Goal: Task Accomplishment & Management: Manage account settings

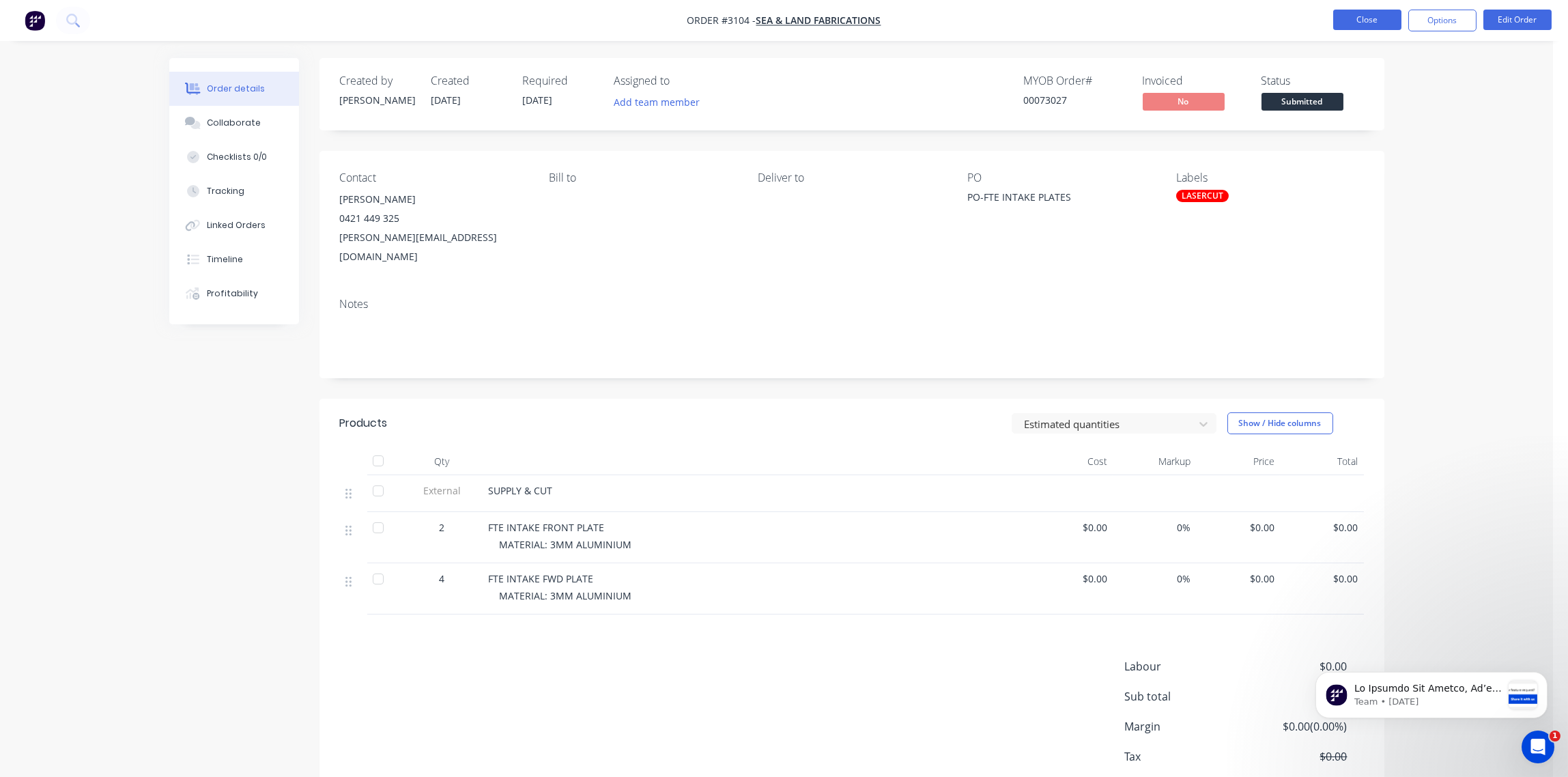
click at [1364, 21] on button "Close" at bounding box center [1367, 20] width 69 height 21
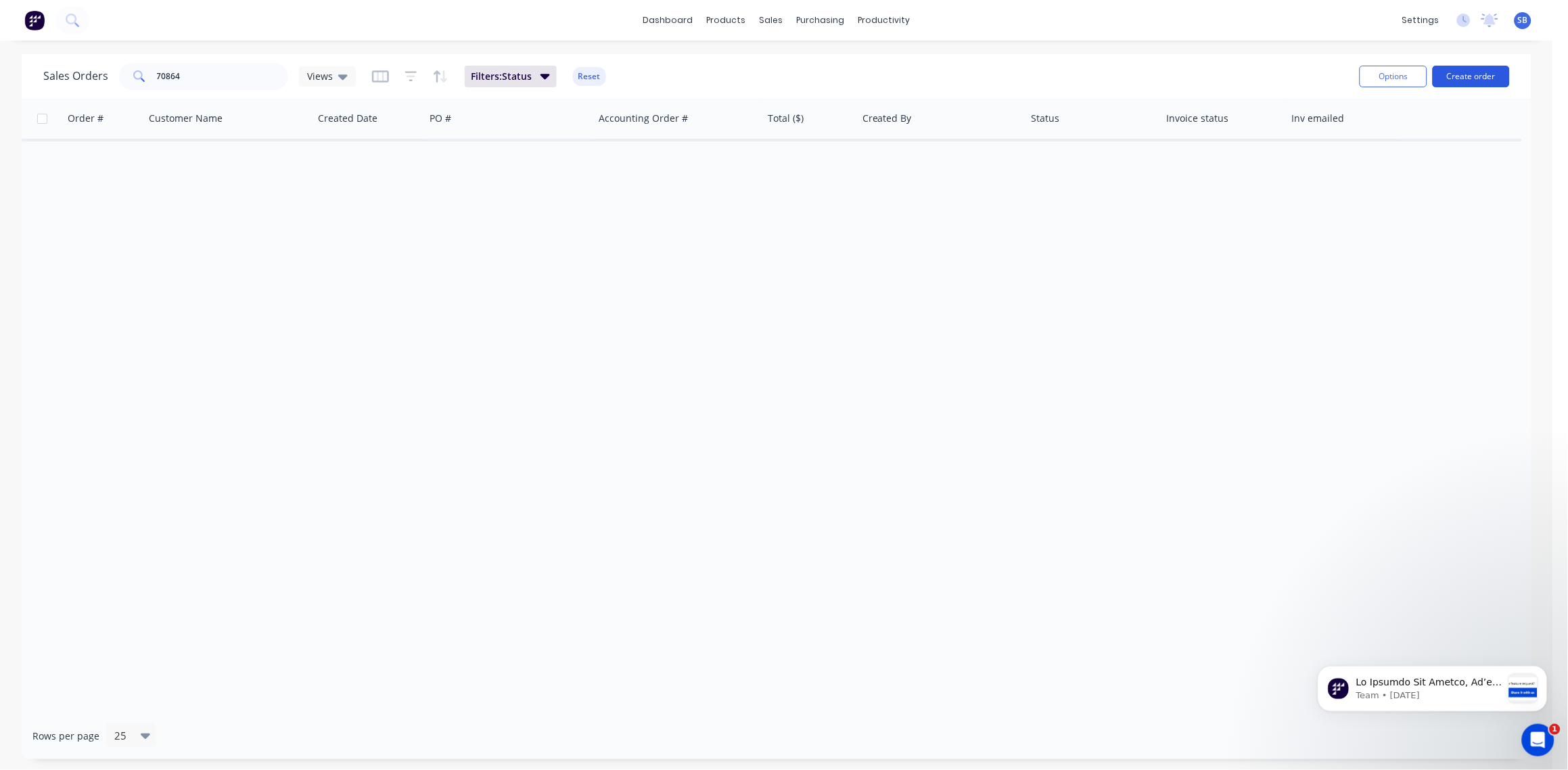
click at [1477, 79] on button "Create order" at bounding box center [1471, 76] width 77 height 22
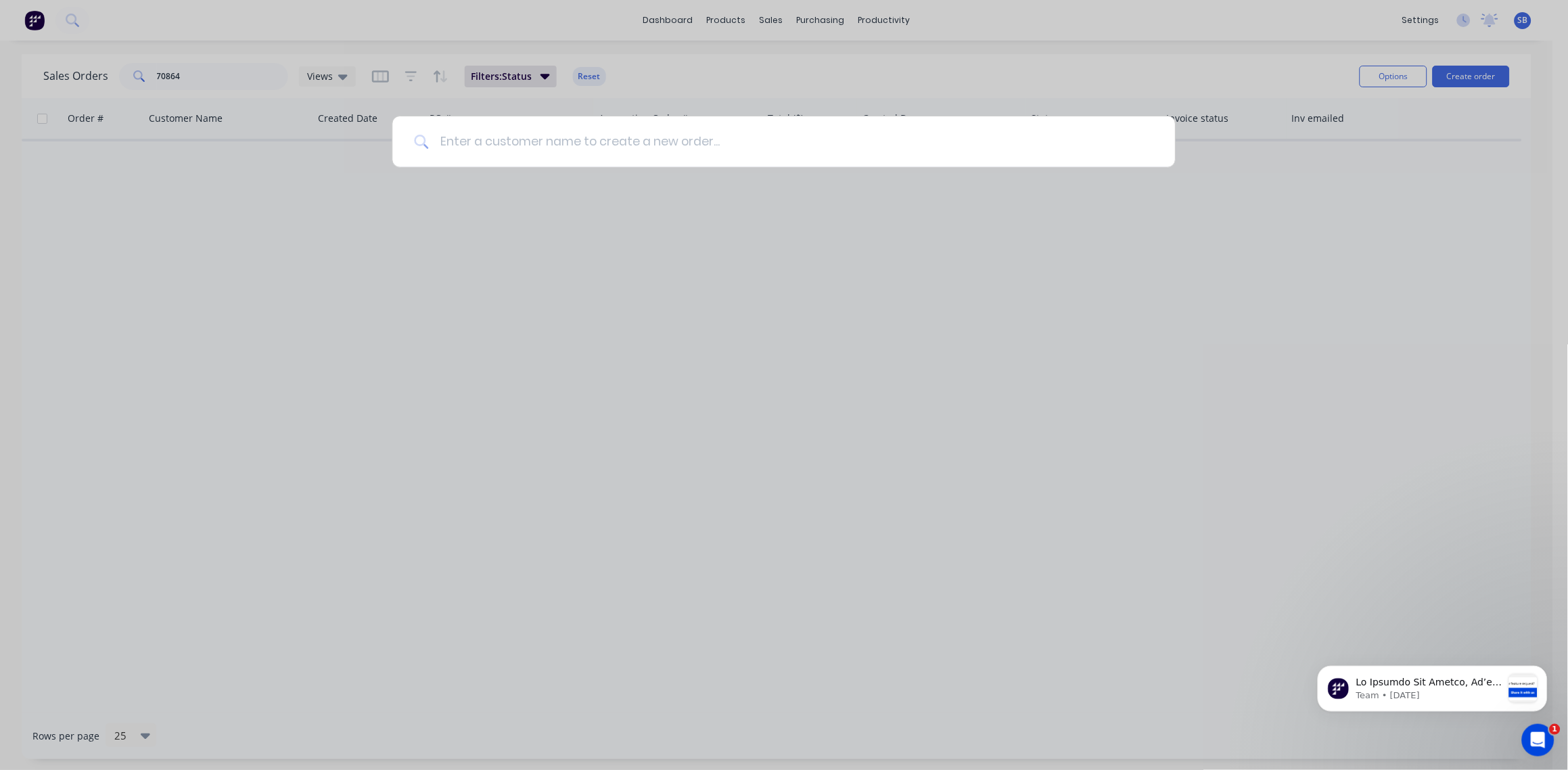
click at [653, 148] on input at bounding box center [791, 141] width 724 height 51
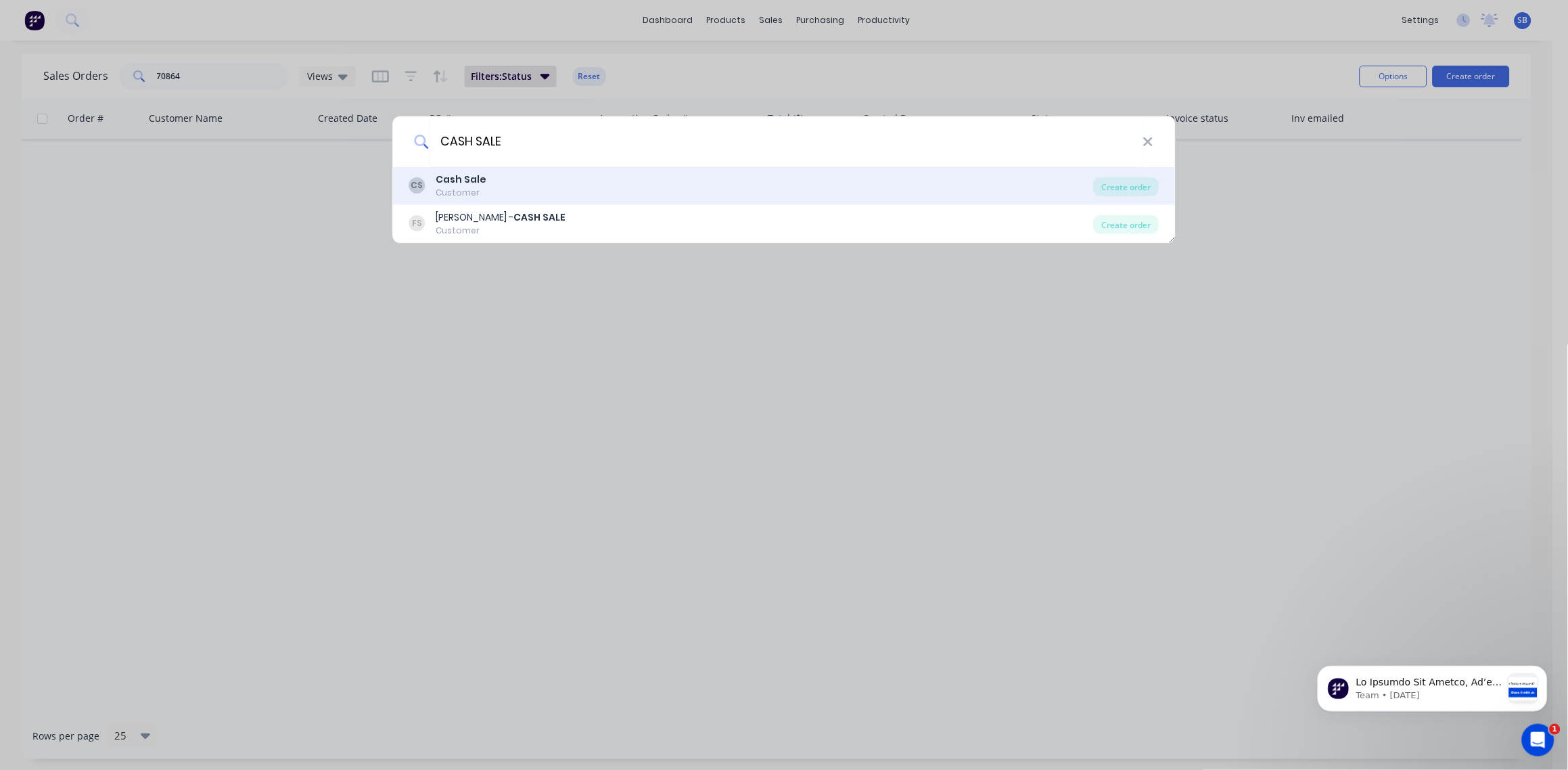
type input "CASH SALE"
click at [487, 179] on div "CS Cash Sale Customer" at bounding box center [752, 186] width 685 height 27
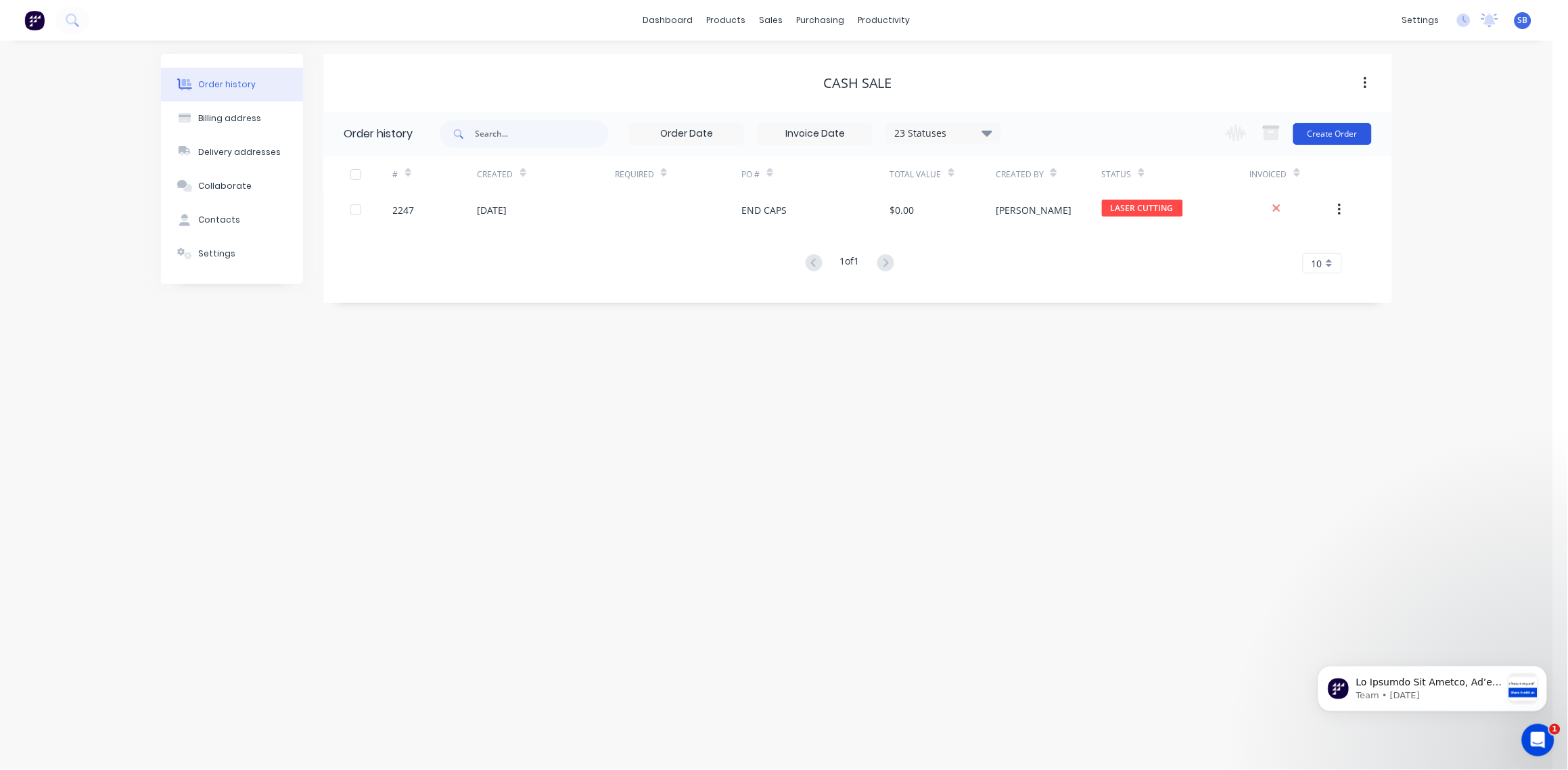
click at [1325, 137] on button "Create Order" at bounding box center [1331, 133] width 78 height 22
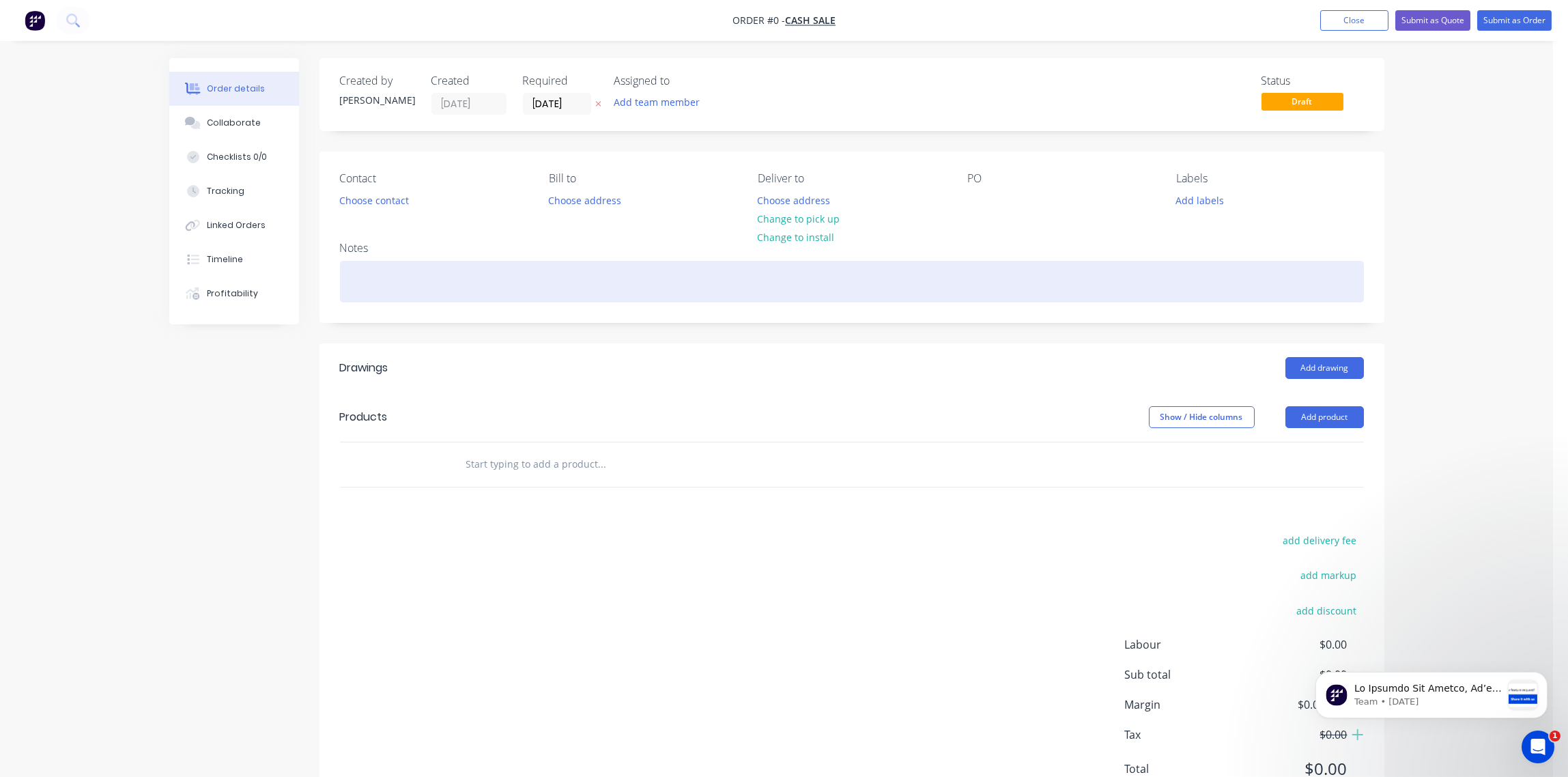
click at [425, 281] on div at bounding box center [852, 281] width 1024 height 42
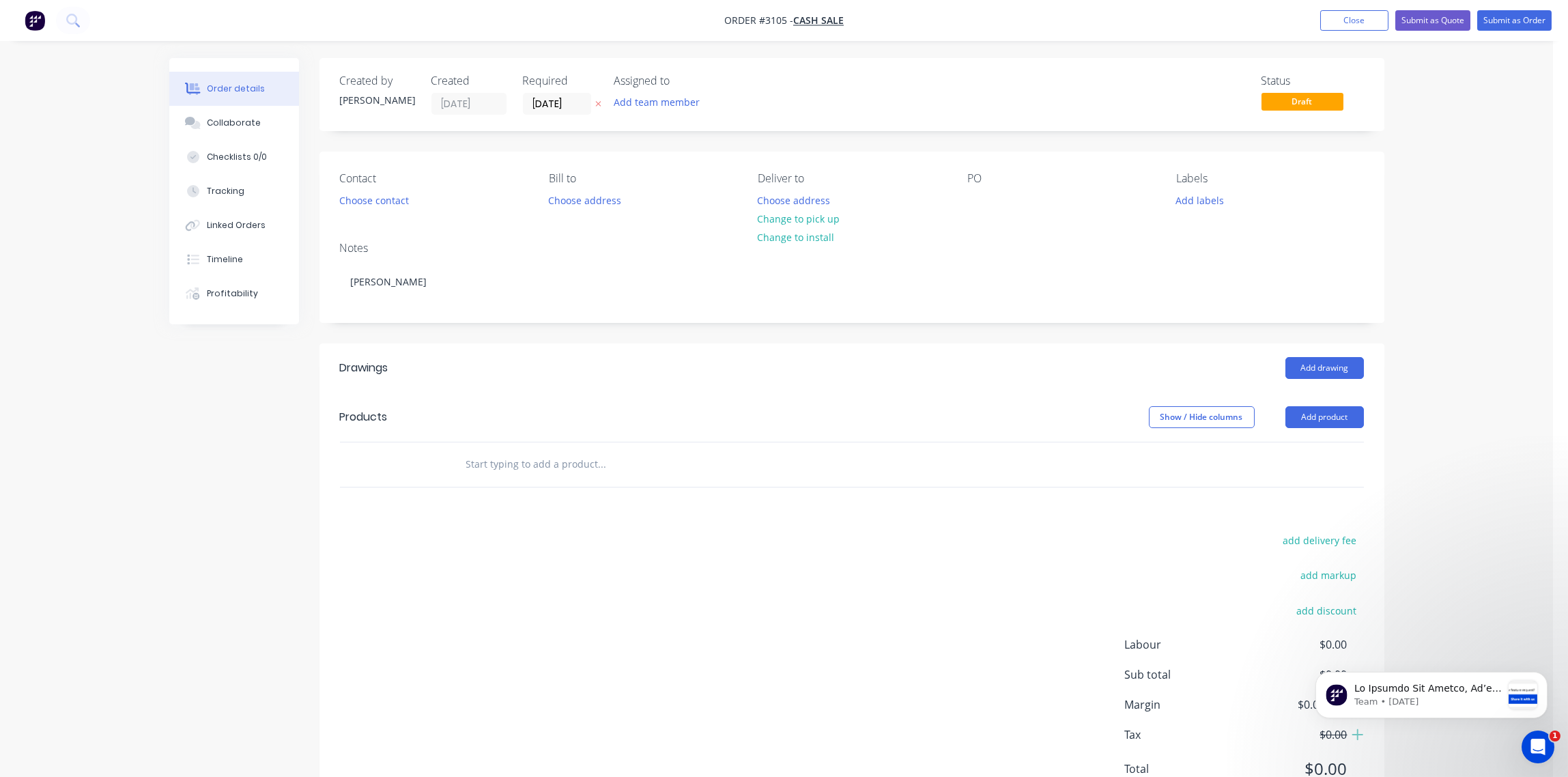
click at [522, 467] on input "text" at bounding box center [602, 464] width 273 height 27
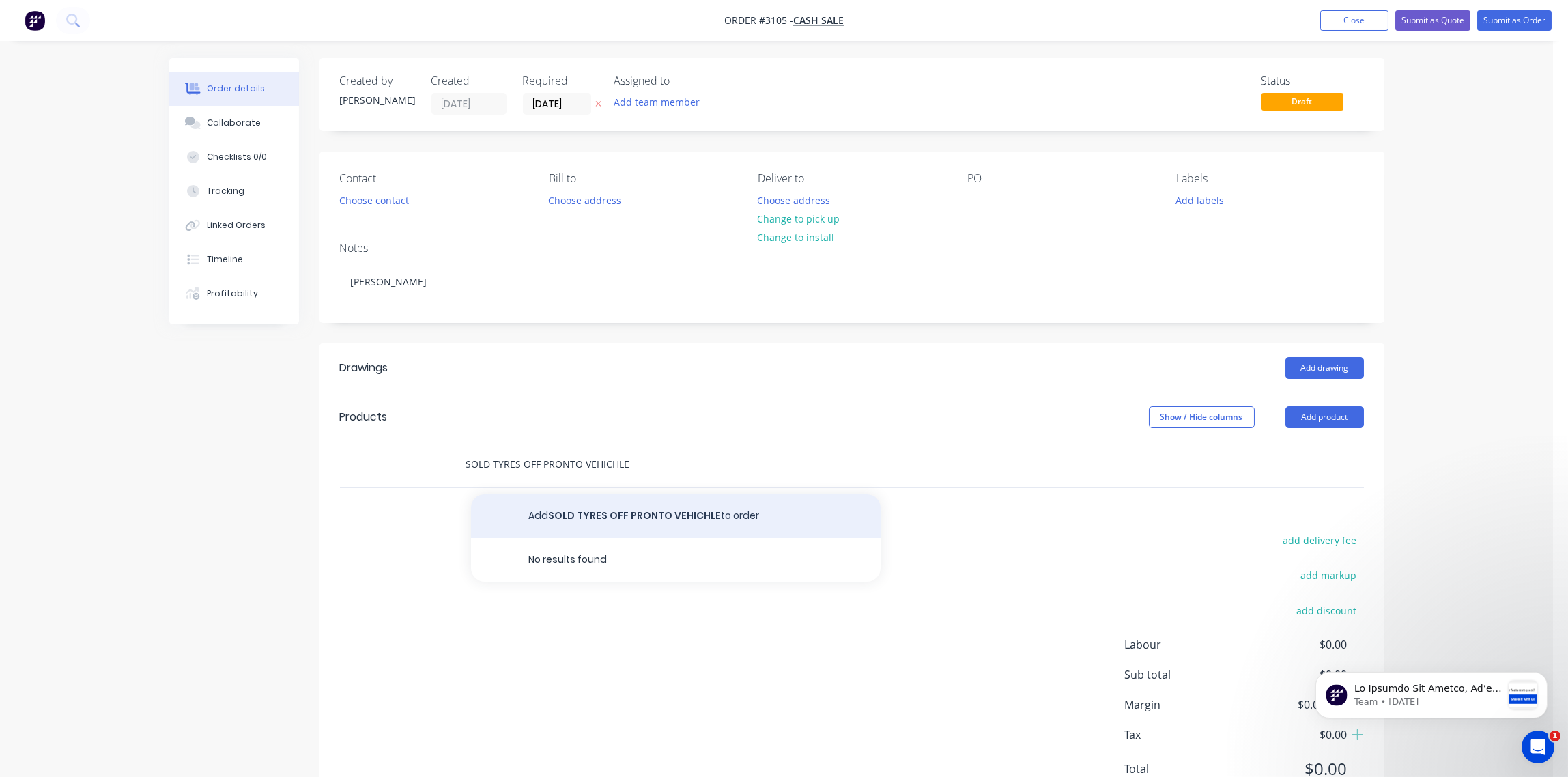
type input "SOLD TYRES OFF PRONTO VEHICHLE"
click at [623, 513] on button "Add SOLD TYRES OFF PRONTO VEHICHLE to order" at bounding box center [676, 516] width 410 height 43
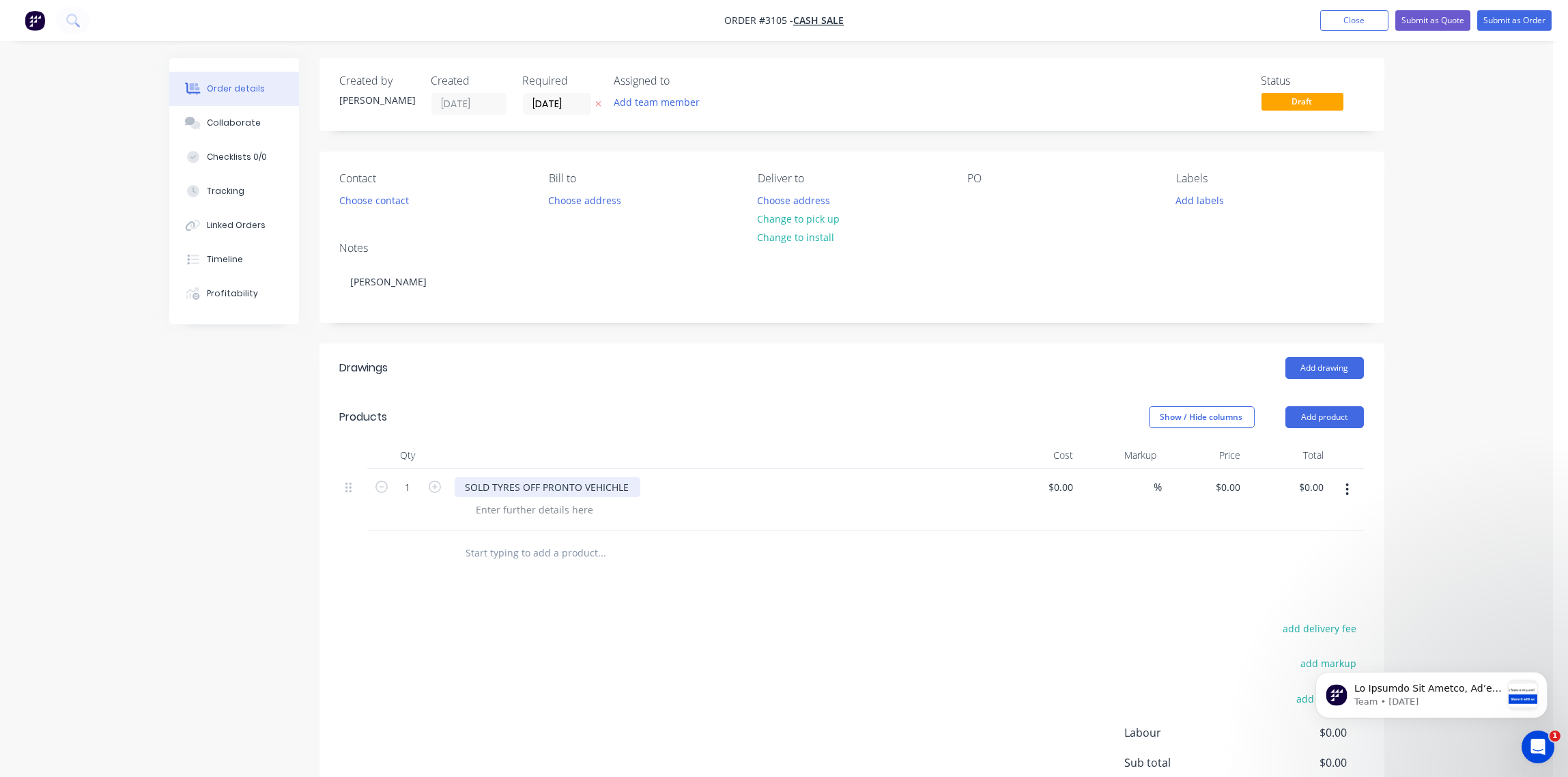
click at [604, 491] on div "SOLD TYRES OFF PRONTO VEHICHLE" at bounding box center [548, 487] width 186 height 20
click at [616, 487] on div "SOLD TYRES OFF PRONTO VEHICHLE" at bounding box center [548, 487] width 186 height 20
type input "0"
click at [1238, 482] on input "0" at bounding box center [1230, 487] width 31 height 20
type input "$0.00"
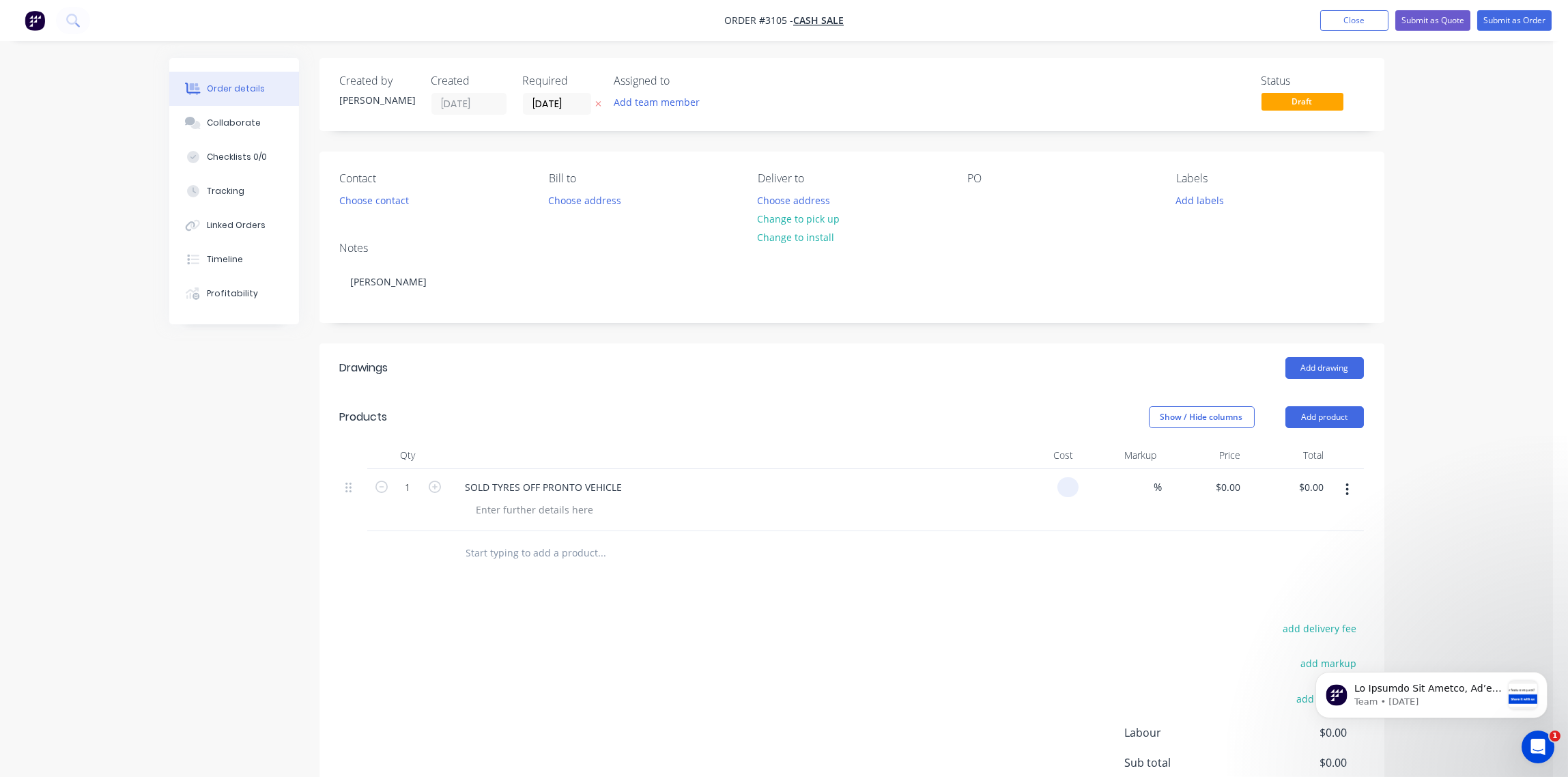
click at [1068, 488] on input at bounding box center [1071, 487] width 16 height 20
type input "$1,300.00"
click at [945, 589] on div "Drawings Add drawing Products Show / Hide columns Add product Qty Cost Markup P…" at bounding box center [852, 623] width 1065 height 560
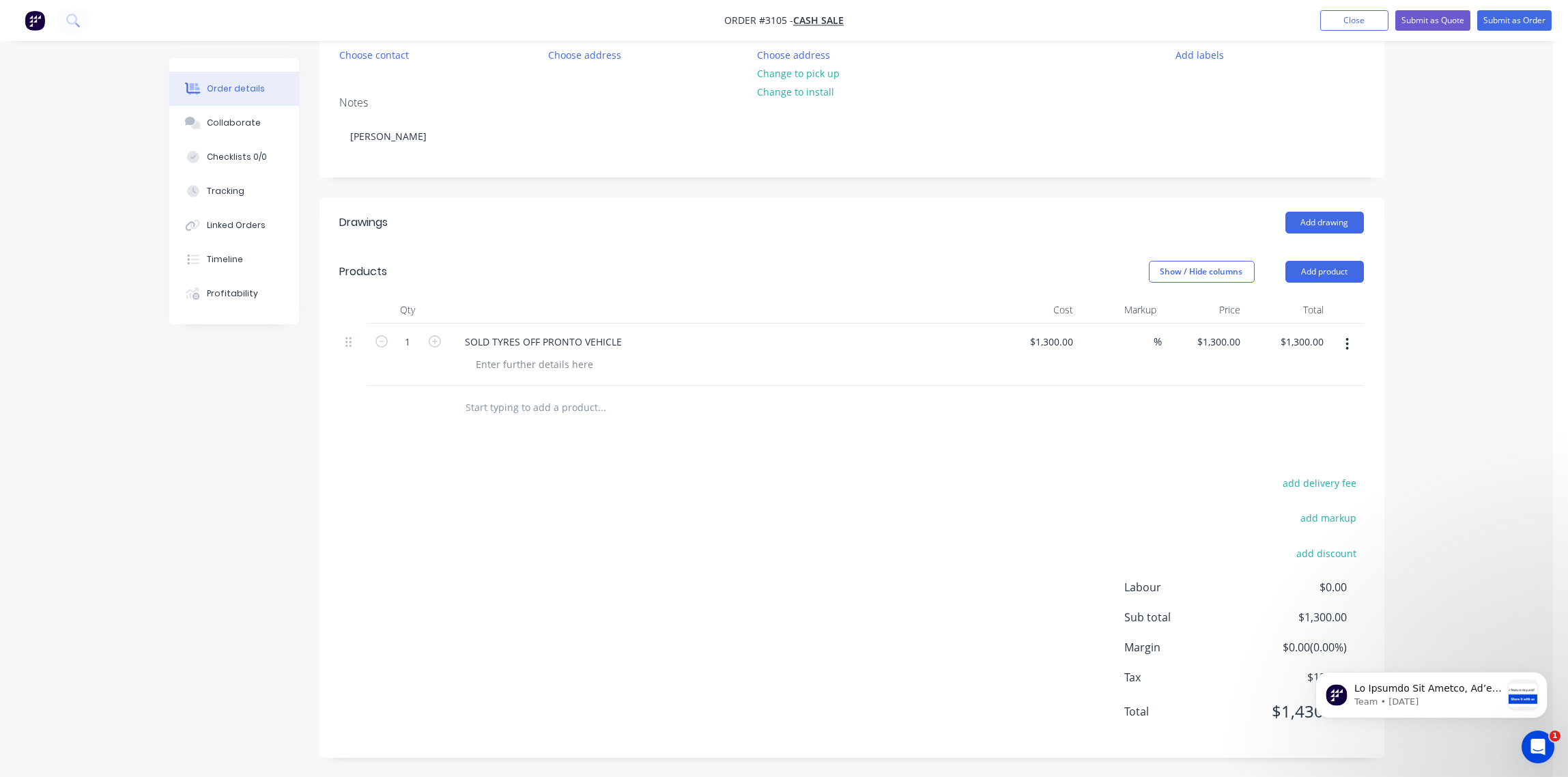
scroll to position [147, 0]
click at [1049, 340] on div "1300 1300" at bounding box center [1061, 340] width 34 height 20
click at [1063, 333] on input "1300" at bounding box center [1064, 340] width 29 height 20
type input "$1,345.50"
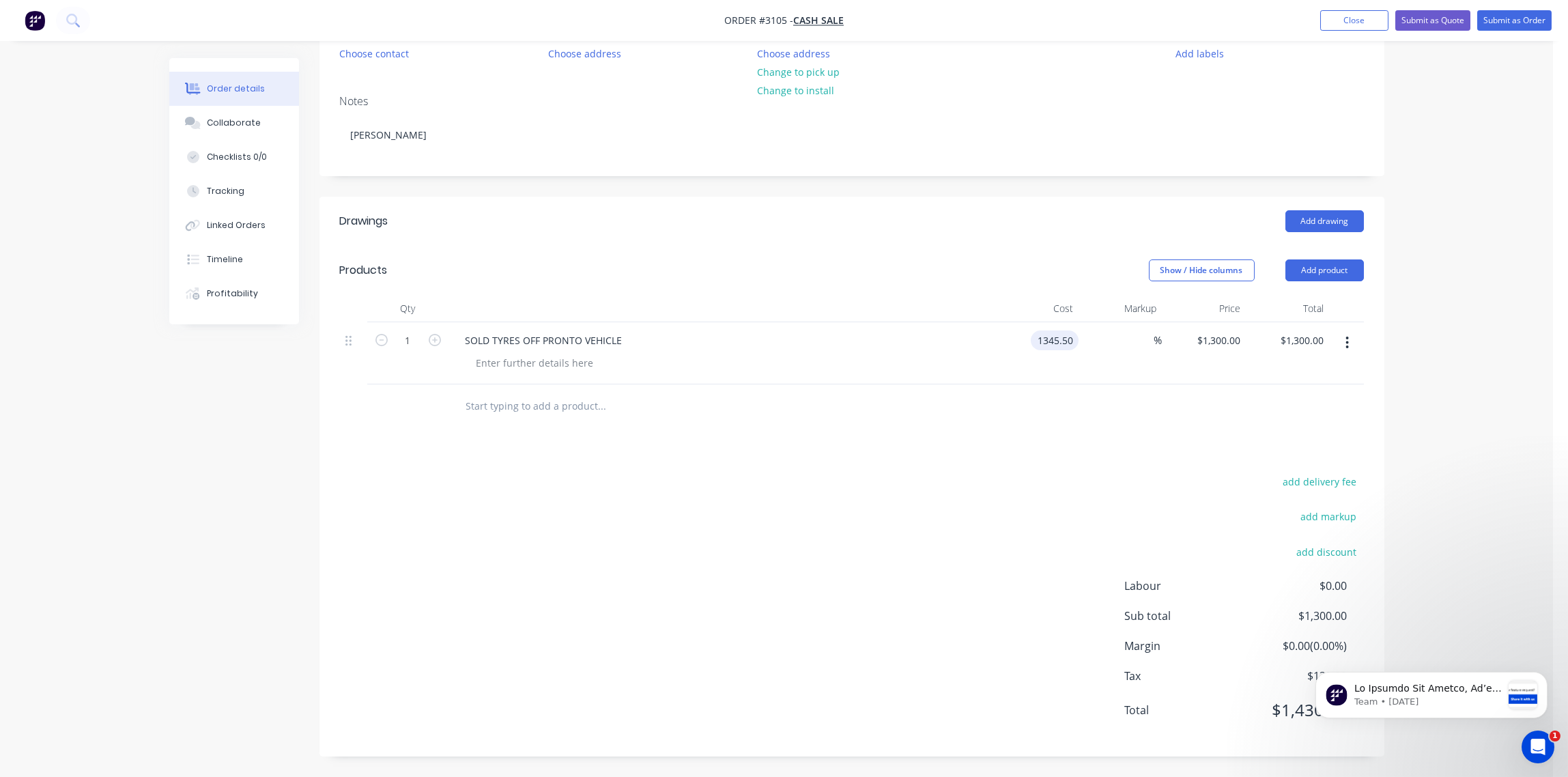
type input "$1,345.50"
click at [1054, 435] on div "Drawings Add drawing Products Show / Hide columns Add product Qty Cost Markup P…" at bounding box center [852, 476] width 1065 height 560
click at [1449, 751] on div "Order details Collaborate Checklists 0/0 Tracking Linked Orders Timeline Profit…" at bounding box center [776, 315] width 1553 height 924
click at [1431, 711] on div "Team • 2d ago" at bounding box center [1430, 694] width 232 height 46
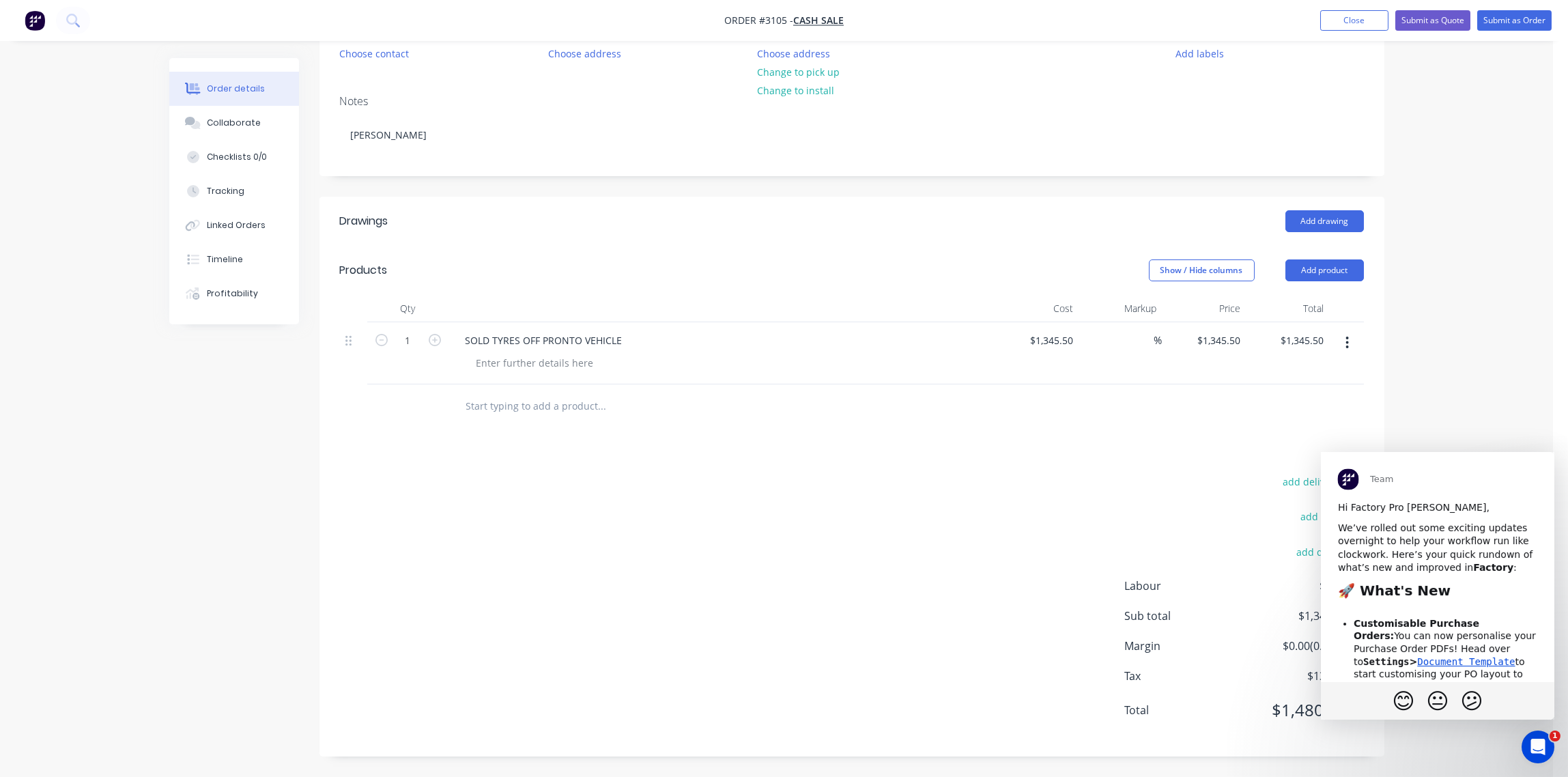
scroll to position [0, 0]
click at [1426, 751] on div "Order details Collaborate Checklists 0/0 Tracking Linked Orders Timeline Profit…" at bounding box center [776, 315] width 1553 height 924
click at [1529, 480] on span "Close" at bounding box center [1529, 477] width 49 height 49
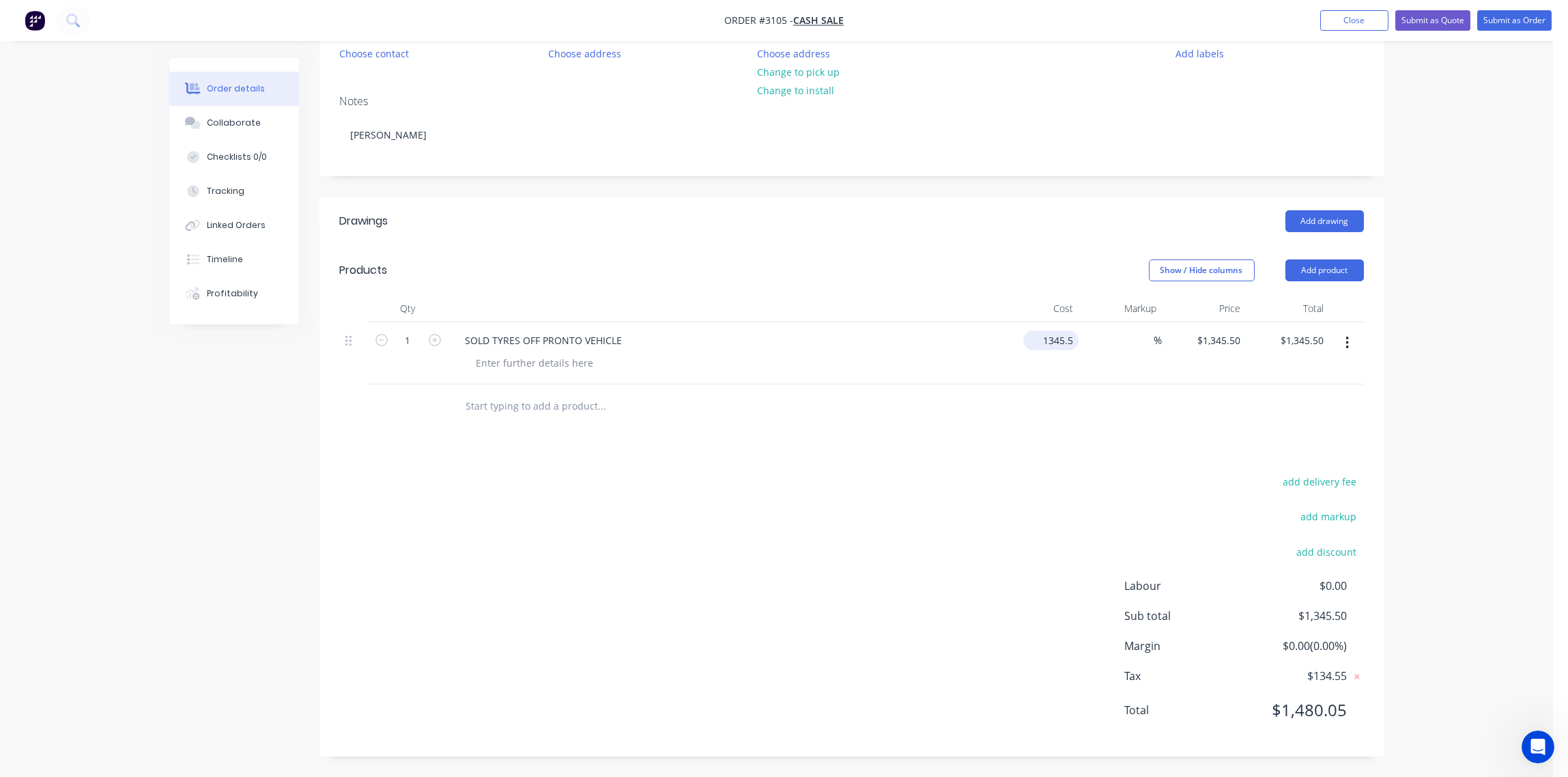
click at [1072, 339] on input "1345.5" at bounding box center [1053, 340] width 49 height 20
click at [1069, 340] on input "1345.5" at bounding box center [1060, 340] width 36 height 20
click at [1071, 339] on input "1345.5" at bounding box center [1060, 340] width 36 height 20
click at [1074, 340] on input "1345.5" at bounding box center [1060, 340] width 36 height 20
click at [1072, 342] on input "1345.5" at bounding box center [1060, 340] width 36 height 20
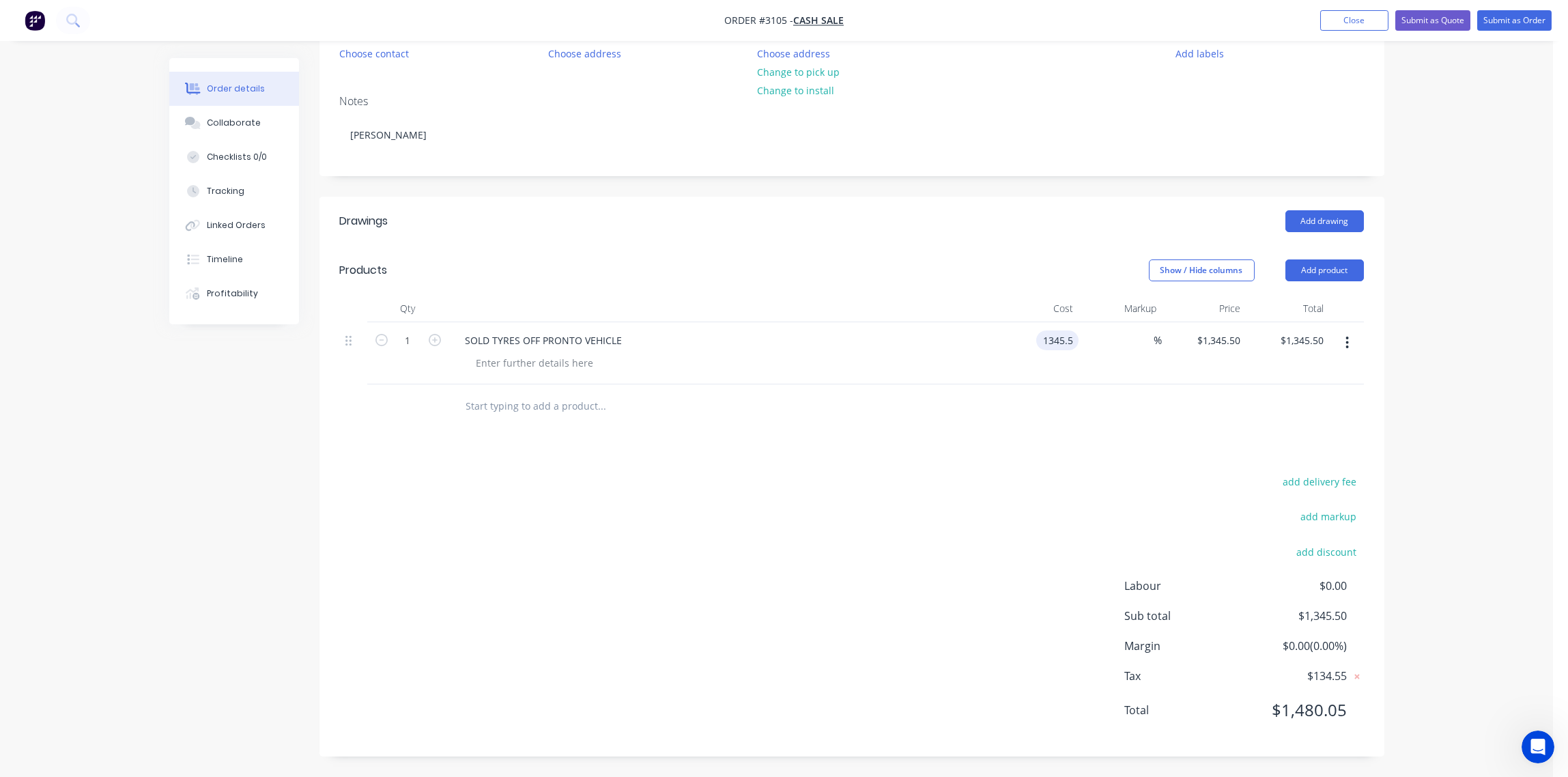
click at [1068, 337] on input "1345.5" at bounding box center [1060, 340] width 36 height 20
click at [1069, 339] on input "1345.5" at bounding box center [1060, 340] width 36 height 20
type input "$1,345.45"
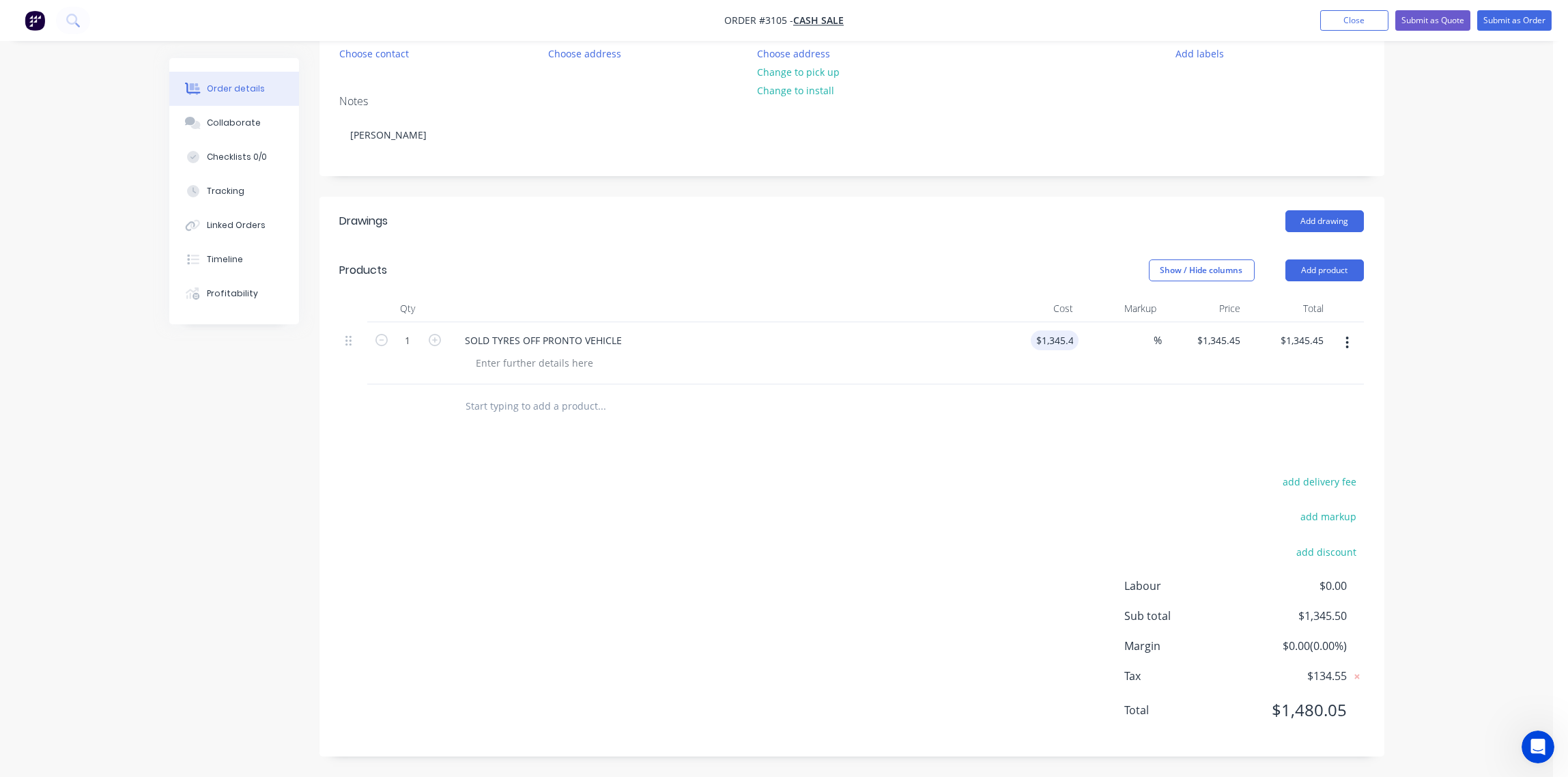
click at [1079, 510] on div "add delivery fee add markup add discount Labour $0.00 Sub total $1,345.50 Margi…" at bounding box center [852, 604] width 1024 height 264
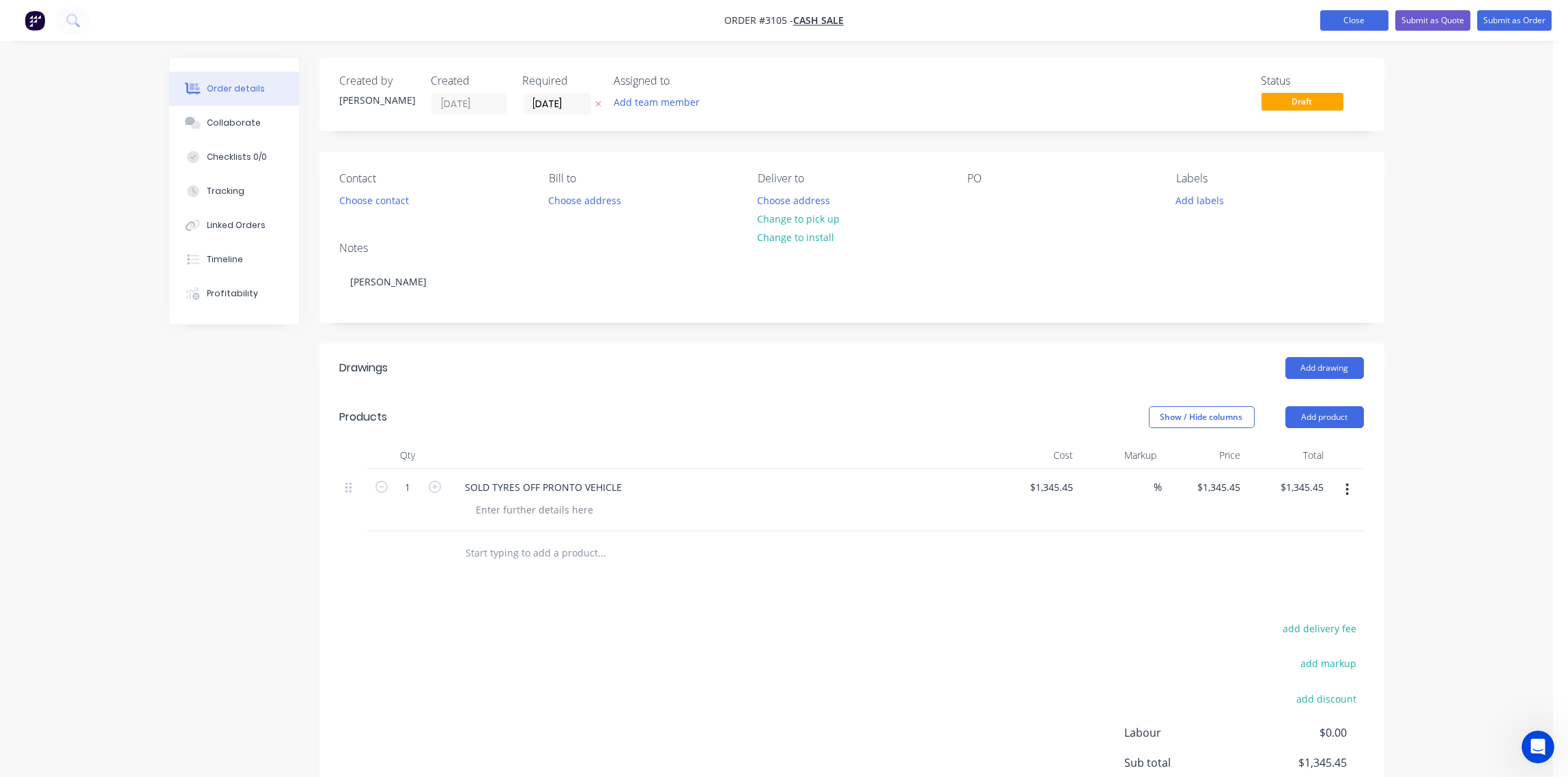
click at [1367, 16] on button "Close" at bounding box center [1354, 21] width 69 height 21
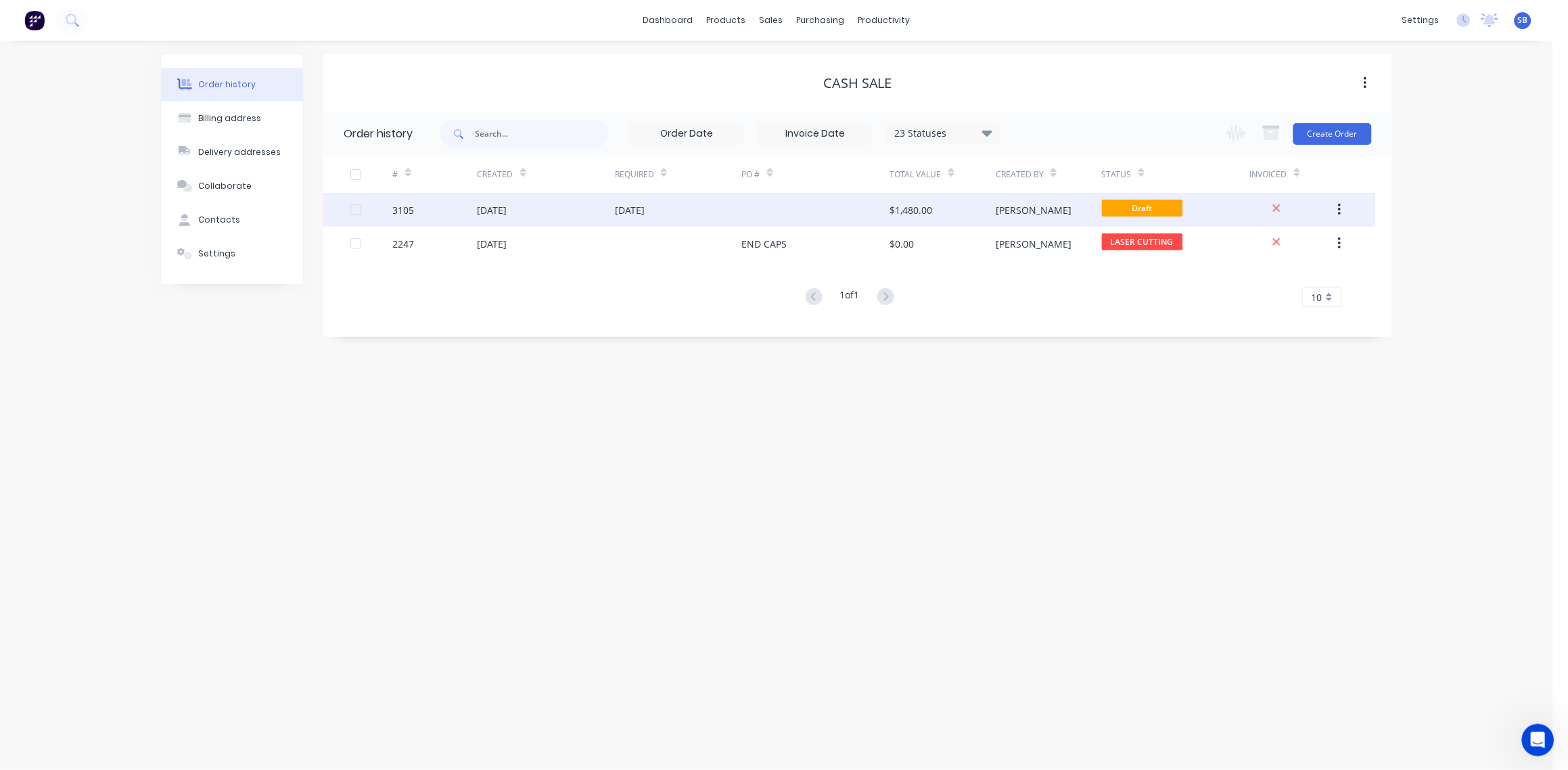
drag, startPoint x: 513, startPoint y: 206, endPoint x: 493, endPoint y: 211, distance: 20.6
click at [493, 211] on div "03 Oct 2025" at bounding box center [492, 210] width 30 height 15
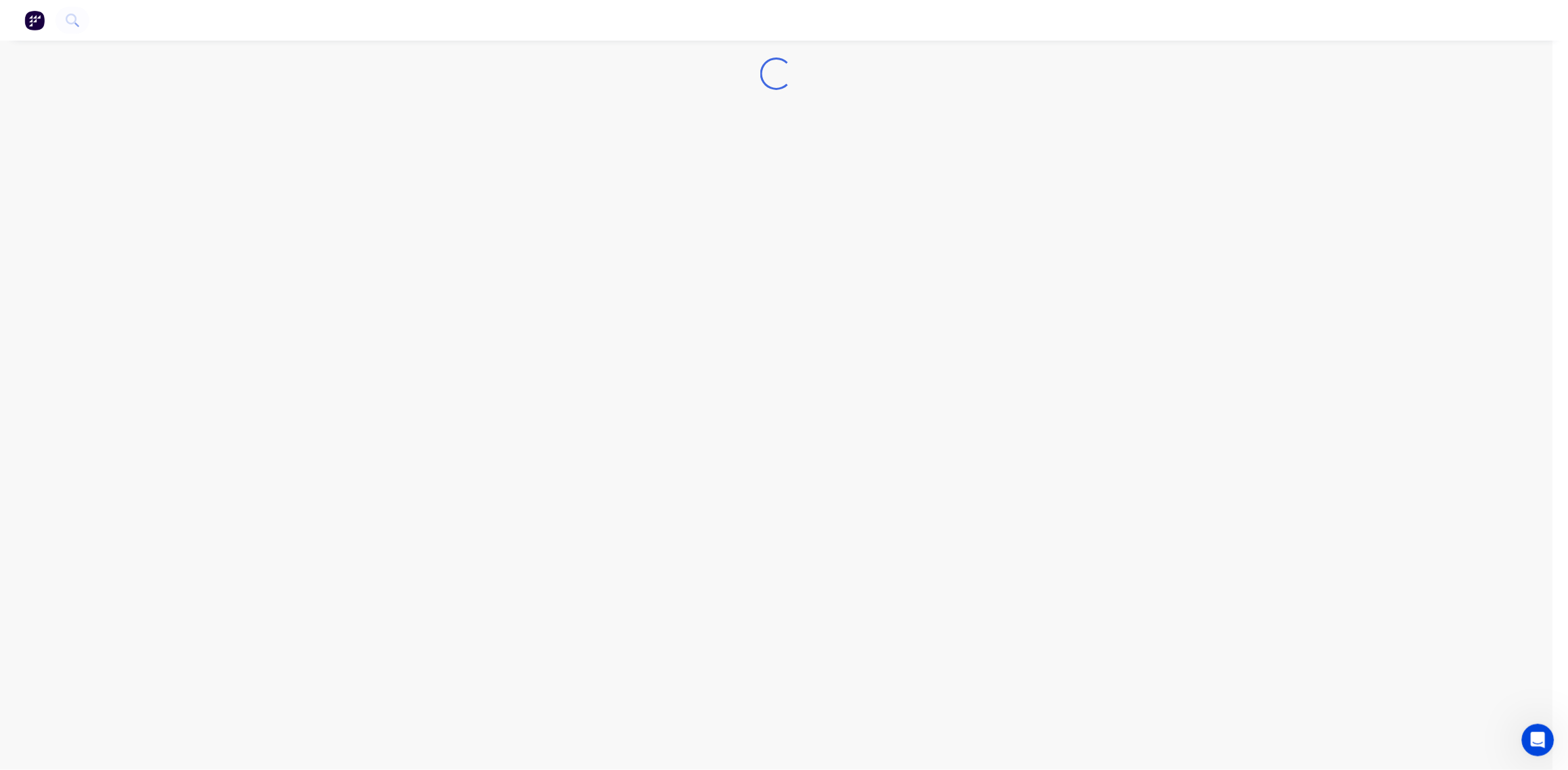
click at [493, 211] on div "Loading..." at bounding box center [776, 385] width 1553 height 770
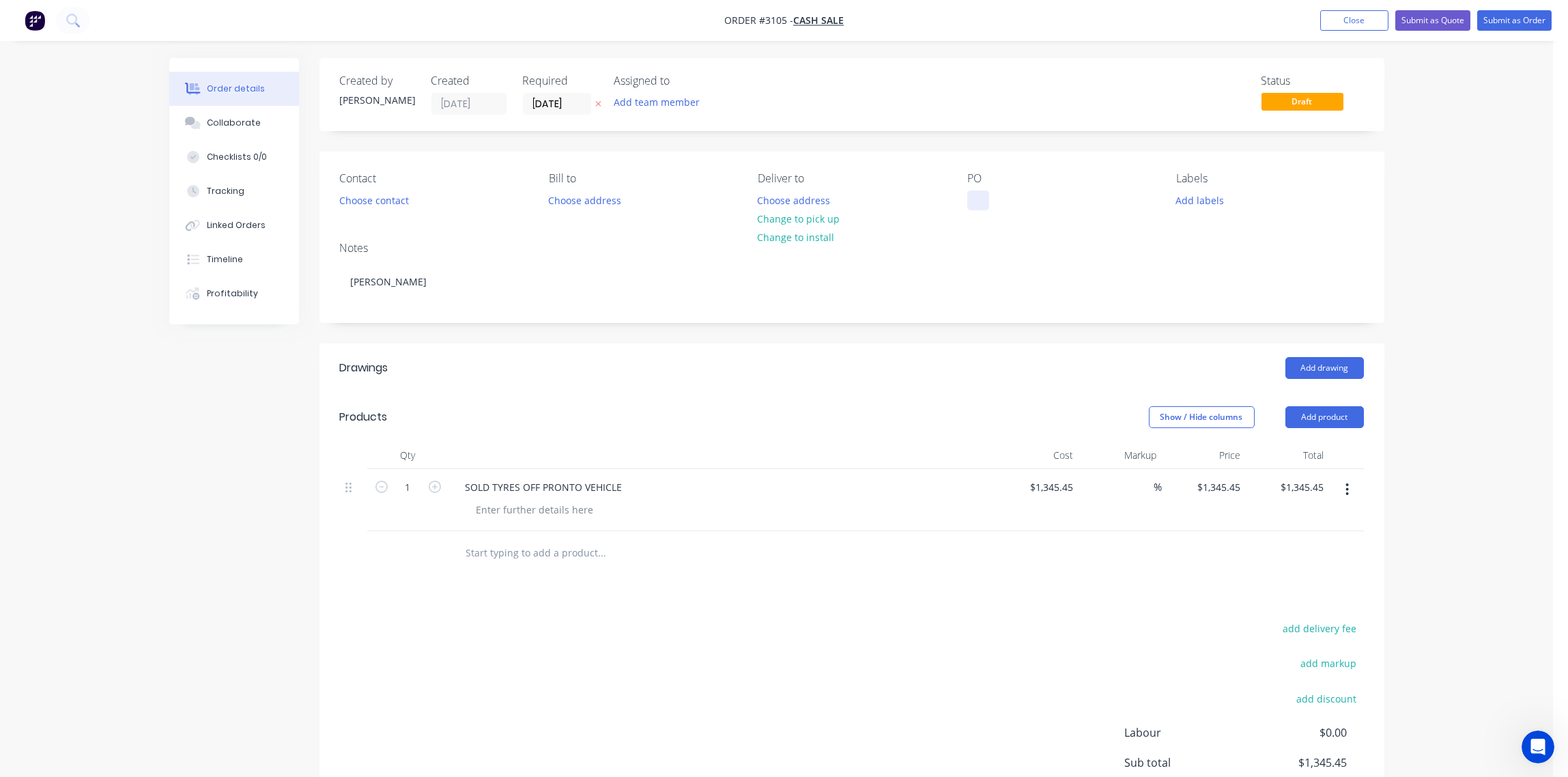
click at [972, 202] on div at bounding box center [978, 200] width 22 height 20
click at [996, 257] on div "Notes MATTHEW ABRAHAMS" at bounding box center [852, 276] width 1065 height 91
drag, startPoint x: 627, startPoint y: 485, endPoint x: 379, endPoint y: 495, distance: 248.2
click at [379, 495] on div "1 SOLD TYRES OFF PRONTO VEHICLE $1,345.45 $1,345.45 % $1,345.45 $1,345.45 $1,34…" at bounding box center [852, 500] width 1024 height 63
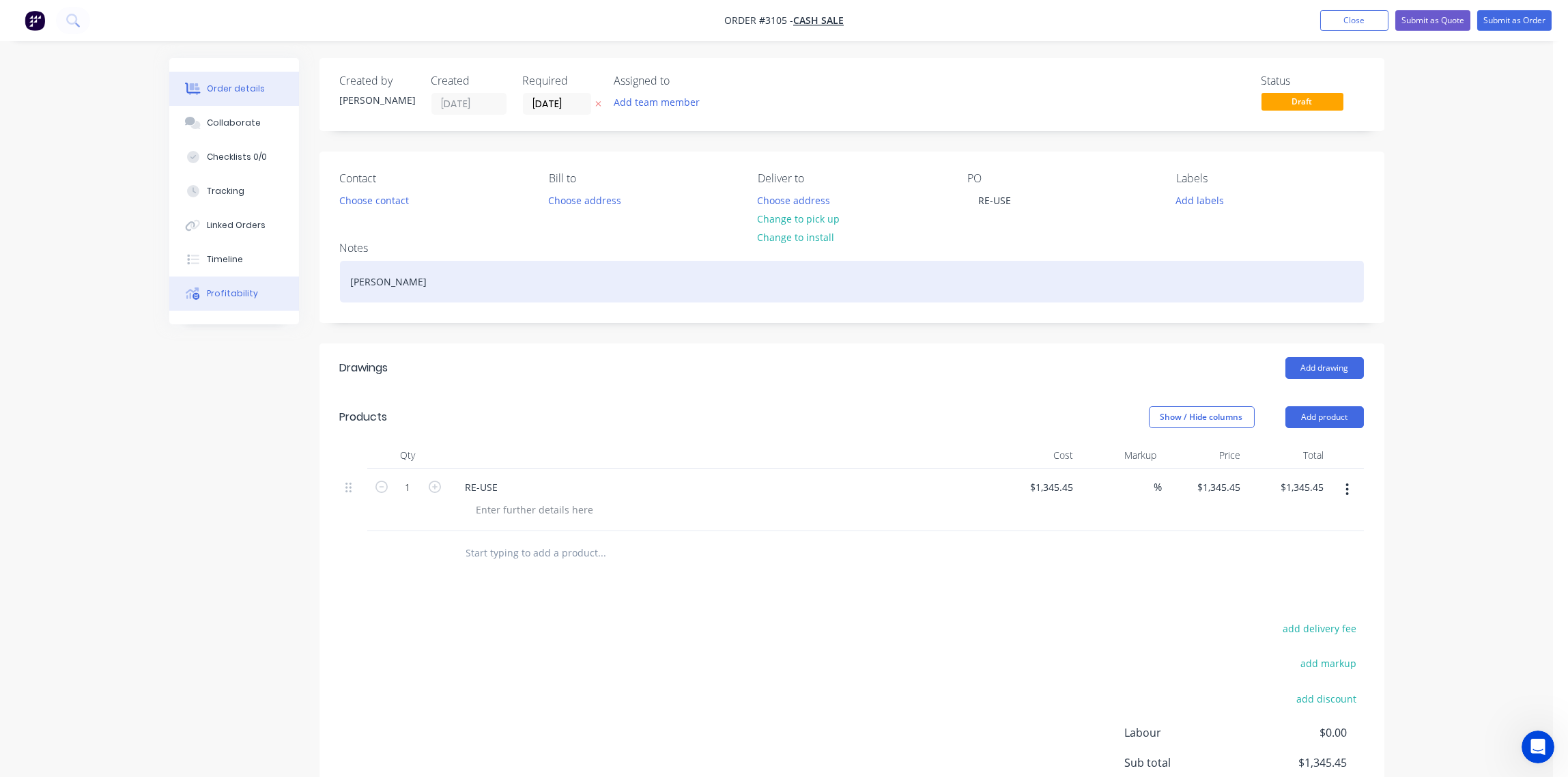
drag, startPoint x: 449, startPoint y: 284, endPoint x: 215, endPoint y: 277, distance: 234.1
click at [215, 277] on div "Order details Collaborate Checklists 0/0 Tracking Linked Orders Timeline Profit…" at bounding box center [776, 491] width 1242 height 866
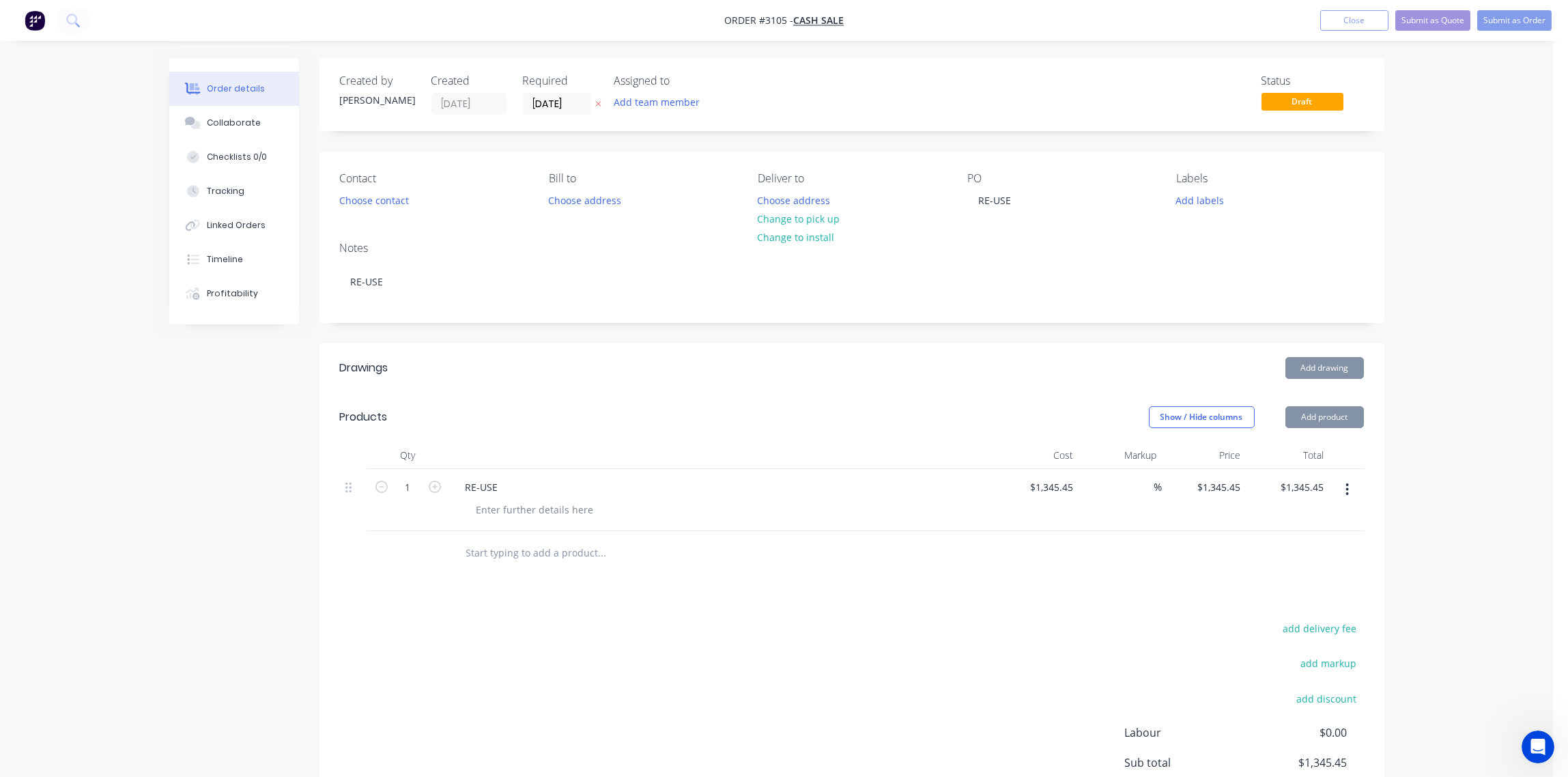
click at [504, 224] on div "Contact Choose contact Bill to Choose address Deliver to Choose address Change …" at bounding box center [852, 191] width 1065 height 79
click at [1535, 21] on button "Submit as Order" at bounding box center [1515, 21] width 75 height 21
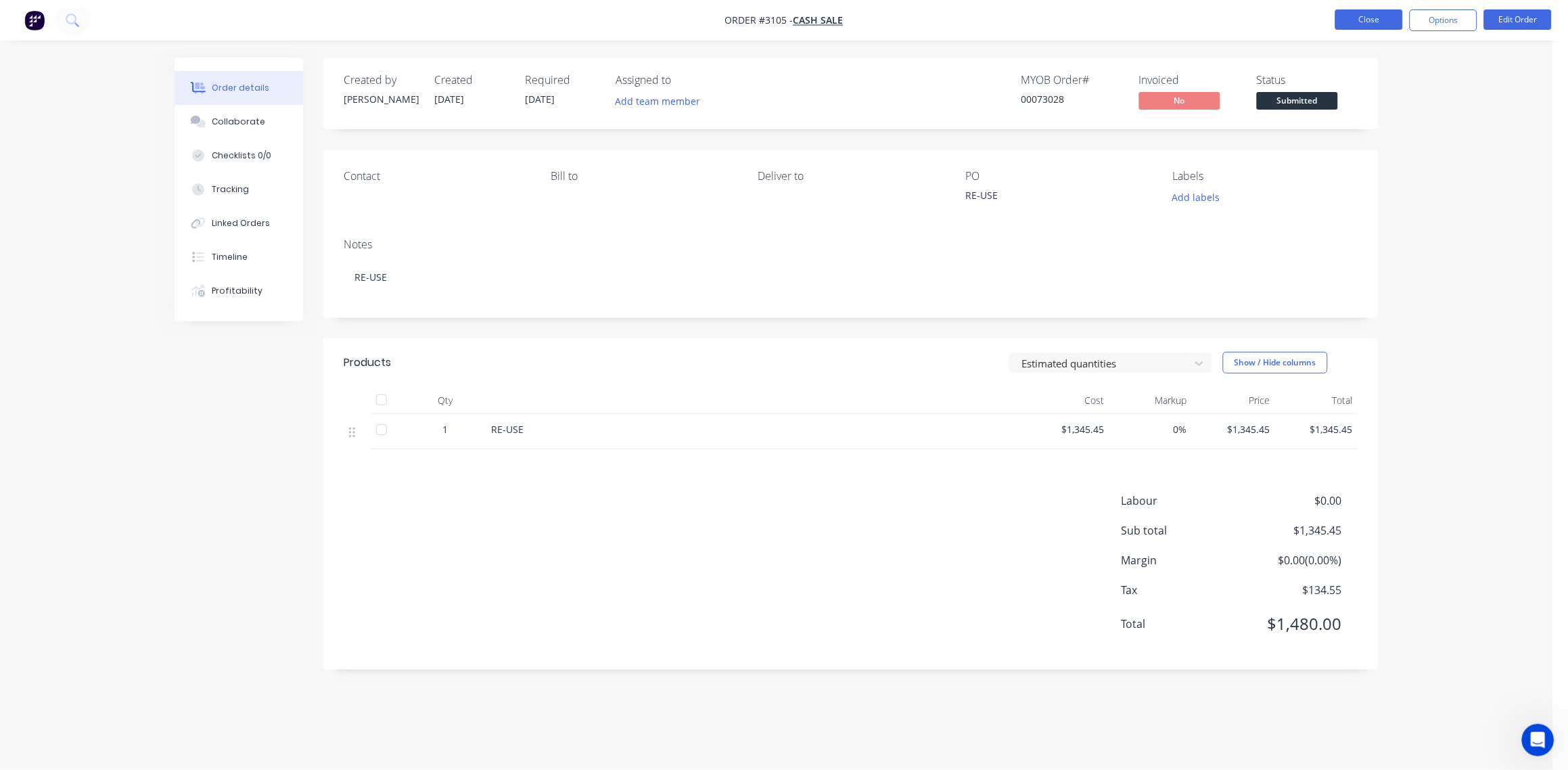
click at [1374, 17] on button "Close" at bounding box center [1368, 20] width 68 height 21
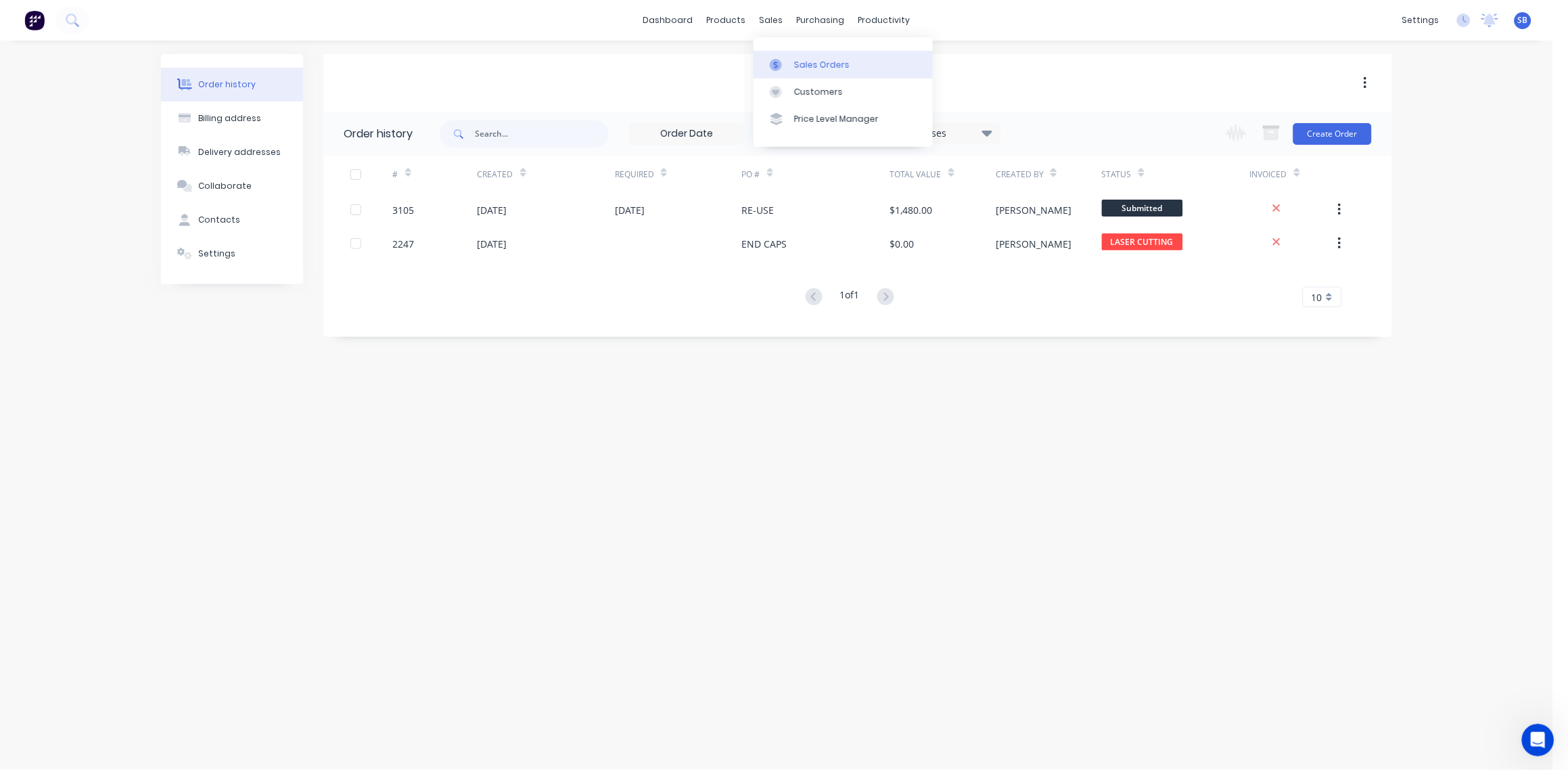
click at [809, 51] on link "Sales Orders" at bounding box center [843, 64] width 179 height 27
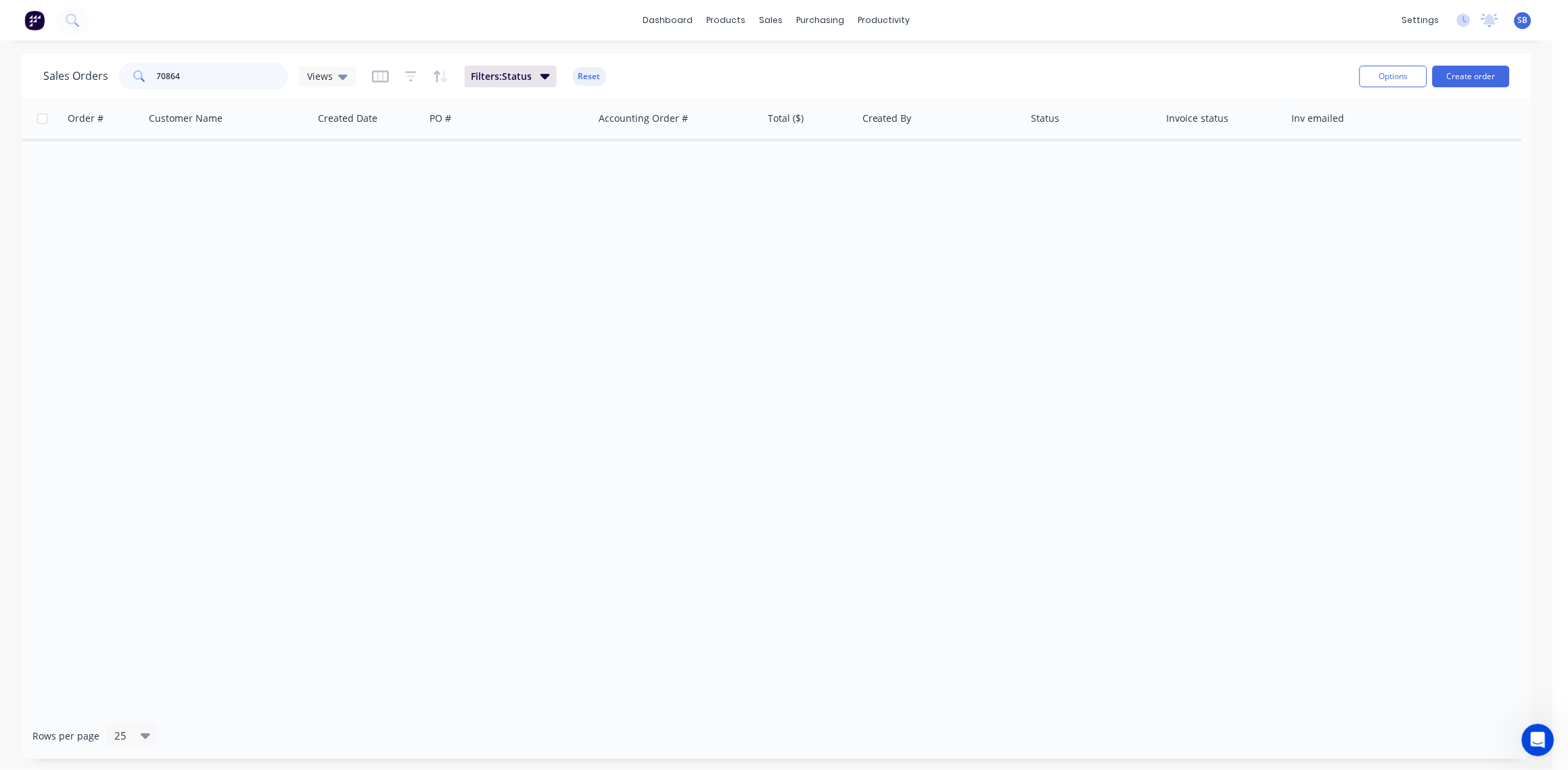
drag, startPoint x: 215, startPoint y: 86, endPoint x: 52, endPoint y: 94, distance: 163.2
click at [71, 91] on div "Sales Orders 70864 Views Filters: Status Reset" at bounding box center [696, 76] width 1306 height 34
type input "ELITE"
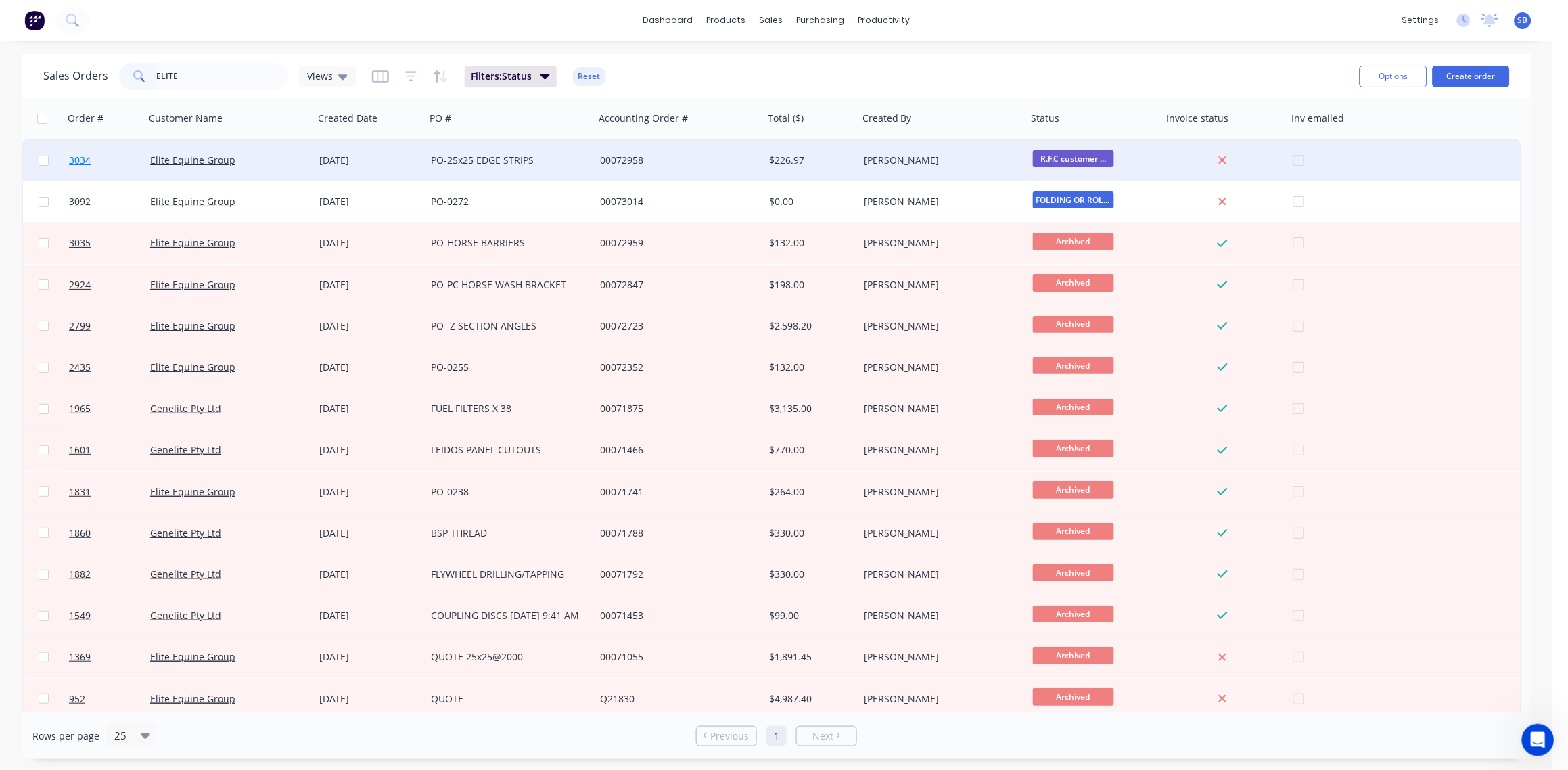
click at [83, 163] on span "3034" at bounding box center [79, 160] width 22 height 14
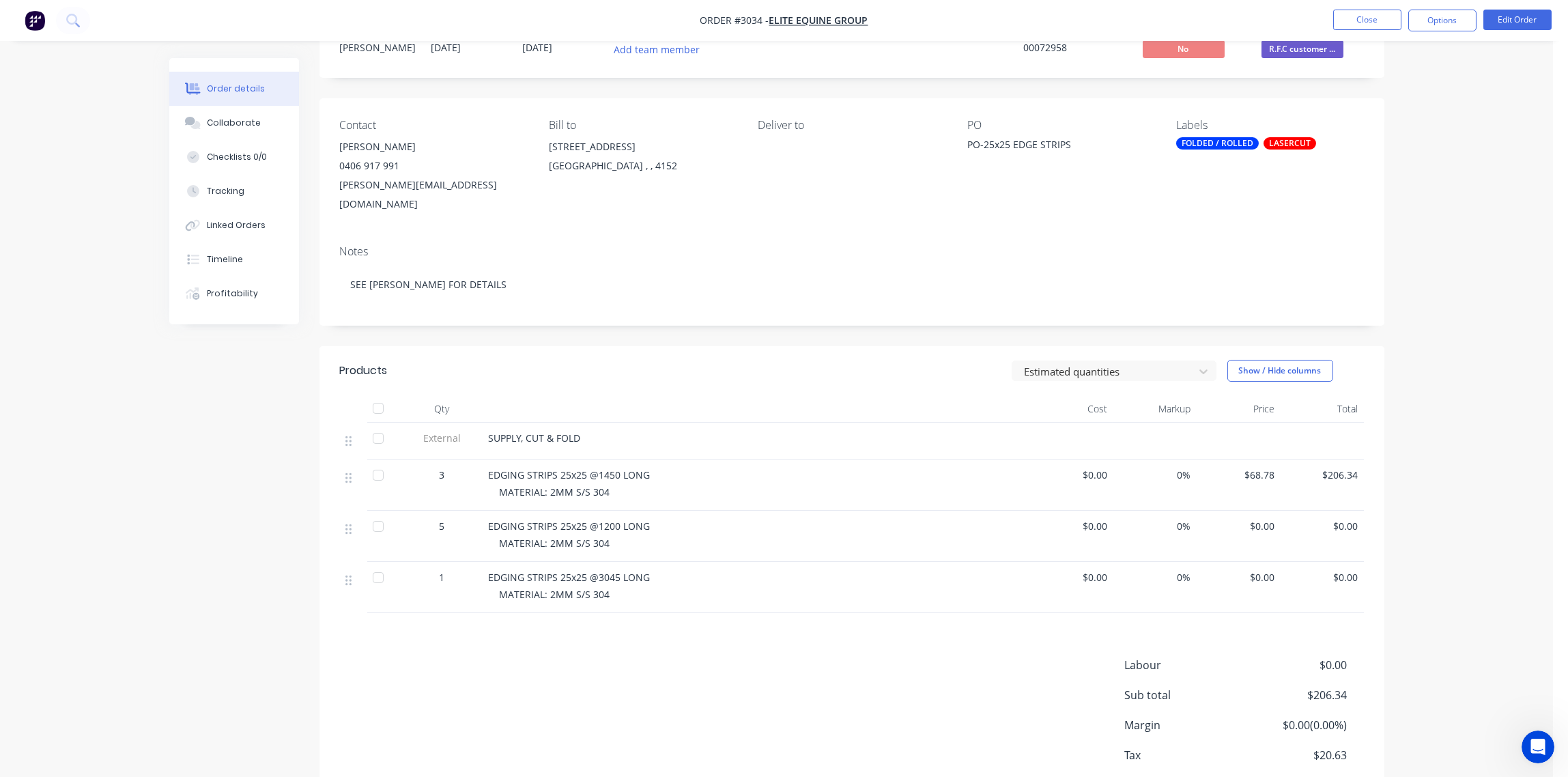
scroll to position [113, 0]
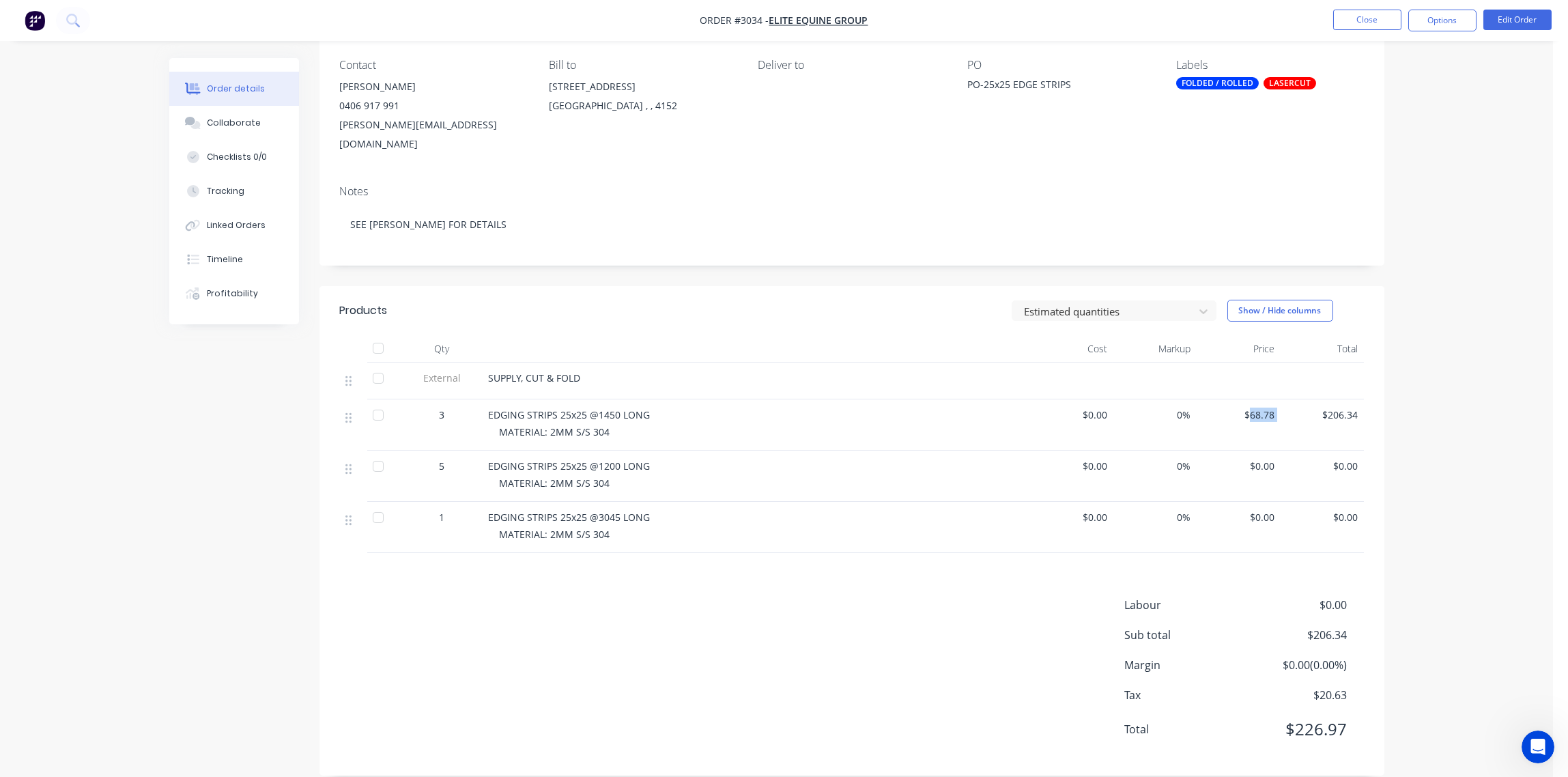
drag, startPoint x: 1252, startPoint y: 394, endPoint x: 1308, endPoint y: 398, distance: 56.1
click at [1308, 399] on div "3 EDGING STRIPS 25x25 @1450 LONG MATERIAL: 2MM S/S 304 $0.00 0% $68.78 $206.34" at bounding box center [852, 425] width 1024 height 51
drag, startPoint x: 1308, startPoint y: 398, endPoint x: 1288, endPoint y: 424, distance: 32.8
click at [1288, 424] on div "$206.34" at bounding box center [1321, 425] width 84 height 51
click at [785, 407] on div "EDGING STRIPS 25x25 @1450 LONG" at bounding box center [756, 414] width 535 height 15
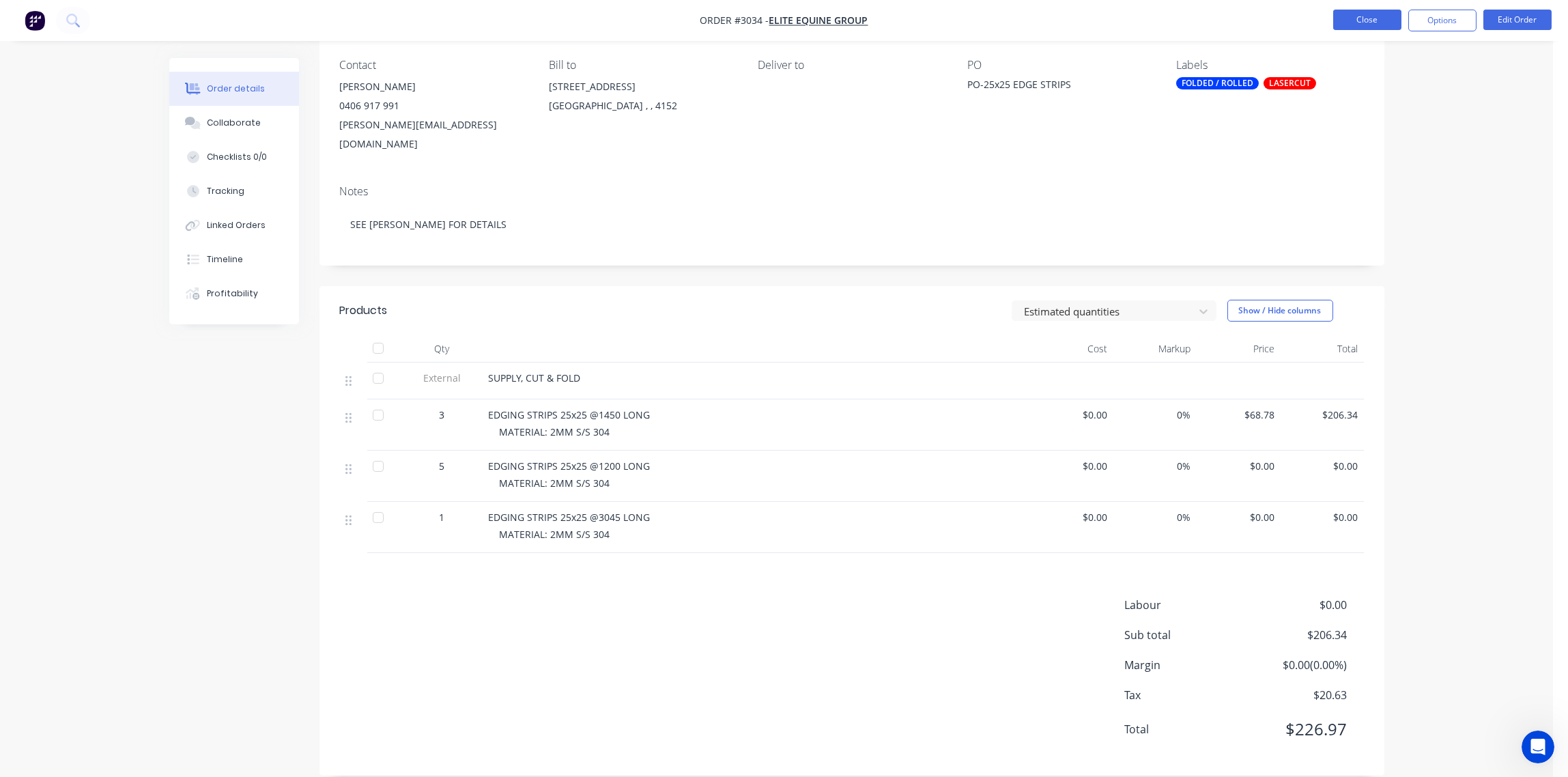
click at [1362, 21] on button "Close" at bounding box center [1367, 20] width 69 height 21
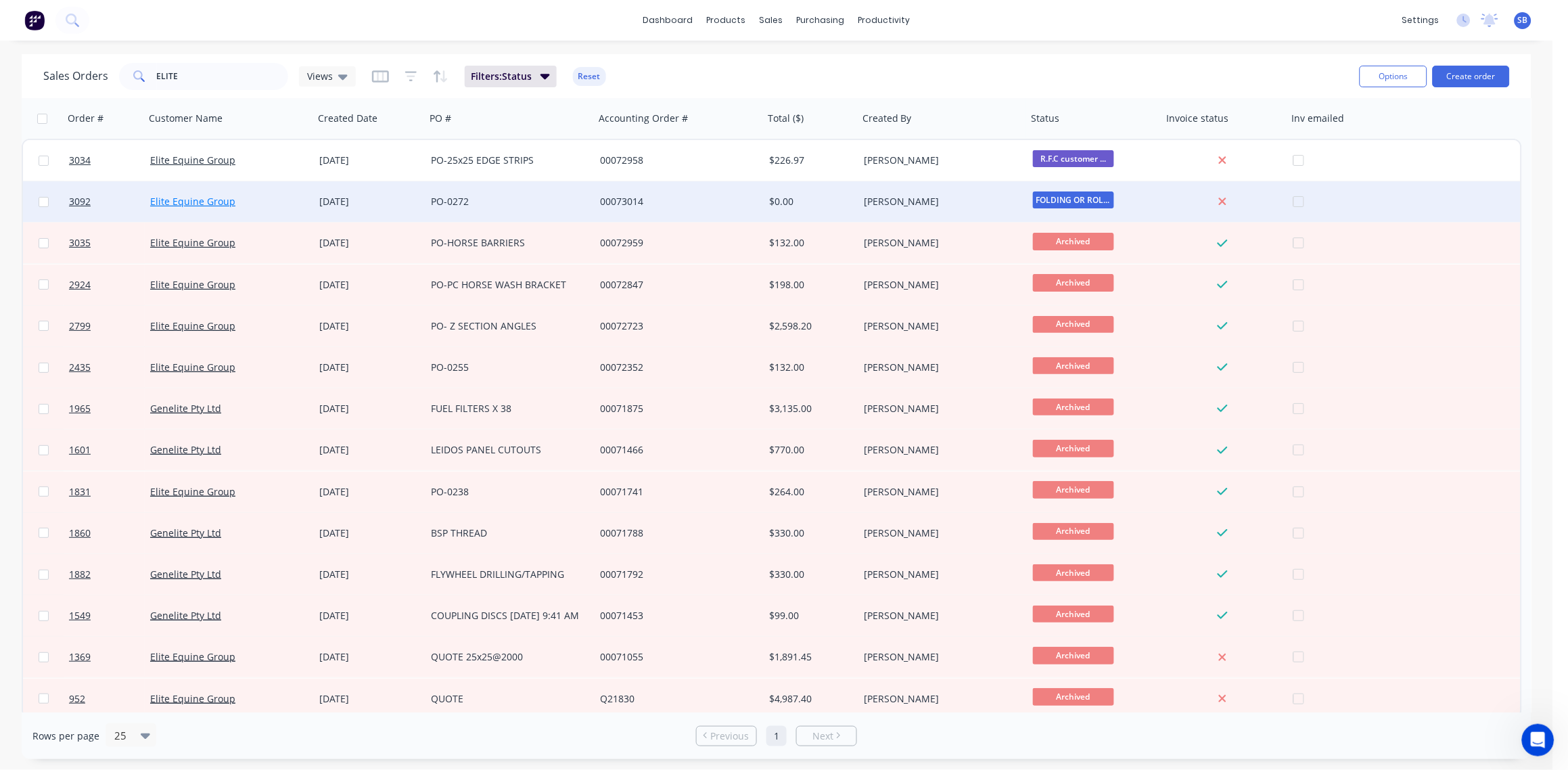
click at [188, 194] on link "Elite Equine Group" at bounding box center [193, 200] width 85 height 13
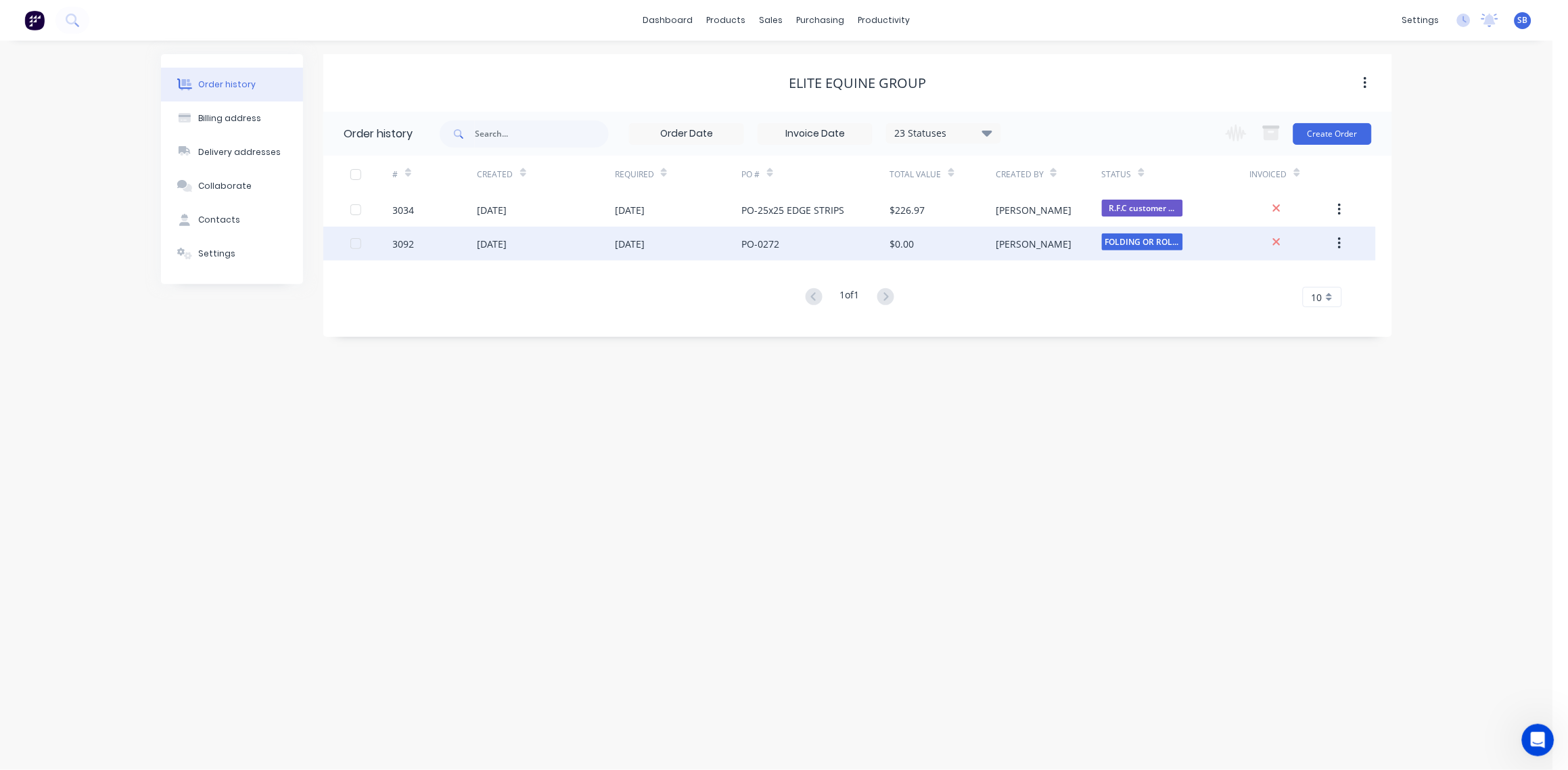
click at [403, 241] on div "3092" at bounding box center [403, 243] width 22 height 15
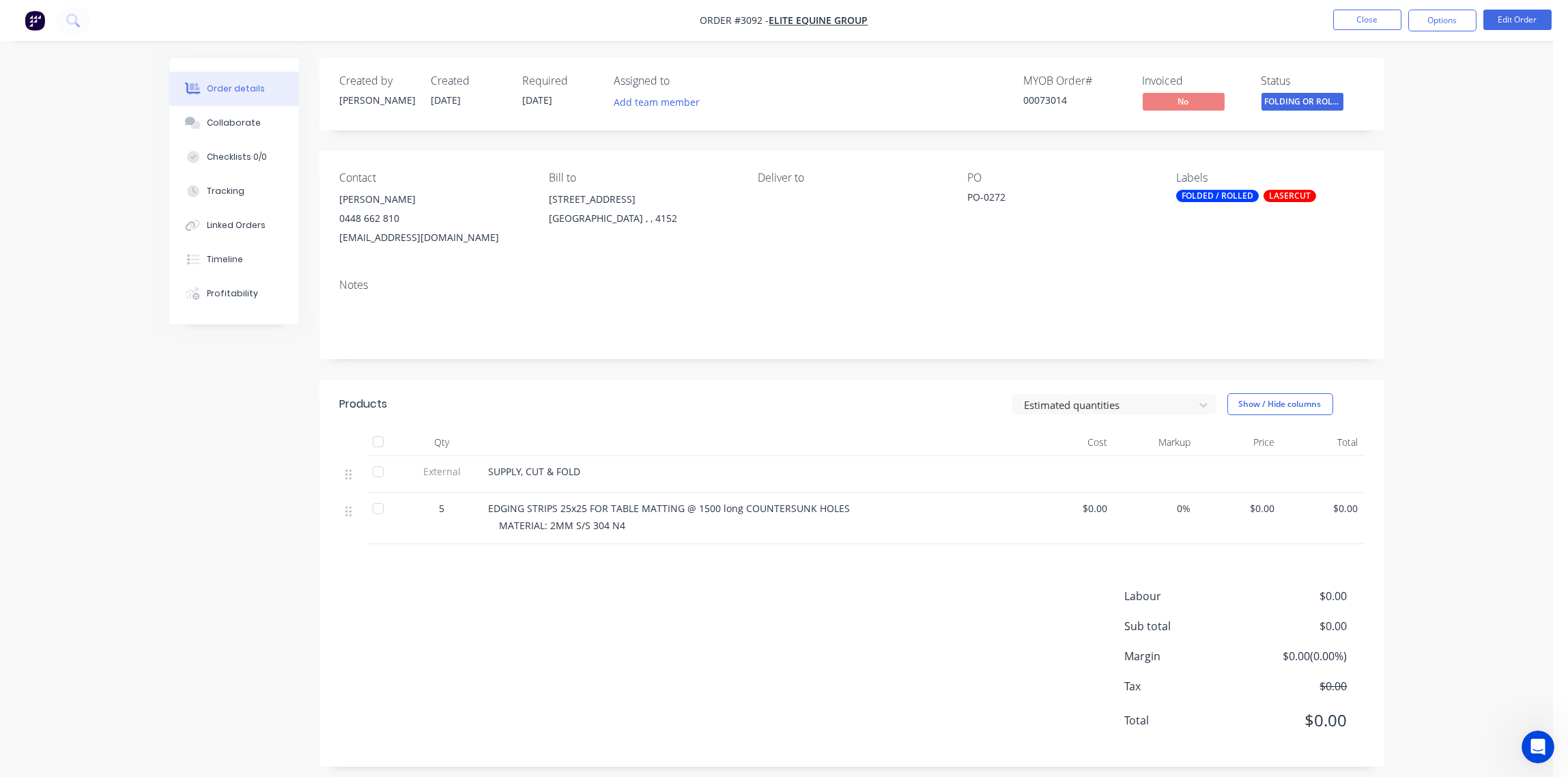
click at [1007, 195] on div "PO-0272" at bounding box center [1052, 200] width 171 height 19
click at [1518, 20] on button "Edit Order" at bounding box center [1518, 20] width 69 height 21
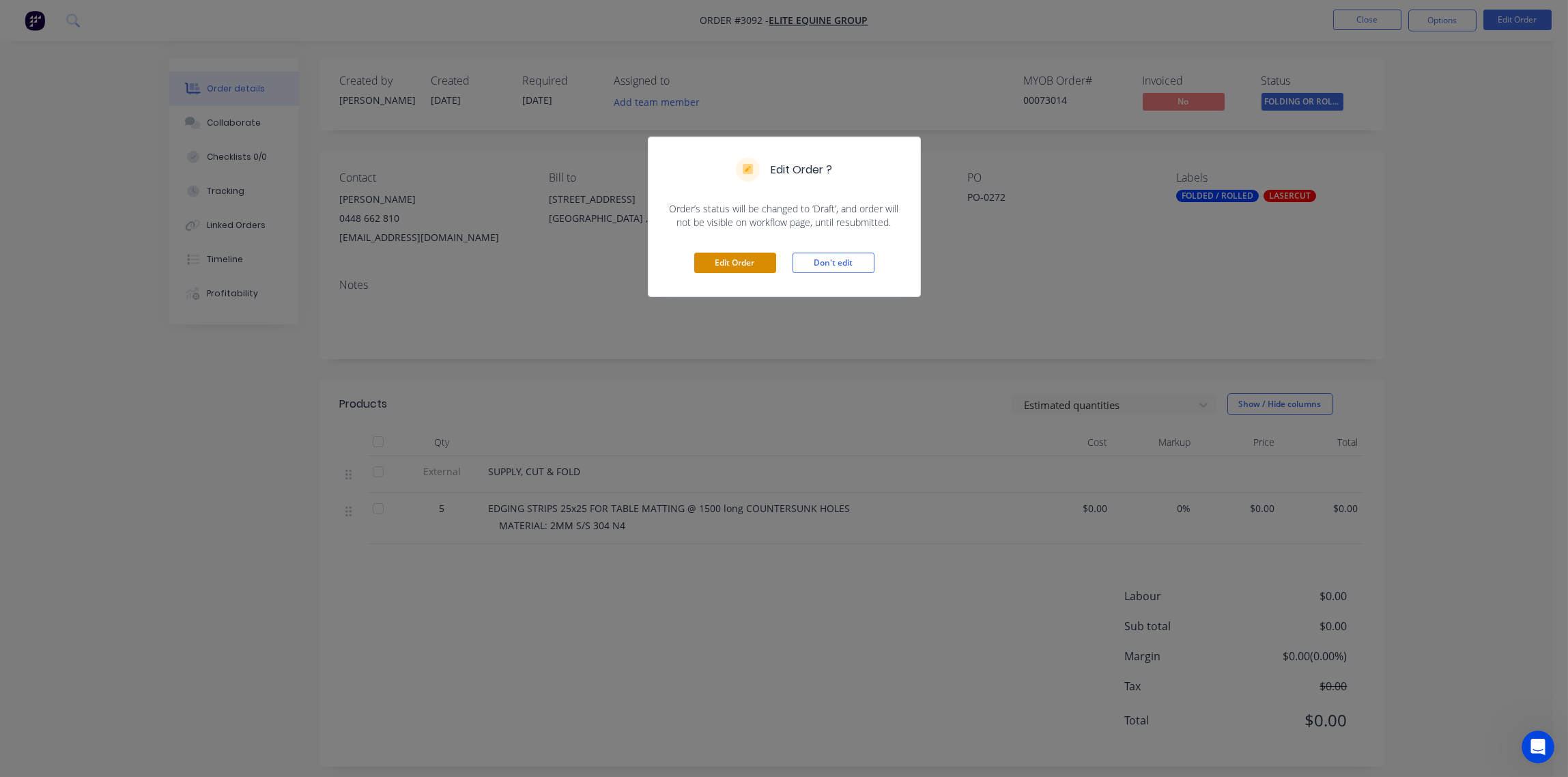
click at [724, 263] on button "Edit Order" at bounding box center [735, 263] width 82 height 21
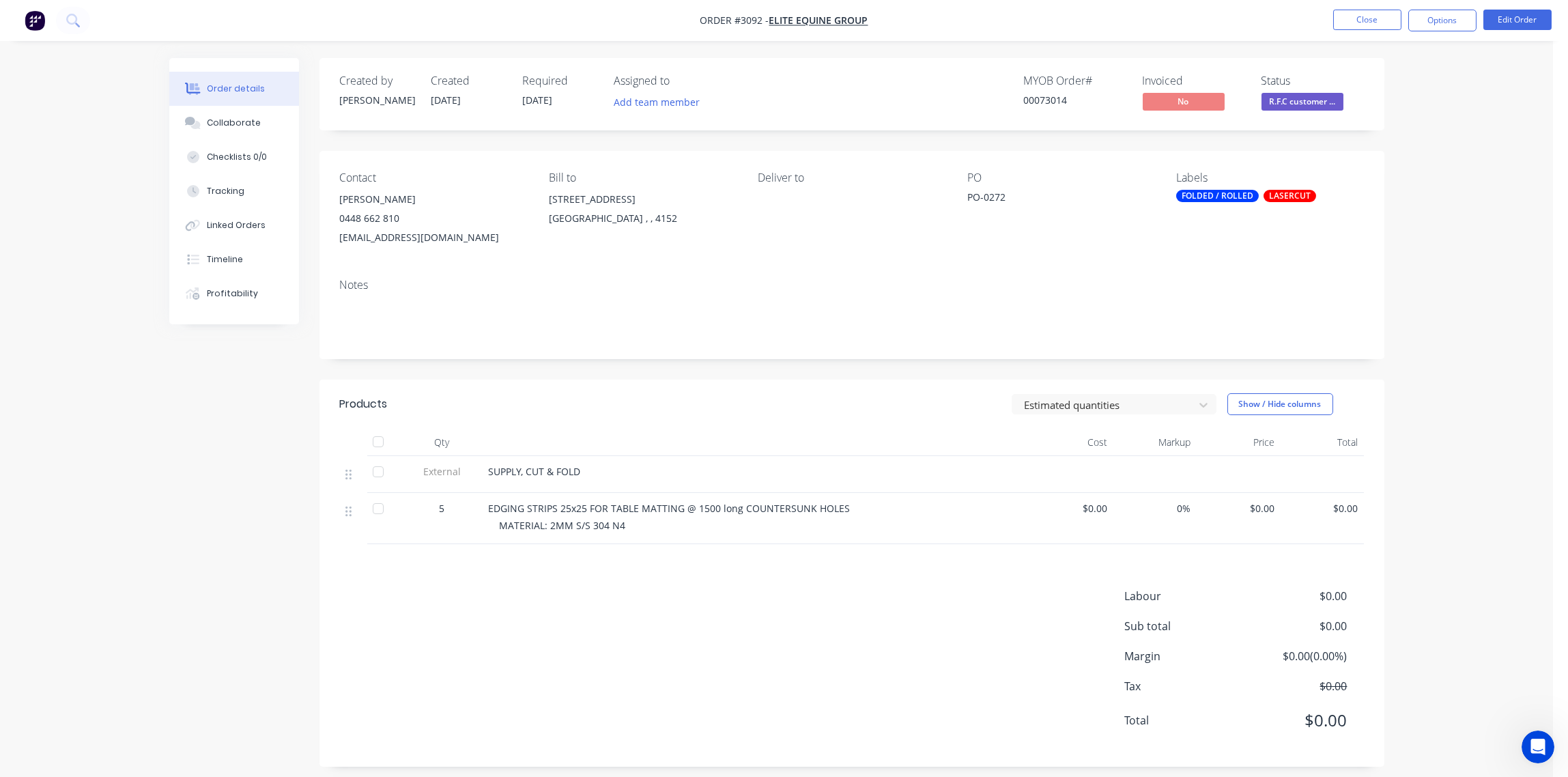
click at [1005, 194] on div "PO-0272" at bounding box center [1052, 200] width 171 height 19
click at [1005, 196] on div "PO-0272" at bounding box center [1052, 200] width 171 height 19
click at [1512, 21] on button "Edit Order" at bounding box center [1518, 20] width 69 height 21
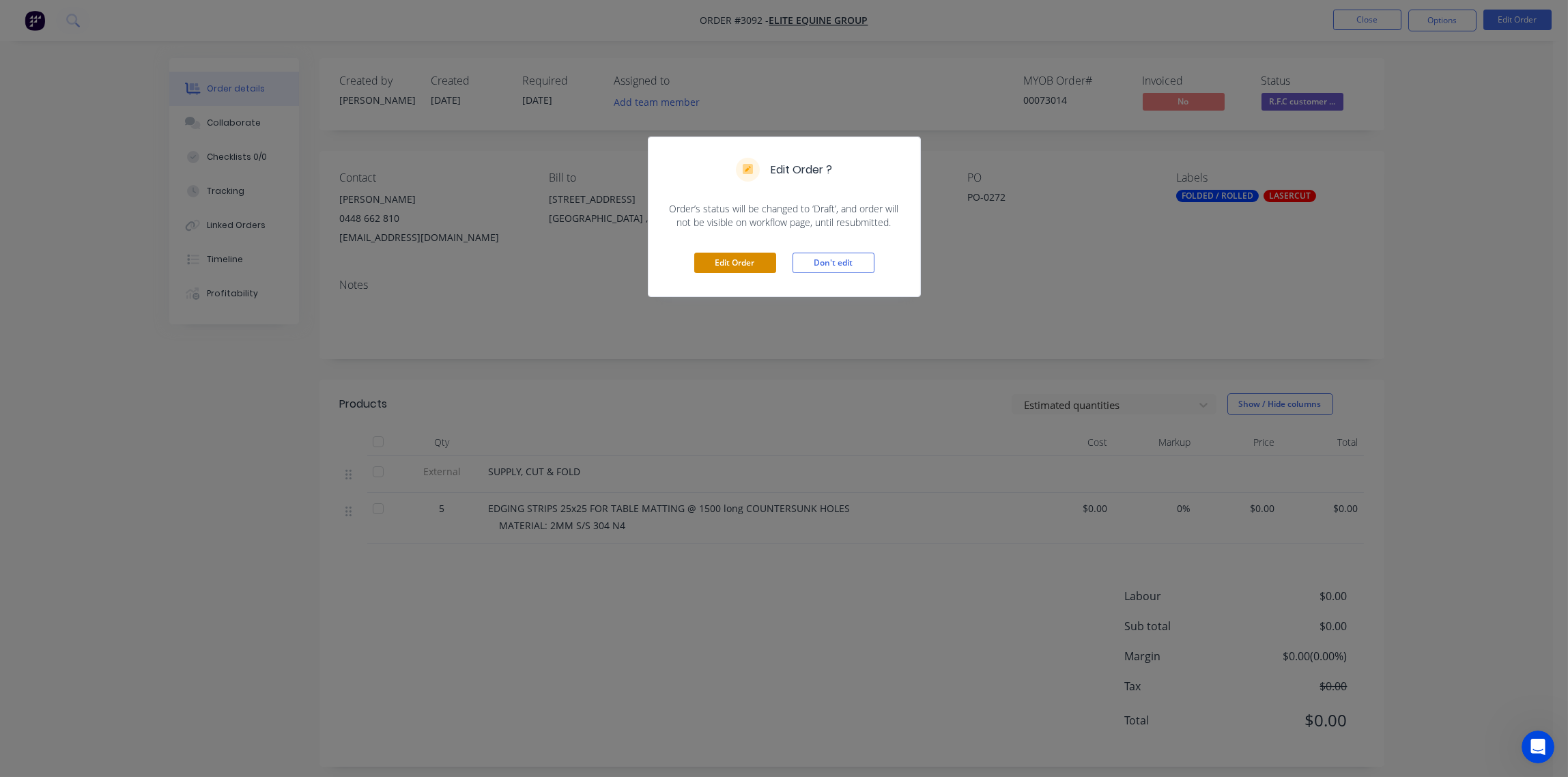
click at [736, 269] on button "Edit Order" at bounding box center [735, 263] width 82 height 21
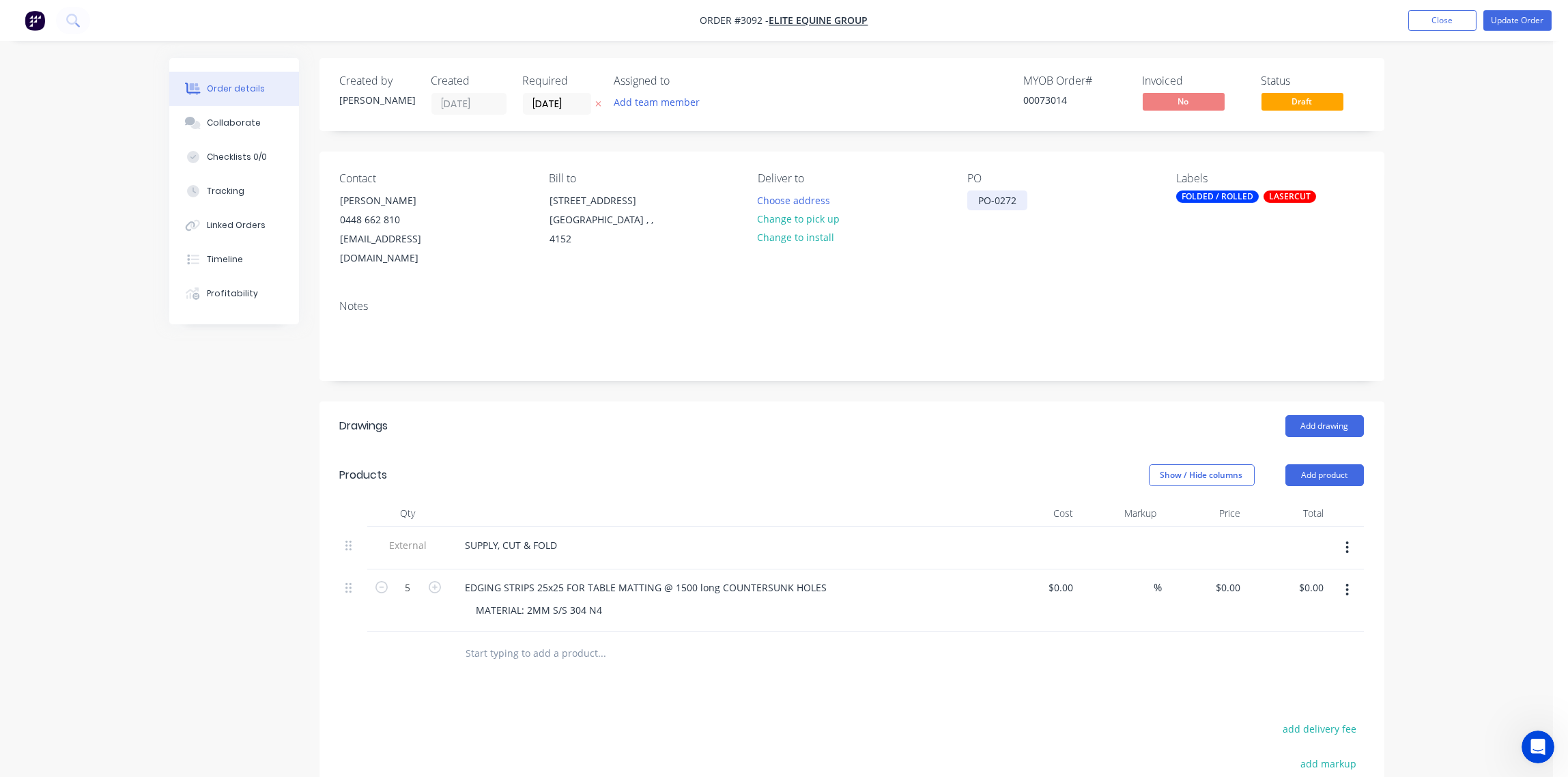
click at [1021, 200] on div "PO-0272" at bounding box center [997, 200] width 60 height 20
click at [1021, 200] on div "PO-0272 EDGING STRIPS" at bounding box center [1033, 200] width 133 height 20
click at [1060, 289] on div "Notes" at bounding box center [852, 334] width 1065 height 91
click at [1512, 25] on button "Update Order" at bounding box center [1518, 21] width 69 height 21
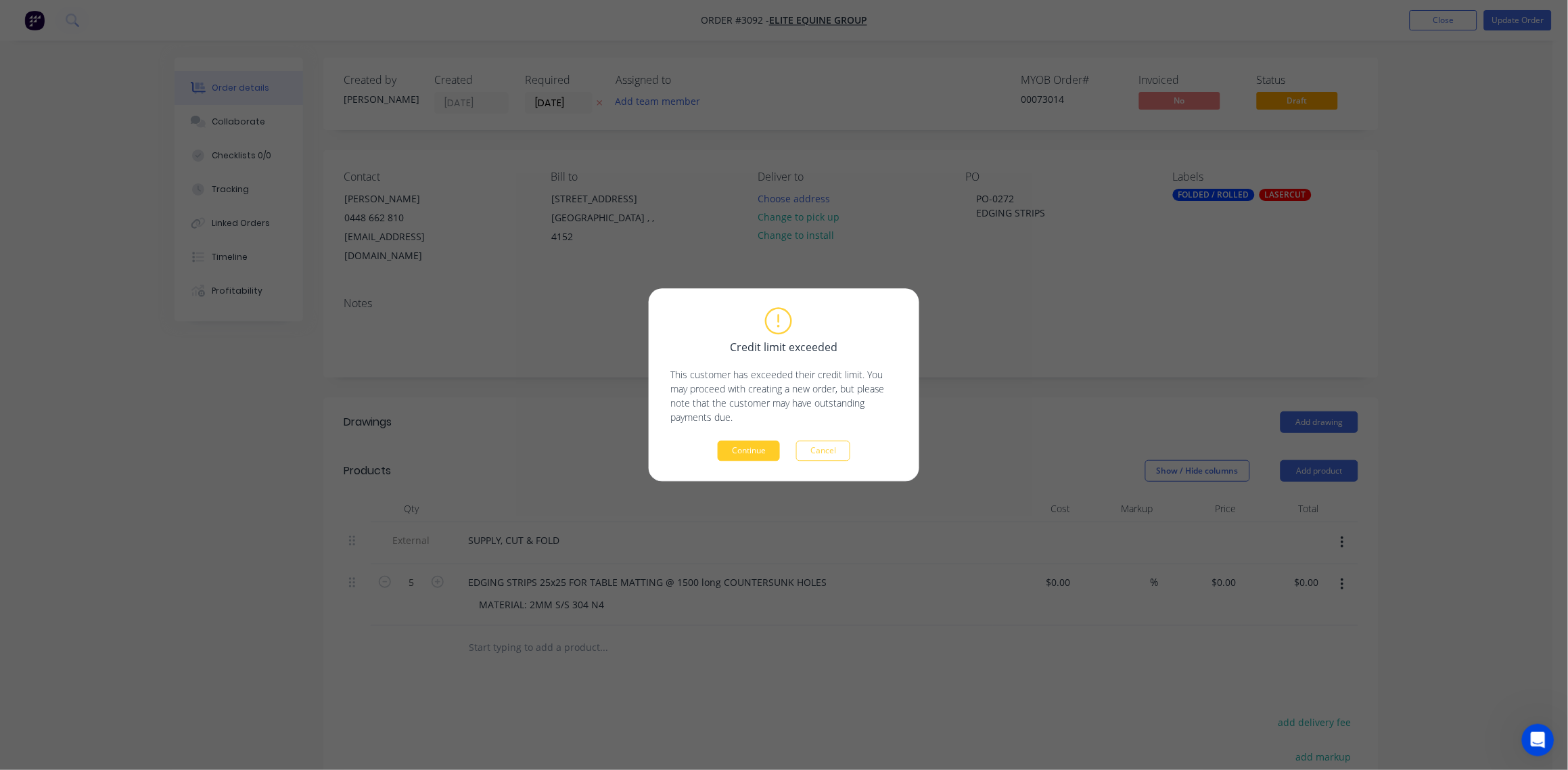
click at [752, 454] on button "Continue" at bounding box center [748, 452] width 62 height 21
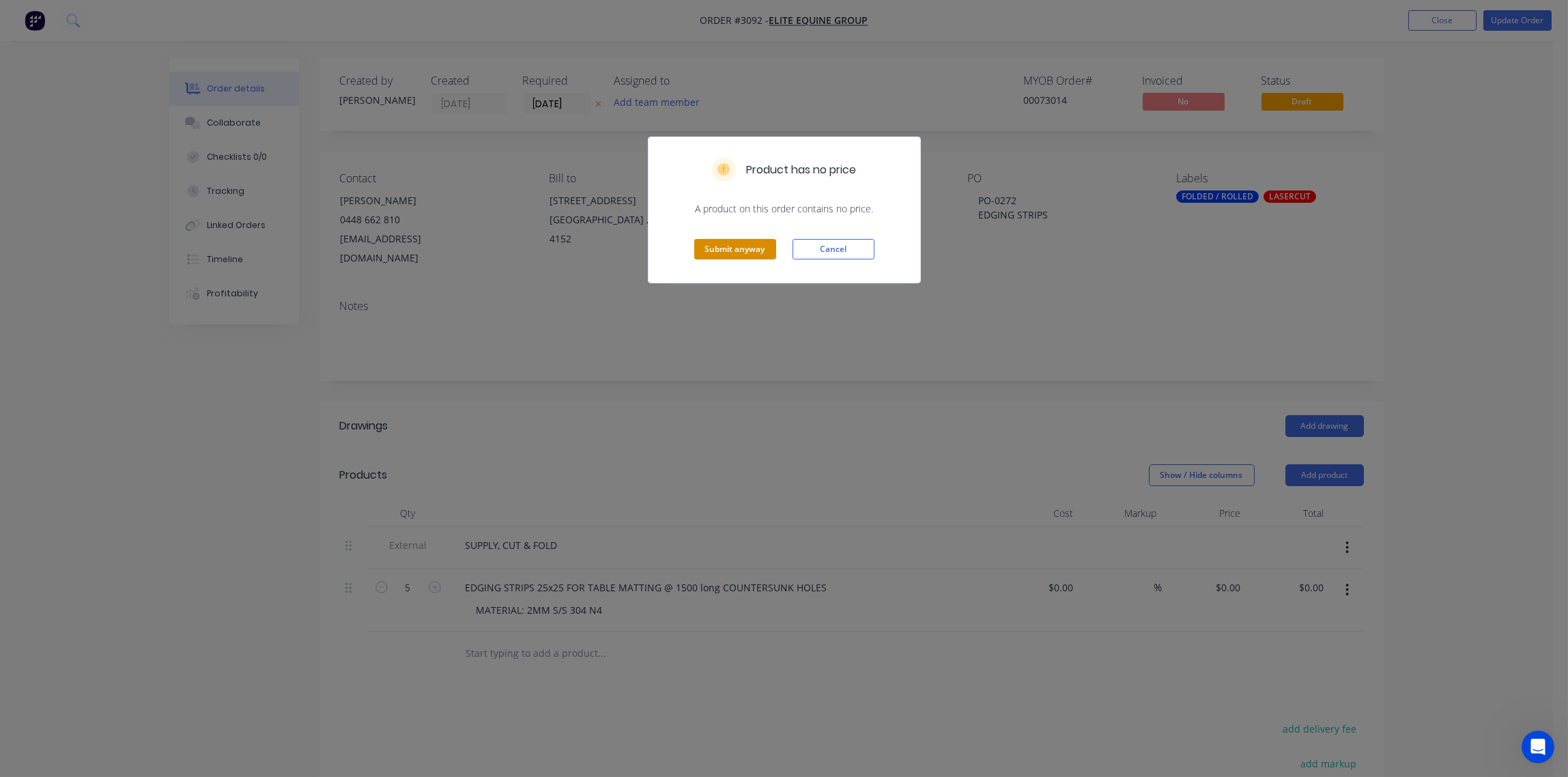
click at [730, 250] on button "Submit anyway" at bounding box center [735, 249] width 82 height 21
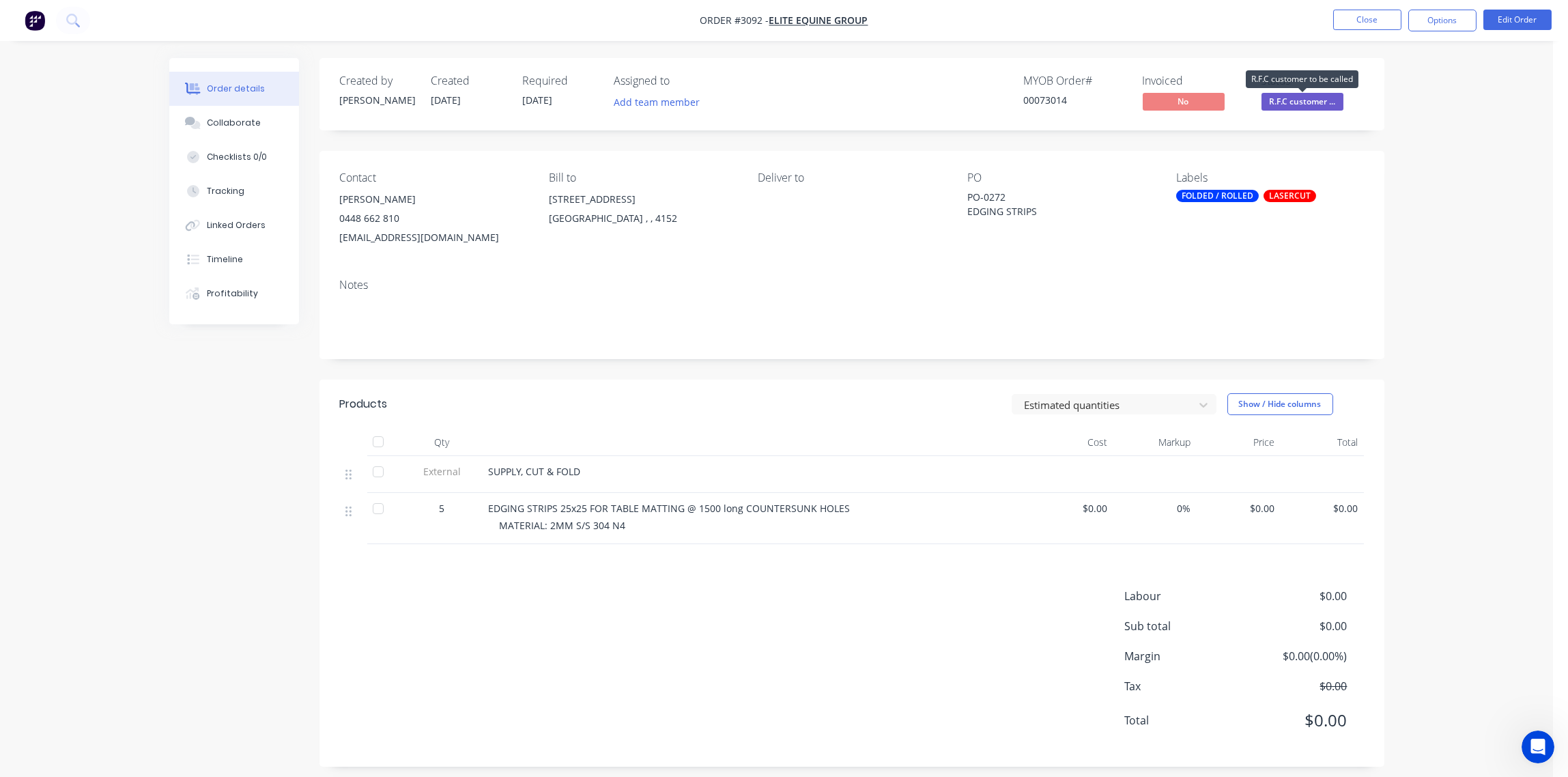
click at [1312, 103] on span "R.F.C customer ..." at bounding box center [1302, 102] width 82 height 17
click at [1382, 13] on button "Close" at bounding box center [1367, 20] width 69 height 21
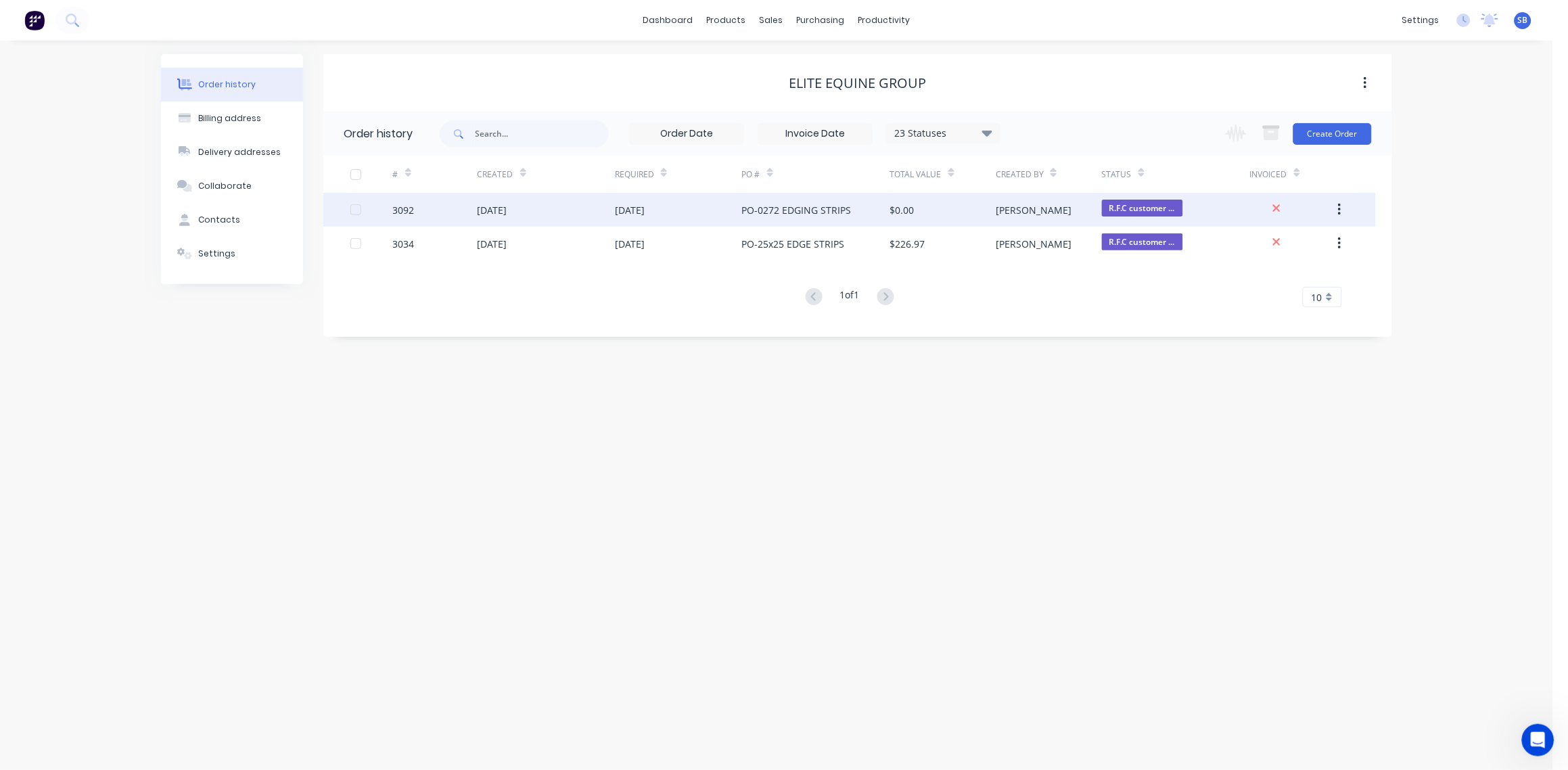
click at [408, 206] on div "3092" at bounding box center [403, 210] width 22 height 15
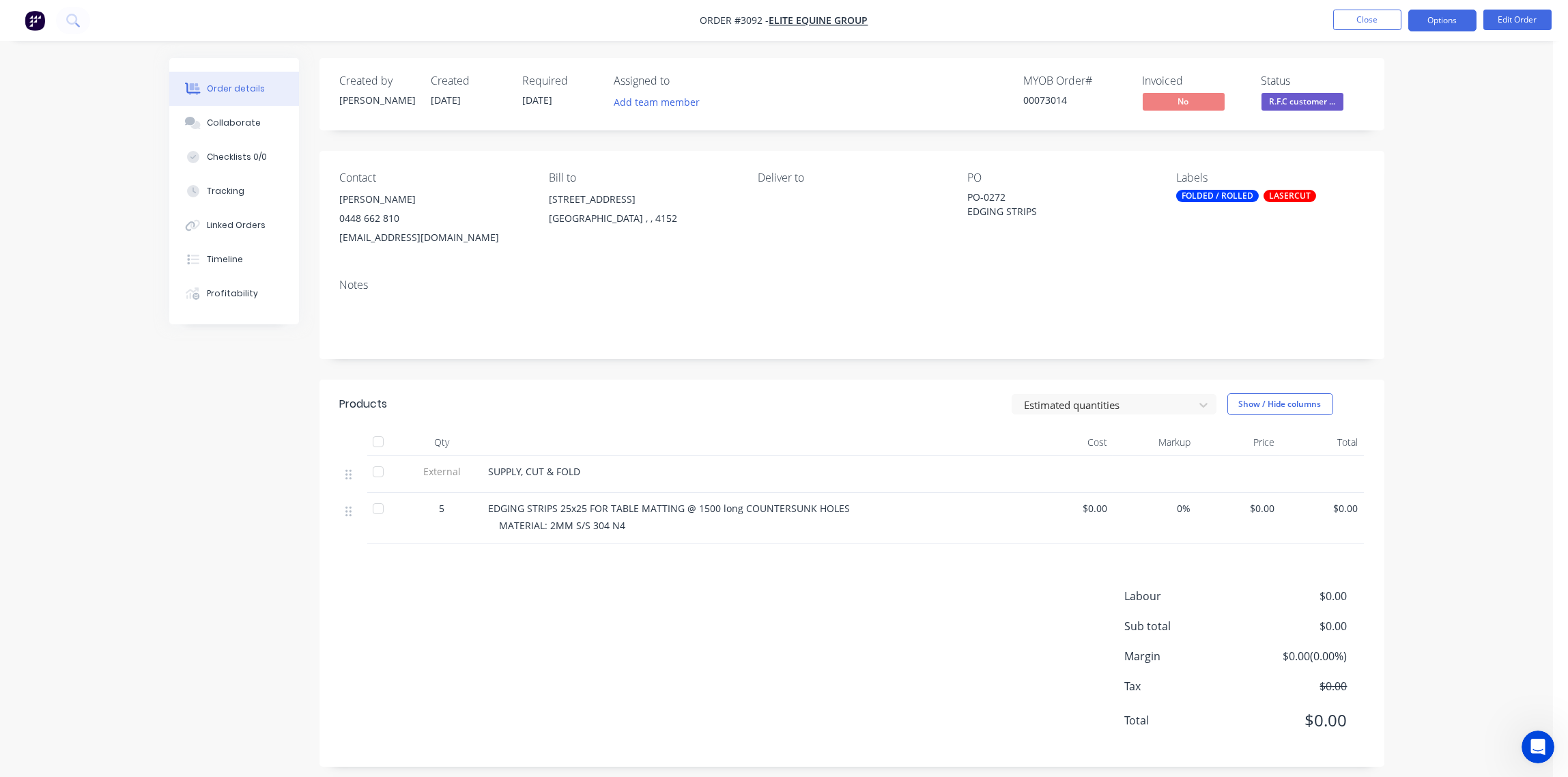
click at [1446, 25] on button "Options" at bounding box center [1442, 20] width 69 height 22
click at [1394, 184] on div "Delivery Docket" at bounding box center [1401, 192] width 126 height 20
click at [1398, 140] on div "Without pricing" at bounding box center [1401, 137] width 126 height 20
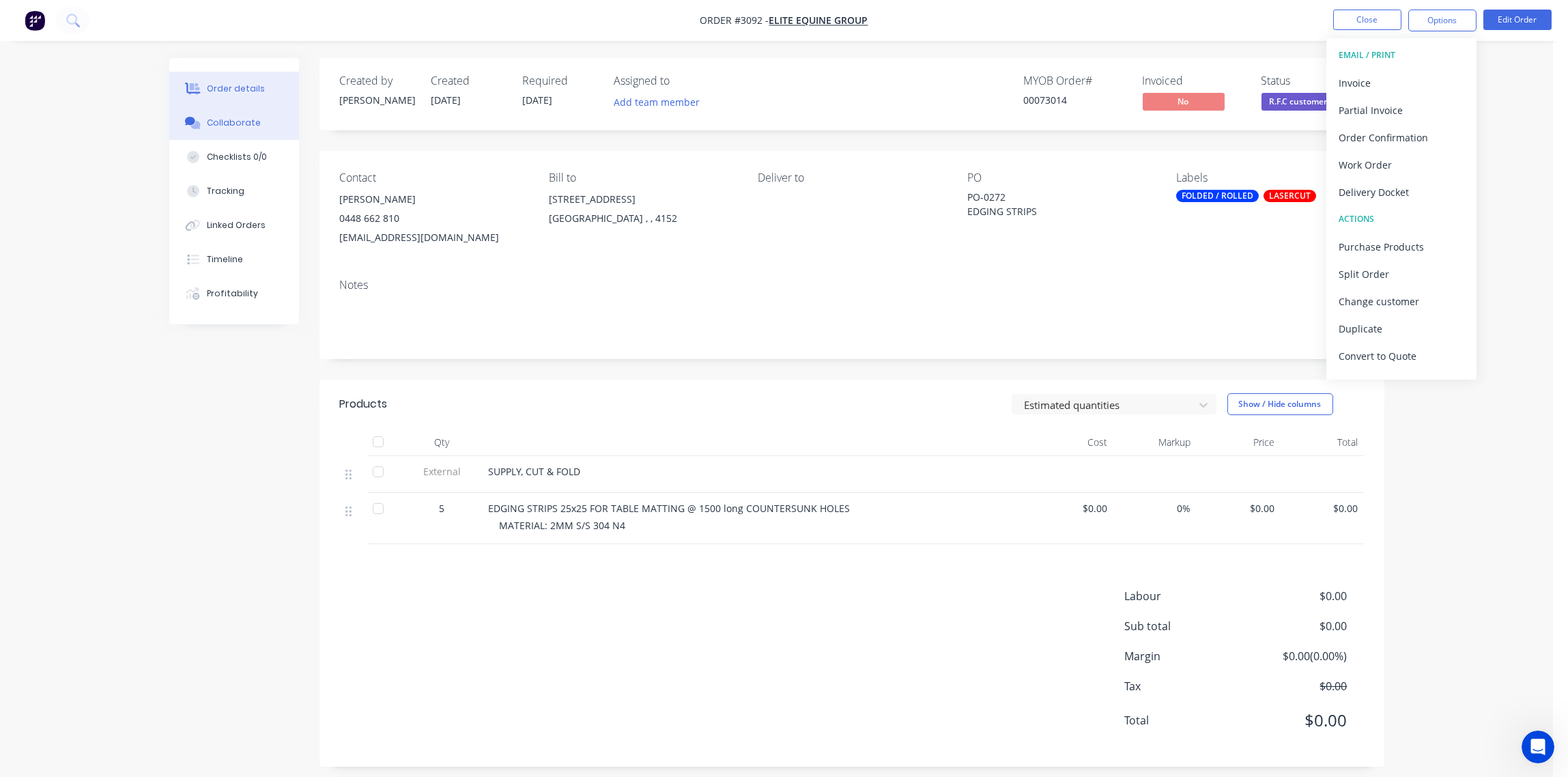
click at [251, 118] on div "Collaborate" at bounding box center [234, 122] width 54 height 12
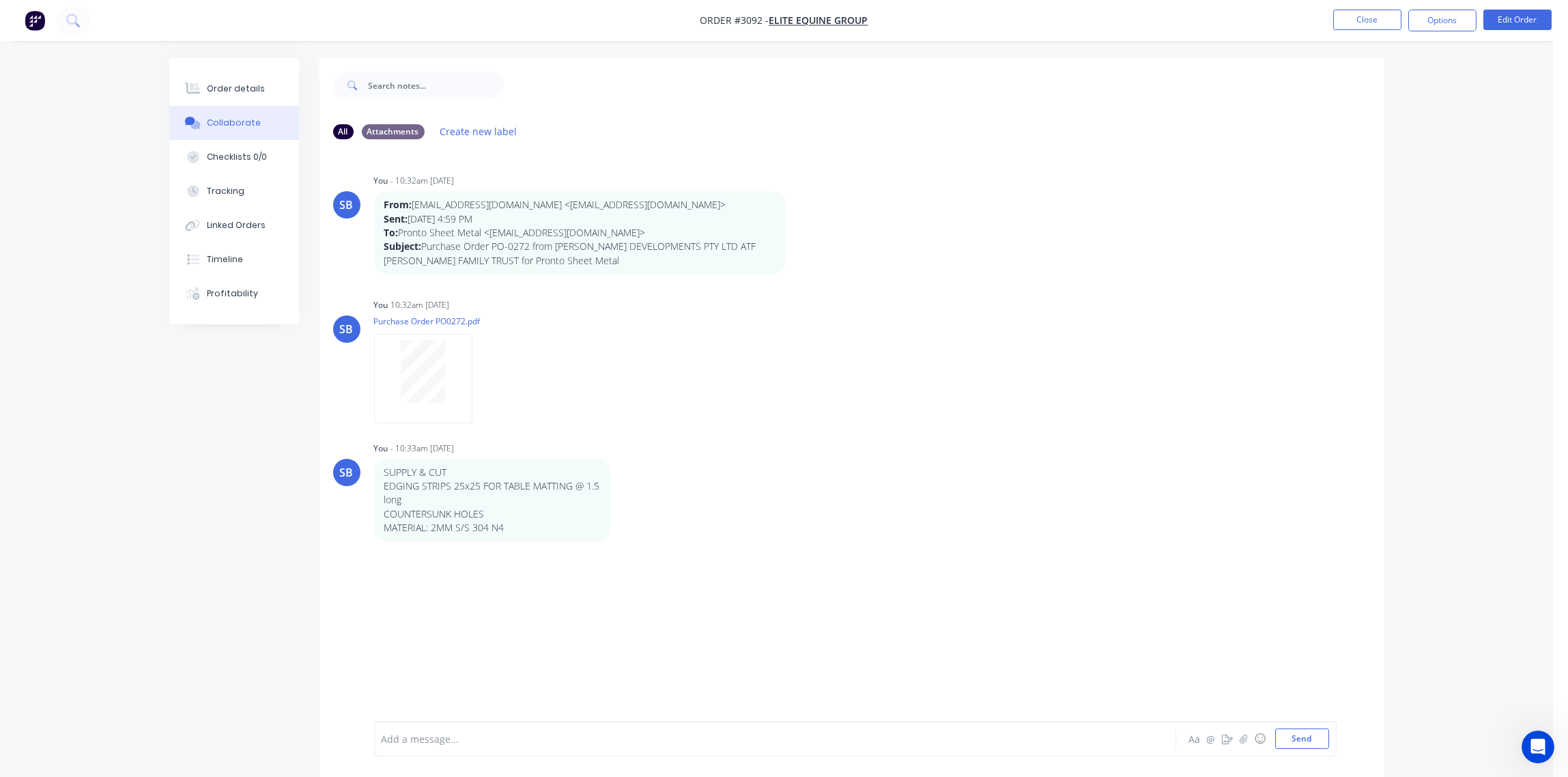
click at [551, 736] on div at bounding box center [737, 739] width 710 height 15
drag, startPoint x: 583, startPoint y: 738, endPoint x: 323, endPoint y: 728, distance: 260.2
click at [323, 728] on div "CUSTOMER CALLED TO COLLECT - GEMMA Aa @ ☺ Send" at bounding box center [852, 739] width 1065 height 76
copy span "CUSTOMER CALLED TO COLLECT - GEMMA"
click at [1308, 742] on button "Send" at bounding box center [1302, 739] width 54 height 21
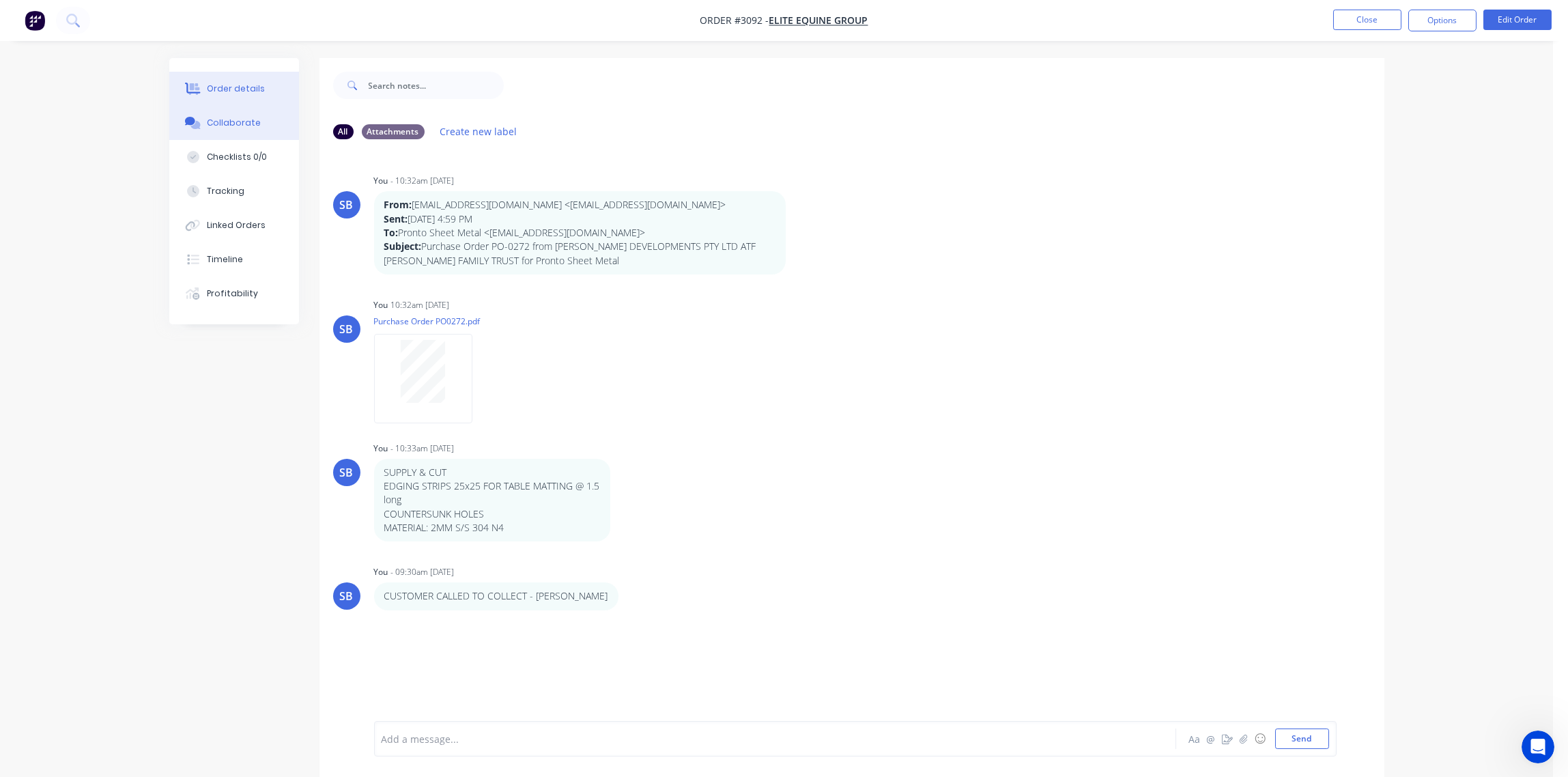
click at [223, 91] on div "Order details" at bounding box center [235, 89] width 58 height 12
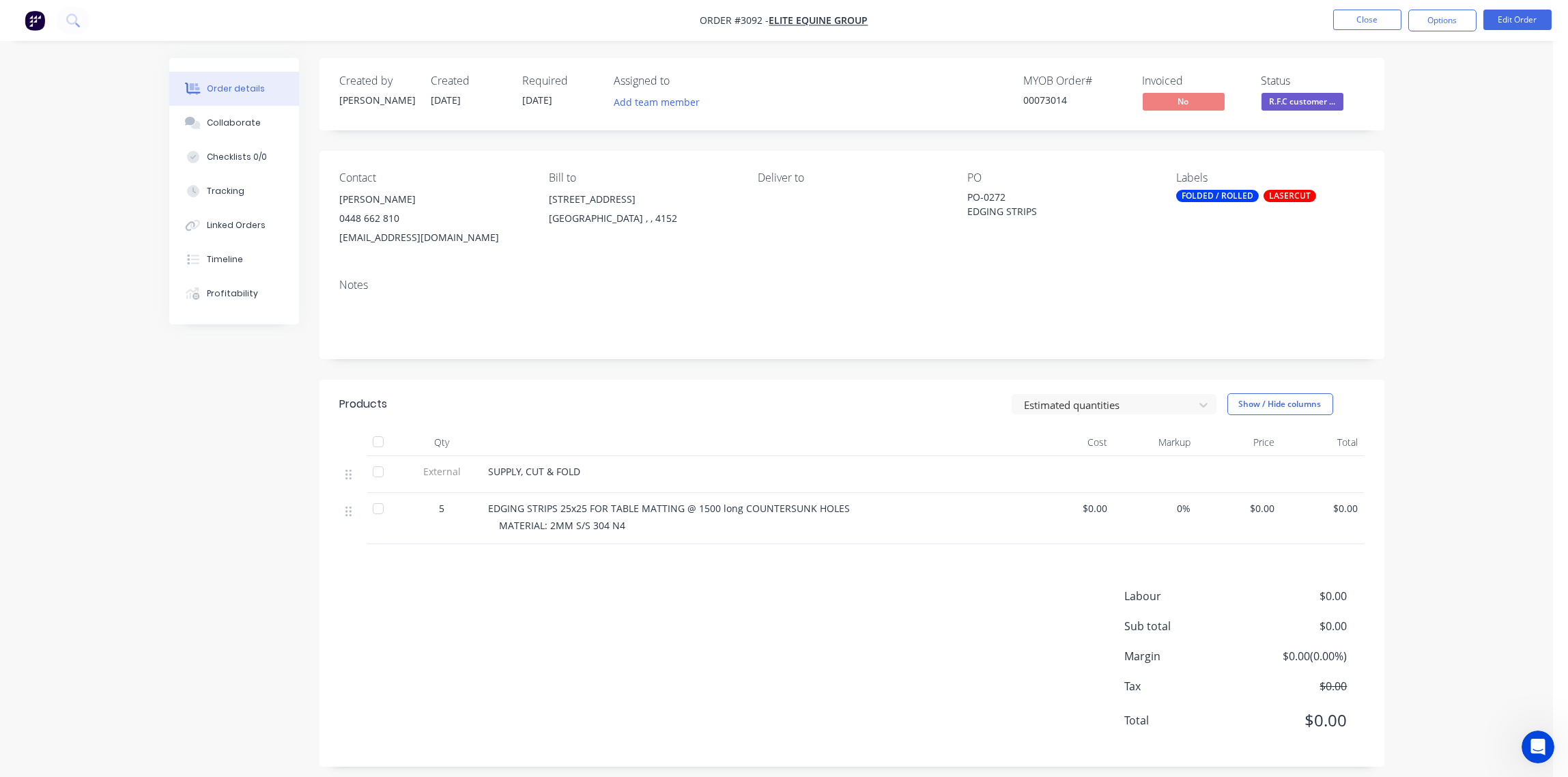
click at [1311, 106] on span "R.F.C customer ..." at bounding box center [1302, 102] width 82 height 17
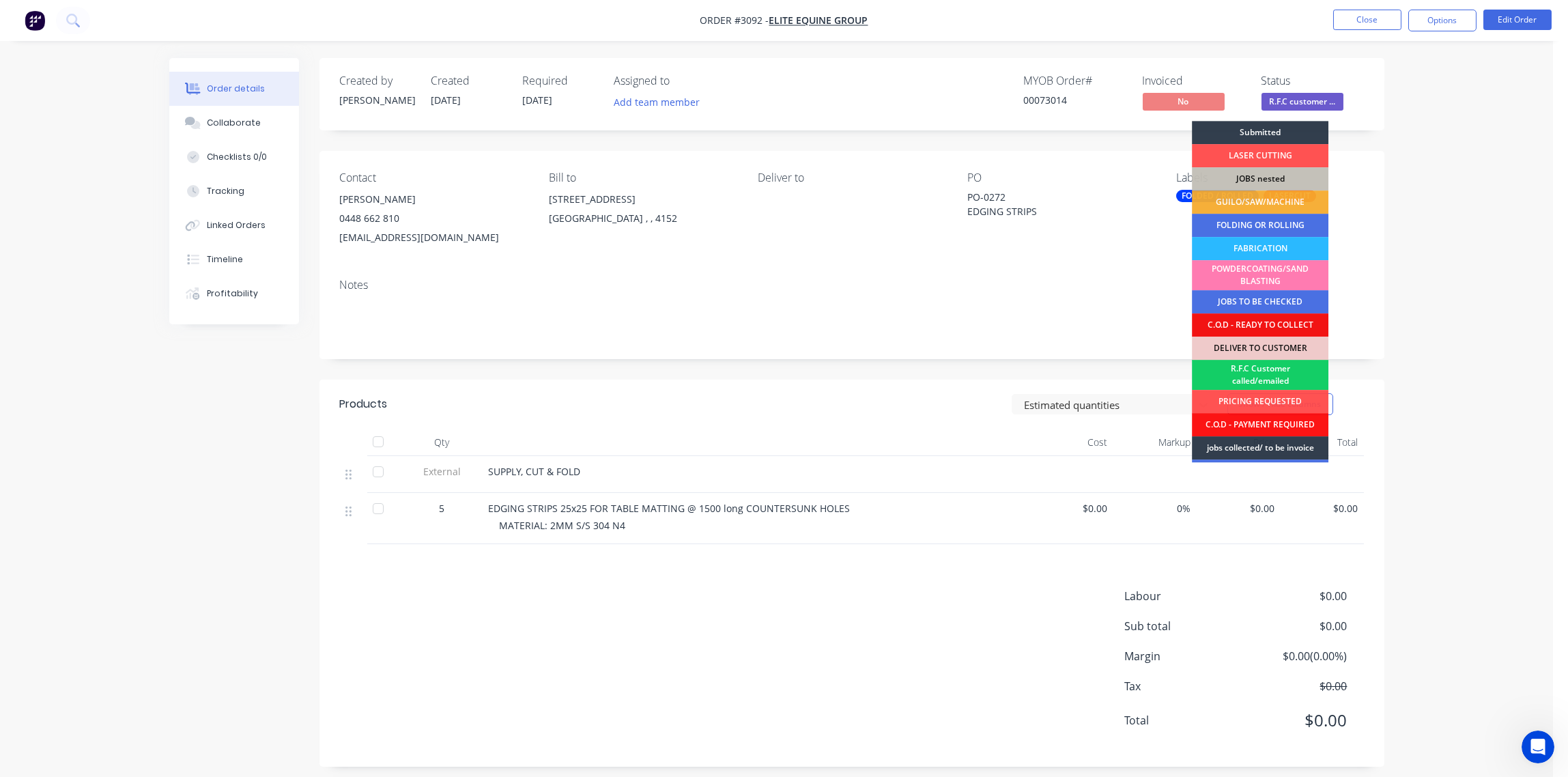
click at [1258, 373] on div "R.F.C Customer called/emailed" at bounding box center [1260, 374] width 136 height 30
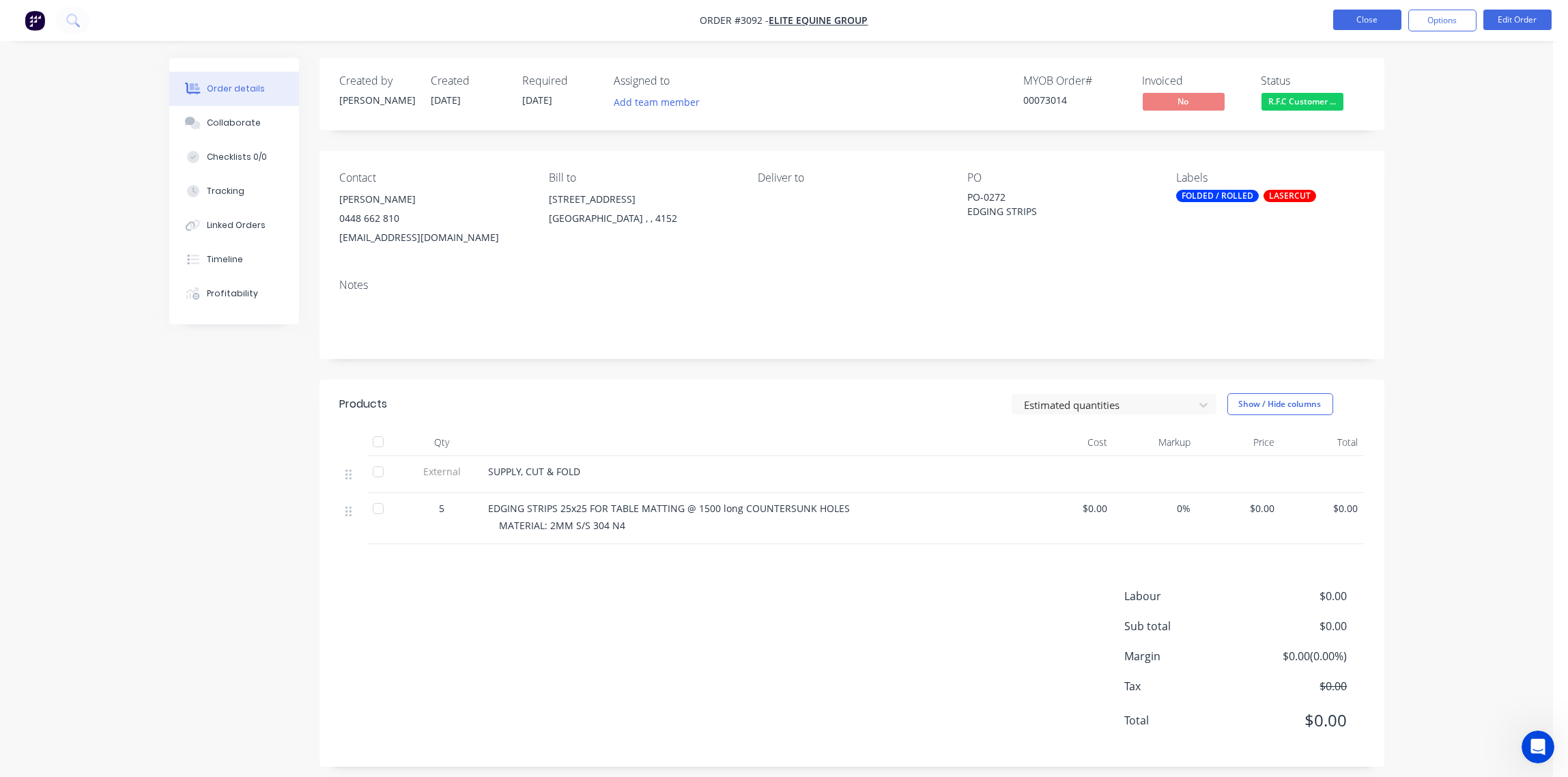
click at [1368, 21] on button "Close" at bounding box center [1367, 20] width 69 height 21
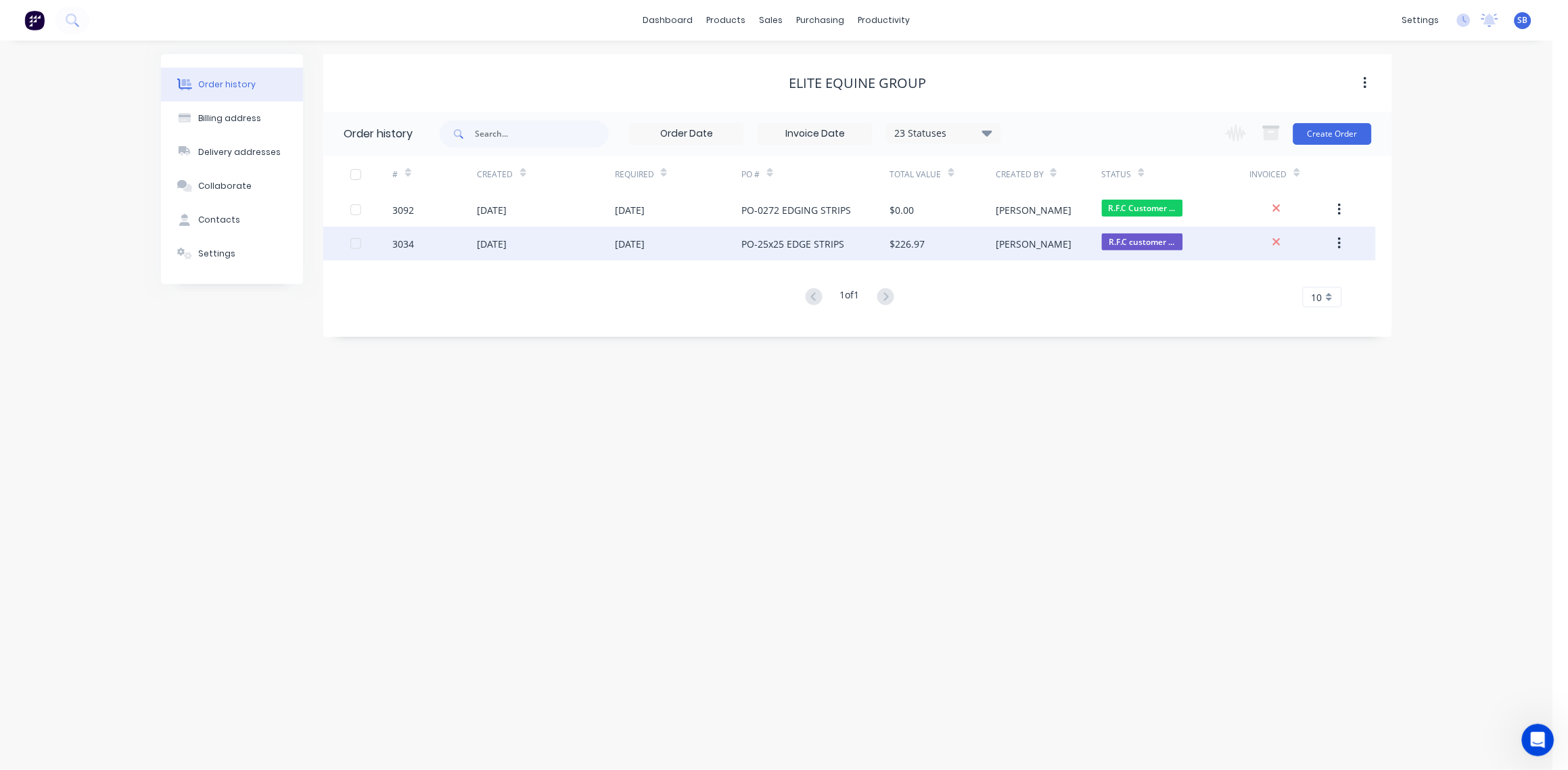
click at [401, 248] on div "3034" at bounding box center [403, 243] width 22 height 15
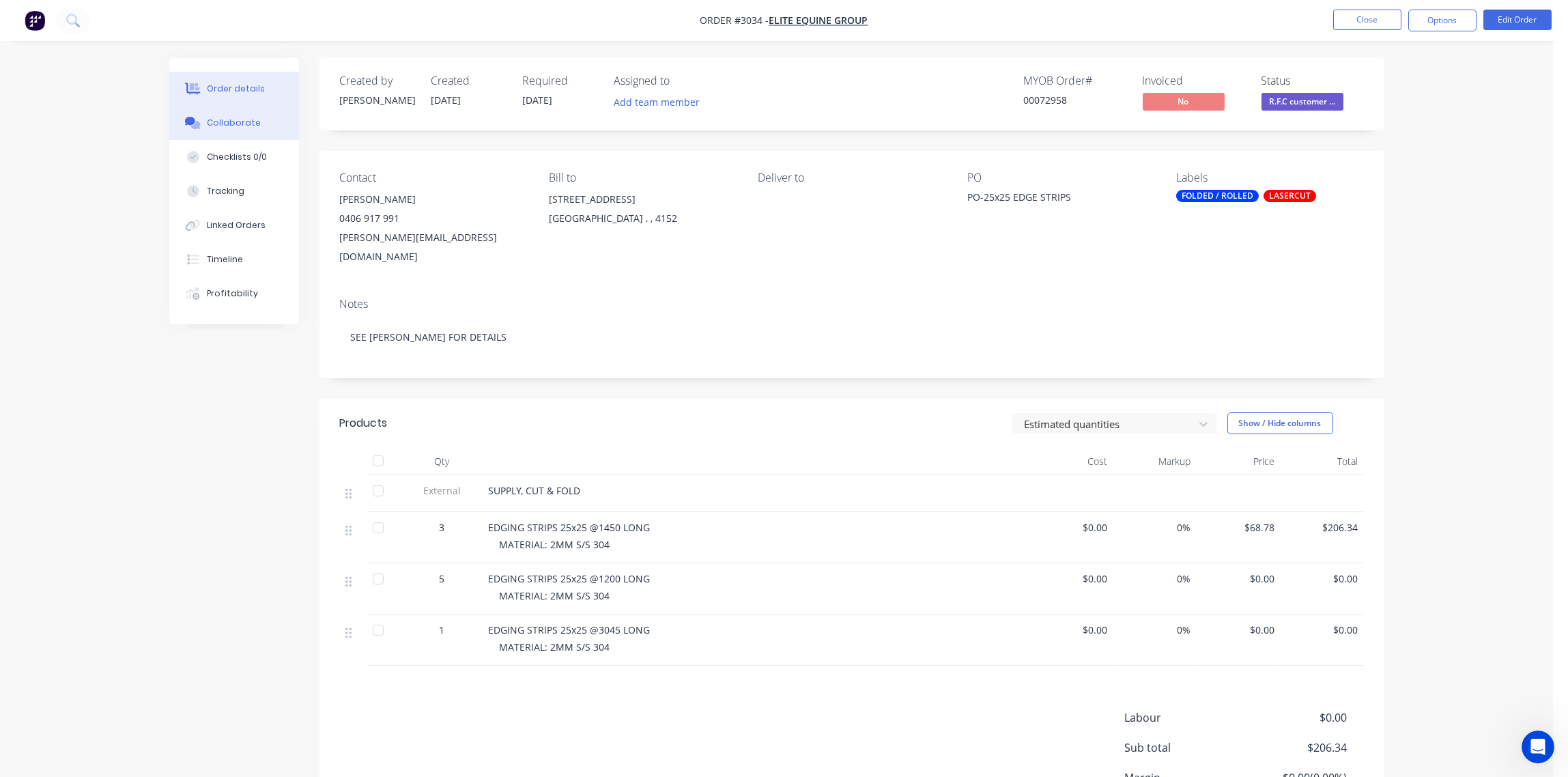
click at [219, 123] on div "Collaborate" at bounding box center [234, 122] width 54 height 12
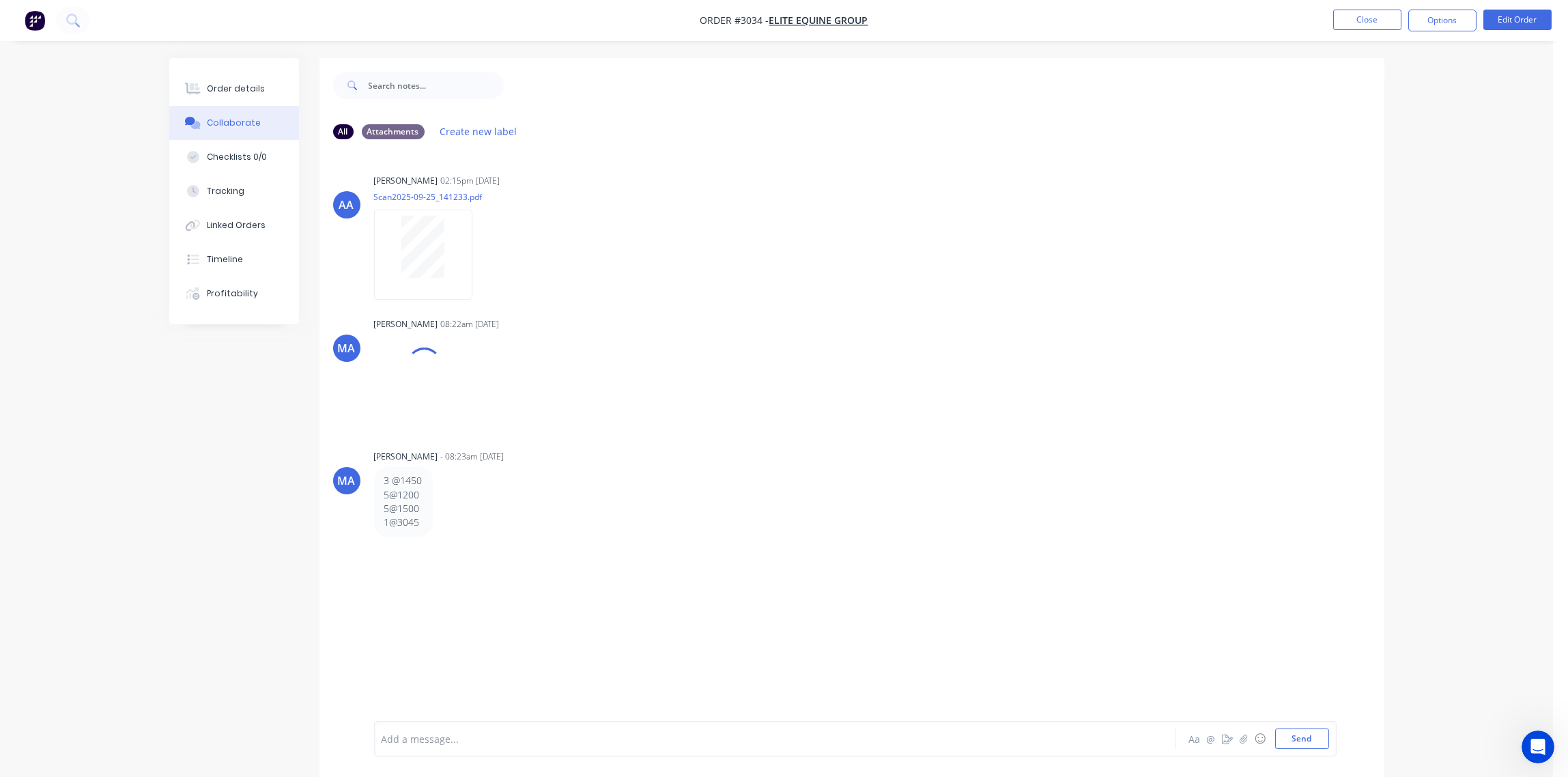
click at [529, 738] on div at bounding box center [737, 739] width 710 height 15
click at [1310, 739] on button "Send" at bounding box center [1302, 739] width 54 height 21
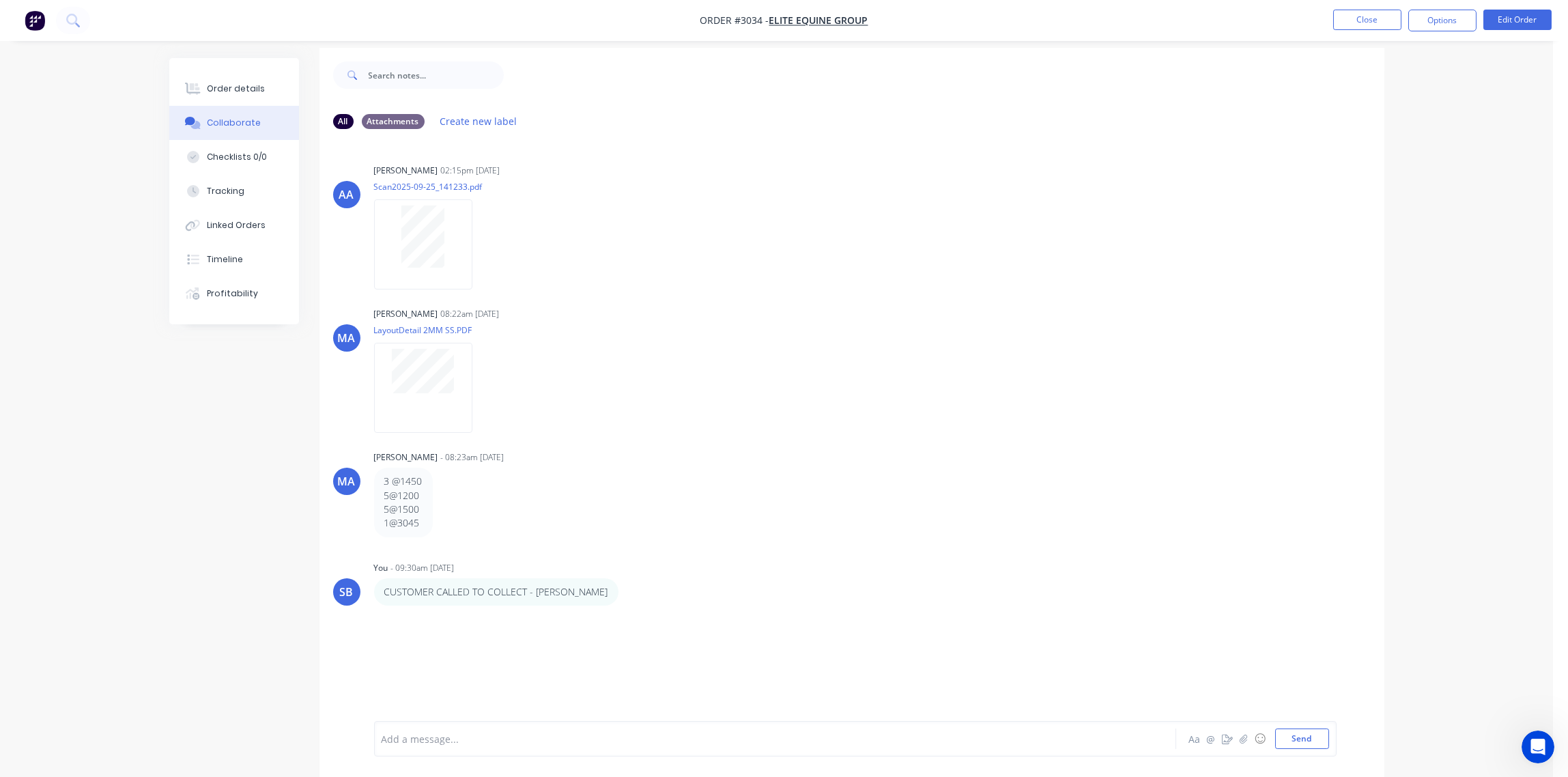
scroll to position [21, 0]
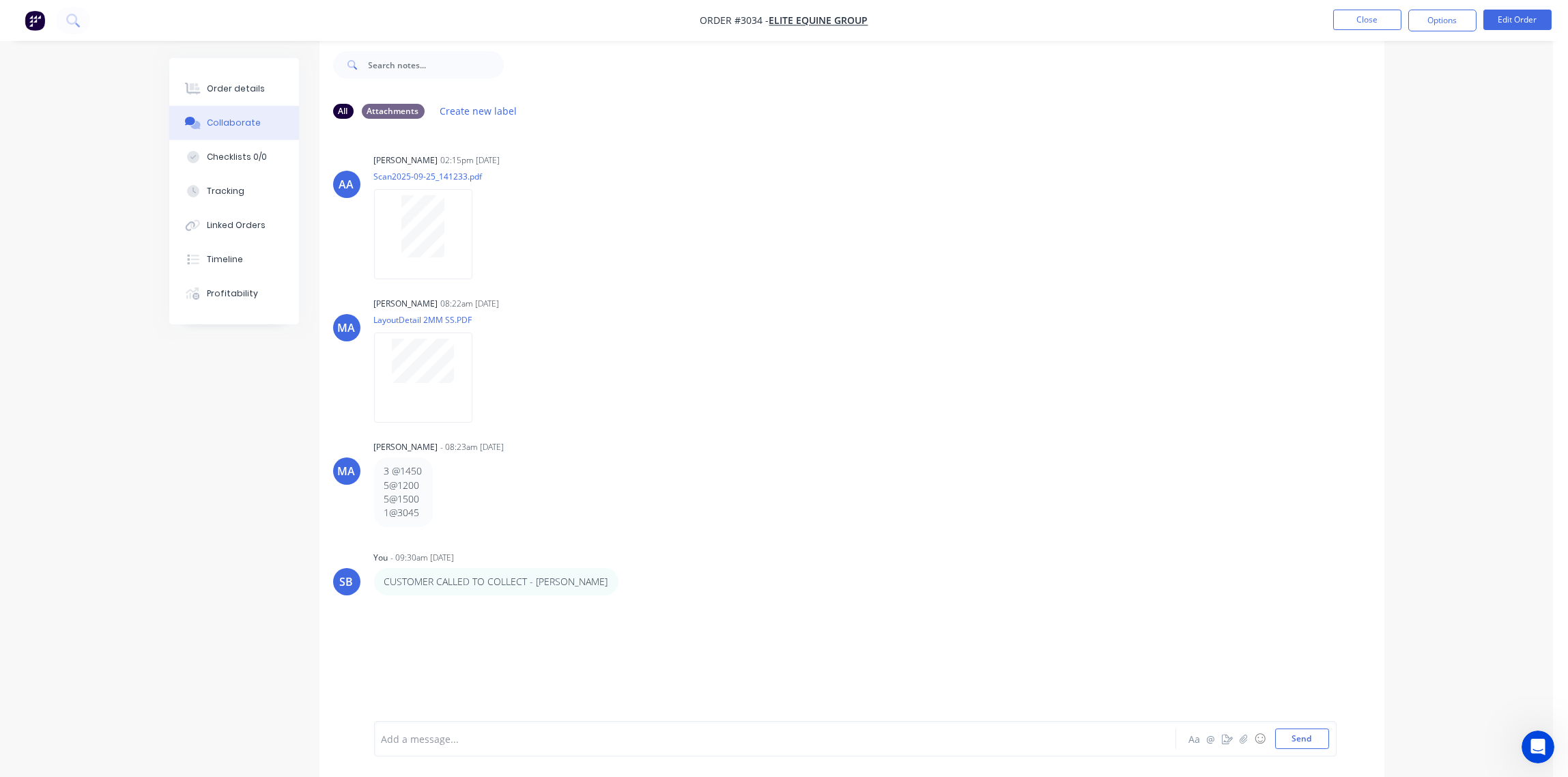
click at [474, 743] on div at bounding box center [737, 739] width 710 height 15
click at [1305, 736] on button "Send" at bounding box center [1302, 739] width 54 height 21
click at [245, 82] on div "Order details" at bounding box center [235, 89] width 58 height 12
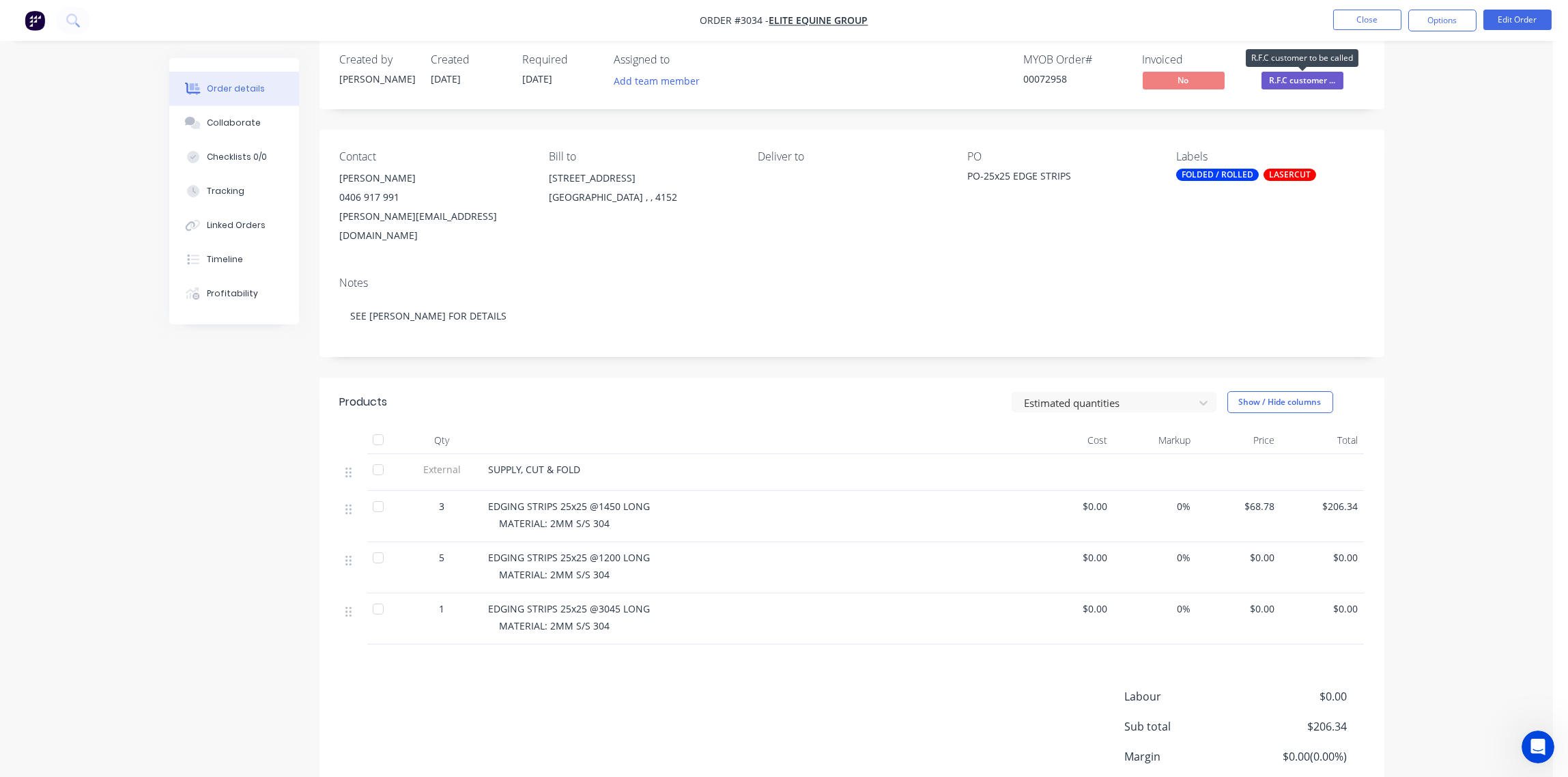
click at [1321, 81] on span "R.F.C customer ..." at bounding box center [1302, 81] width 82 height 17
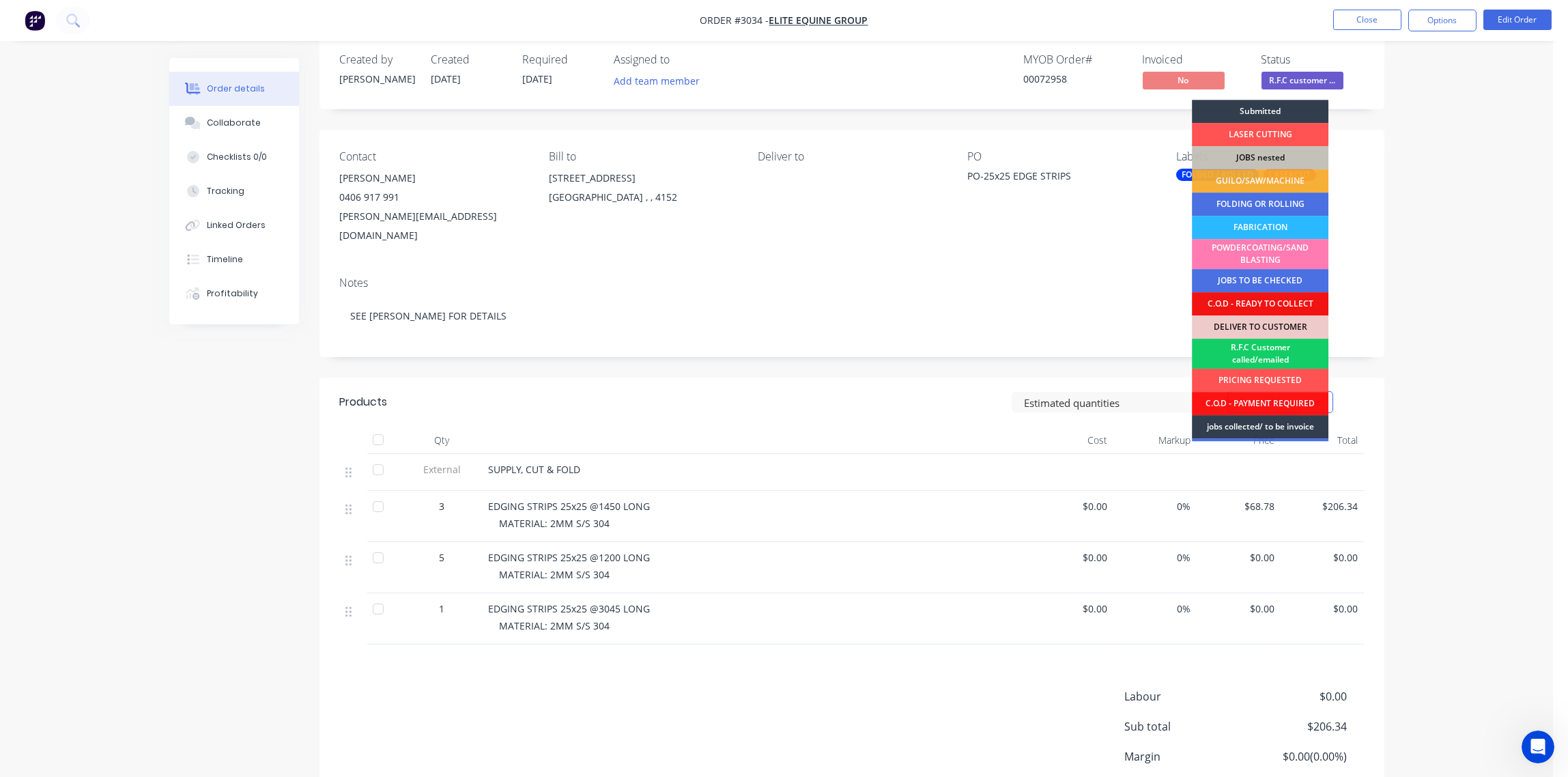
click at [1270, 351] on div "R.F.C Customer called/emailed" at bounding box center [1260, 353] width 136 height 30
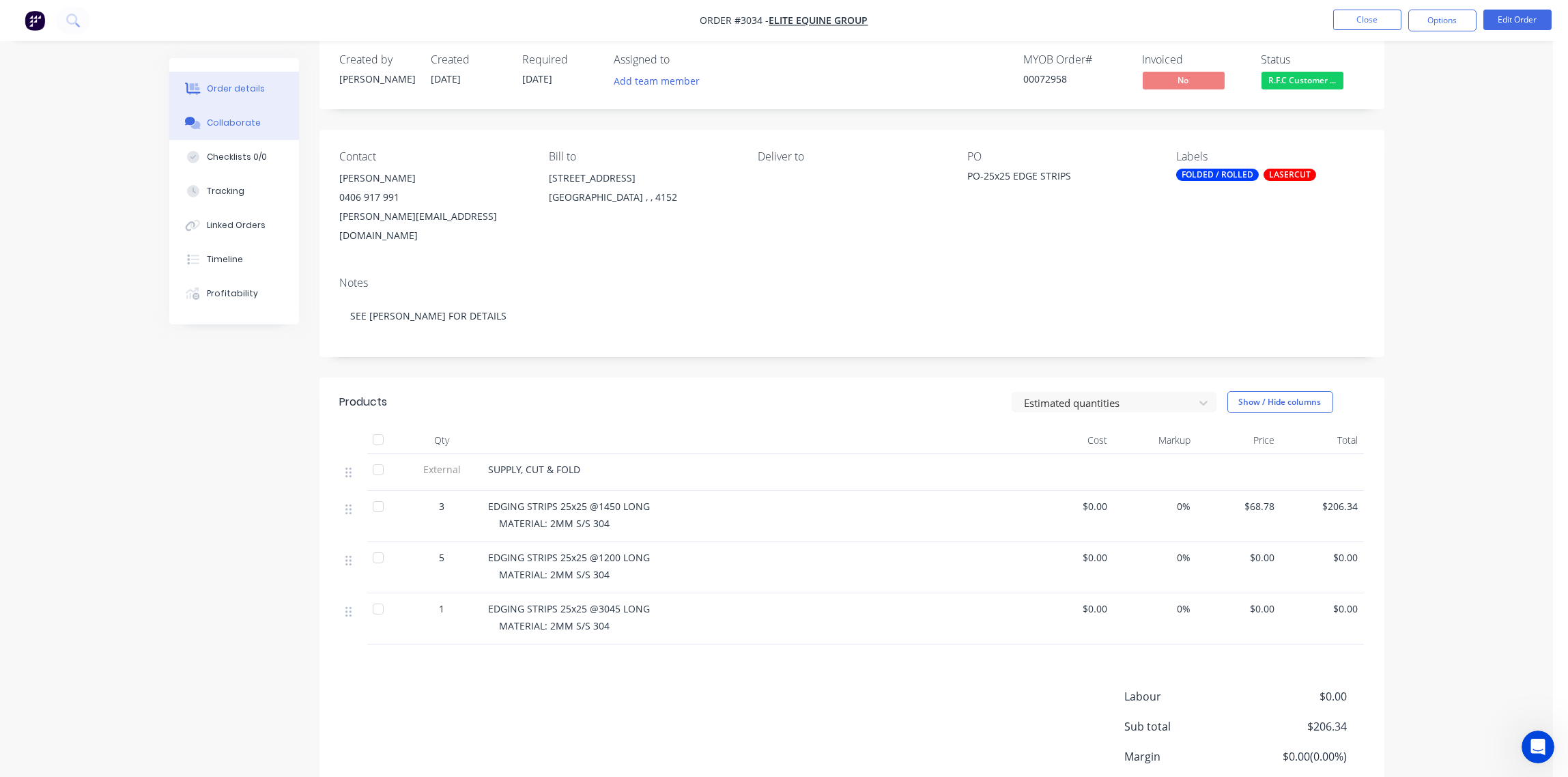
click at [211, 122] on div "Collaborate" at bounding box center [234, 122] width 54 height 12
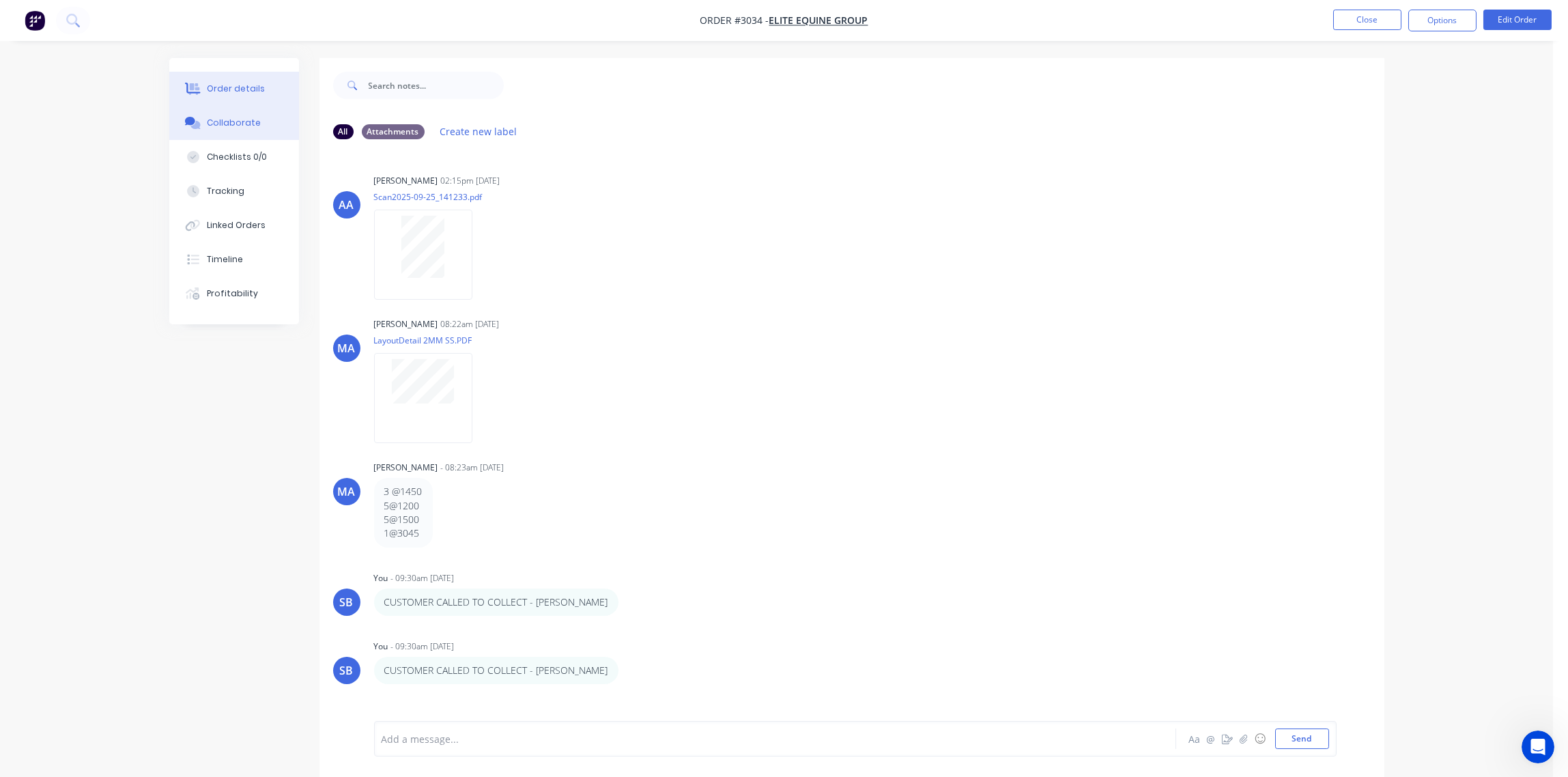
click at [227, 82] on div "Order details" at bounding box center [235, 89] width 58 height 12
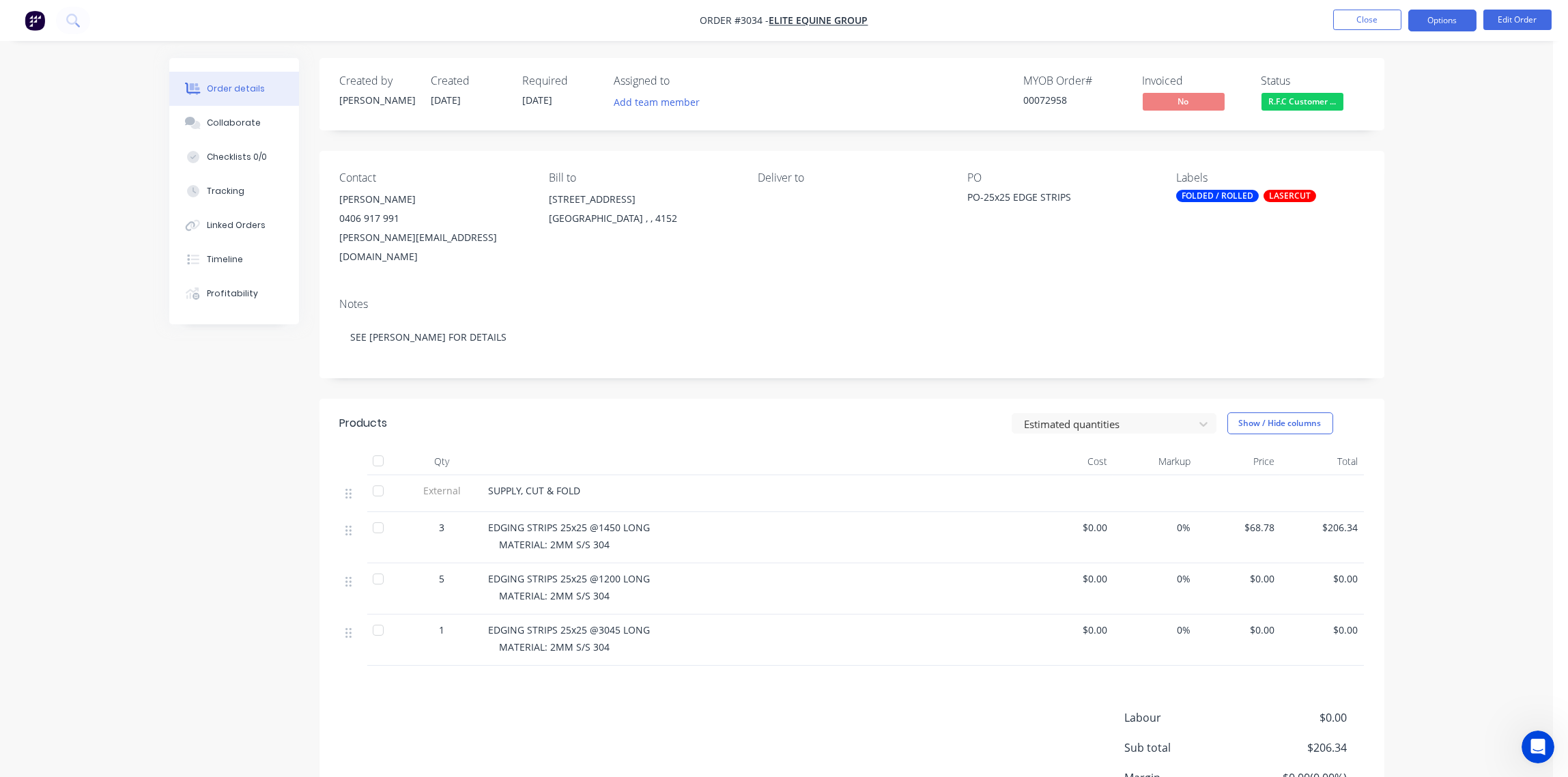
click at [1449, 20] on button "Options" at bounding box center [1442, 20] width 69 height 22
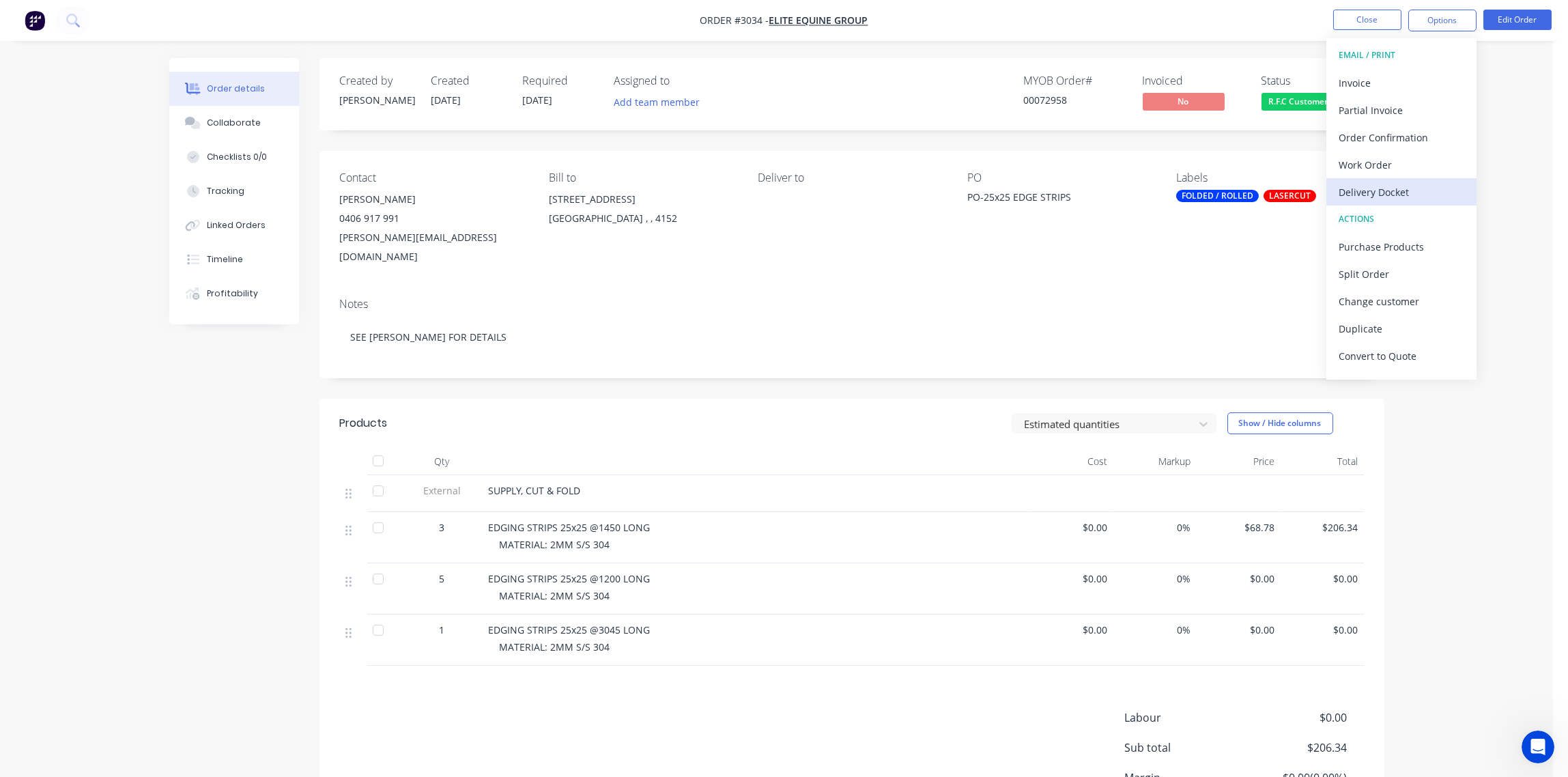
click at [1395, 193] on div "Delivery Docket" at bounding box center [1401, 192] width 126 height 20
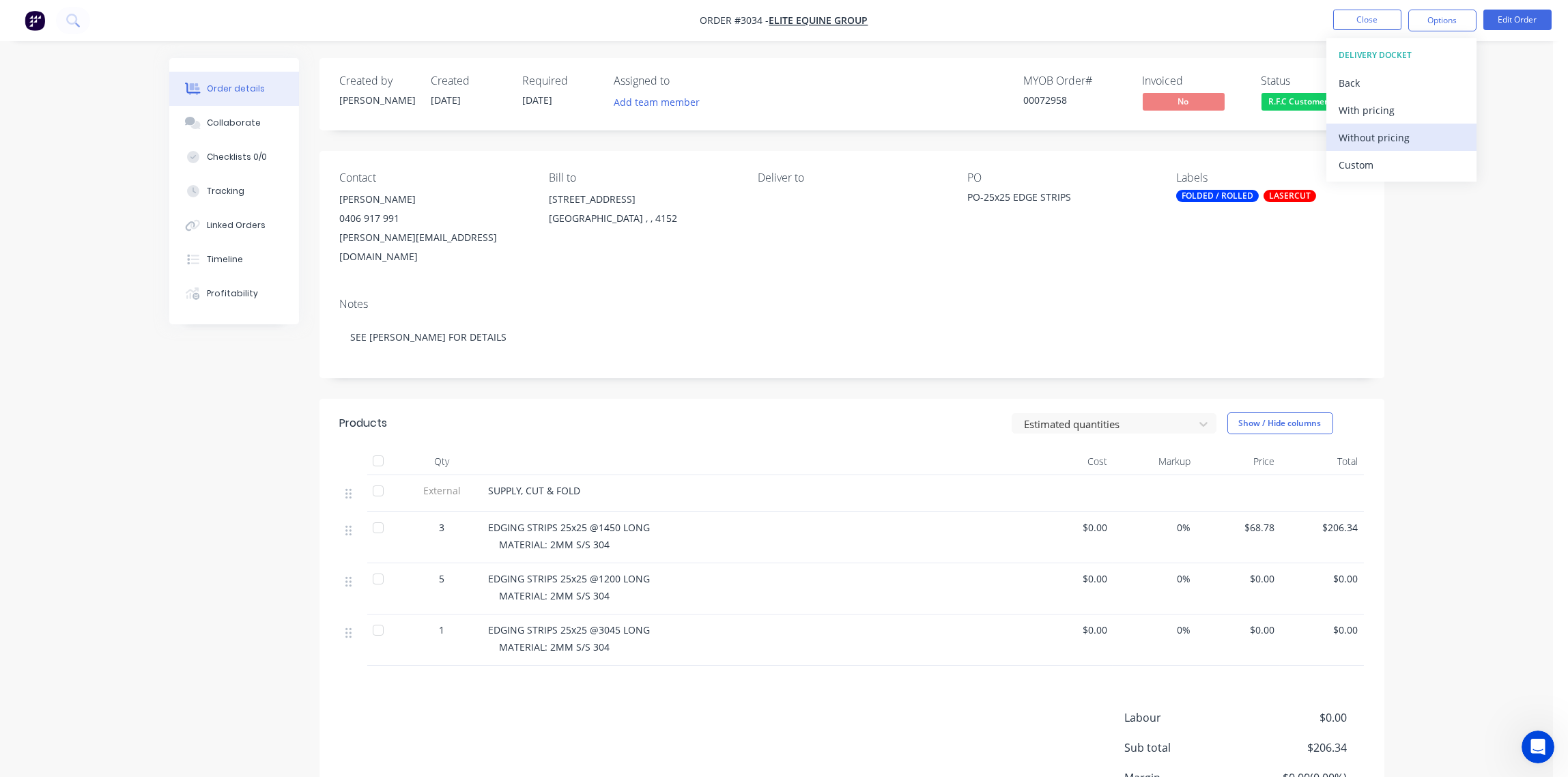
click at [1392, 140] on div "Without pricing" at bounding box center [1401, 137] width 126 height 20
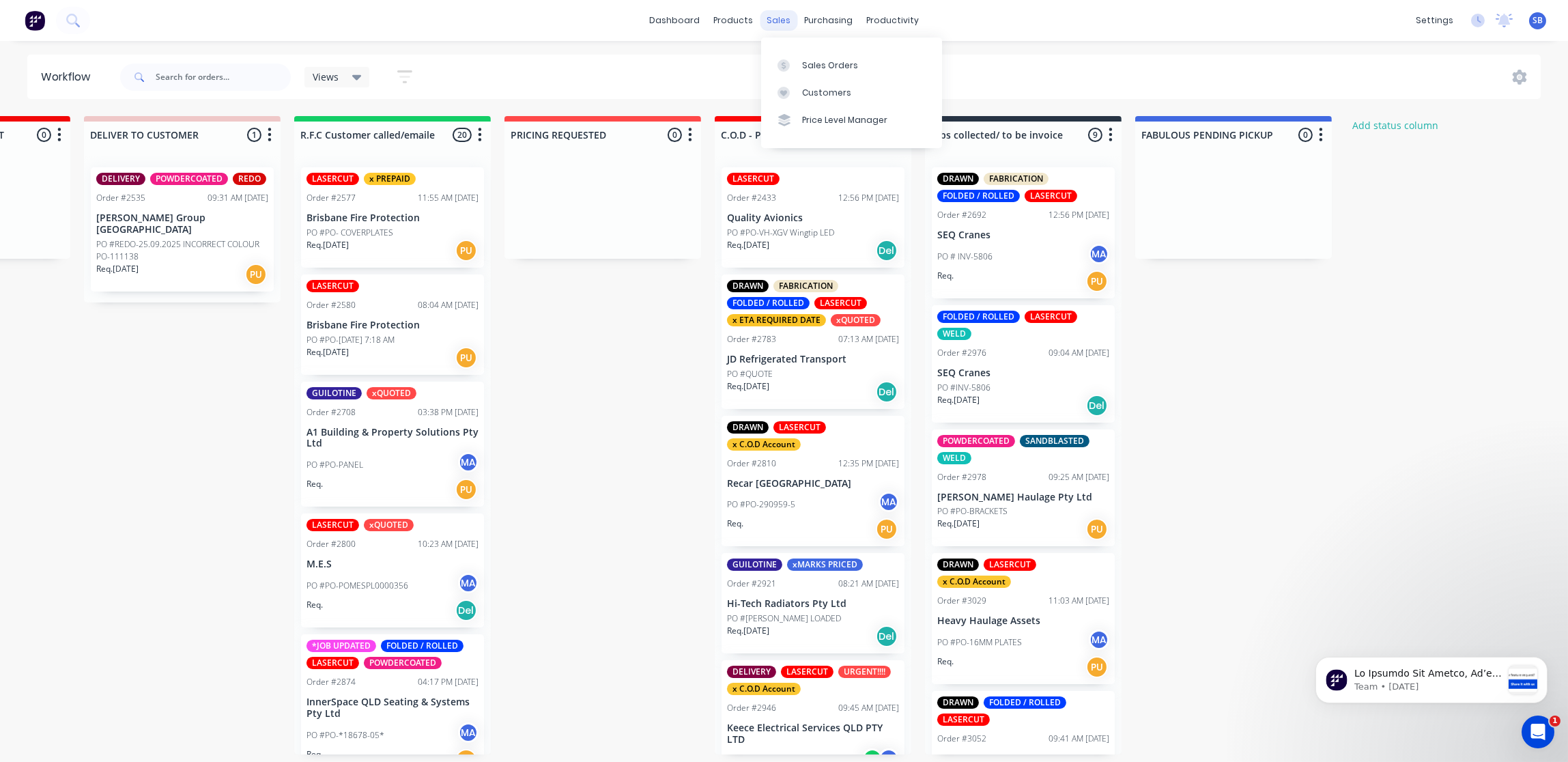
scroll to position [551, 0]
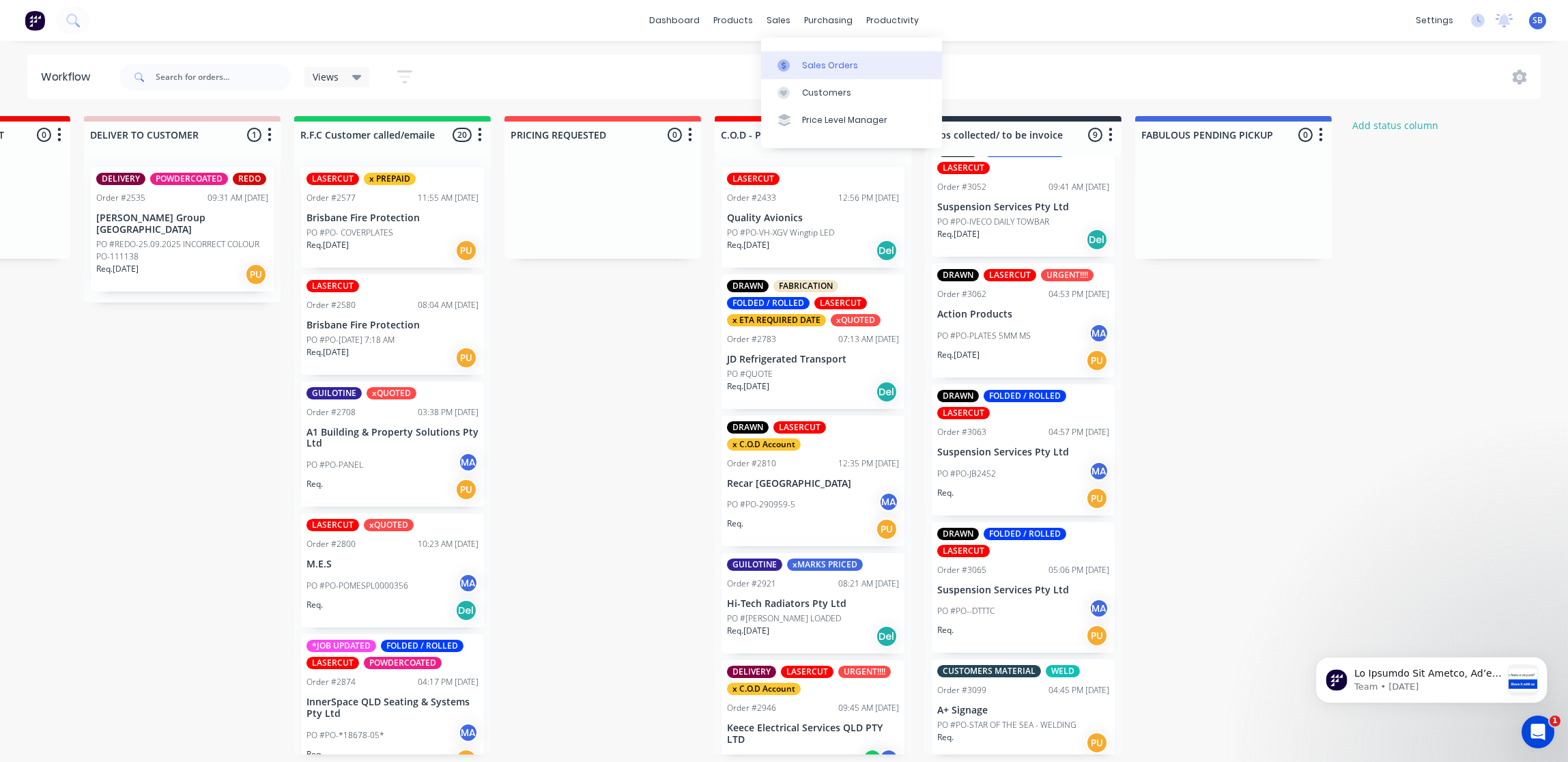
click at [829, 64] on div "Sales Orders" at bounding box center [830, 65] width 56 height 12
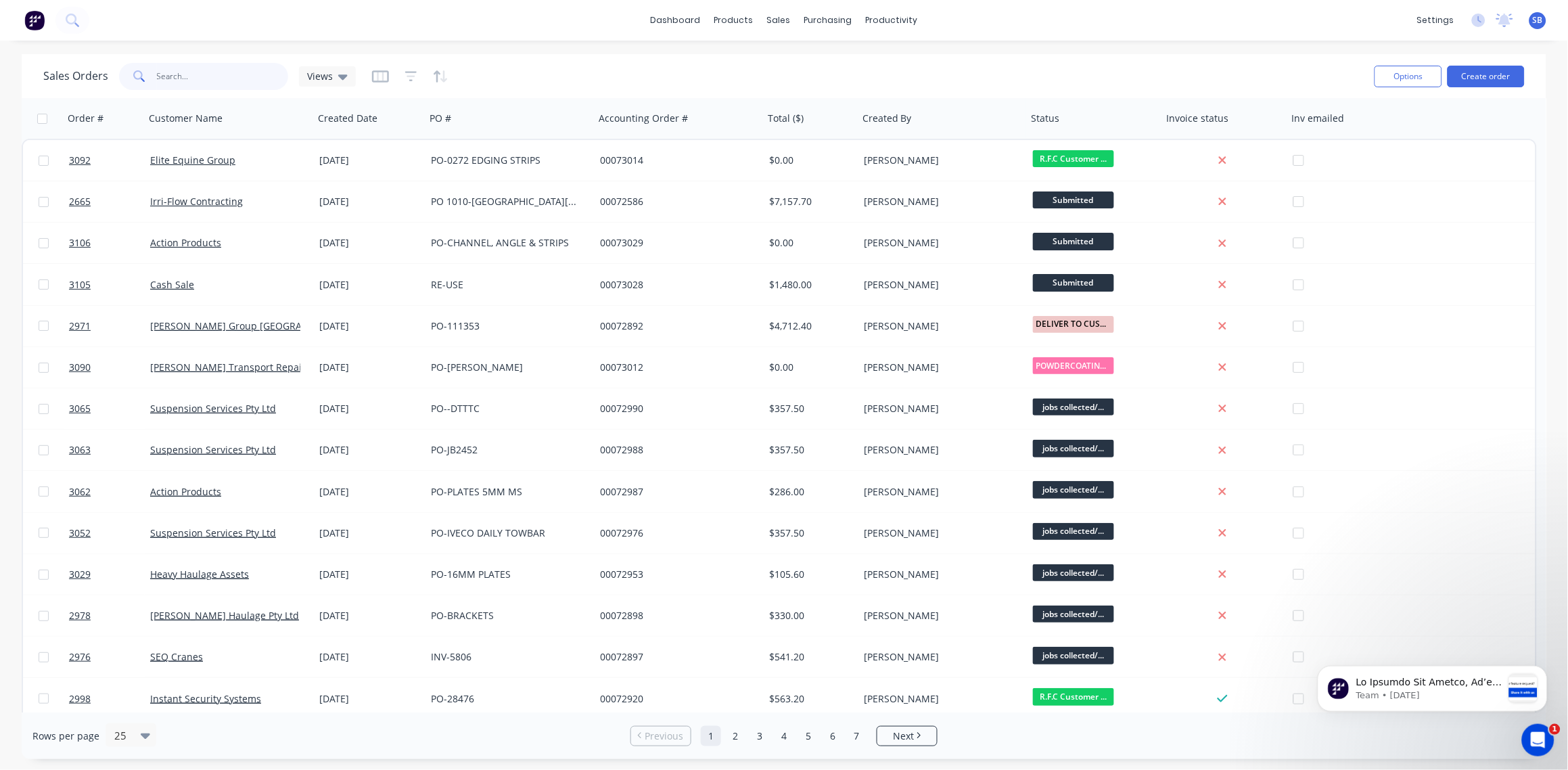
click at [209, 77] on input "text" at bounding box center [222, 76] width 132 height 27
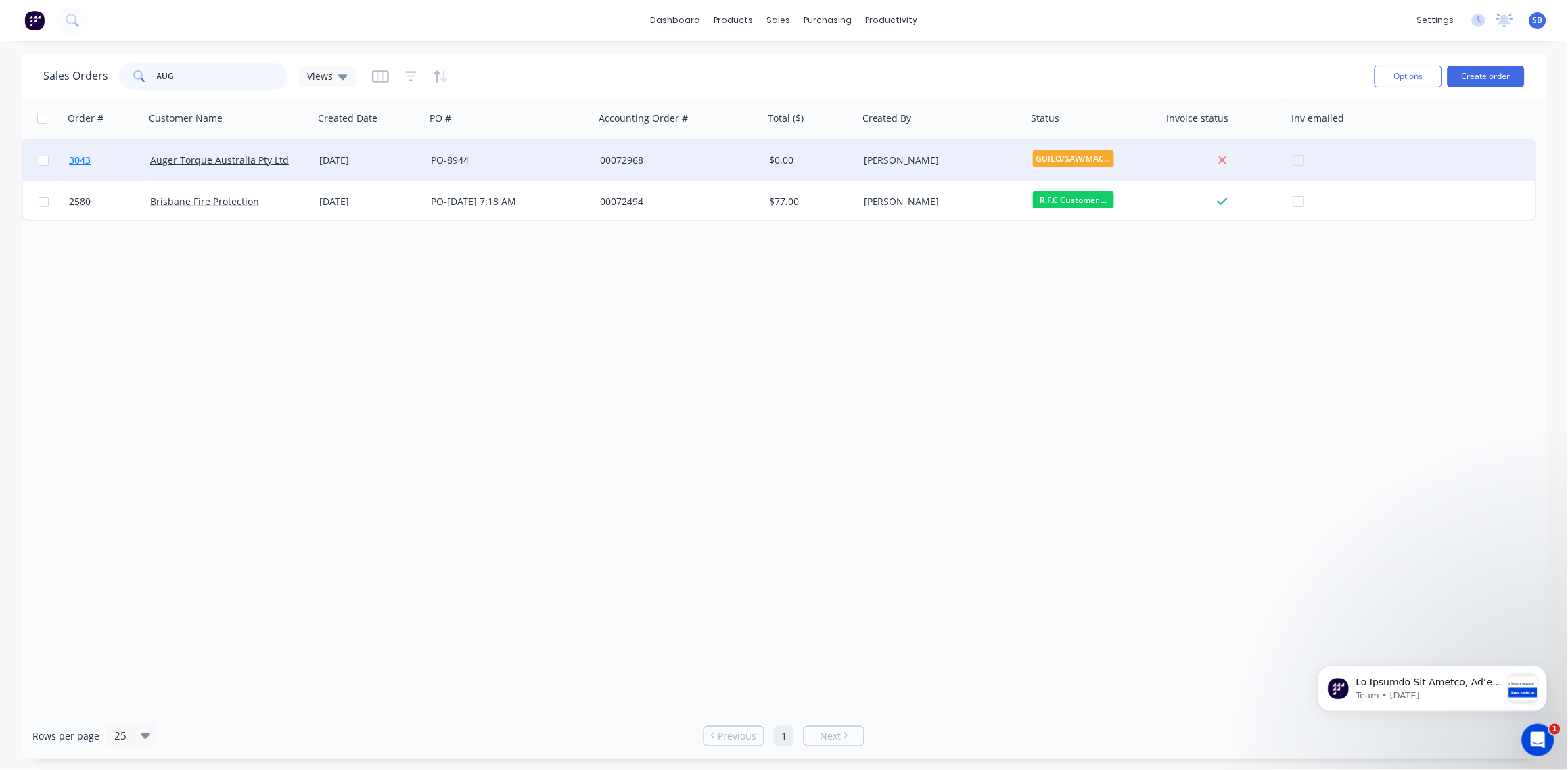
type input "AUG"
click at [77, 155] on span "3043" at bounding box center [79, 160] width 22 height 14
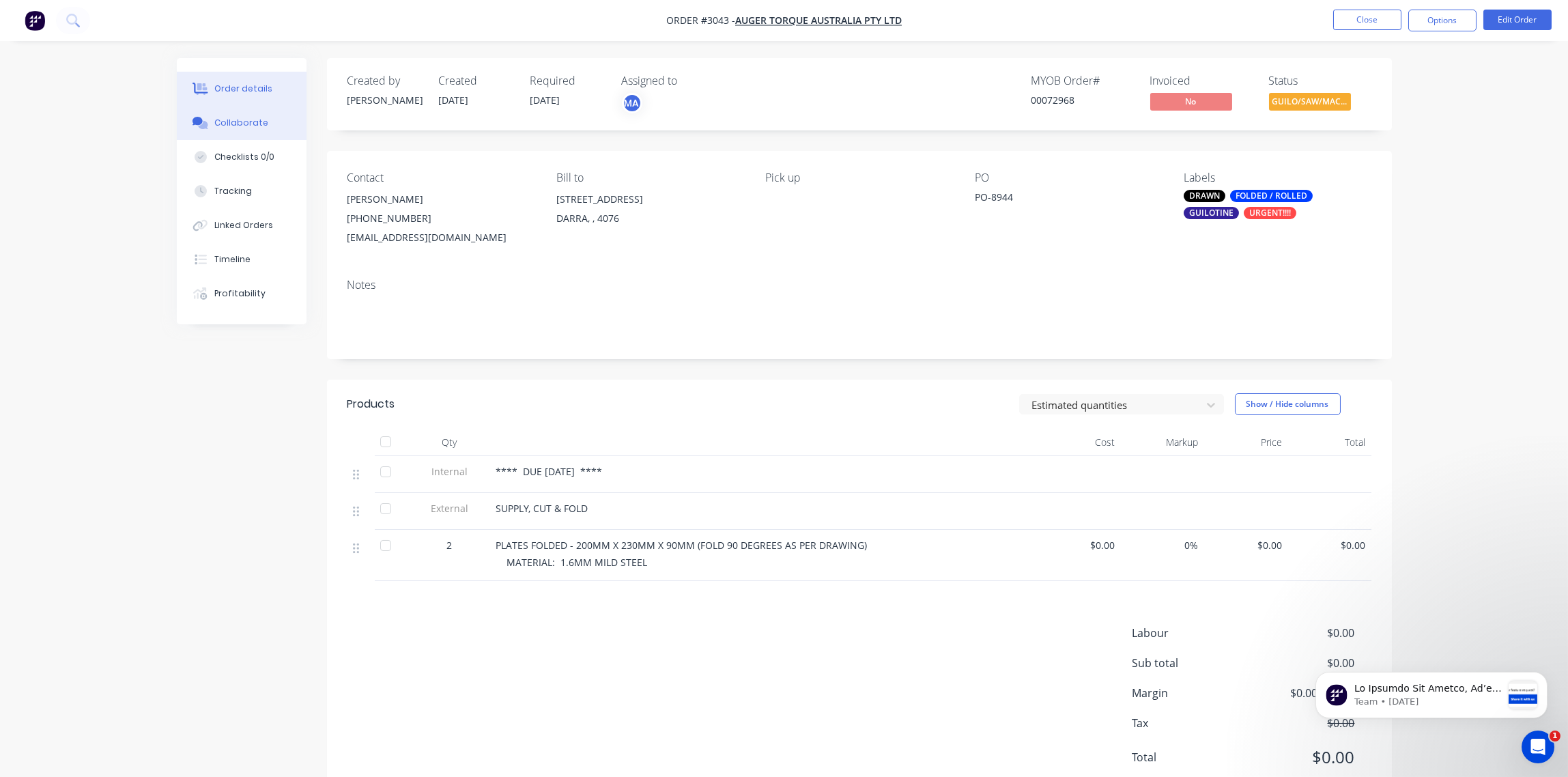
click at [243, 117] on div "Collaborate" at bounding box center [241, 122] width 54 height 12
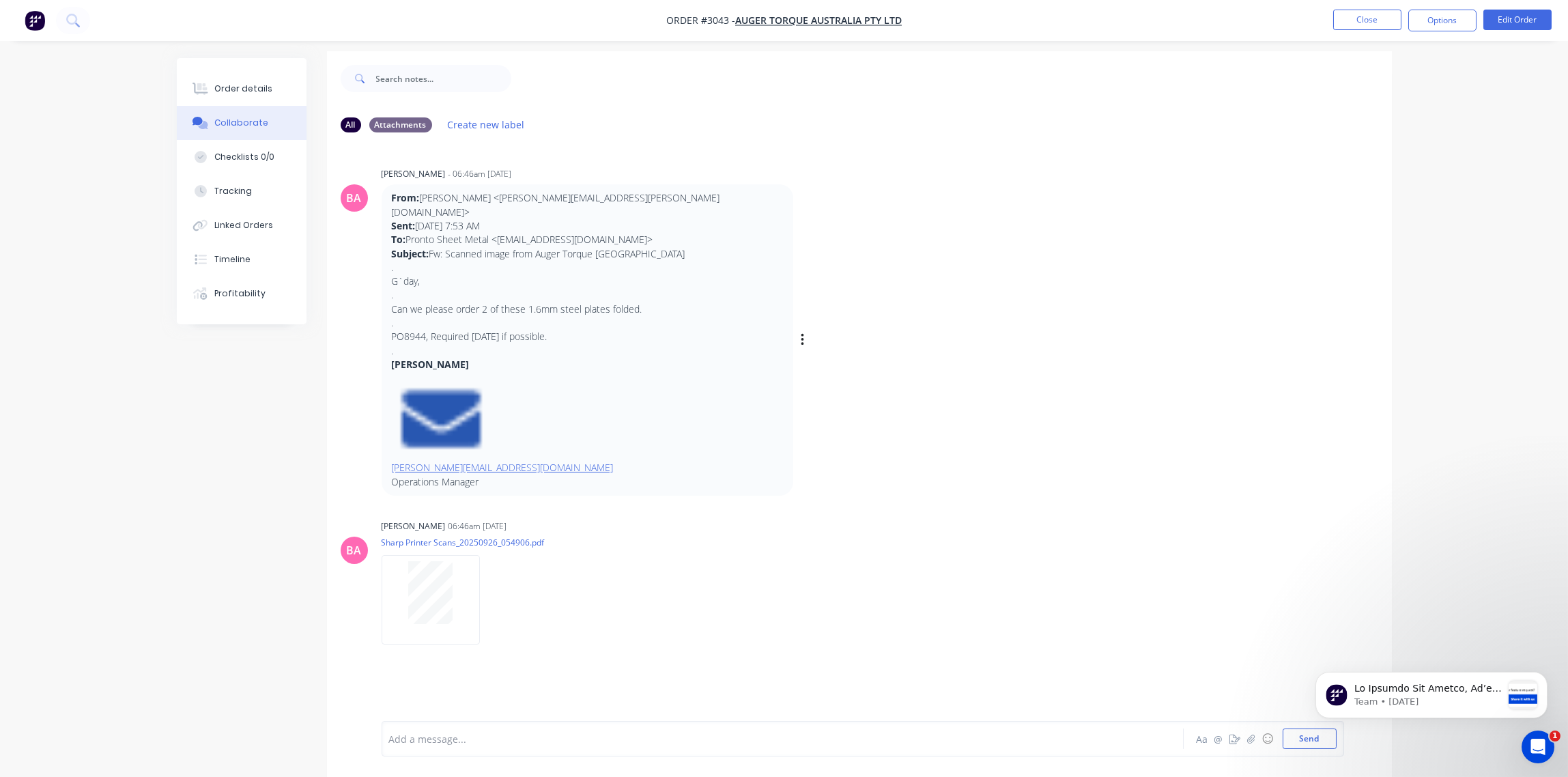
scroll to position [21, 0]
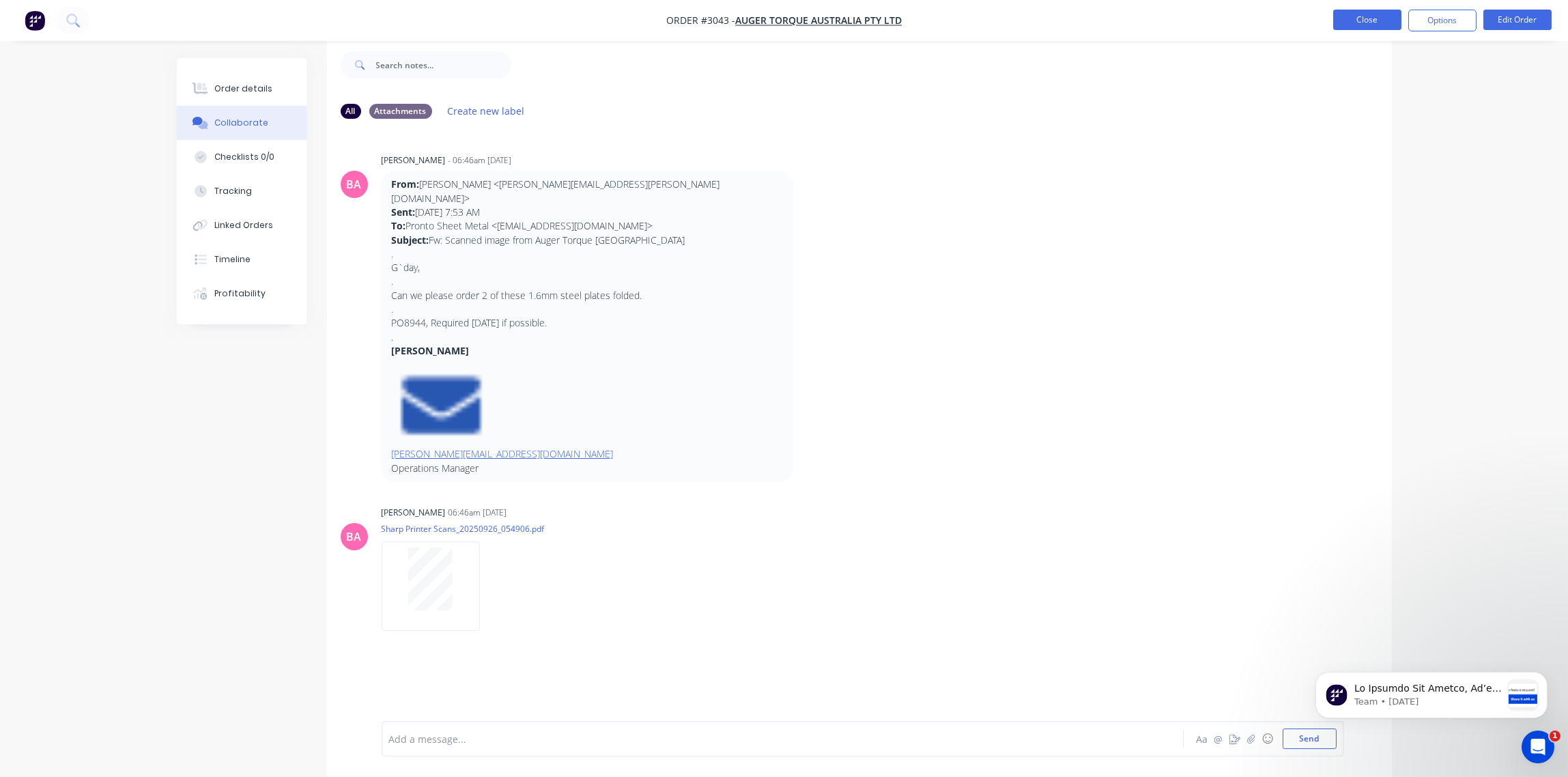
click at [1379, 24] on button "Close" at bounding box center [1367, 20] width 69 height 21
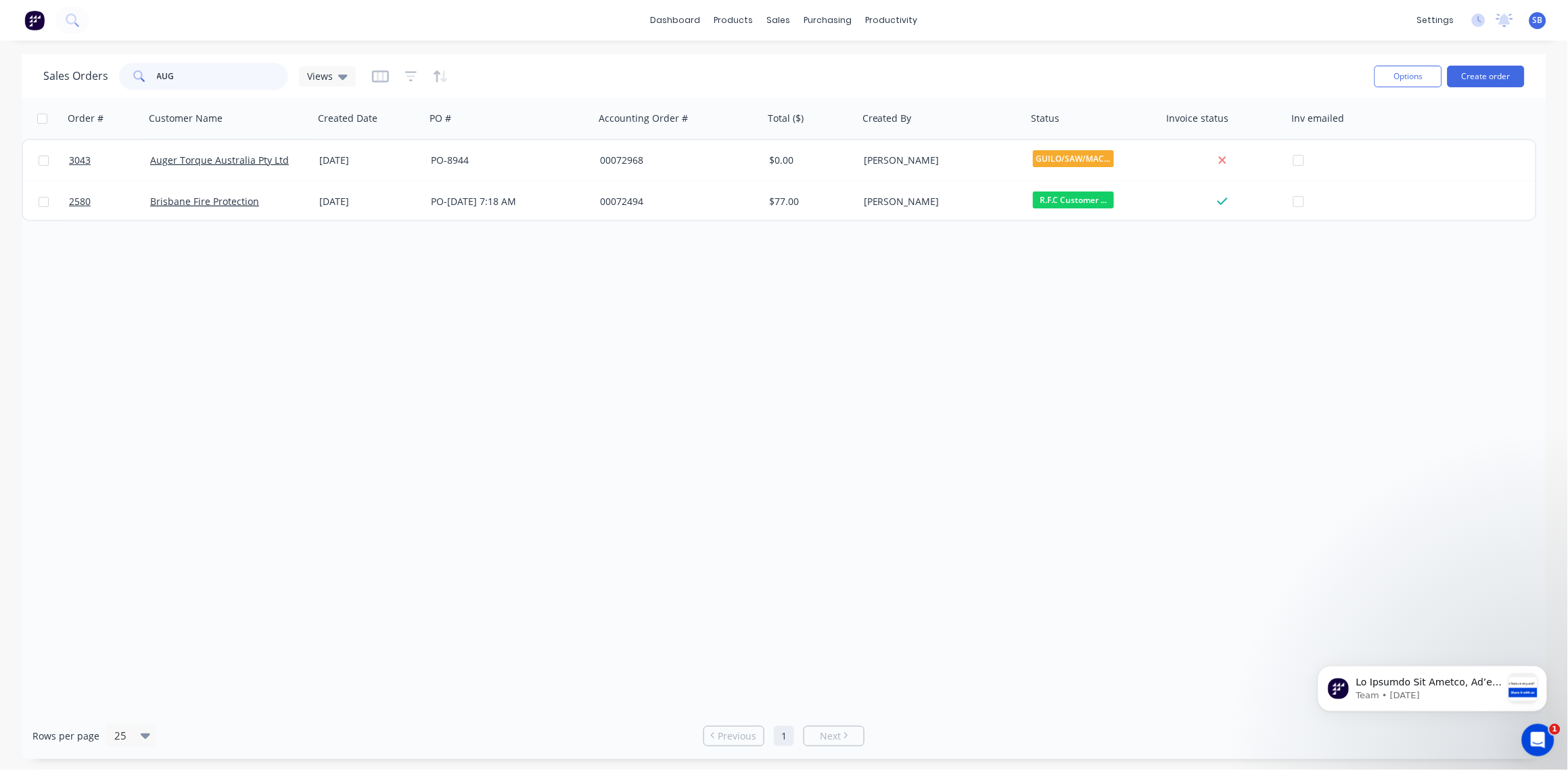
drag, startPoint x: 147, startPoint y: 83, endPoint x: 0, endPoint y: 118, distance: 151.1
click at [0, 119] on html "dashboard products sales purchasing productivity dashboard products Product Cat…" at bounding box center [784, 385] width 1568 height 770
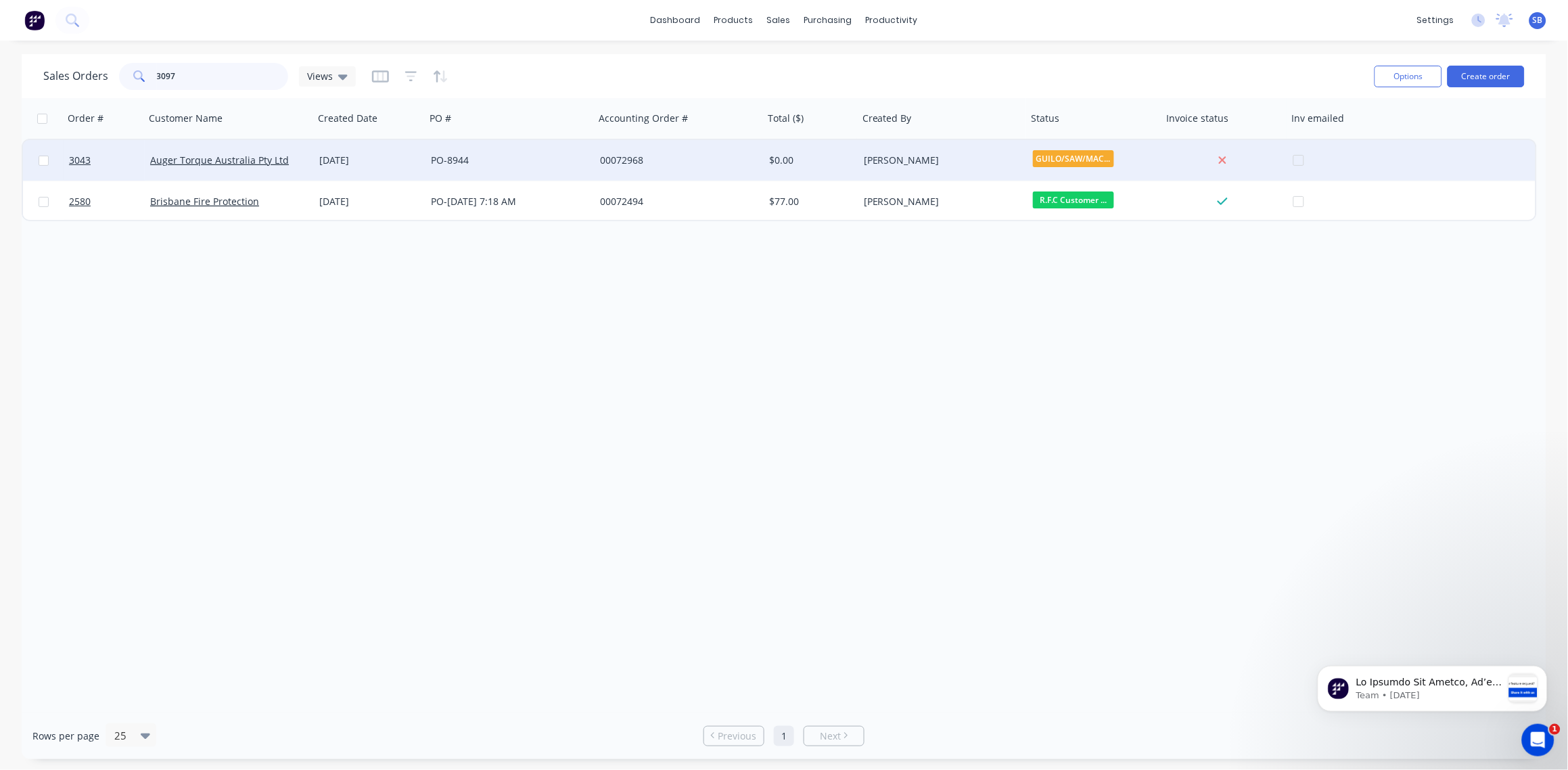
type input "3097"
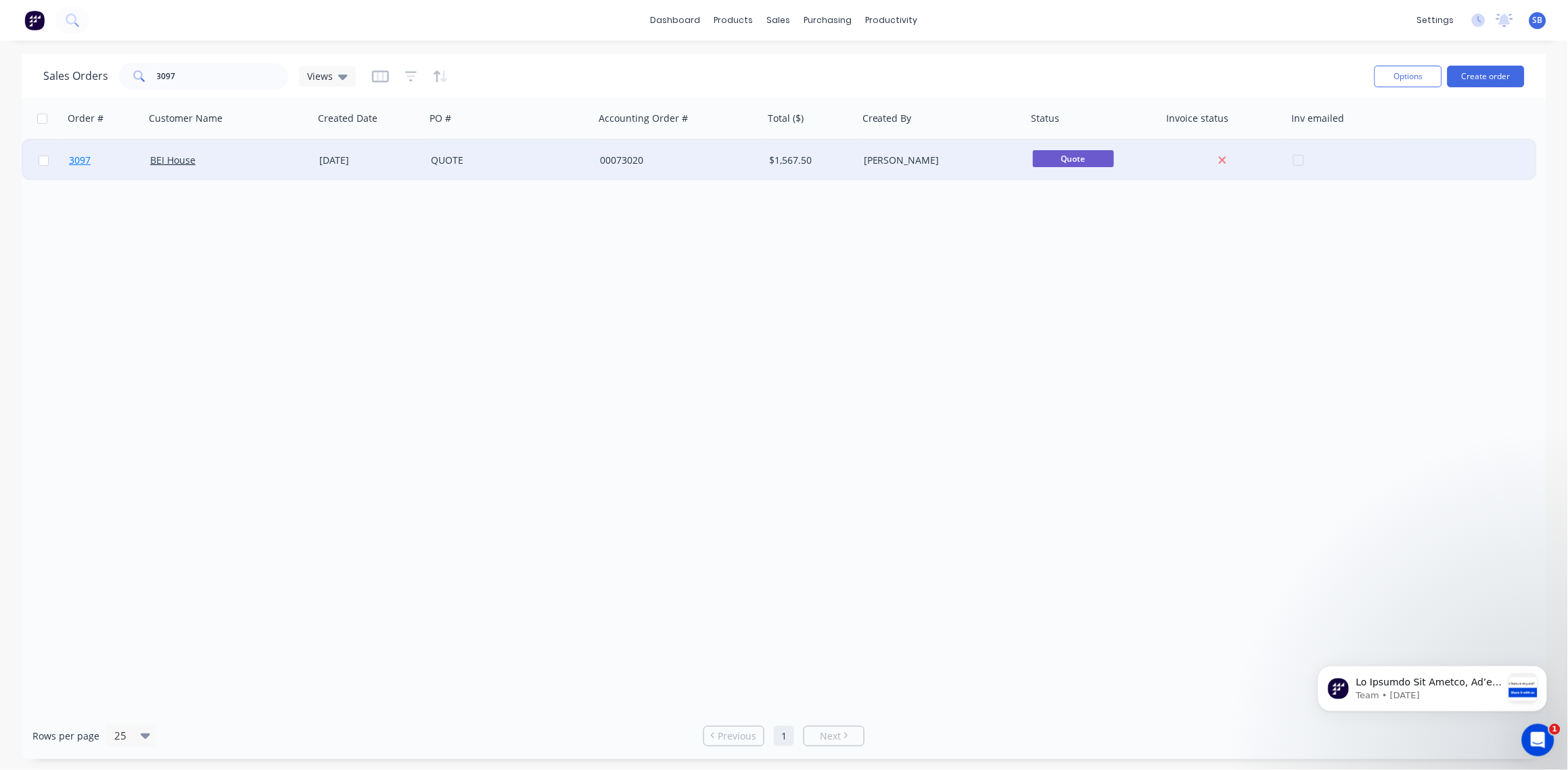
click at [77, 160] on span "3097" at bounding box center [79, 160] width 22 height 14
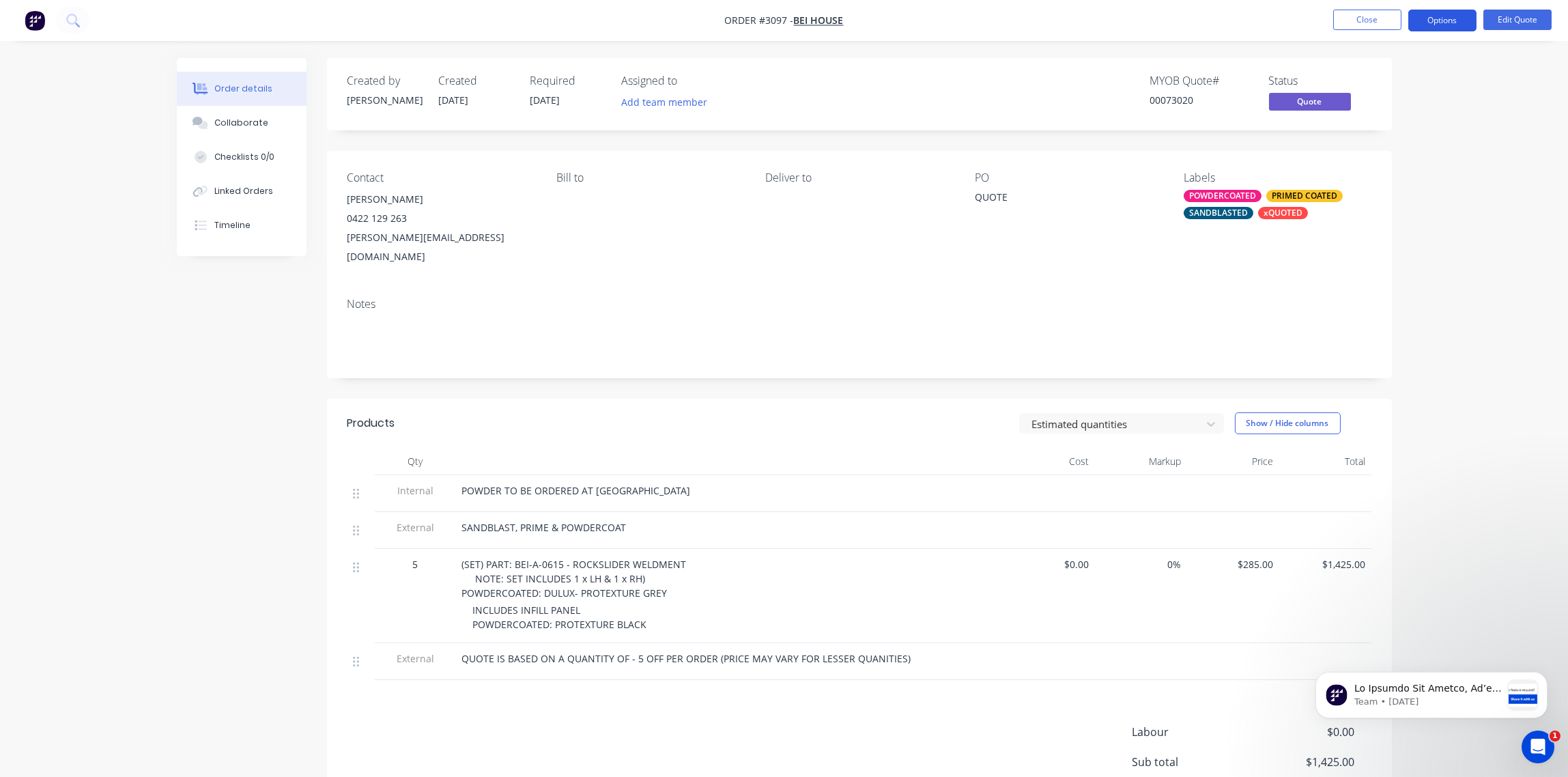
click at [1442, 20] on button "Options" at bounding box center [1442, 20] width 69 height 22
click at [1391, 75] on div "Quote" at bounding box center [1401, 82] width 126 height 20
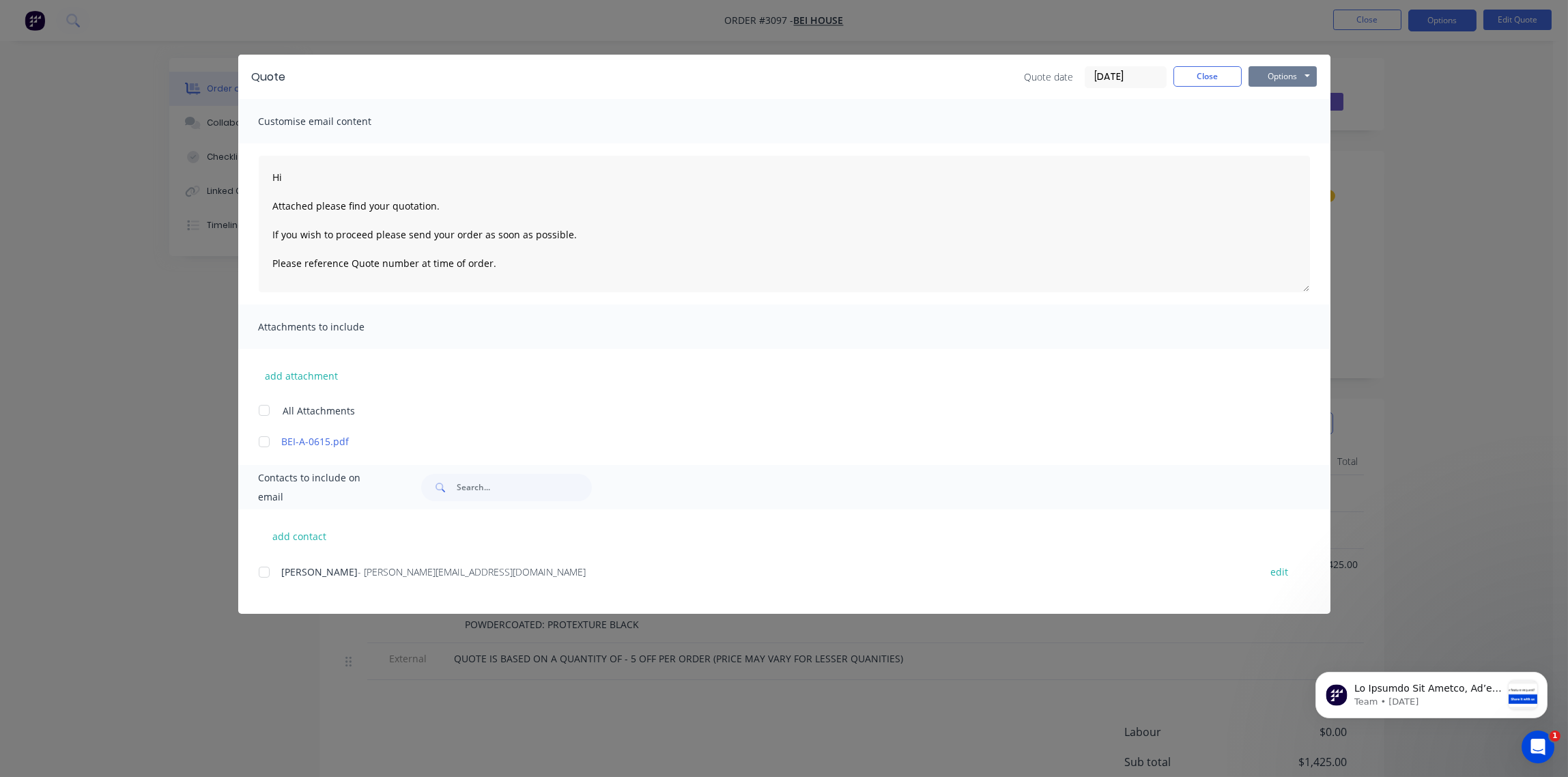
click at [1286, 73] on button "Options" at bounding box center [1282, 76] width 69 height 21
click at [267, 575] on div at bounding box center [264, 571] width 27 height 27
click at [1293, 78] on button "Options" at bounding box center [1282, 76] width 69 height 21
click at [1282, 142] on button "Email" at bounding box center [1292, 146] width 88 height 23
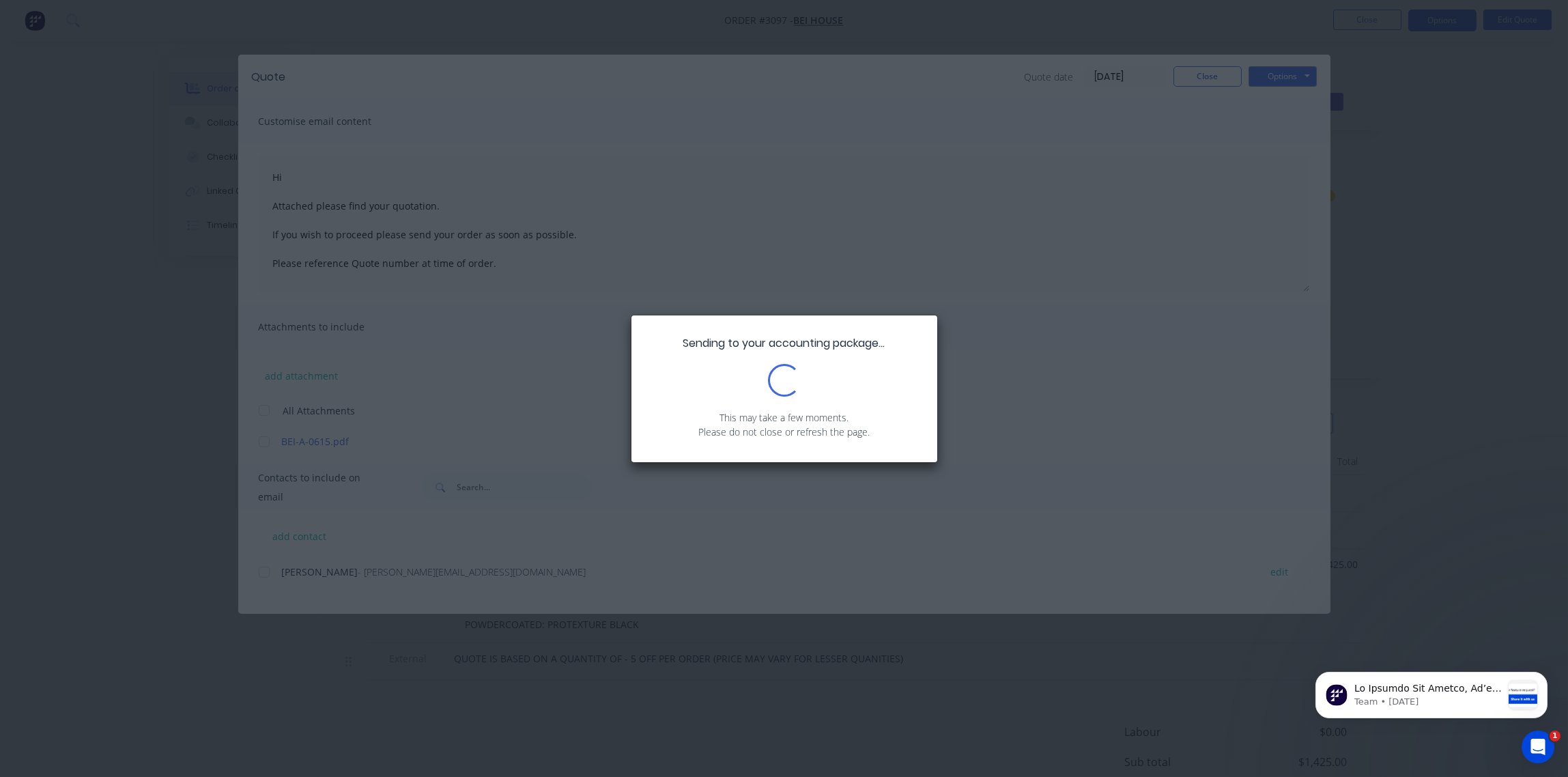
click at [1026, 172] on div "Sending to your accounting package... Loading... This may take a few moments. P…" at bounding box center [784, 388] width 1568 height 777
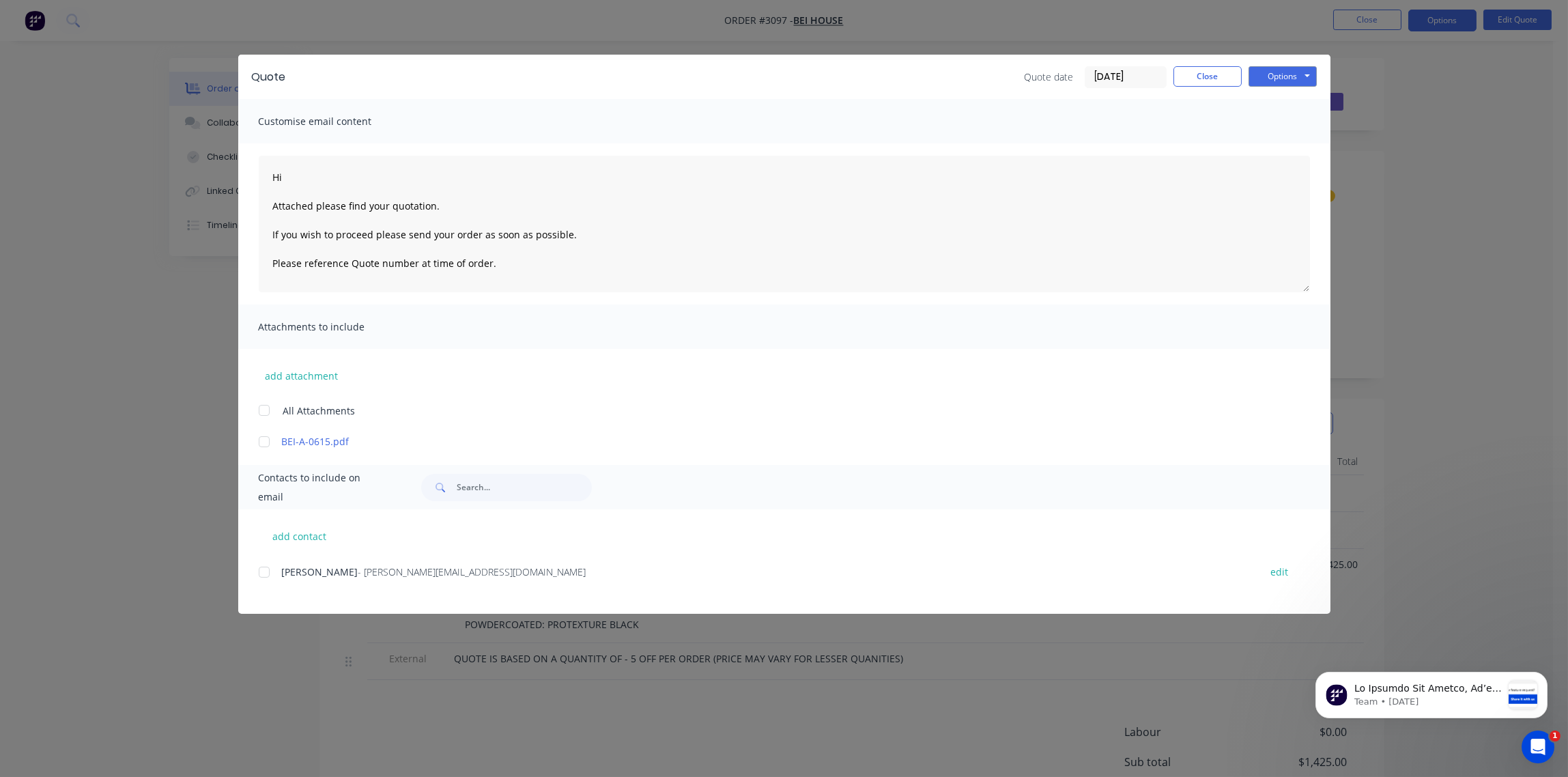
type textarea "Hi Attached please find your quotation. If you wish to proceed please send your…"
click at [1213, 78] on button "Close" at bounding box center [1208, 76] width 69 height 21
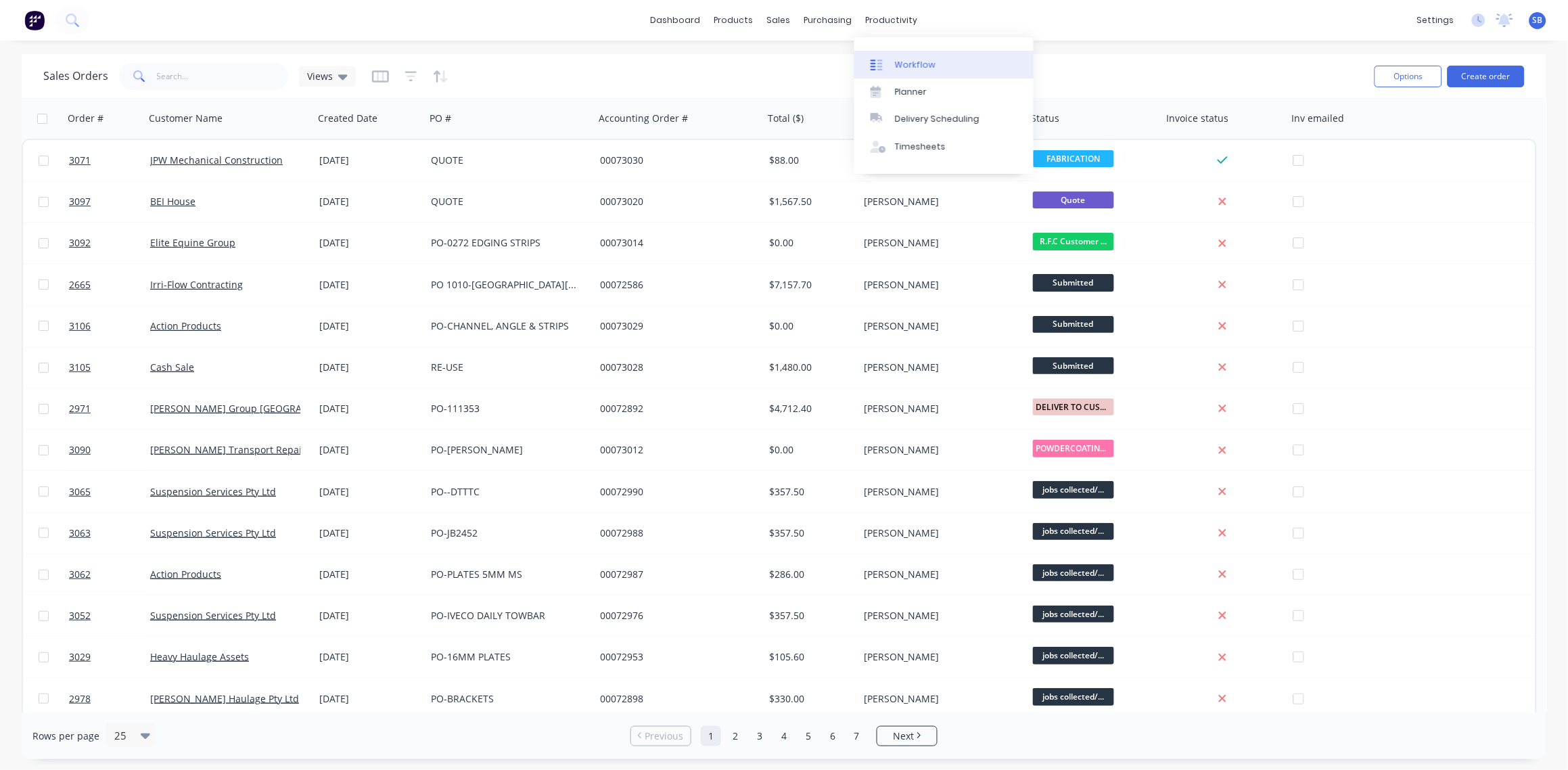
click at [916, 66] on div "Workflow" at bounding box center [914, 65] width 40 height 12
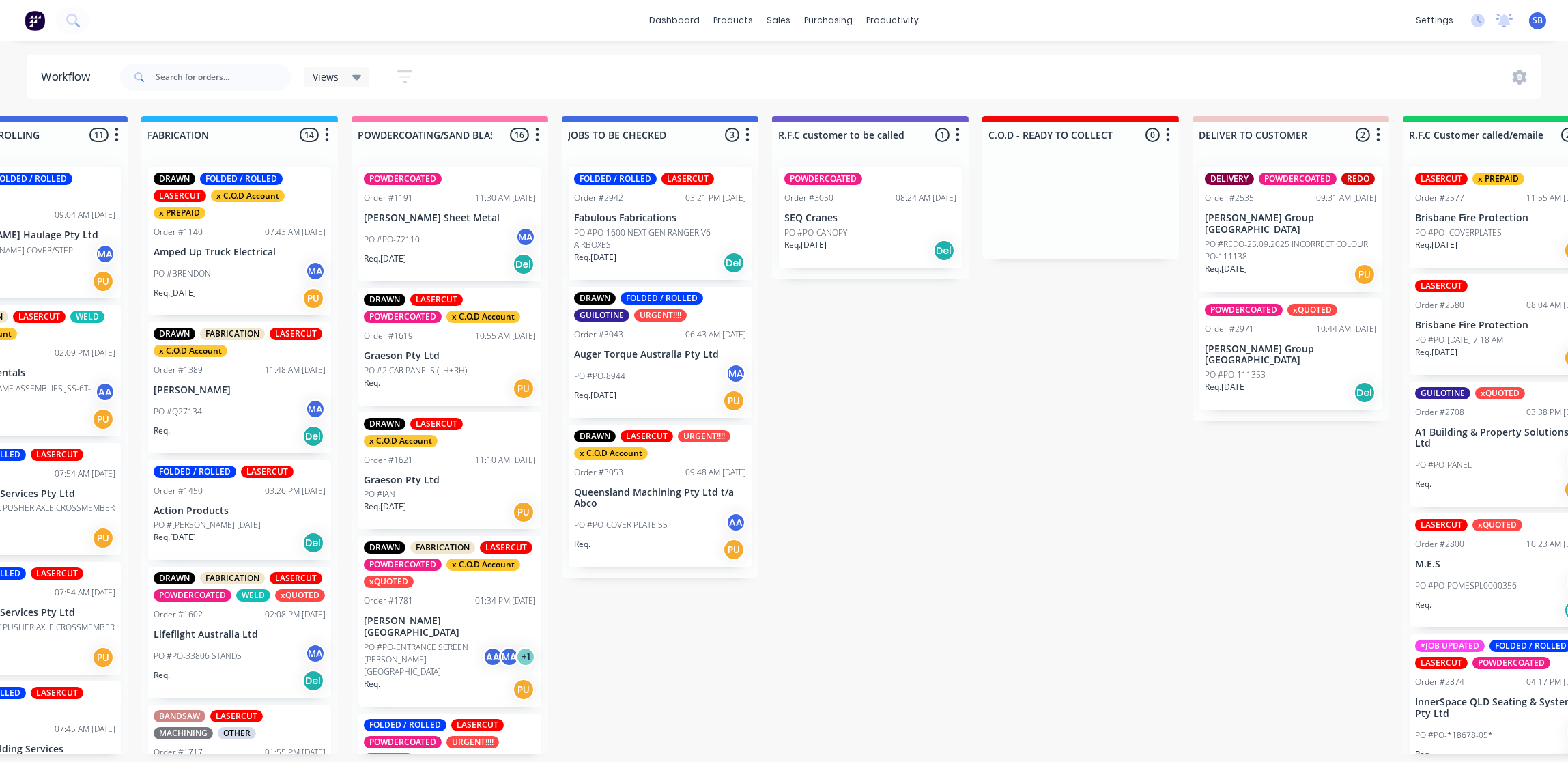
scroll to position [0, 944]
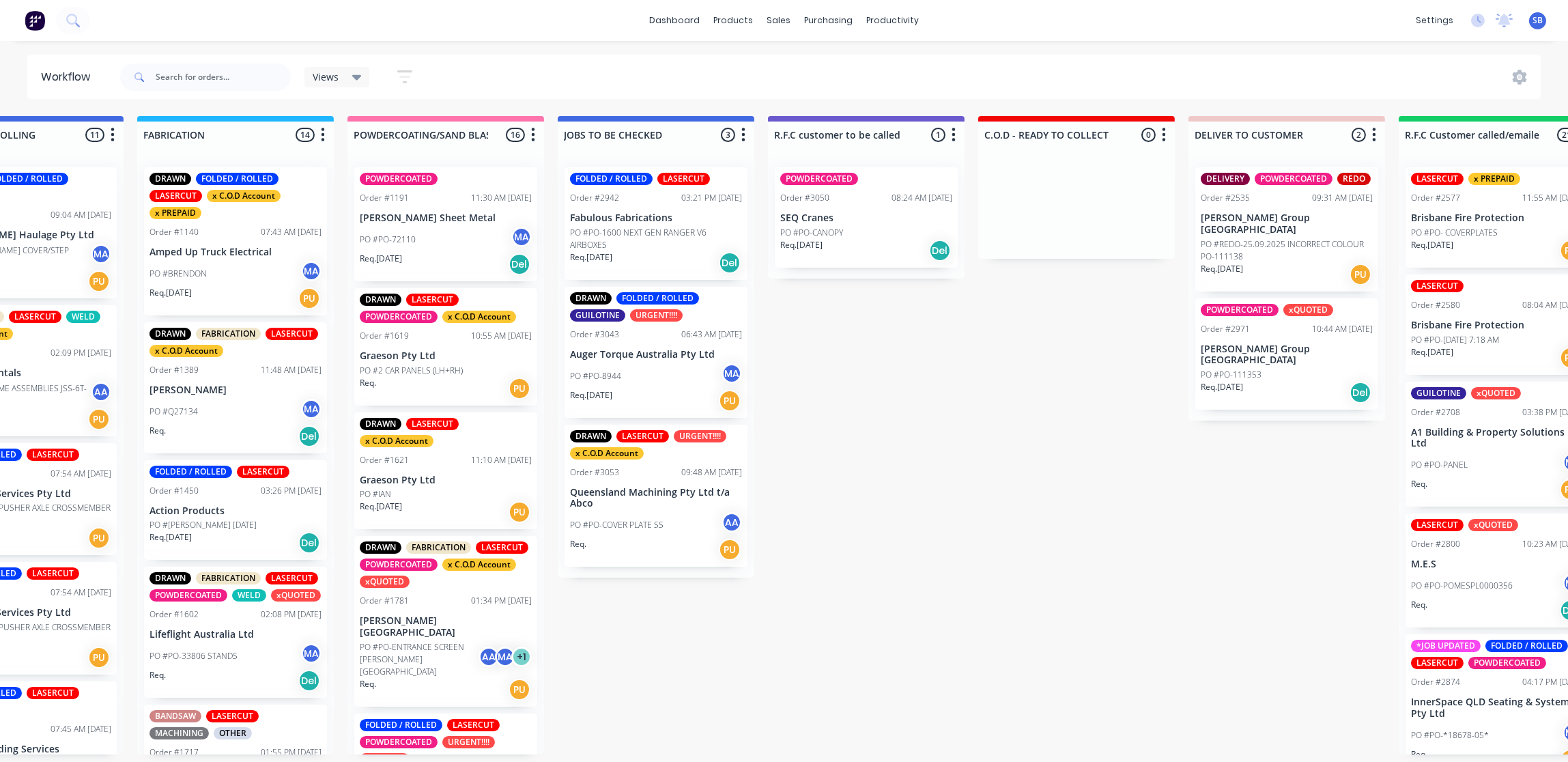
click at [867, 232] on div "PO #PO-CANOPY" at bounding box center [866, 233] width 172 height 12
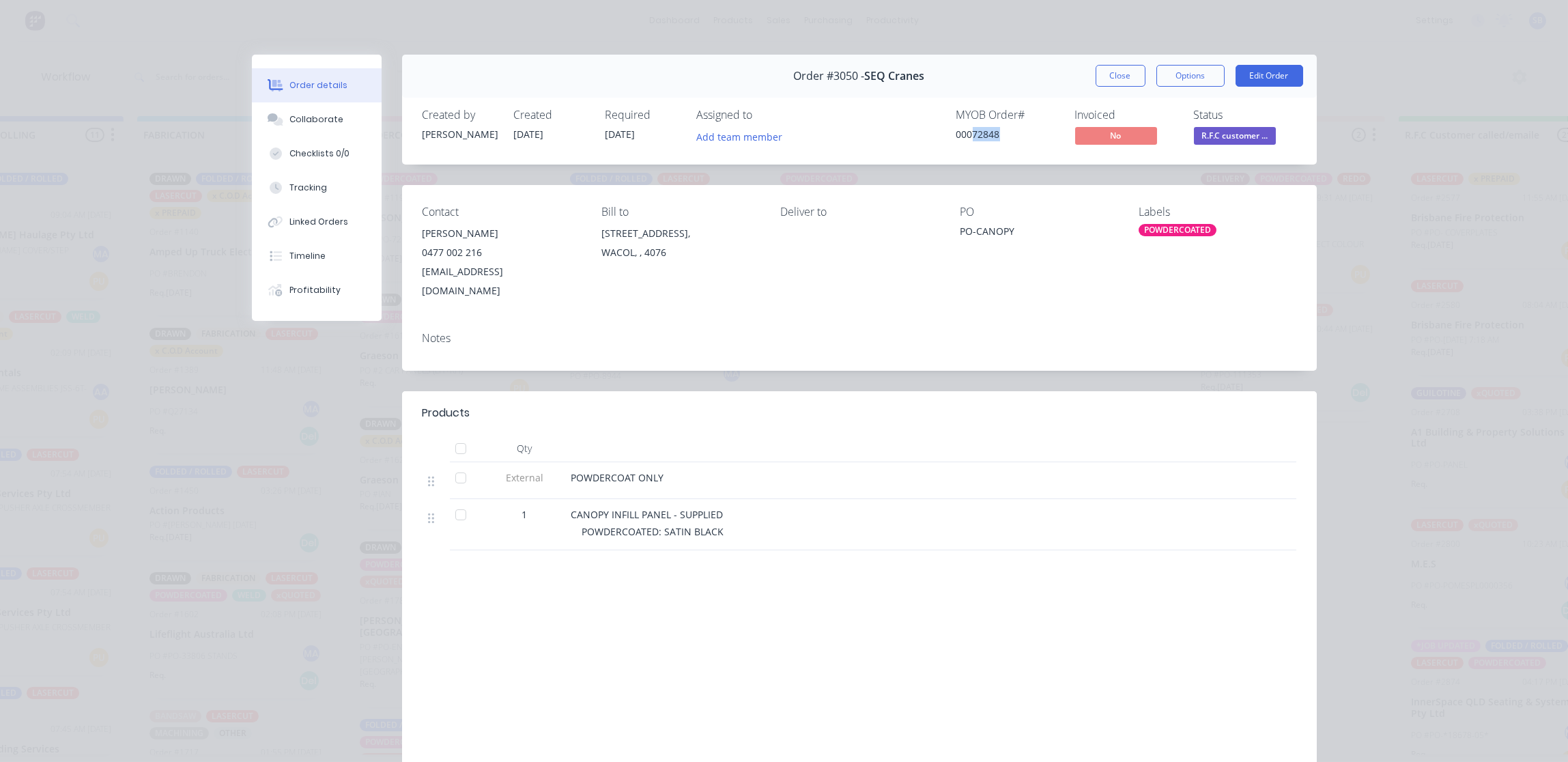
drag, startPoint x: 995, startPoint y: 138, endPoint x: 967, endPoint y: 136, distance: 28.1
click at [967, 136] on div "00072848" at bounding box center [1008, 134] width 102 height 15
drag, startPoint x: 967, startPoint y: 136, endPoint x: 872, endPoint y: 240, distance: 140.9
click at [872, 240] on div "Deliver to" at bounding box center [859, 253] width 157 height 95
click at [1235, 131] on span "R.F.C customer ..." at bounding box center [1235, 135] width 82 height 17
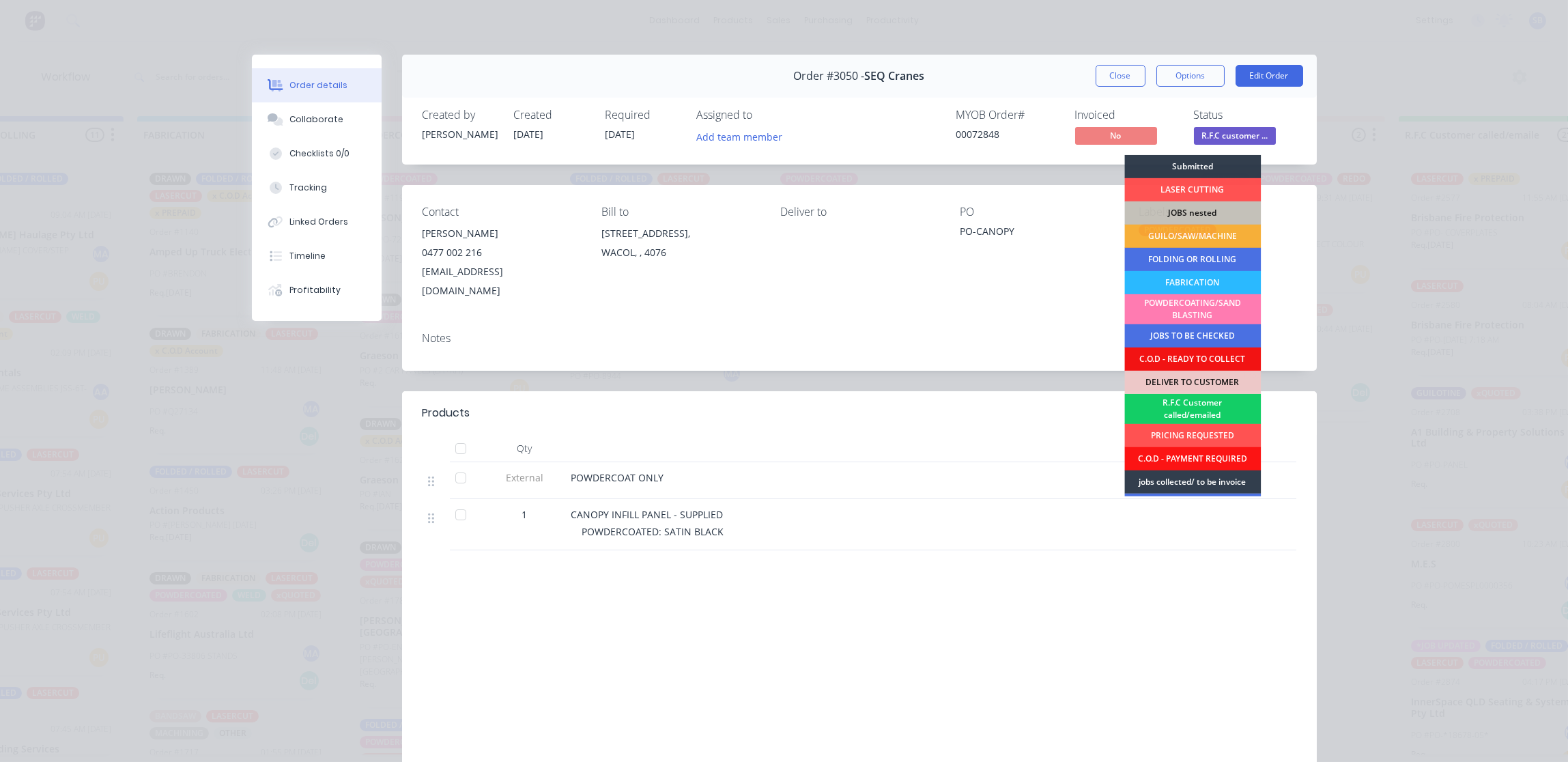
click at [1208, 407] on div "R.F.C Customer called/emailed" at bounding box center [1192, 409] width 136 height 30
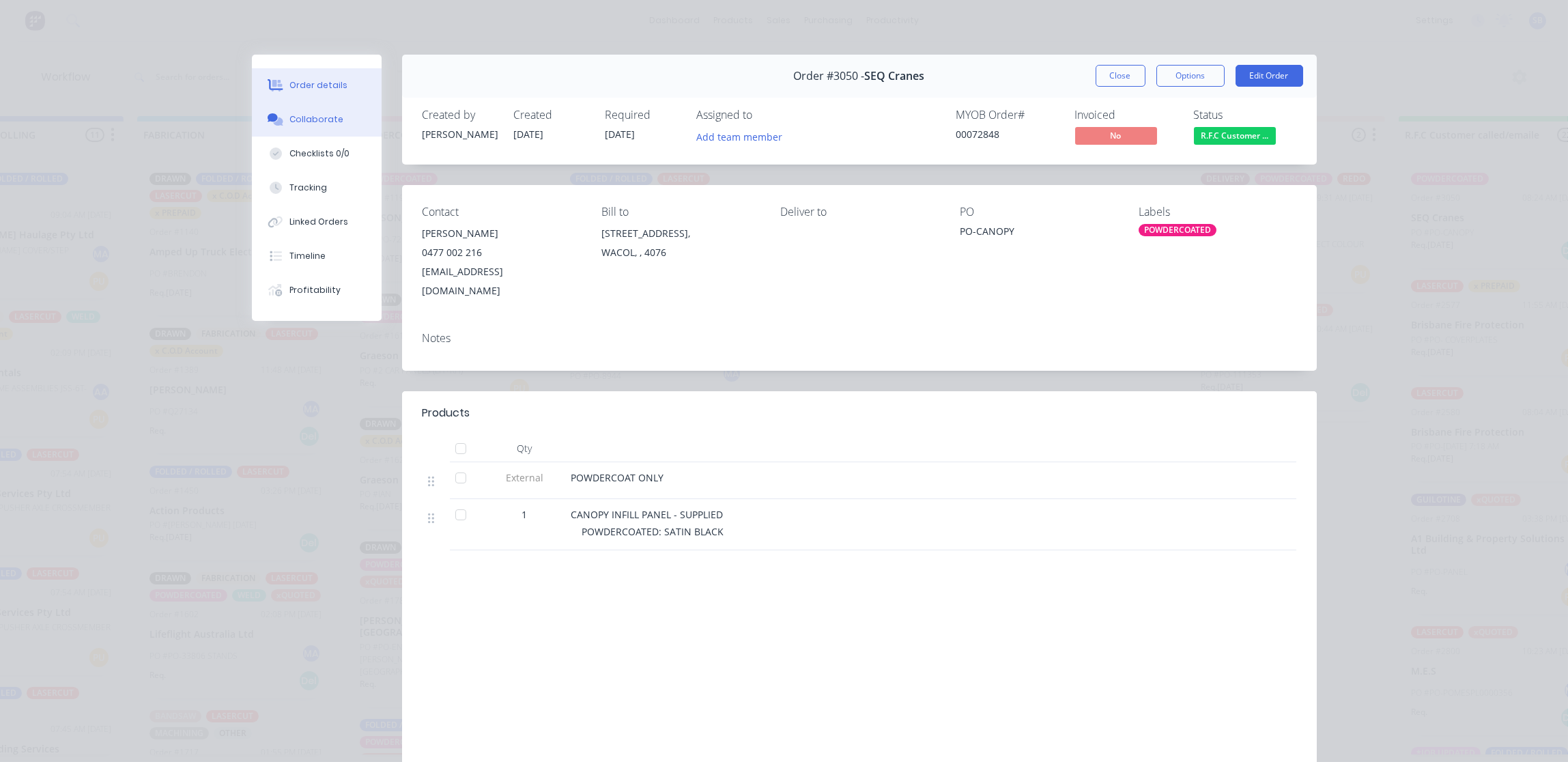
click at [320, 117] on div "Collaborate" at bounding box center [316, 120] width 54 height 12
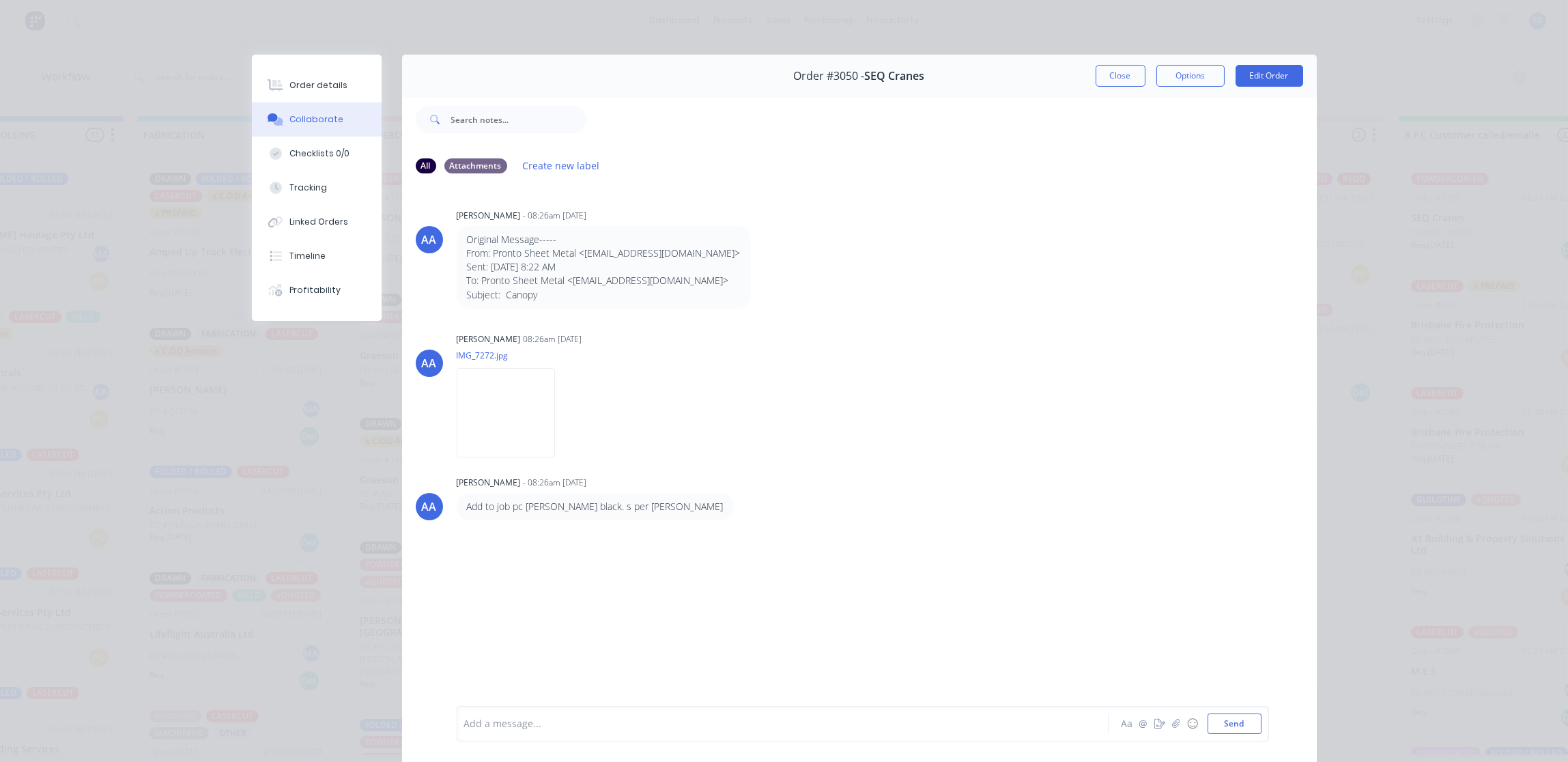
click at [513, 719] on div at bounding box center [763, 724] width 597 height 15
click at [1228, 723] on button "Send" at bounding box center [1235, 724] width 54 height 21
click at [317, 87] on div "Order details" at bounding box center [318, 85] width 58 height 12
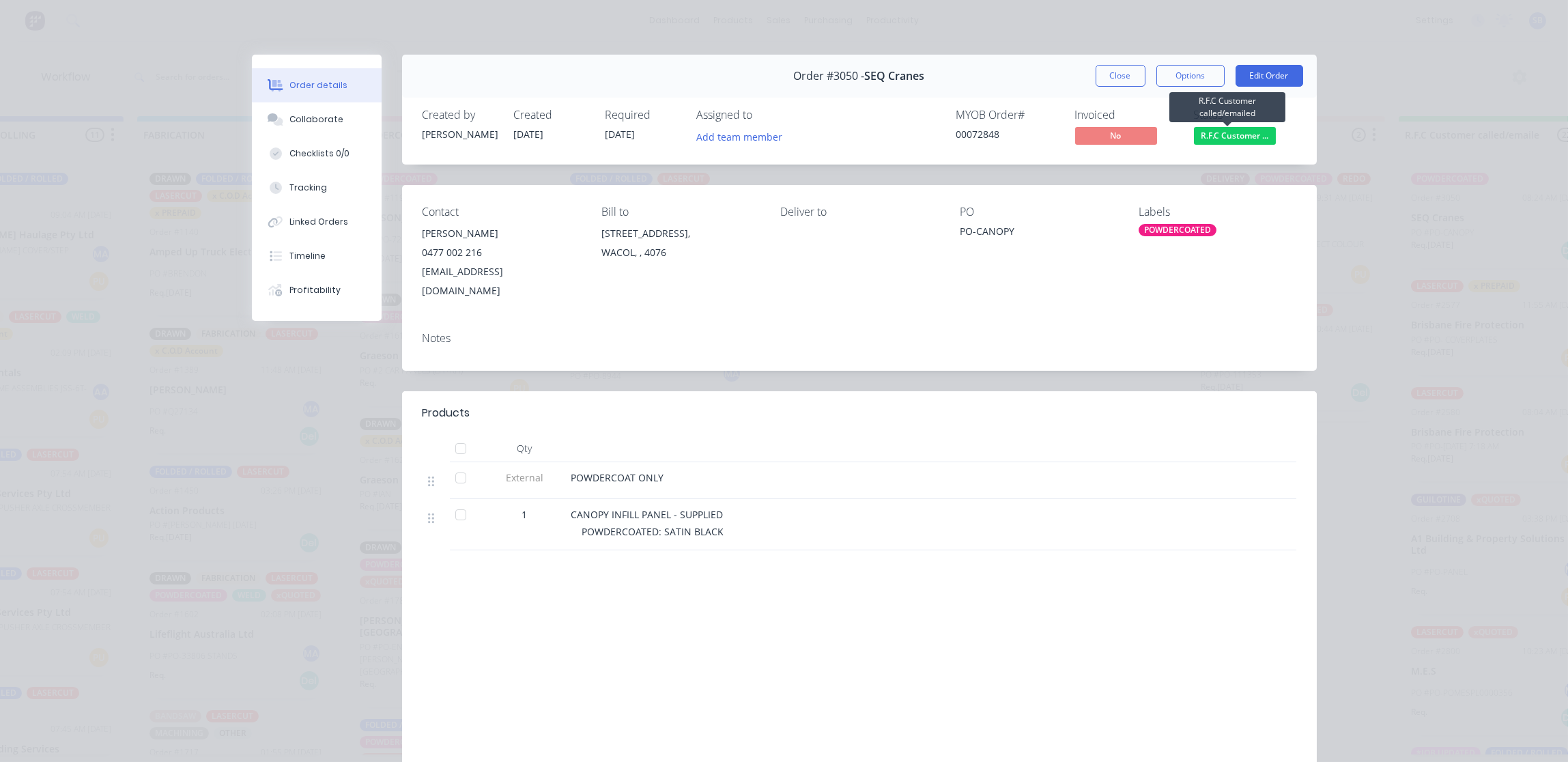
click at [1238, 135] on span "R.F.C Customer ..." at bounding box center [1235, 135] width 82 height 17
click at [1189, 73] on button "Options" at bounding box center [1190, 76] width 69 height 22
click at [1139, 161] on div "Delivery Docket" at bounding box center [1153, 165] width 119 height 20
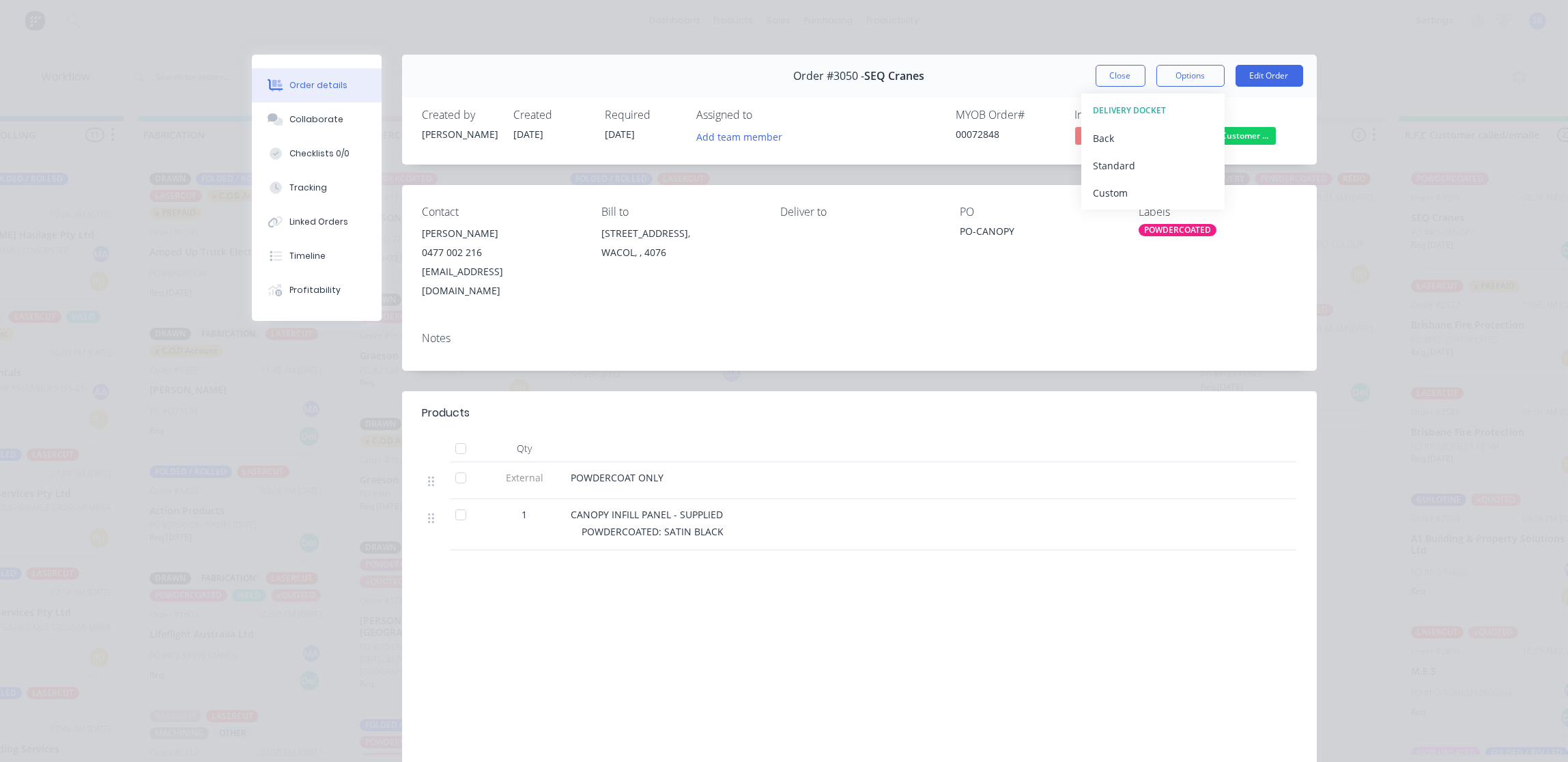
click at [1138, 161] on div "Standard" at bounding box center [1153, 165] width 119 height 20
click at [1046, 295] on div "Contact Jade Riseley 0477 002 216 jade.riseley@seqcranes.com Bill to Unit 1/42 …" at bounding box center [860, 253] width 915 height 135
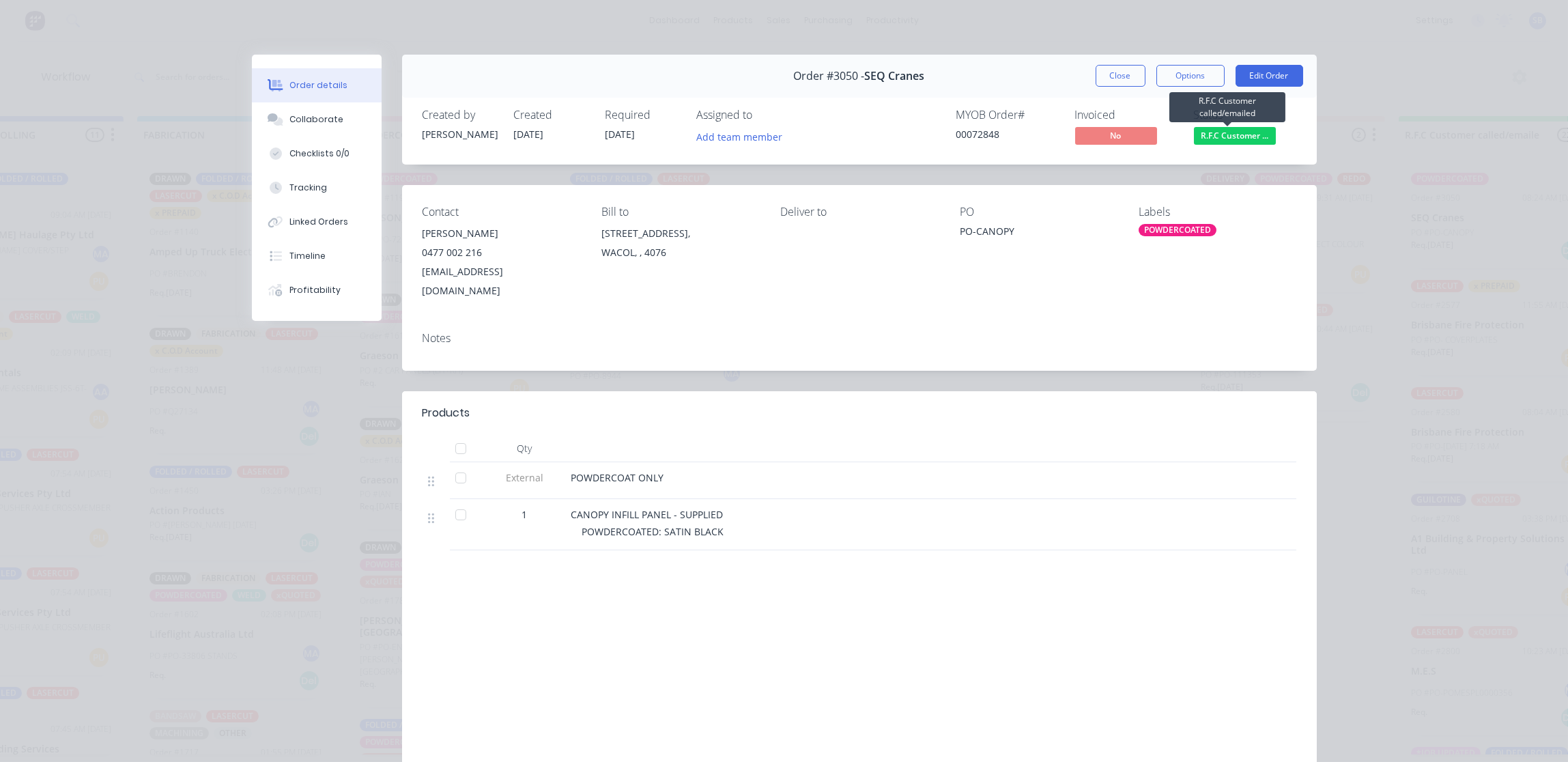
click at [1244, 133] on span "R.F.C Customer ..." at bounding box center [1235, 135] width 82 height 17
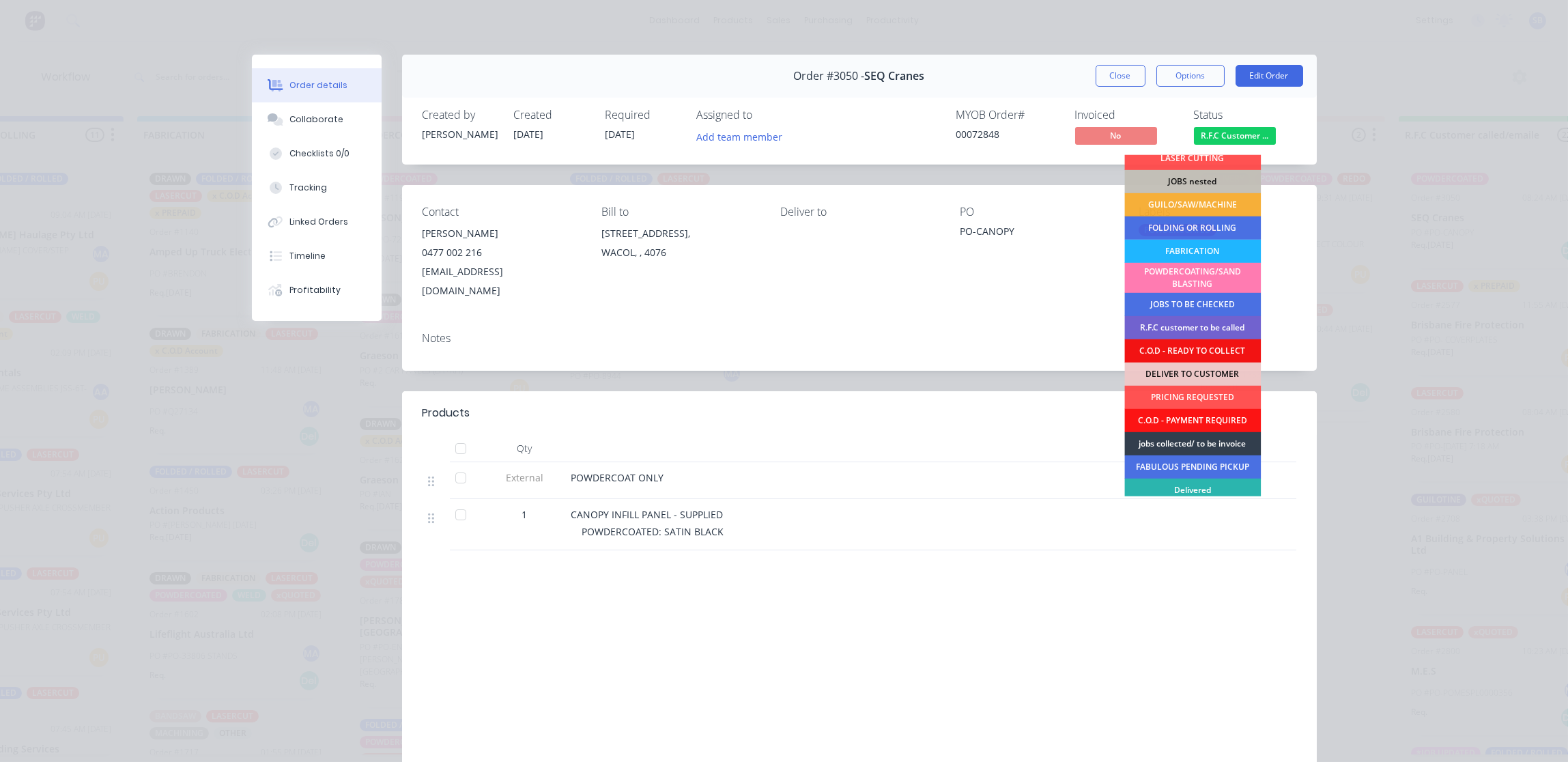
scroll to position [59, 0]
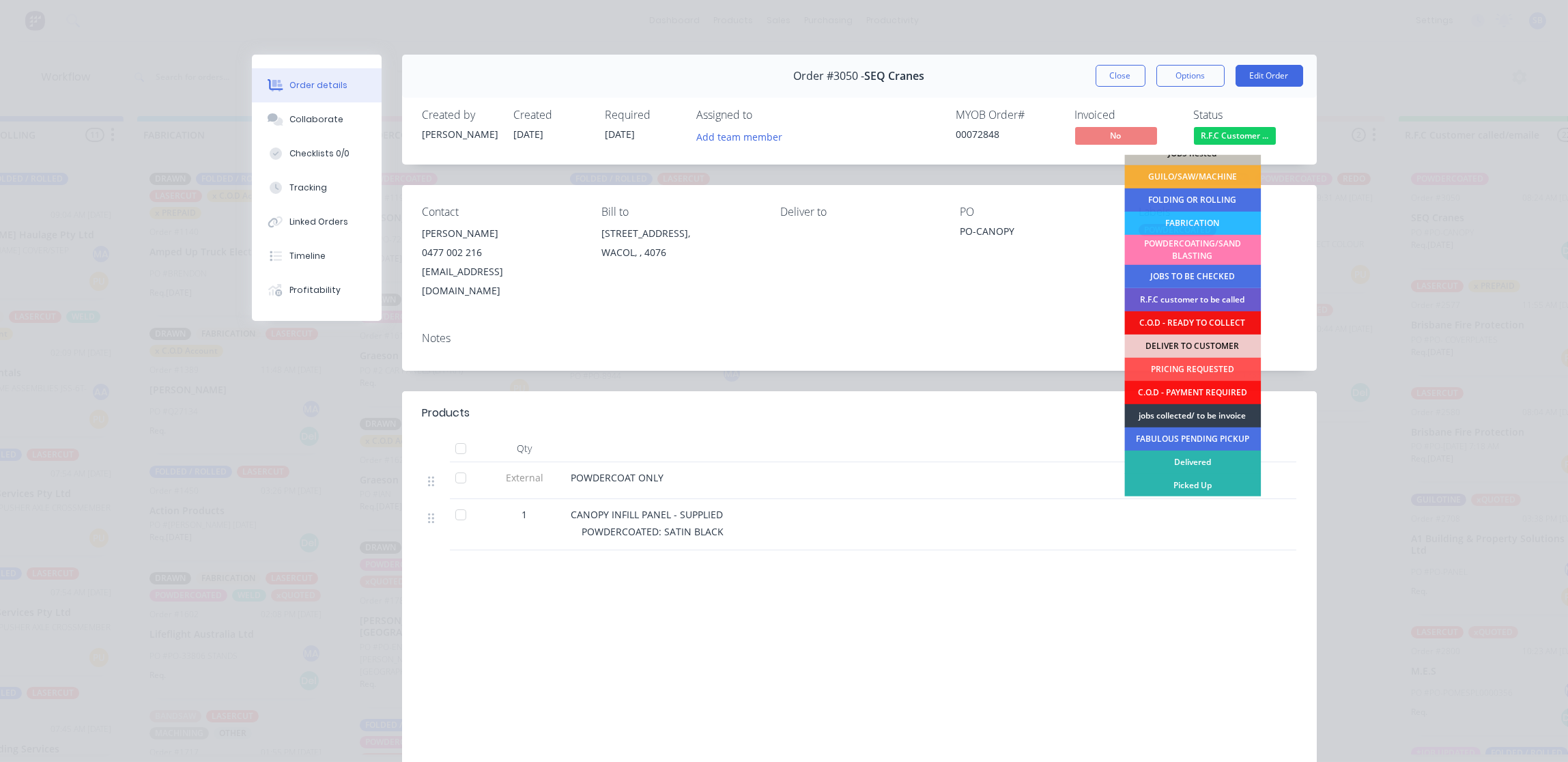
click at [1182, 294] on div "R.F.C customer to be called" at bounding box center [1192, 299] width 136 height 23
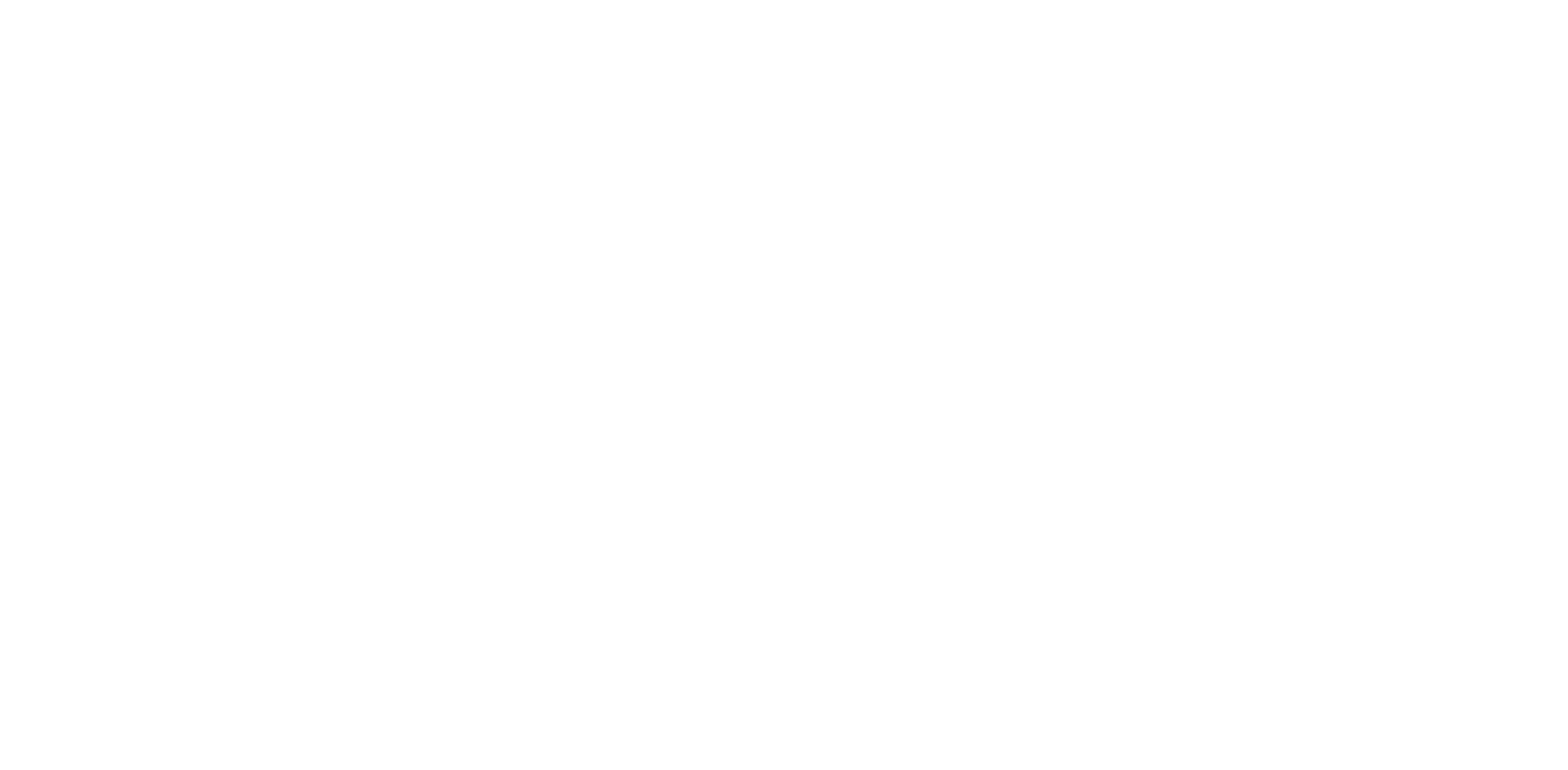
scroll to position [0, 0]
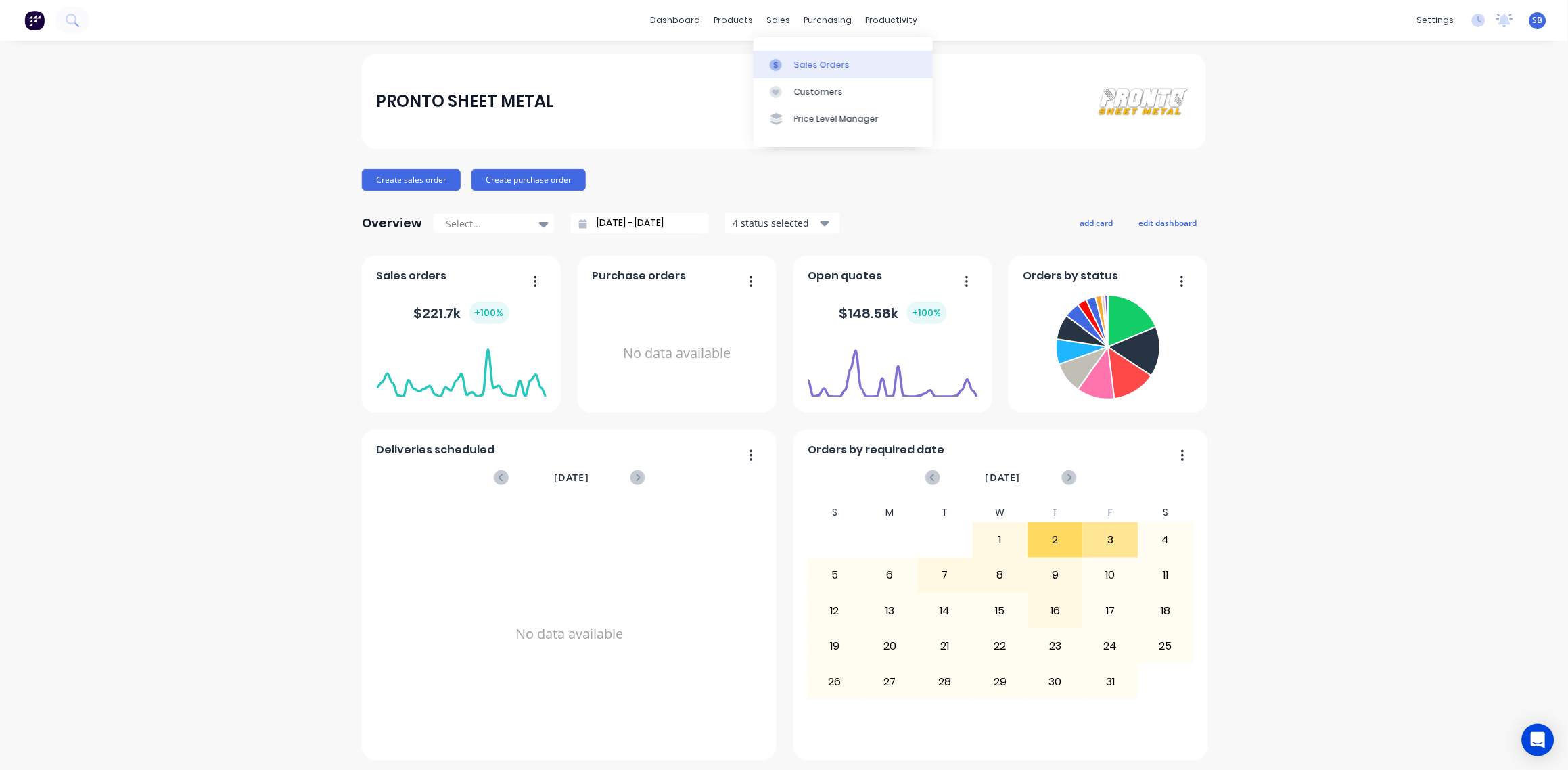
drag, startPoint x: 821, startPoint y: 65, endPoint x: 785, endPoint y: 71, distance: 36.5
click at [821, 65] on div "Sales Orders" at bounding box center [821, 65] width 55 height 12
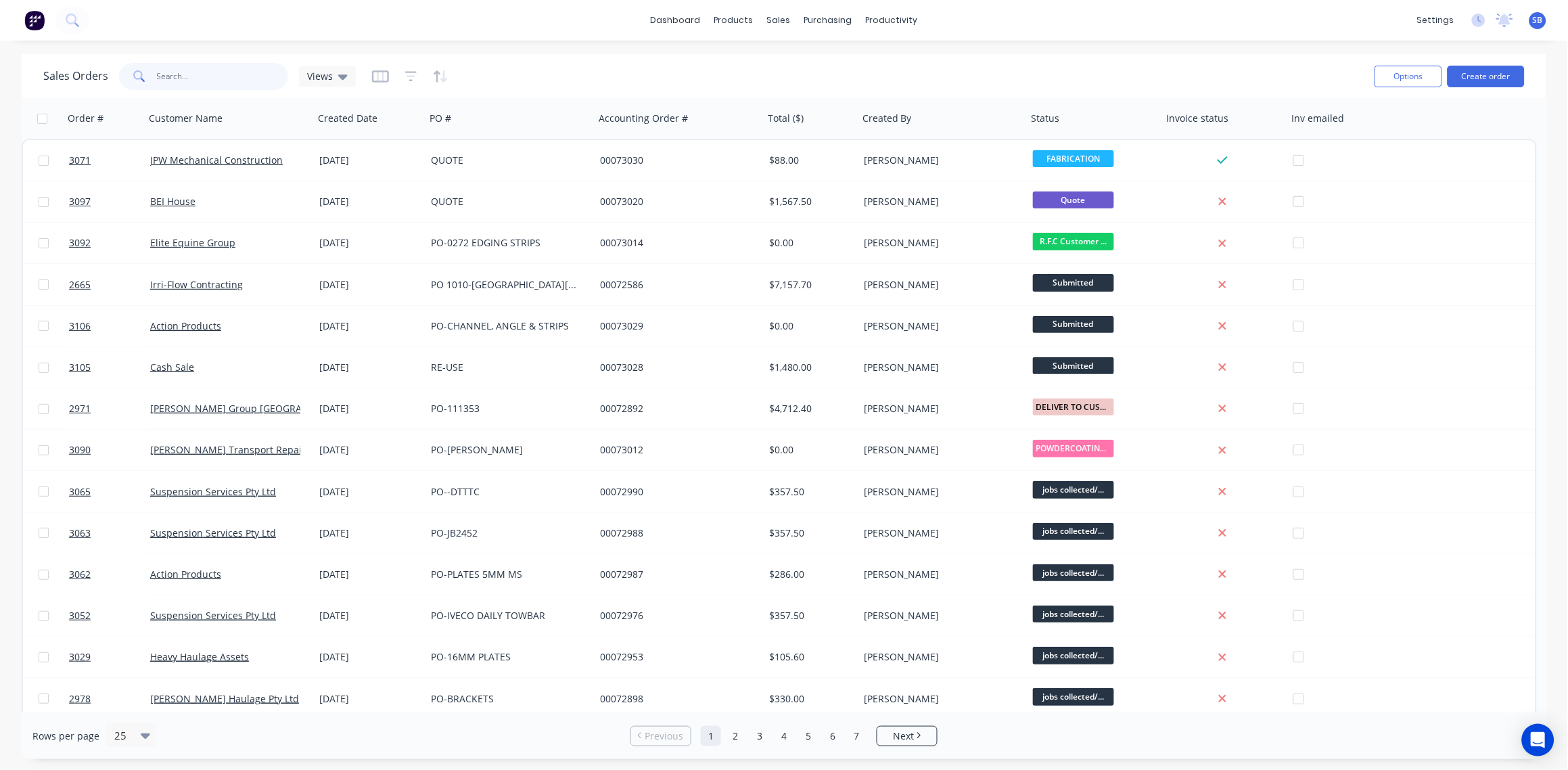
click at [198, 74] on input "text" at bounding box center [222, 76] width 132 height 27
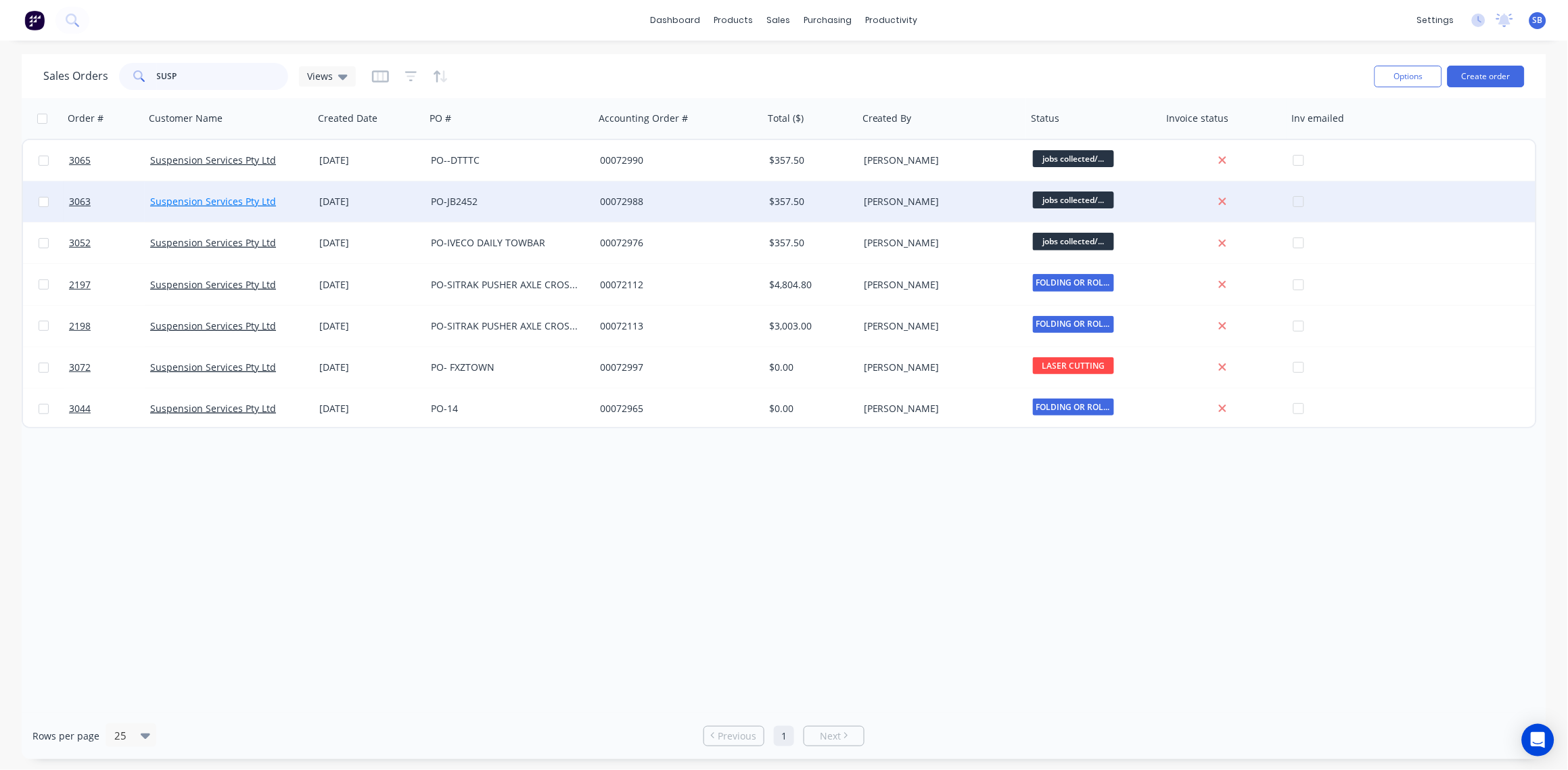
type input "SUSP"
click at [236, 200] on link "Suspension Services Pty Ltd" at bounding box center [213, 200] width 126 height 13
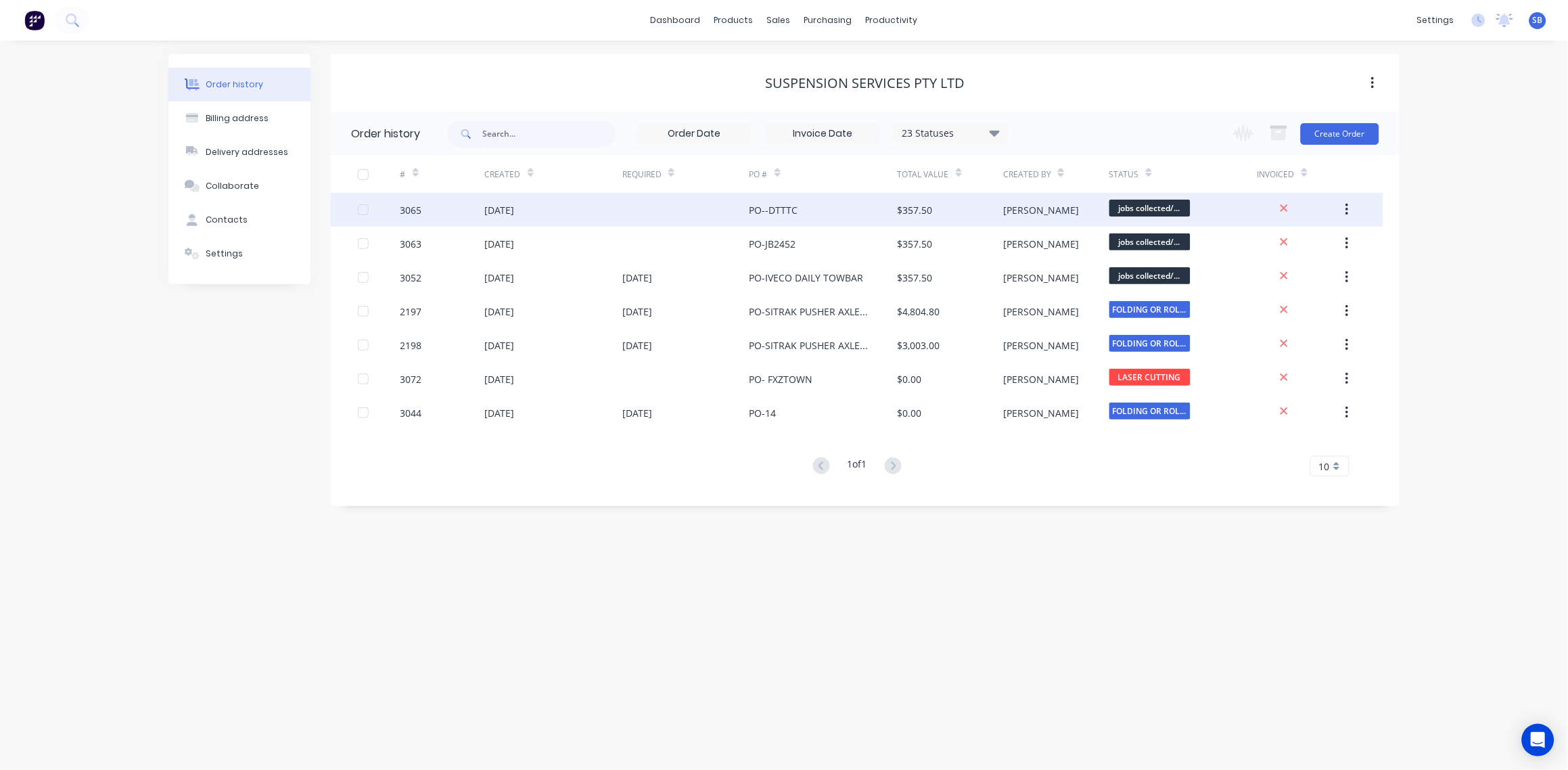
click at [416, 206] on div "3065" at bounding box center [411, 210] width 22 height 15
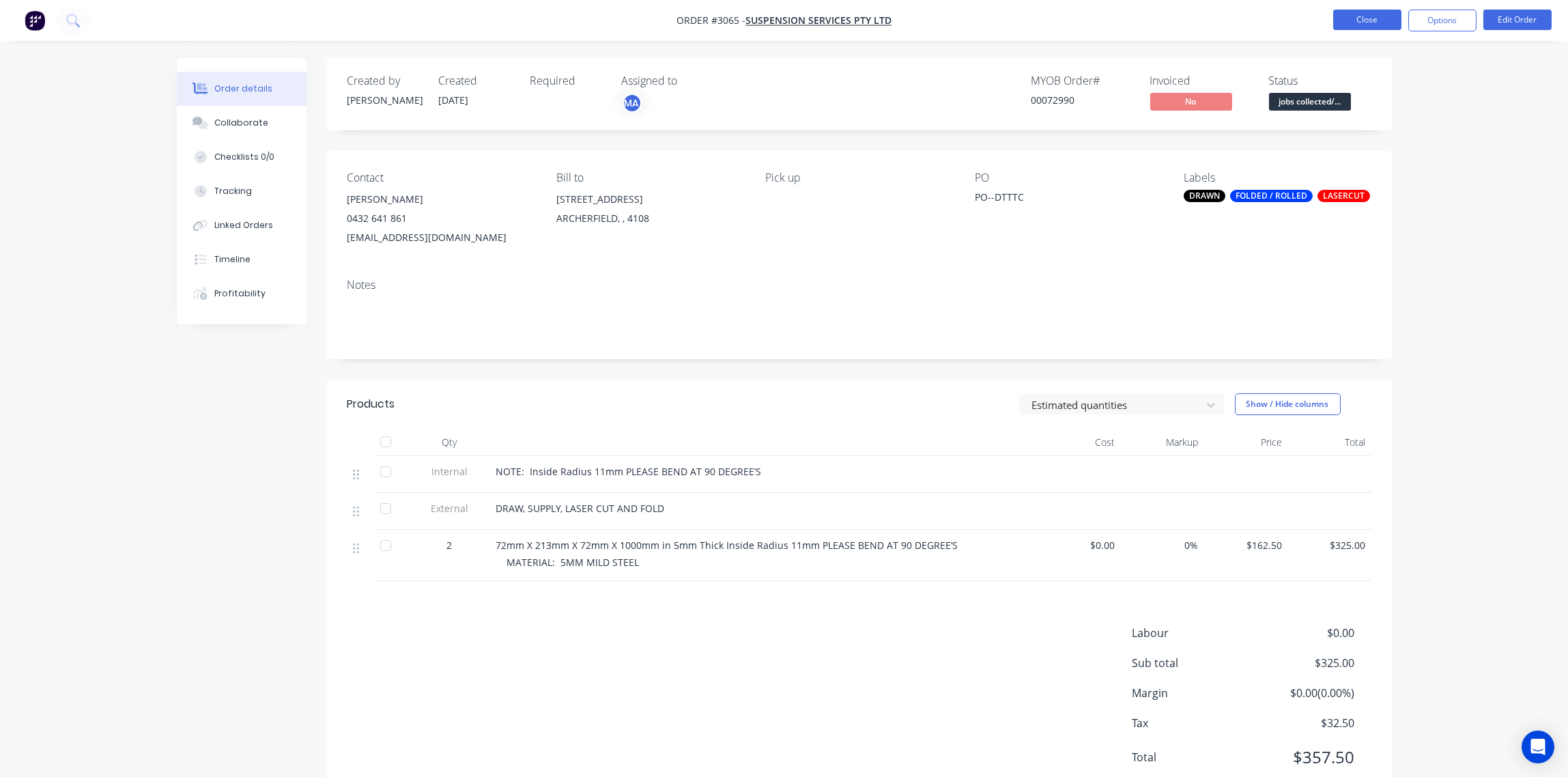
click at [1374, 23] on button "Close" at bounding box center [1367, 20] width 69 height 21
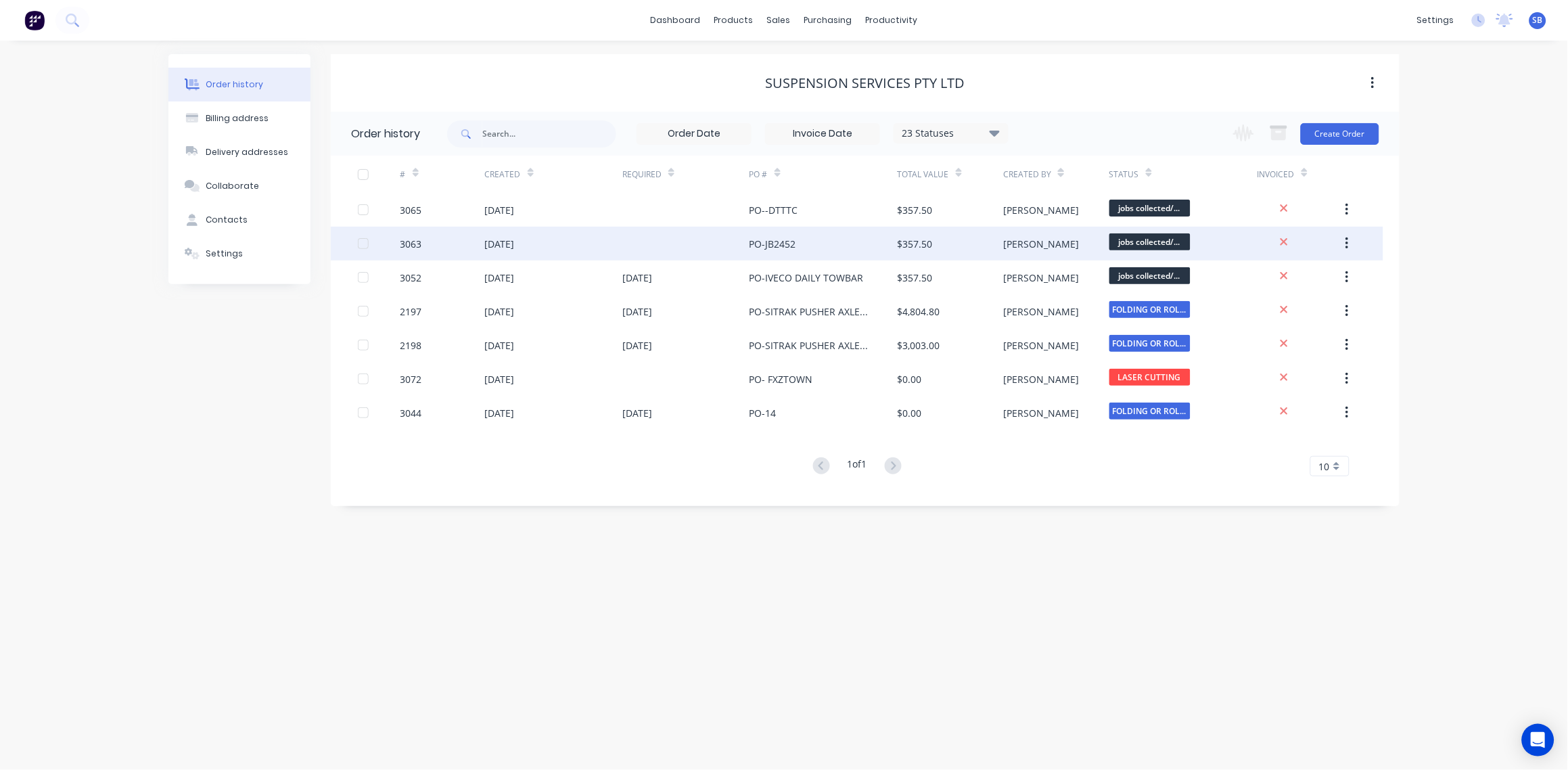
click at [413, 242] on div "3063" at bounding box center [411, 243] width 22 height 15
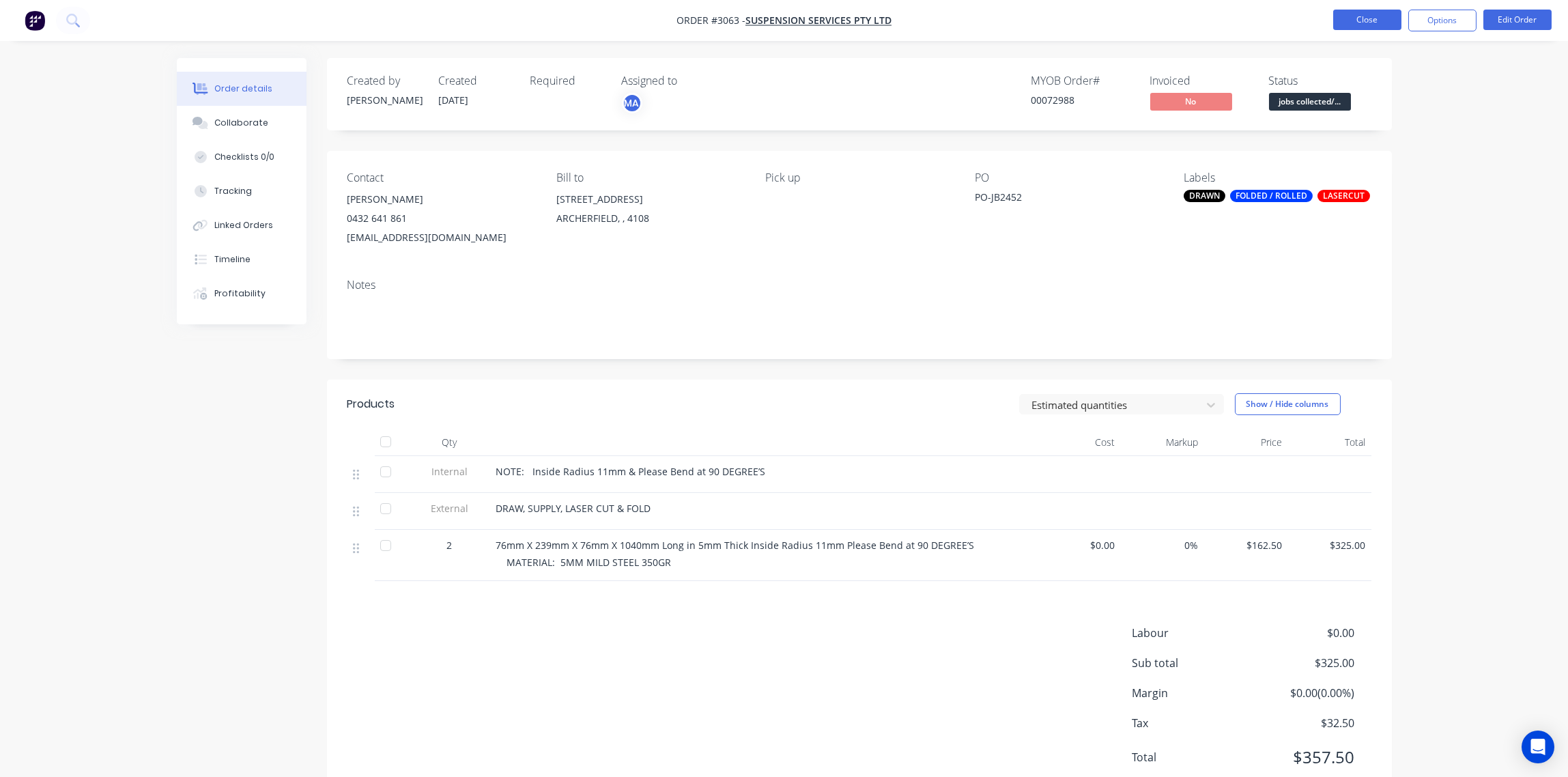
click at [1363, 22] on button "Close" at bounding box center [1367, 20] width 69 height 21
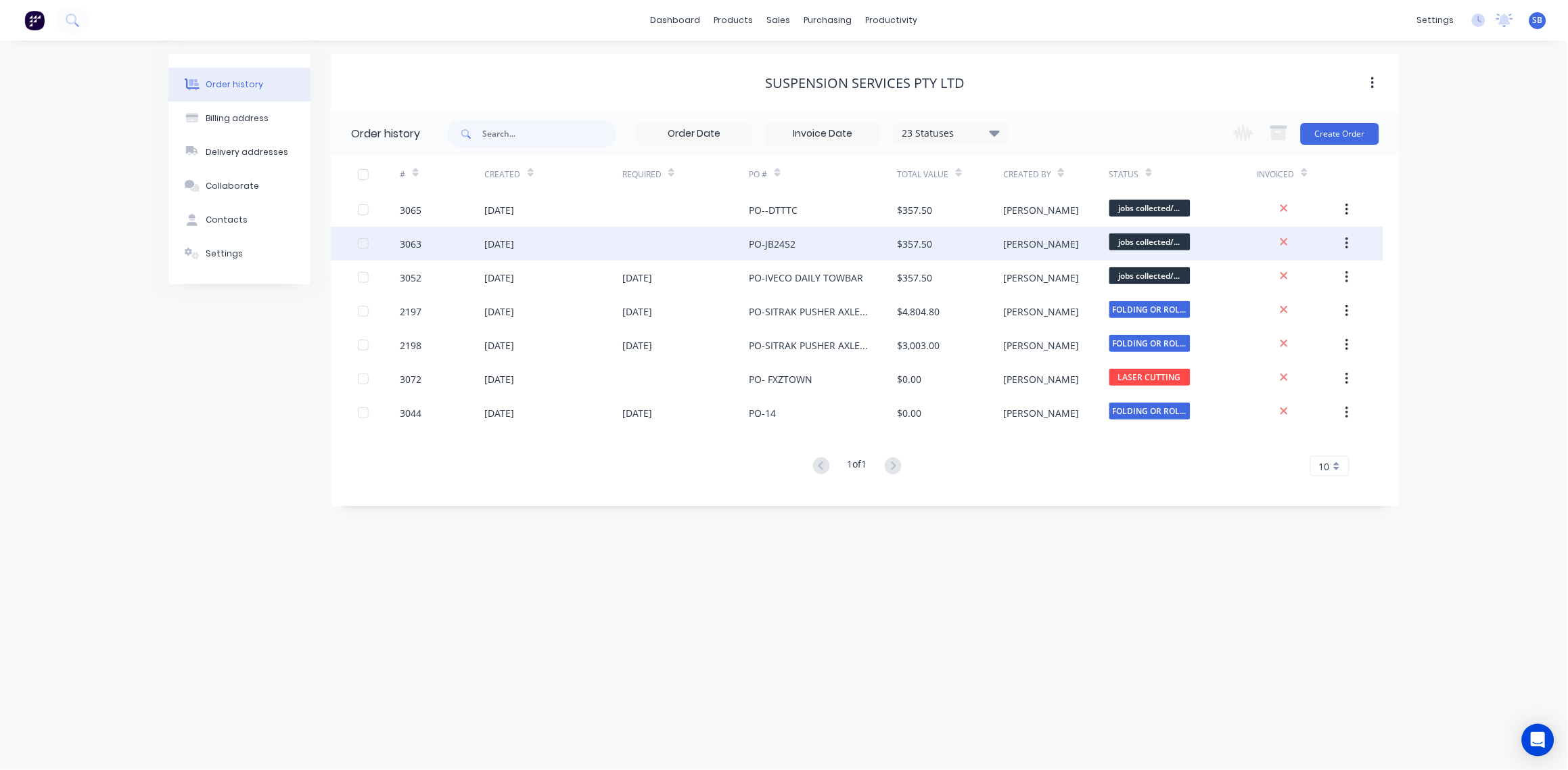
click at [501, 247] on div "30 Sep 2025" at bounding box center [500, 243] width 30 height 15
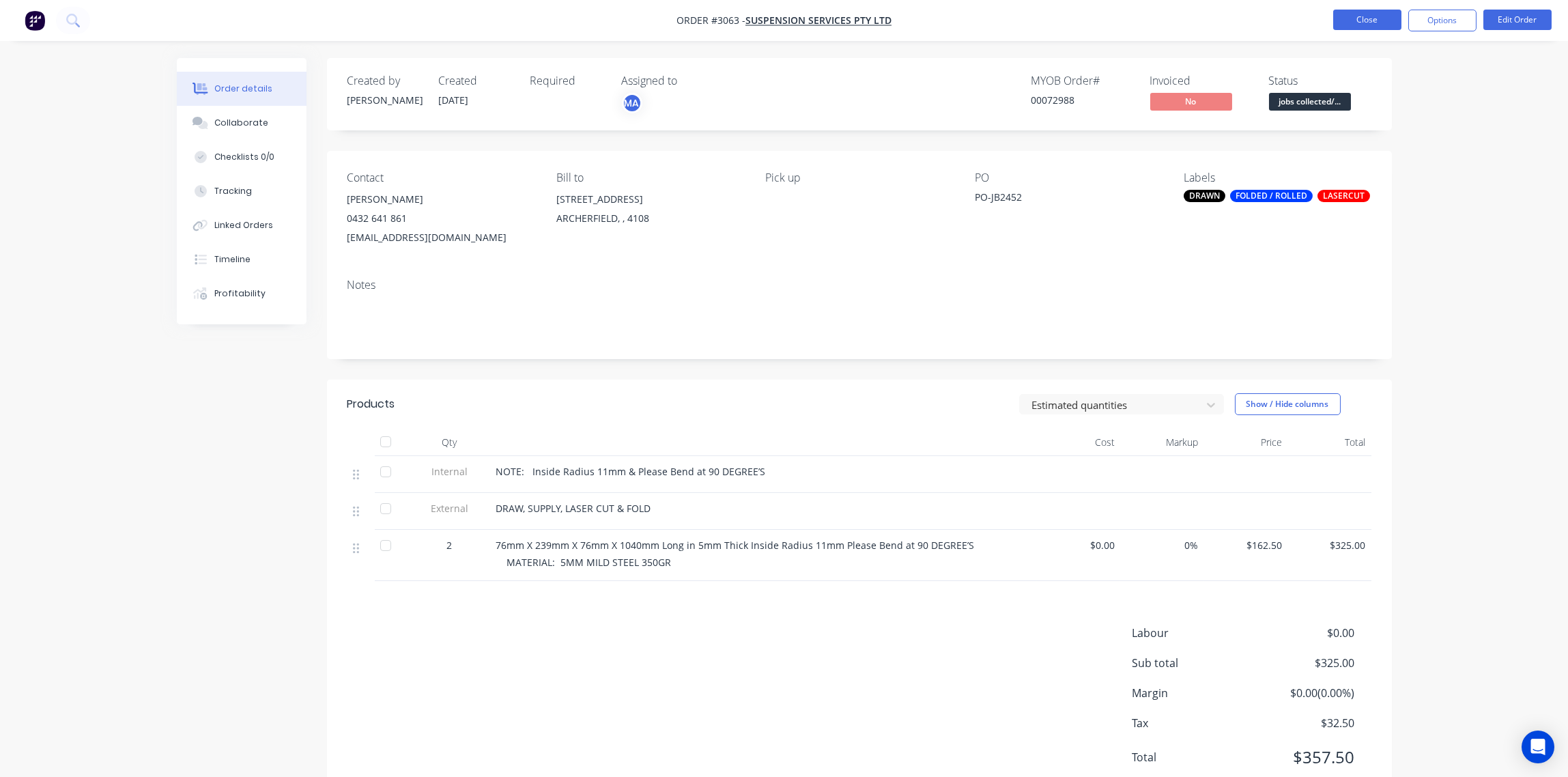
click at [1363, 25] on button "Close" at bounding box center [1367, 20] width 69 height 21
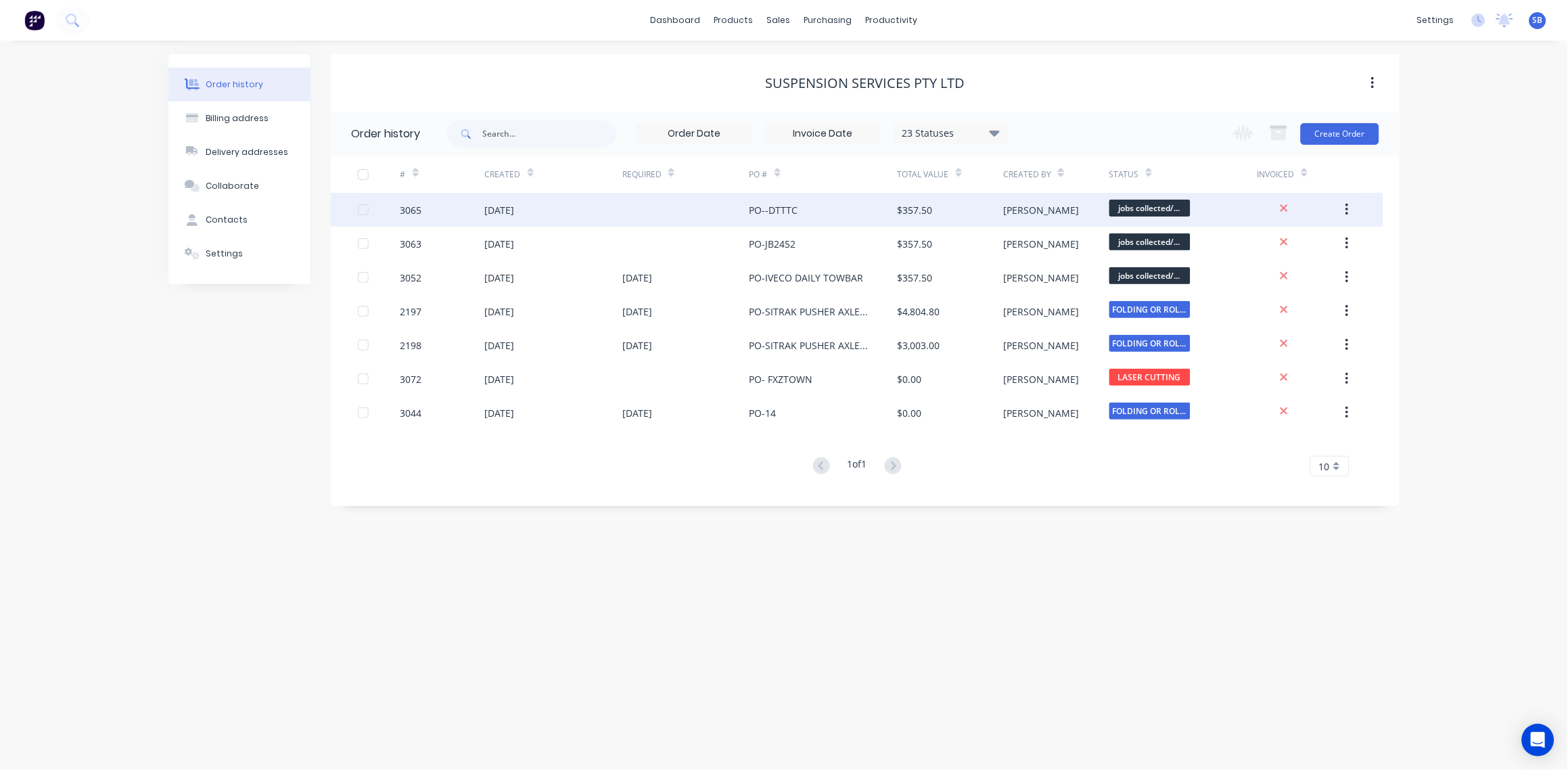
click at [514, 210] on div "30 Sep 2025" at bounding box center [500, 210] width 30 height 15
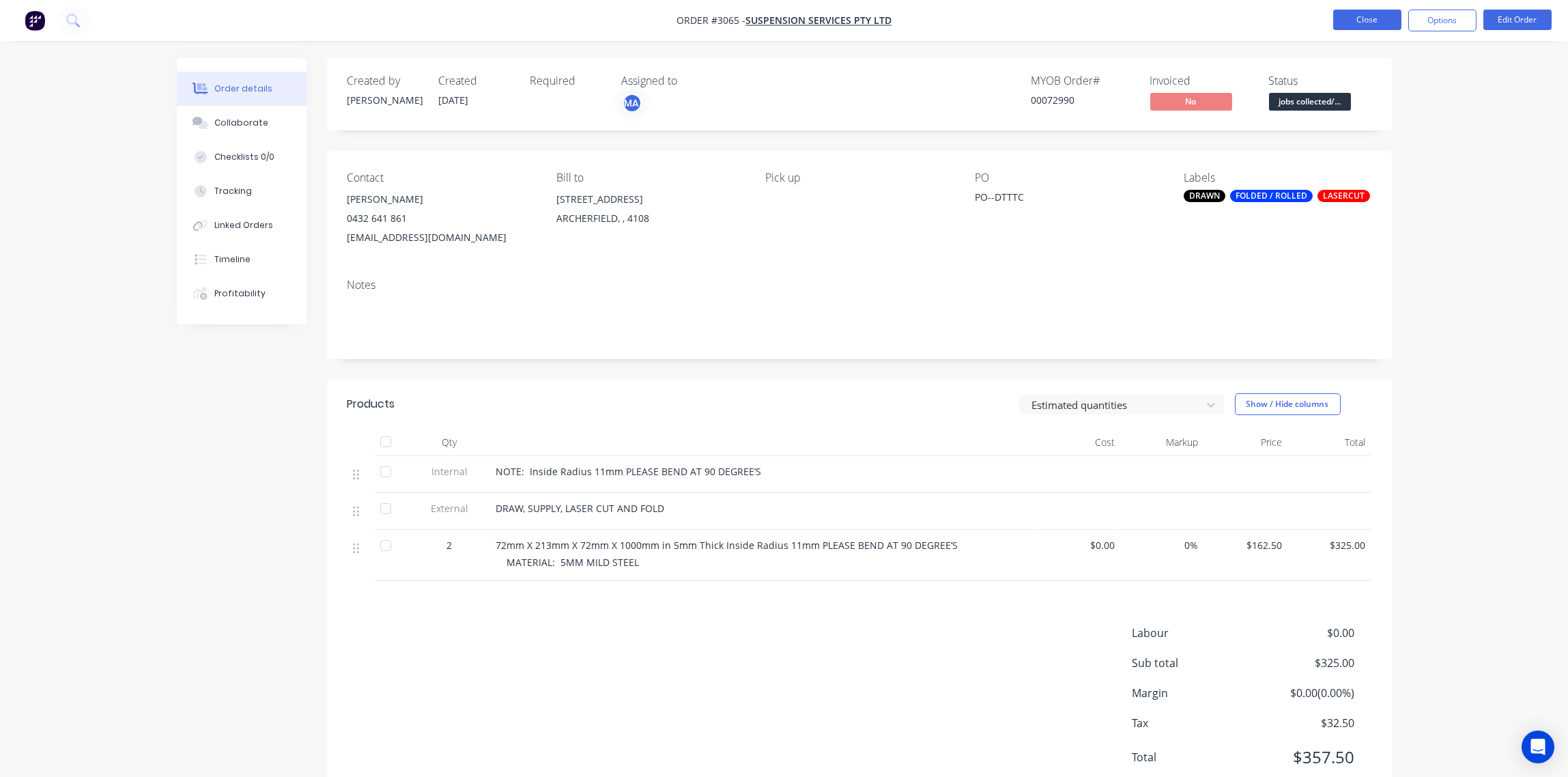
click at [1363, 24] on button "Close" at bounding box center [1367, 20] width 69 height 21
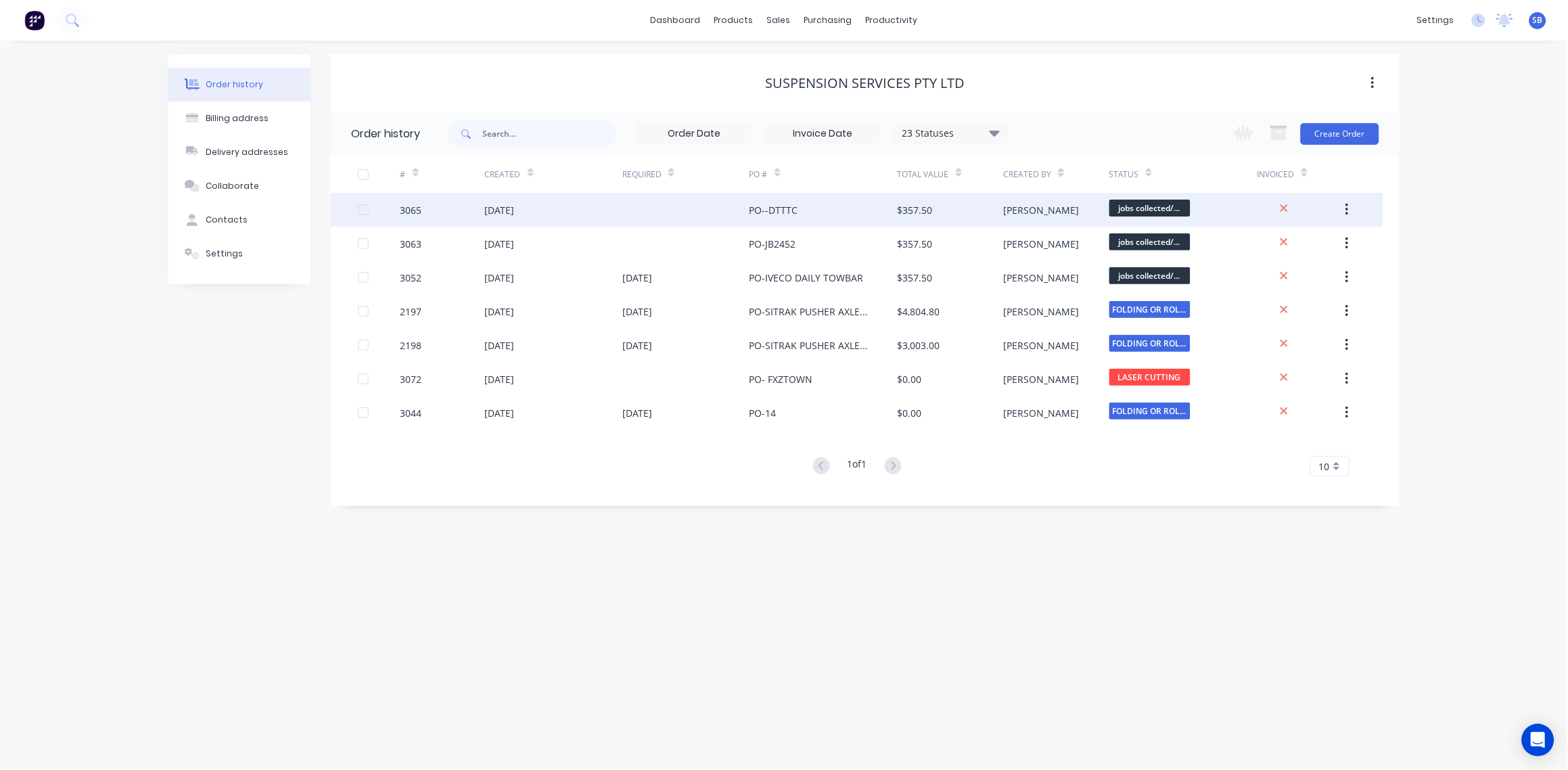
click at [414, 212] on div "3065" at bounding box center [411, 210] width 22 height 15
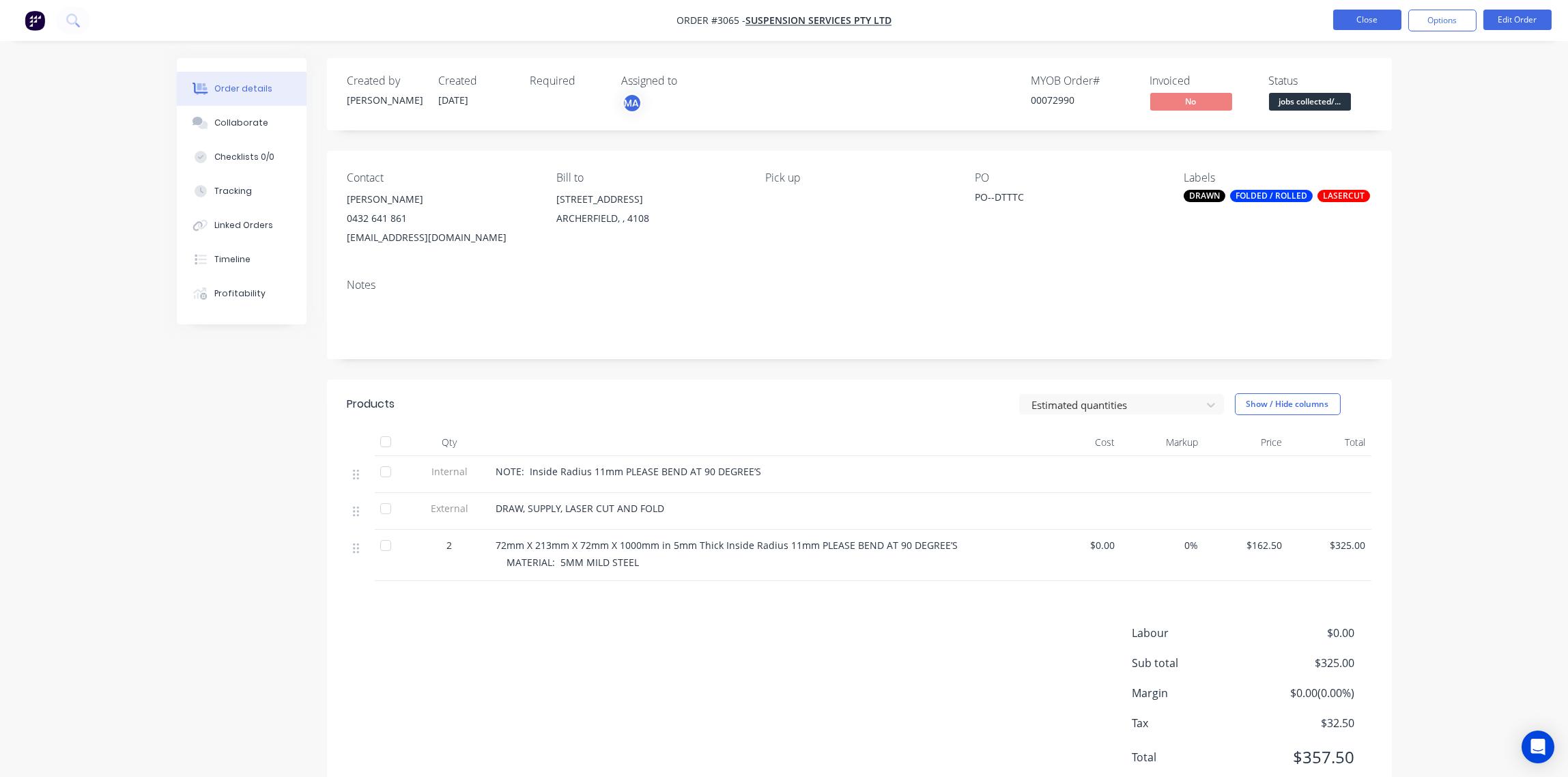
click at [1367, 24] on button "Close" at bounding box center [1367, 20] width 69 height 21
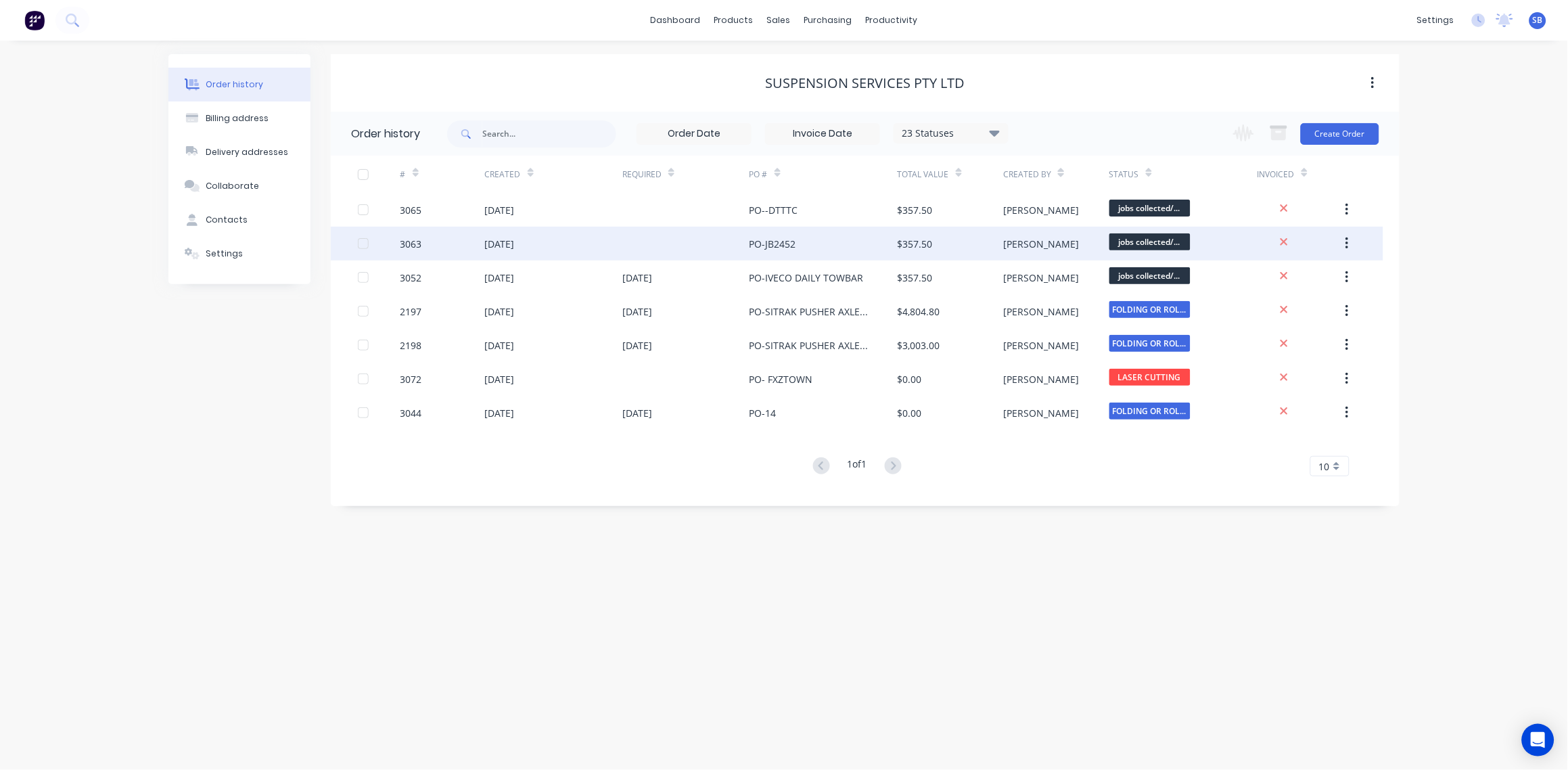
click at [412, 243] on div "3063" at bounding box center [411, 243] width 22 height 15
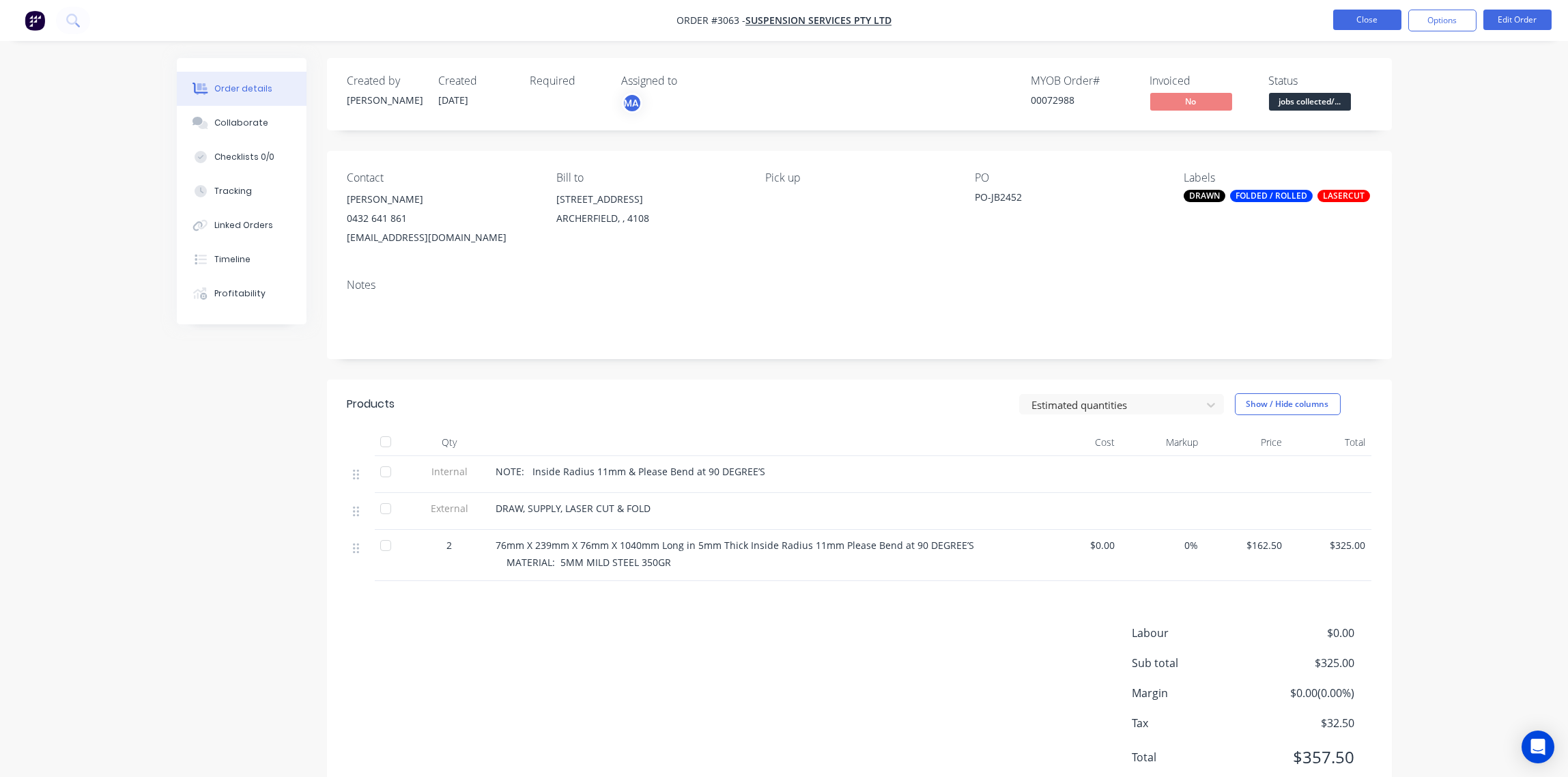
click at [1375, 23] on button "Close" at bounding box center [1367, 20] width 69 height 21
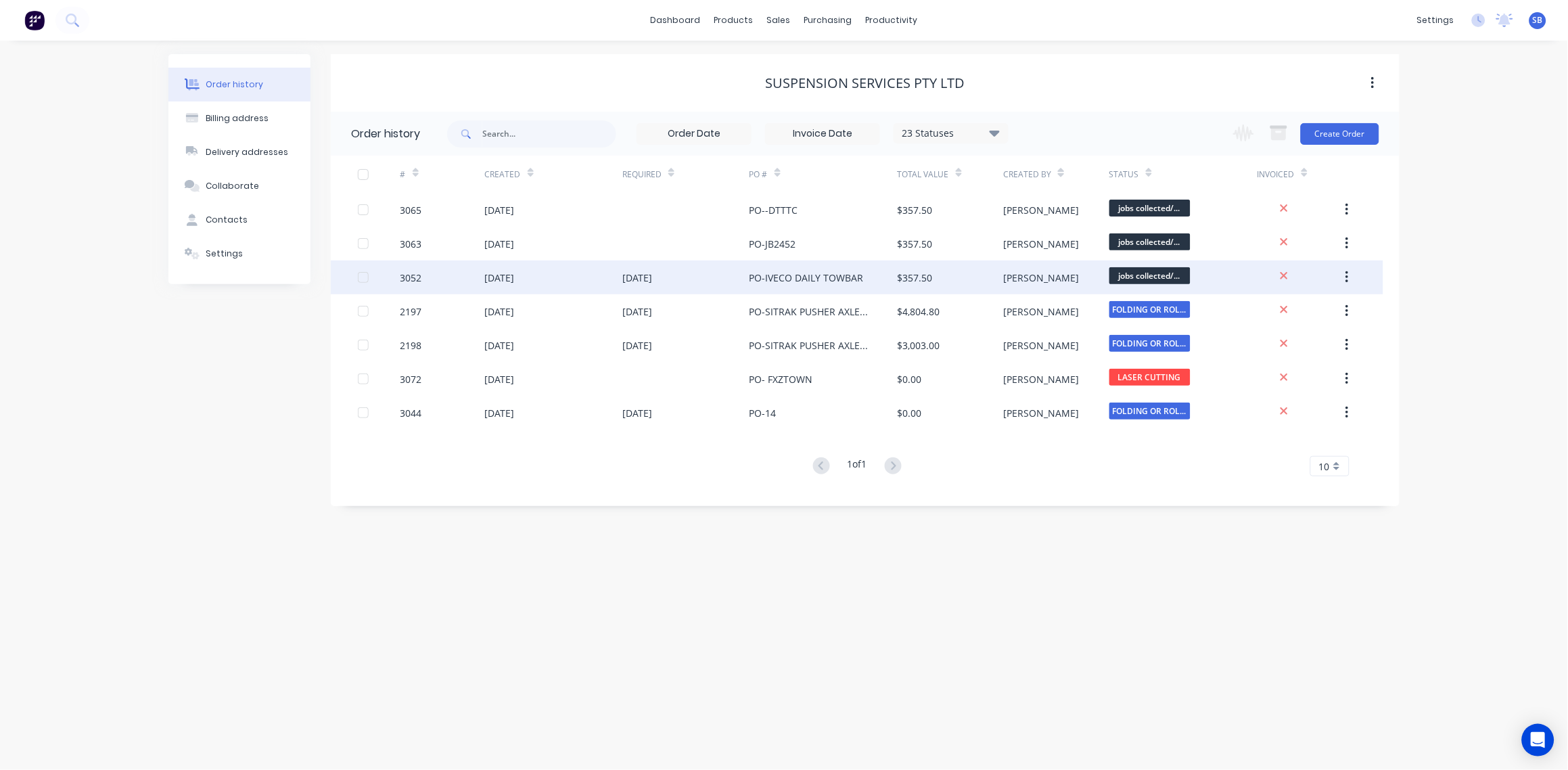
click at [417, 276] on div "3052" at bounding box center [411, 278] width 22 height 15
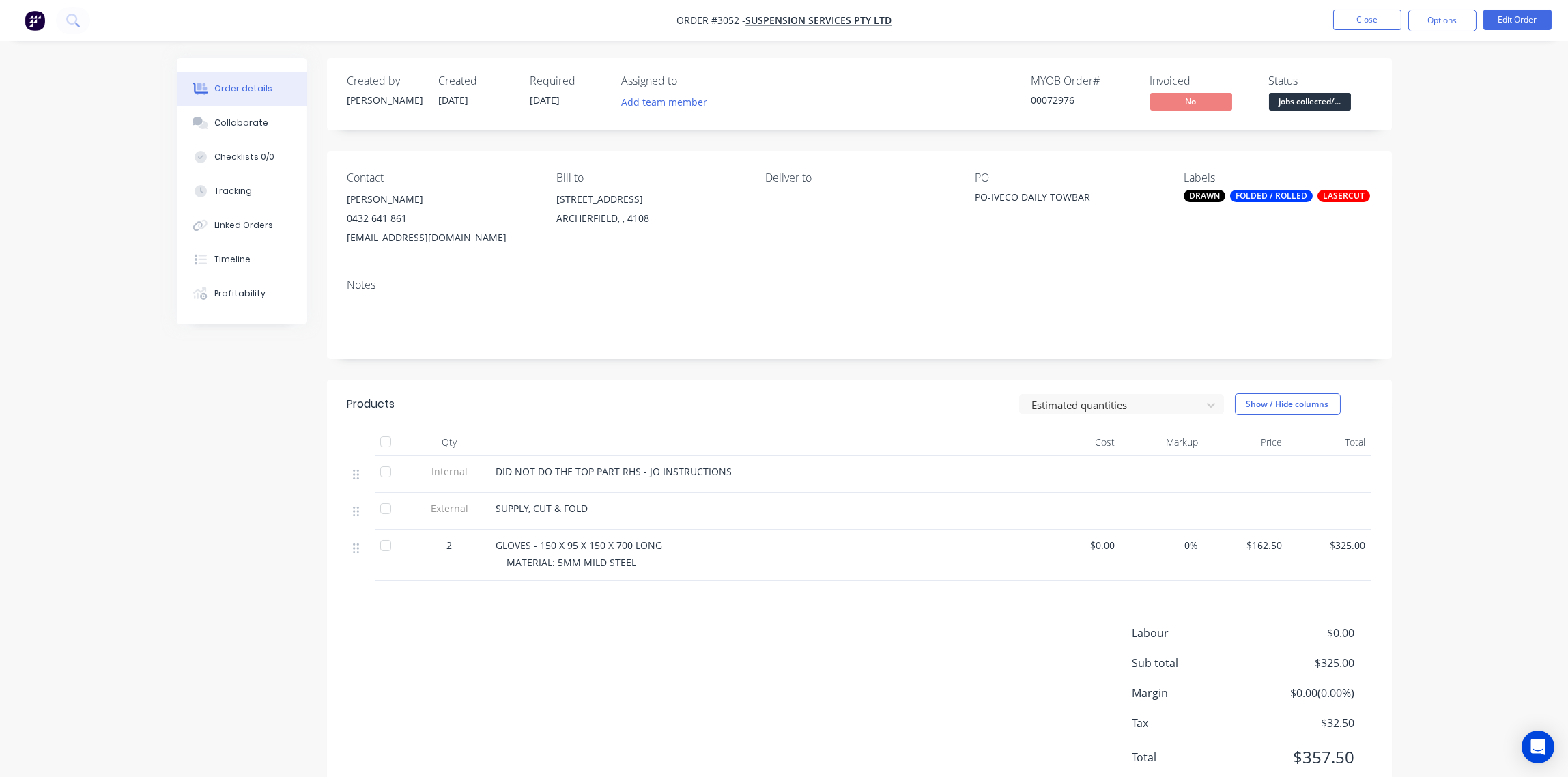
click at [1318, 102] on span "jobs collected/..." at bounding box center [1310, 102] width 82 height 17
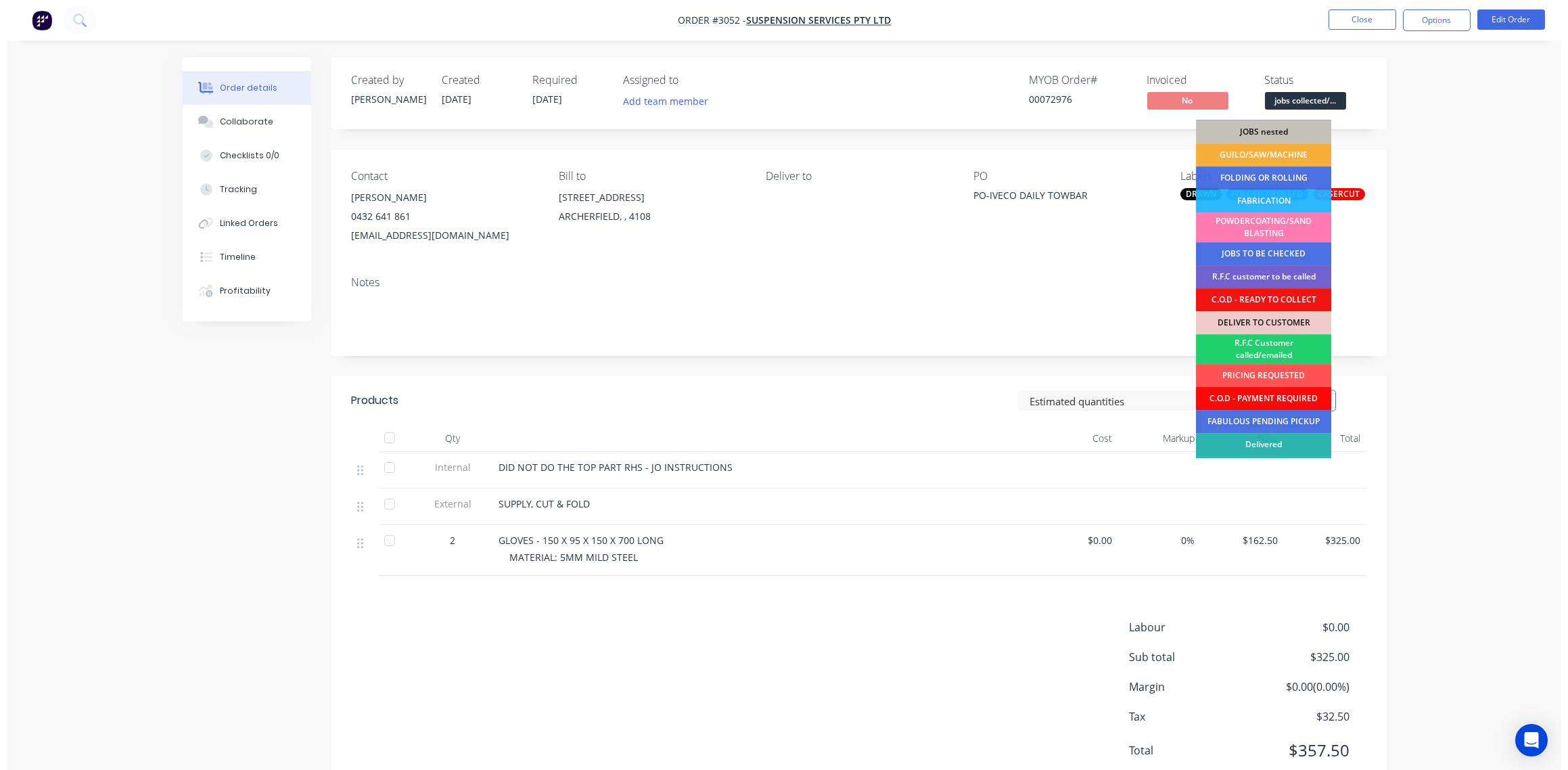
scroll to position [66, 0]
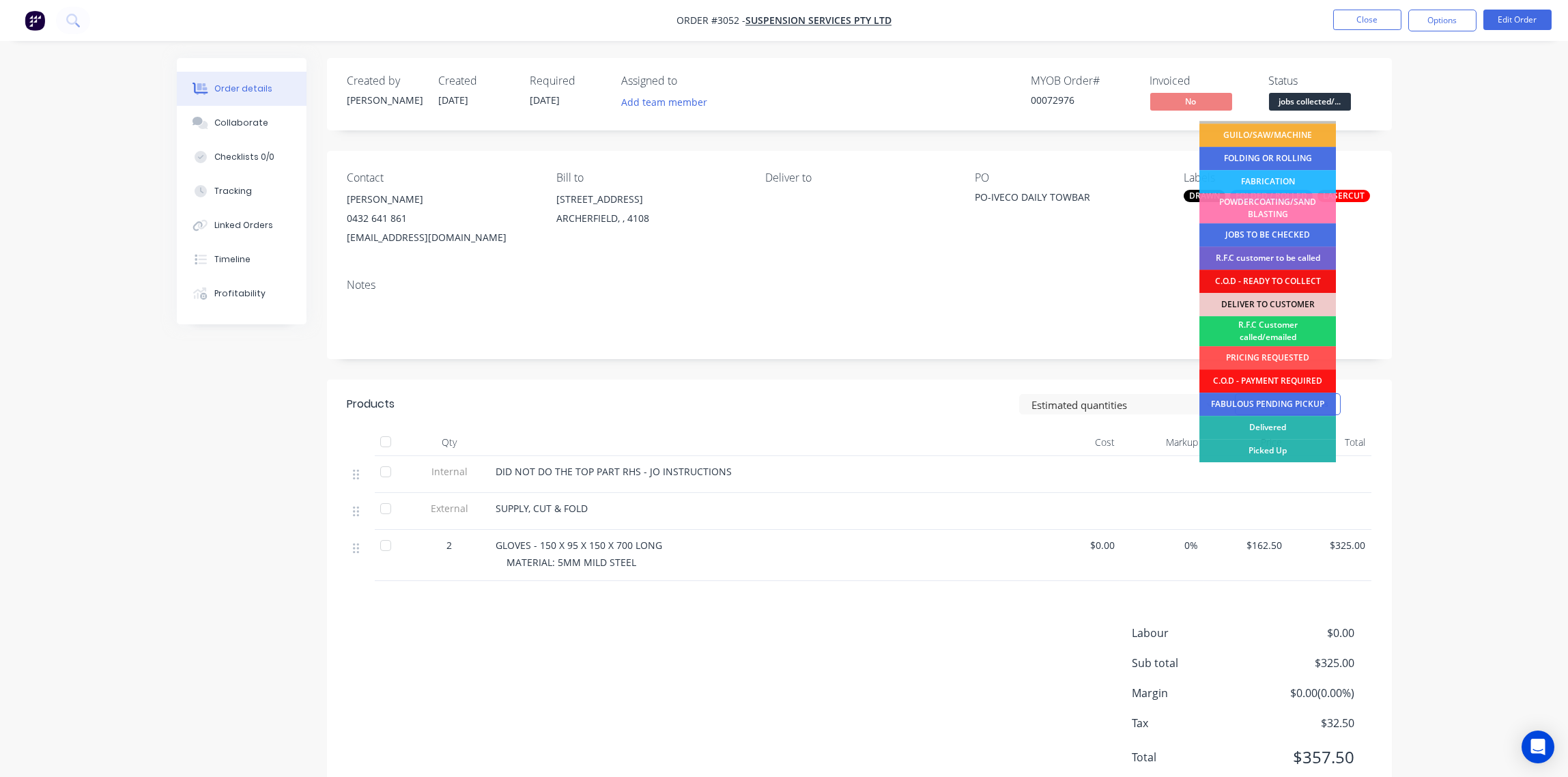
click at [1287, 446] on div "Picked Up" at bounding box center [1268, 451] width 136 height 23
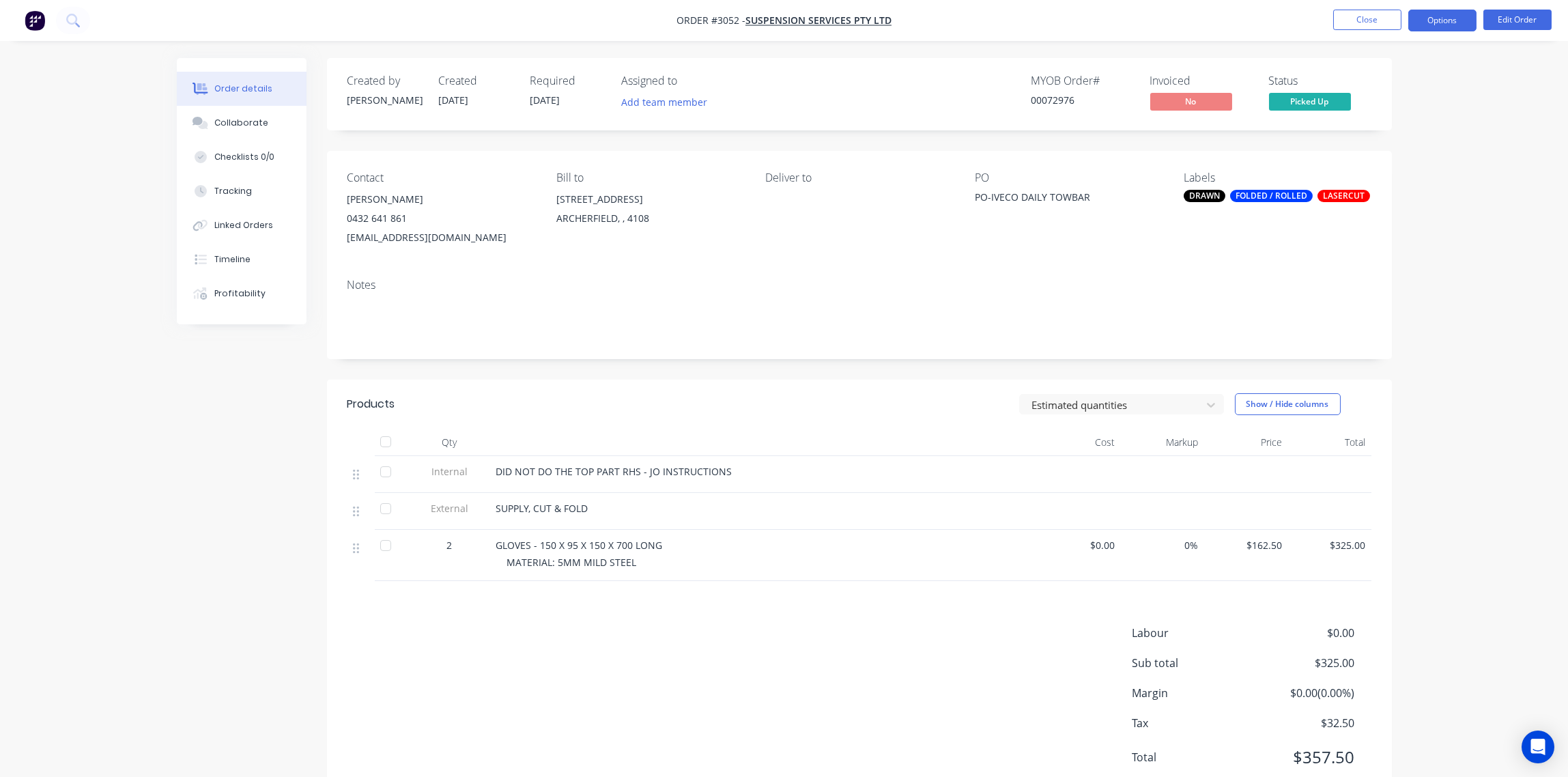
click at [1455, 17] on button "Options" at bounding box center [1442, 20] width 69 height 22
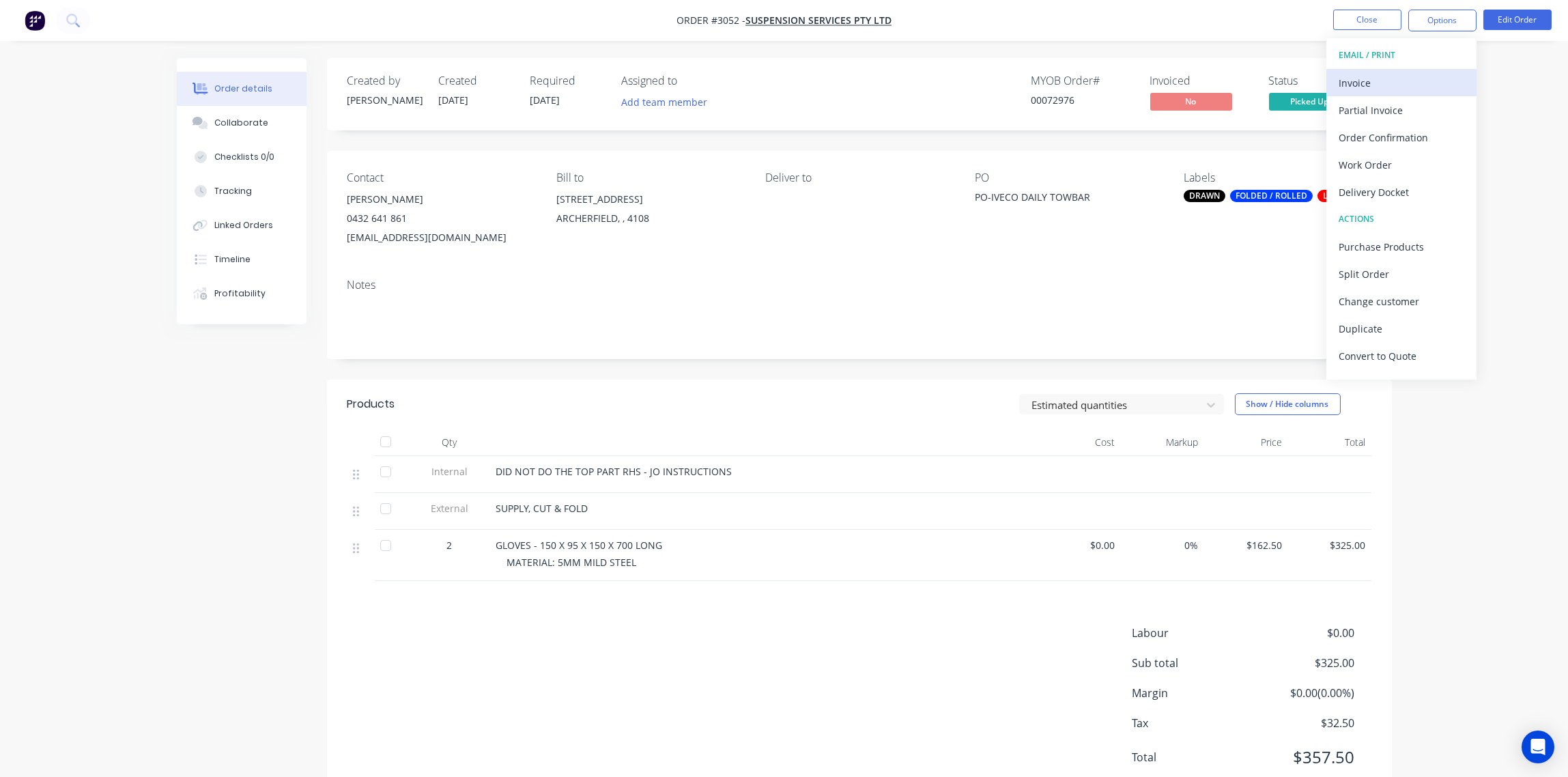
click at [1373, 76] on div "Invoice" at bounding box center [1401, 82] width 126 height 20
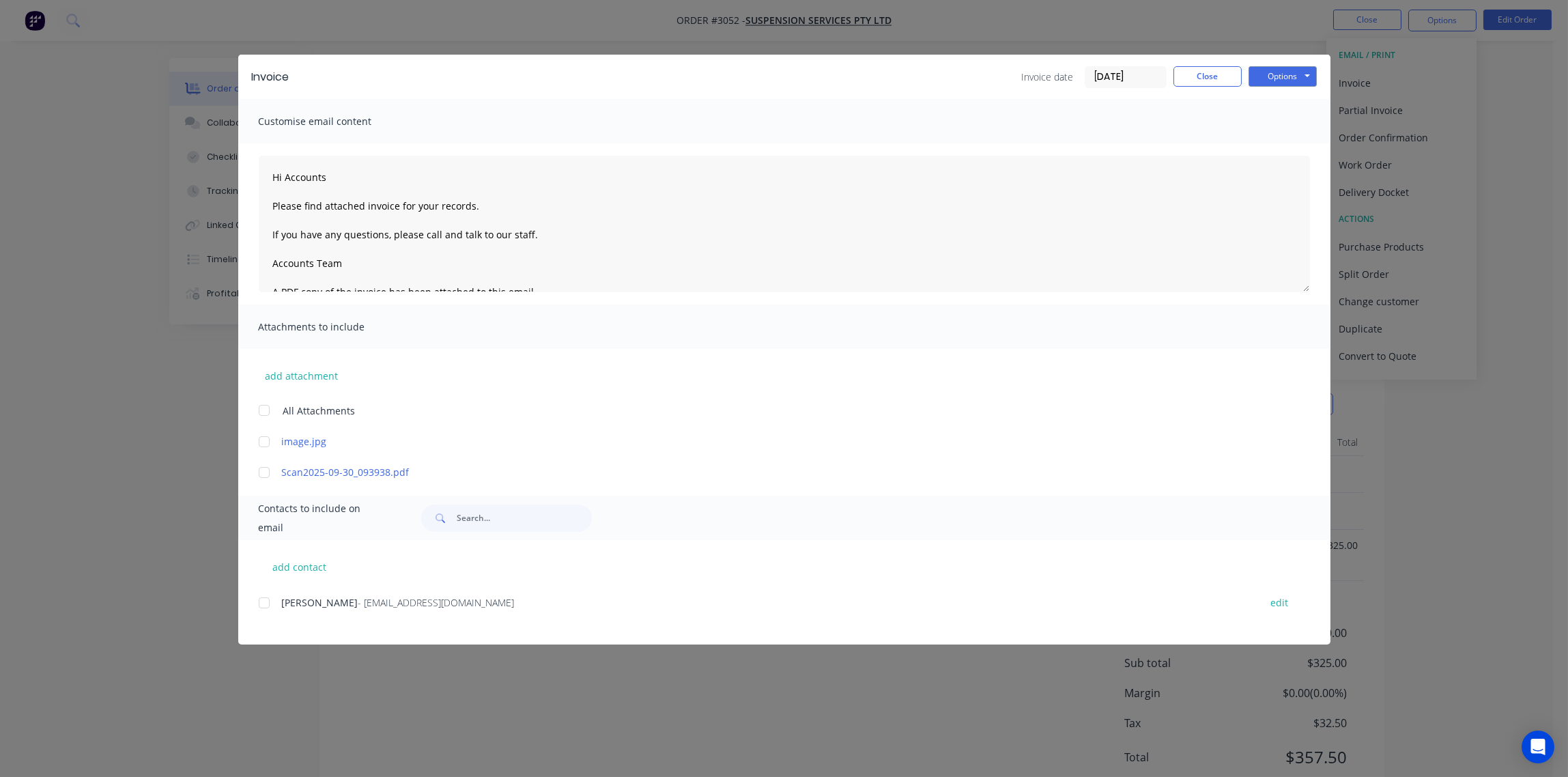
click at [260, 599] on div at bounding box center [264, 603] width 27 height 27
click at [1277, 79] on button "Options" at bounding box center [1282, 76] width 69 height 21
click at [1279, 142] on button "Email" at bounding box center [1292, 146] width 88 height 23
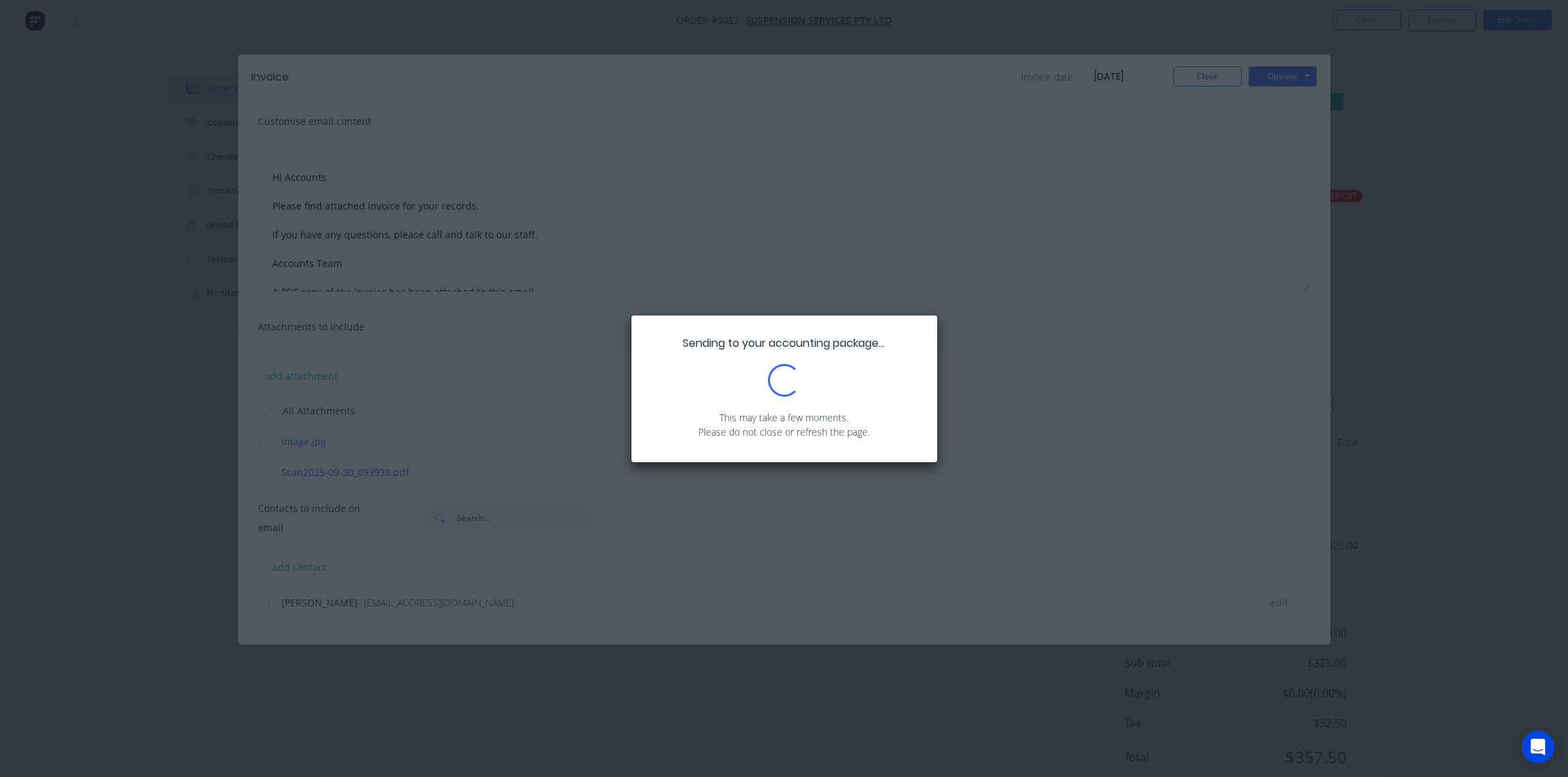
click at [913, 232] on div "Sending to your accounting package... Loading... This may take a few moments. P…" at bounding box center [784, 388] width 1568 height 777
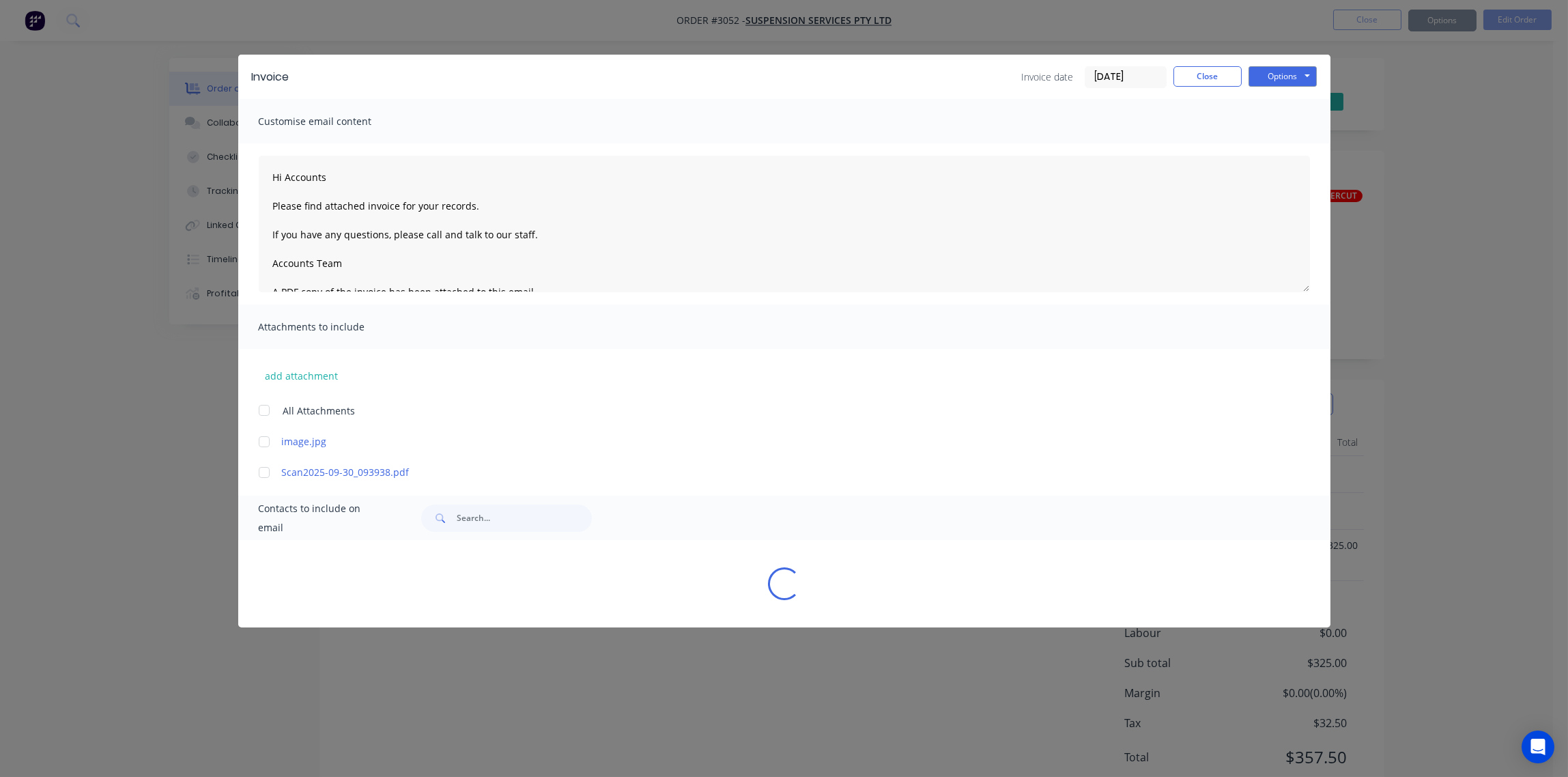
type textarea "Hi Accounts Please find attached invoice for your records. If you have any ques…"
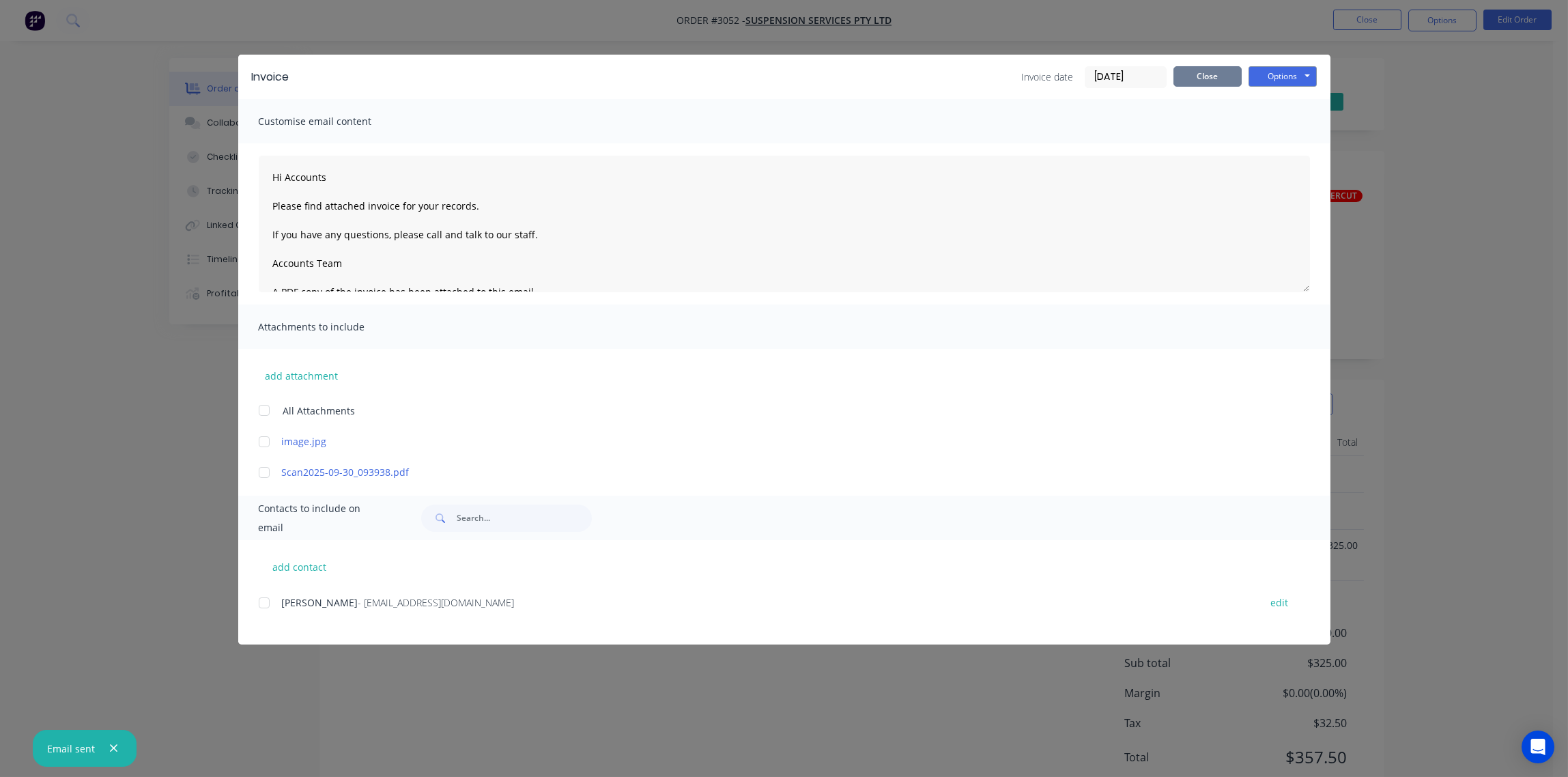
click at [1209, 80] on button "Close" at bounding box center [1208, 76] width 69 height 21
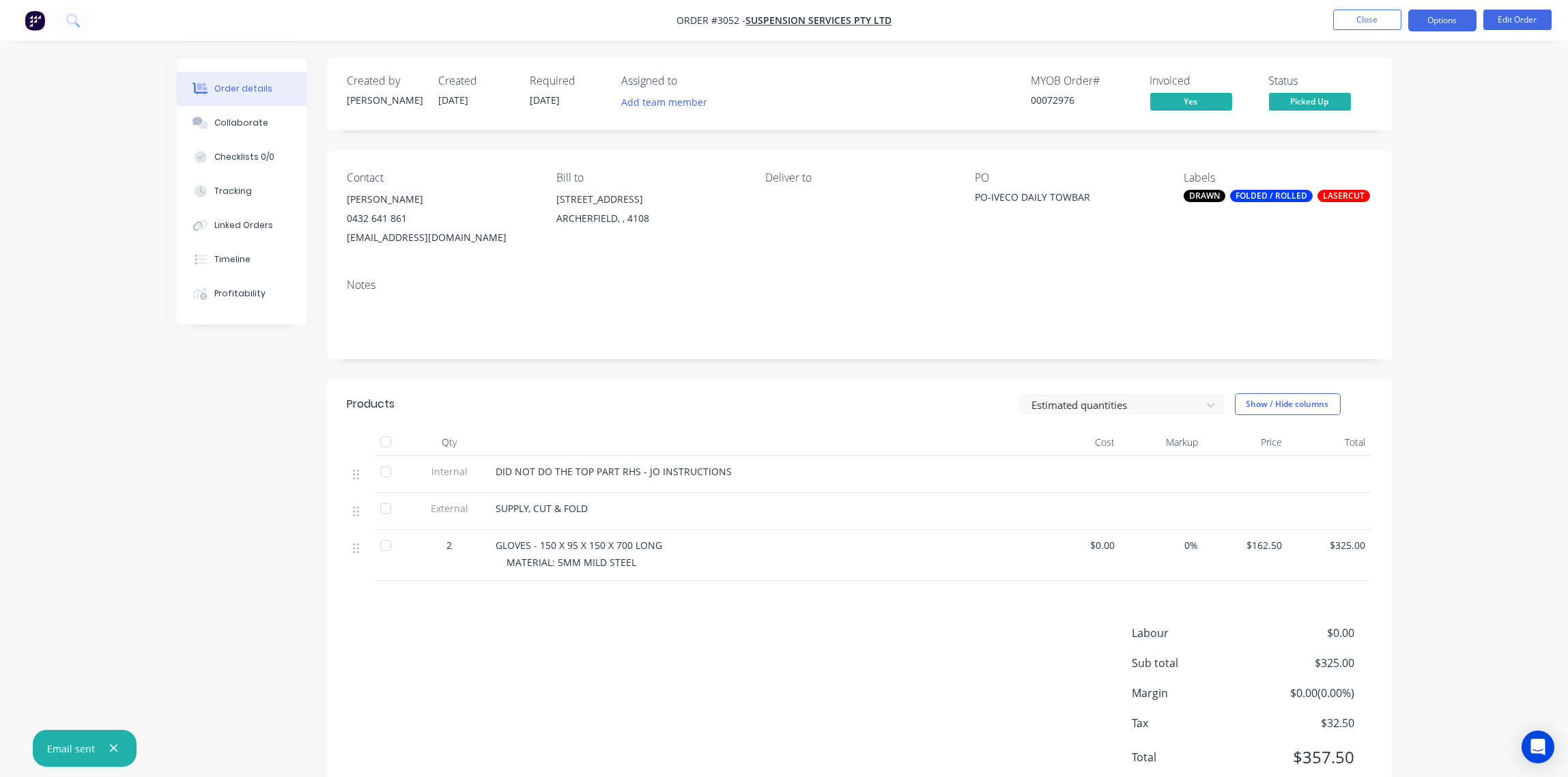
click at [1446, 20] on button "Options" at bounding box center [1442, 20] width 69 height 22
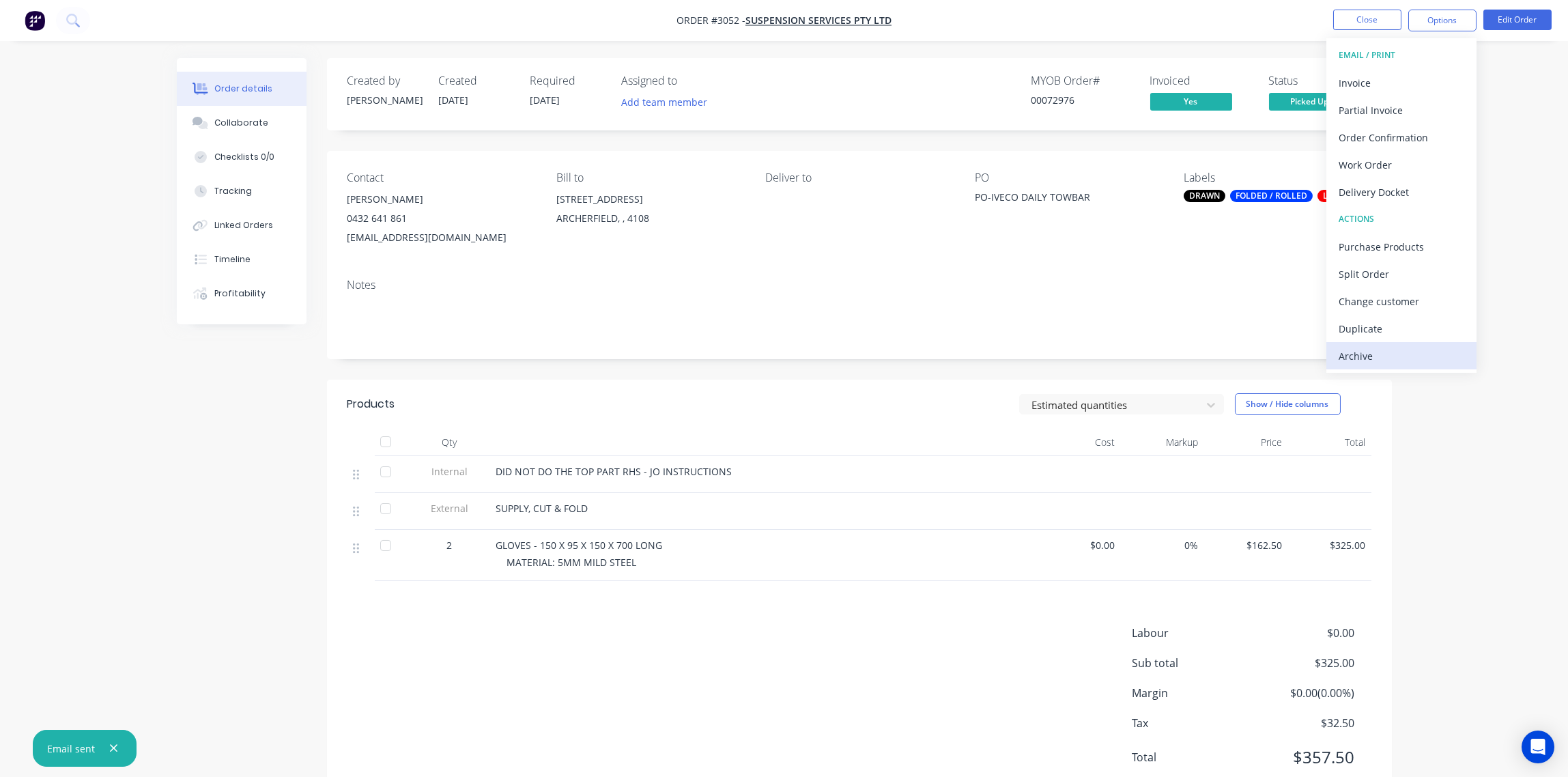
click at [1392, 359] on div "Archive" at bounding box center [1401, 356] width 126 height 20
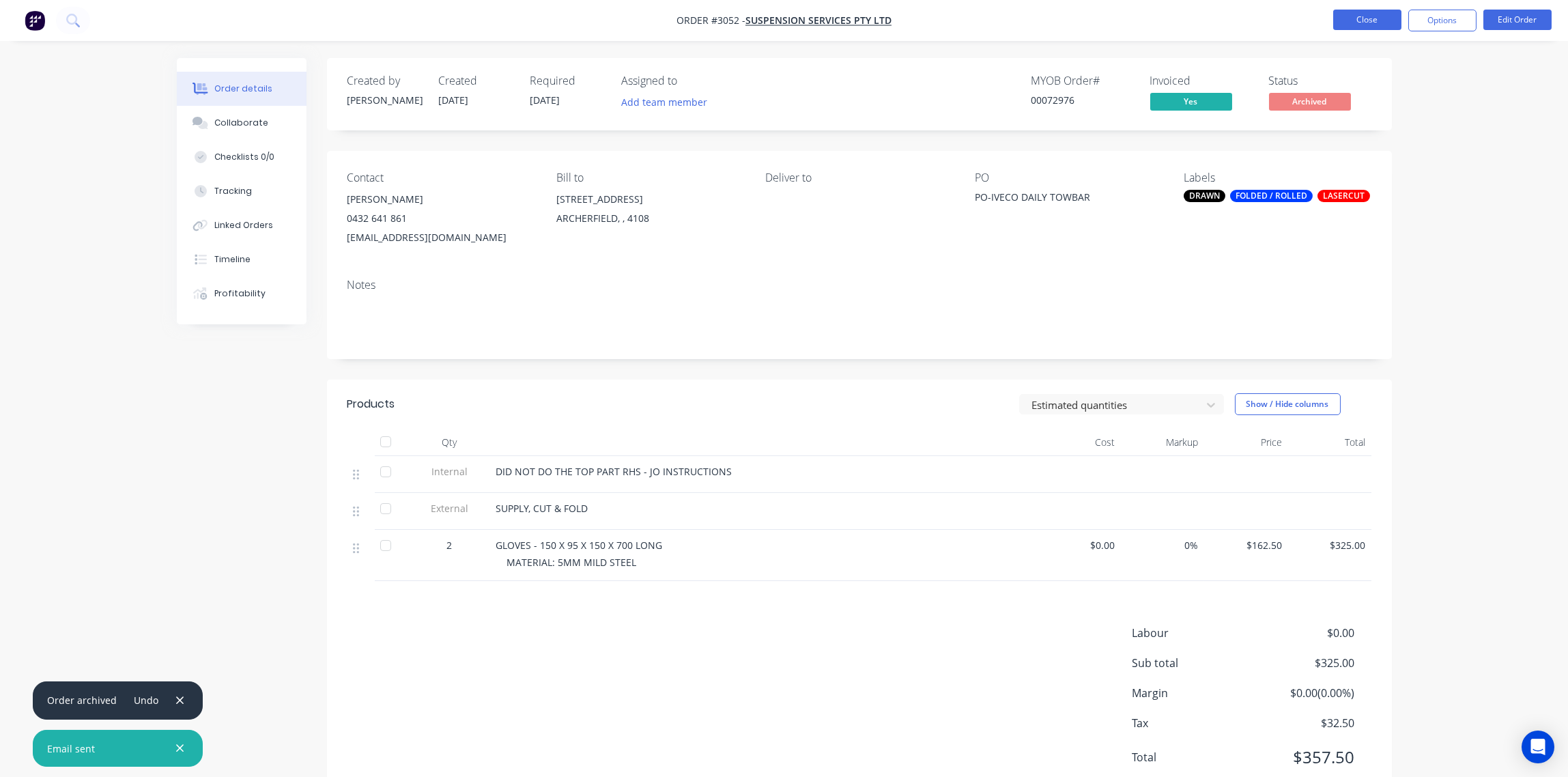
click at [1347, 21] on button "Close" at bounding box center [1367, 20] width 69 height 21
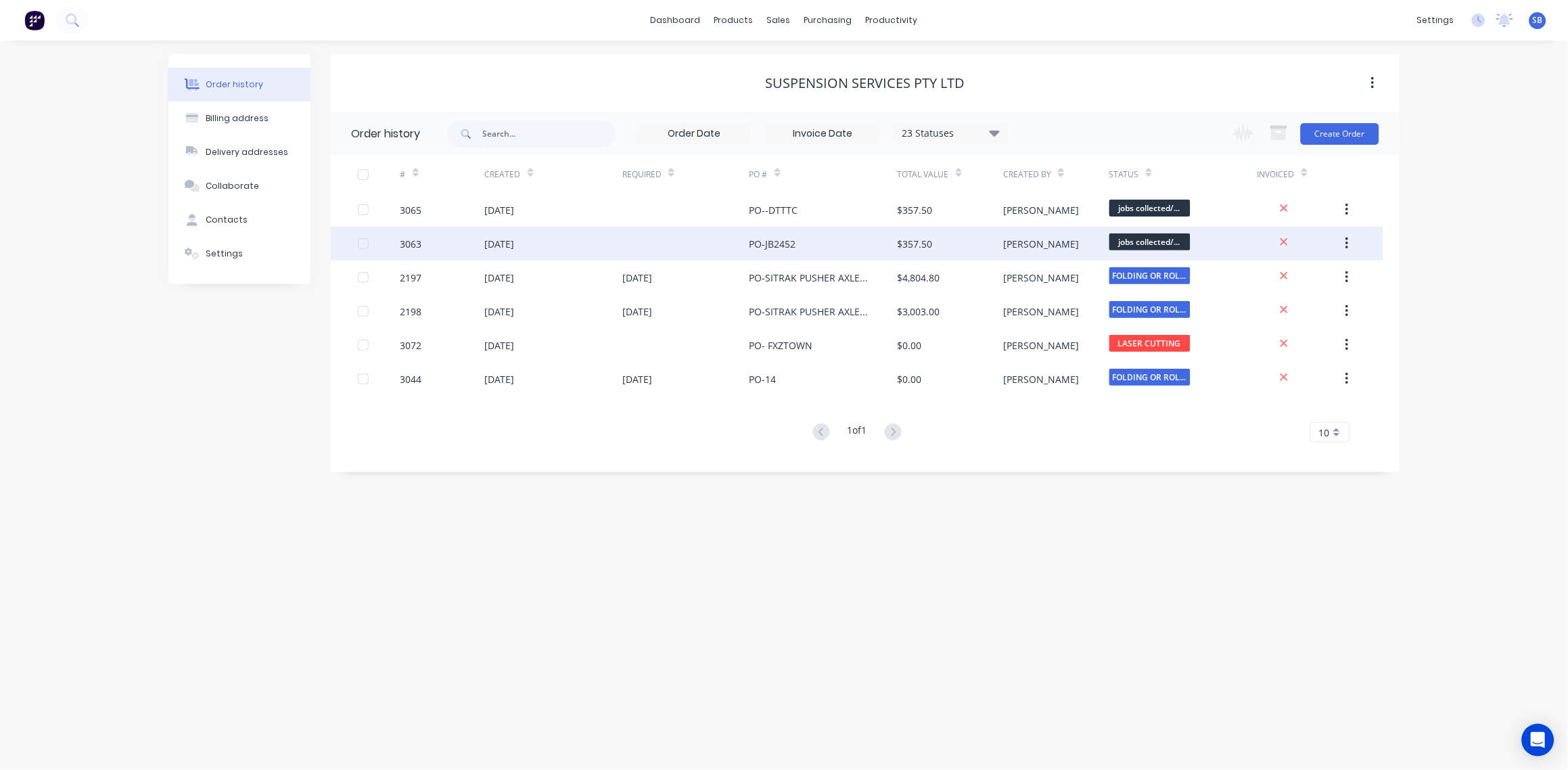
click at [417, 239] on div "3063" at bounding box center [411, 243] width 22 height 15
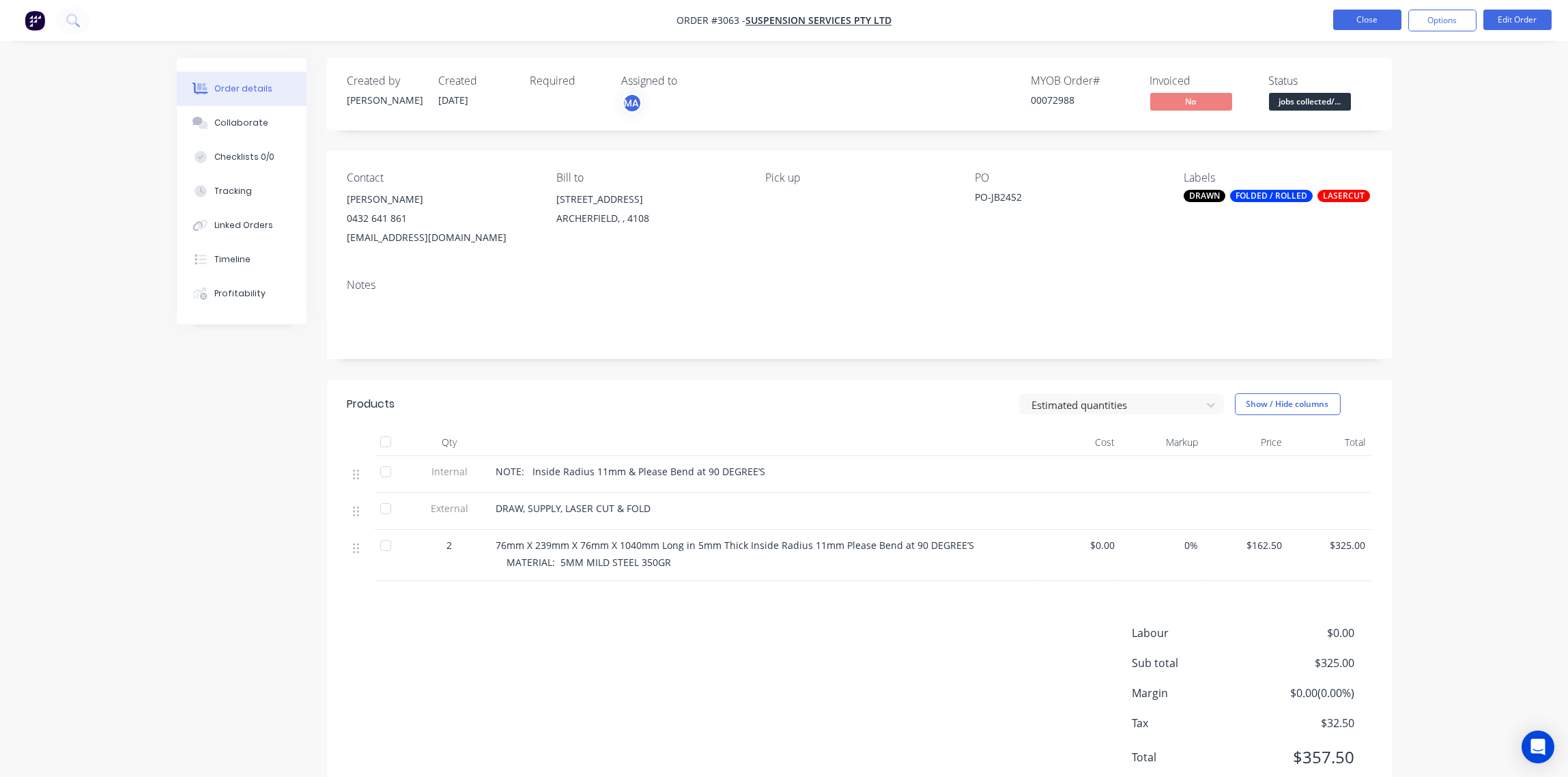
click at [1348, 24] on button "Close" at bounding box center [1367, 20] width 69 height 21
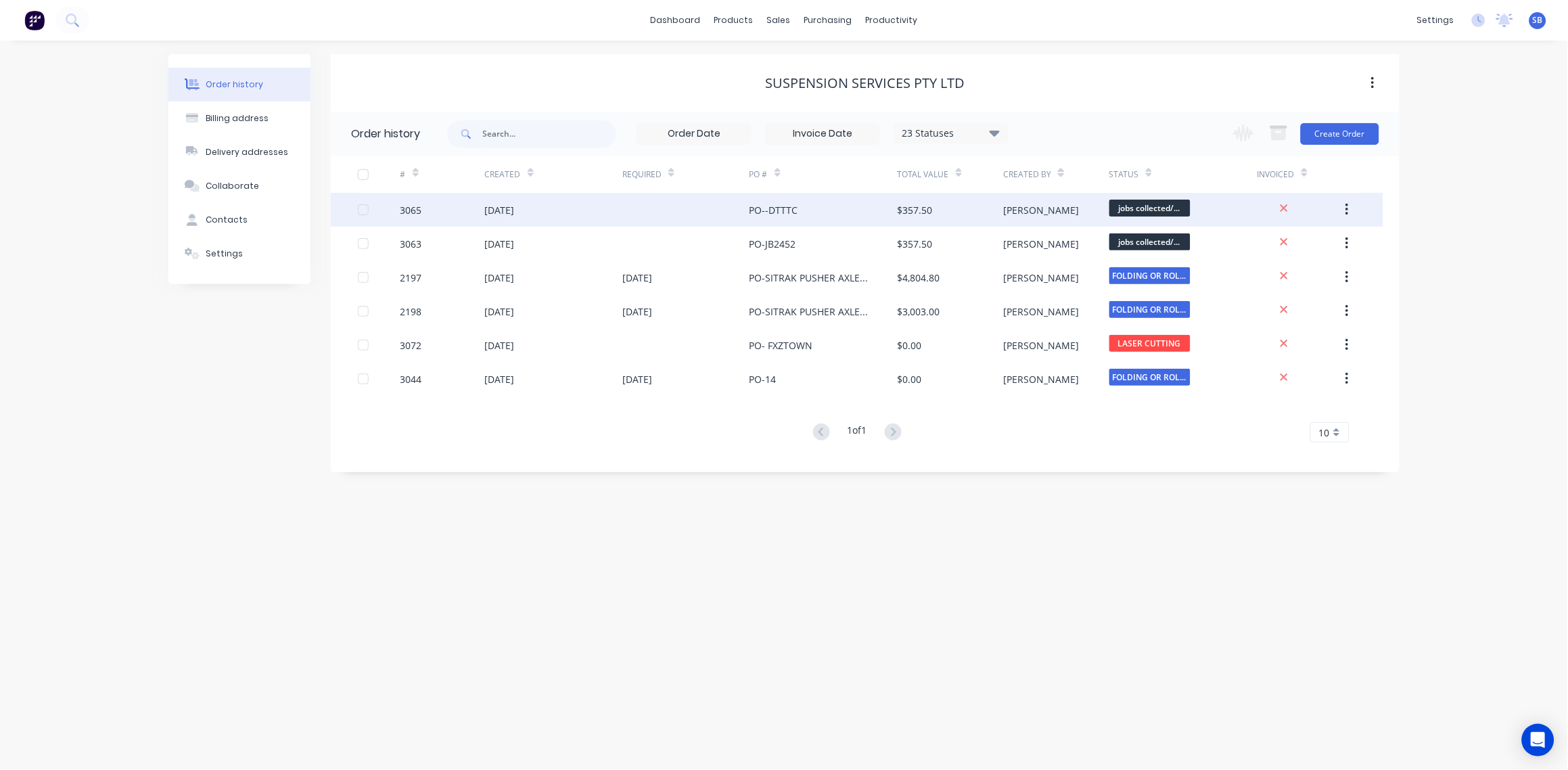
click at [397, 214] on div at bounding box center [379, 209] width 43 height 34
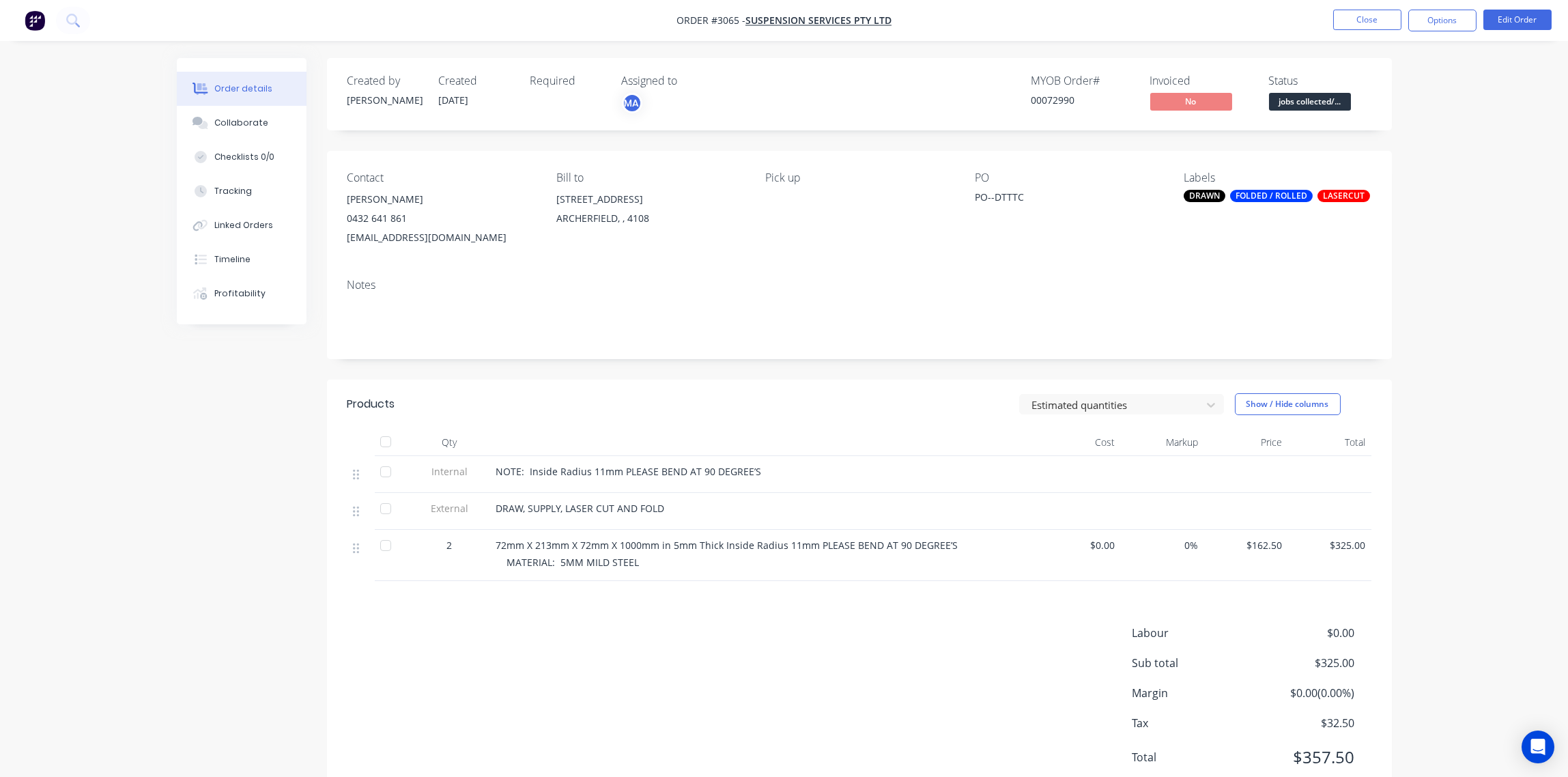
click at [807, 273] on div "Notes" at bounding box center [860, 313] width 1065 height 91
click at [1368, 24] on button "Close" at bounding box center [1367, 20] width 69 height 21
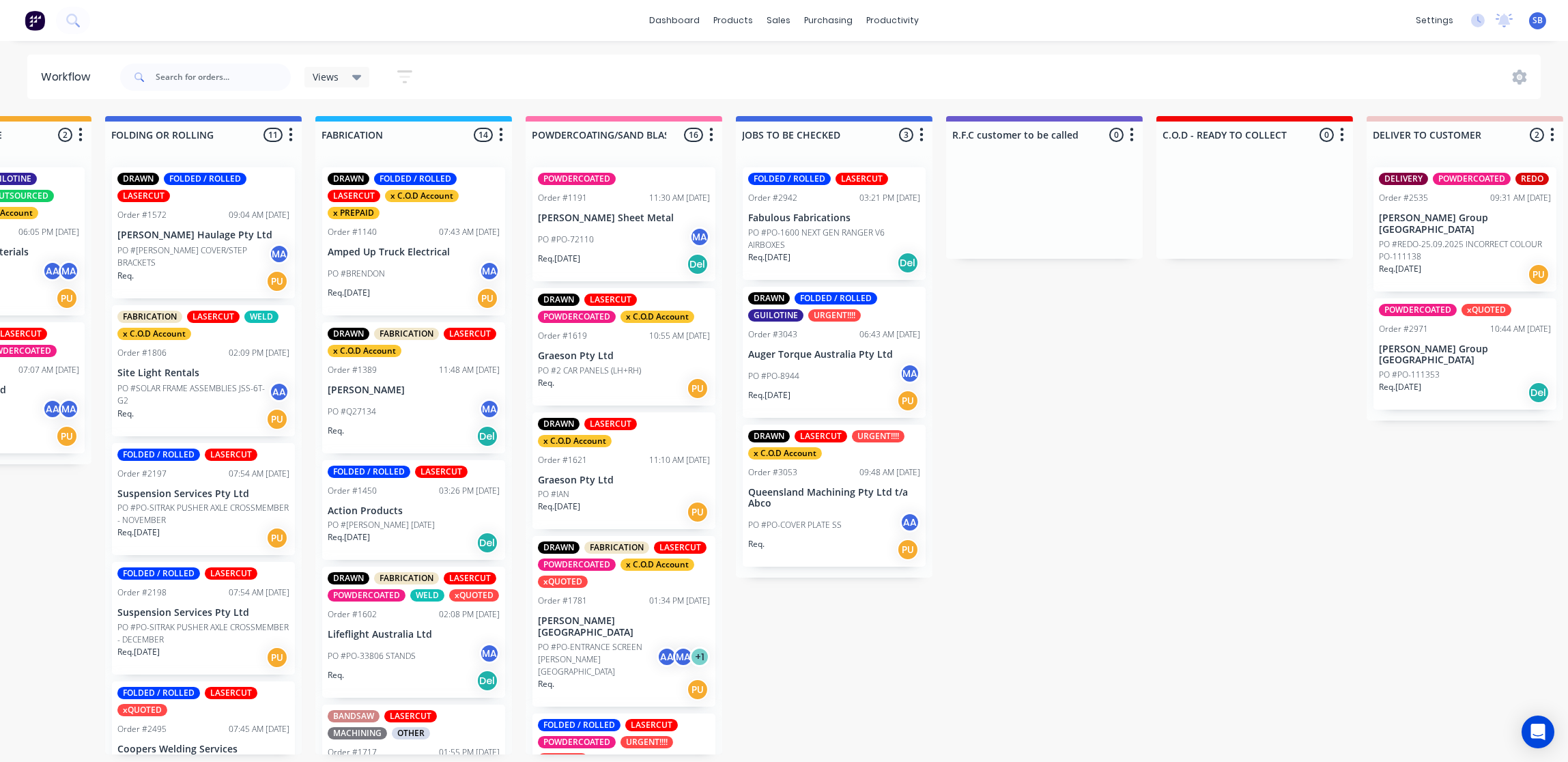
scroll to position [0, 841]
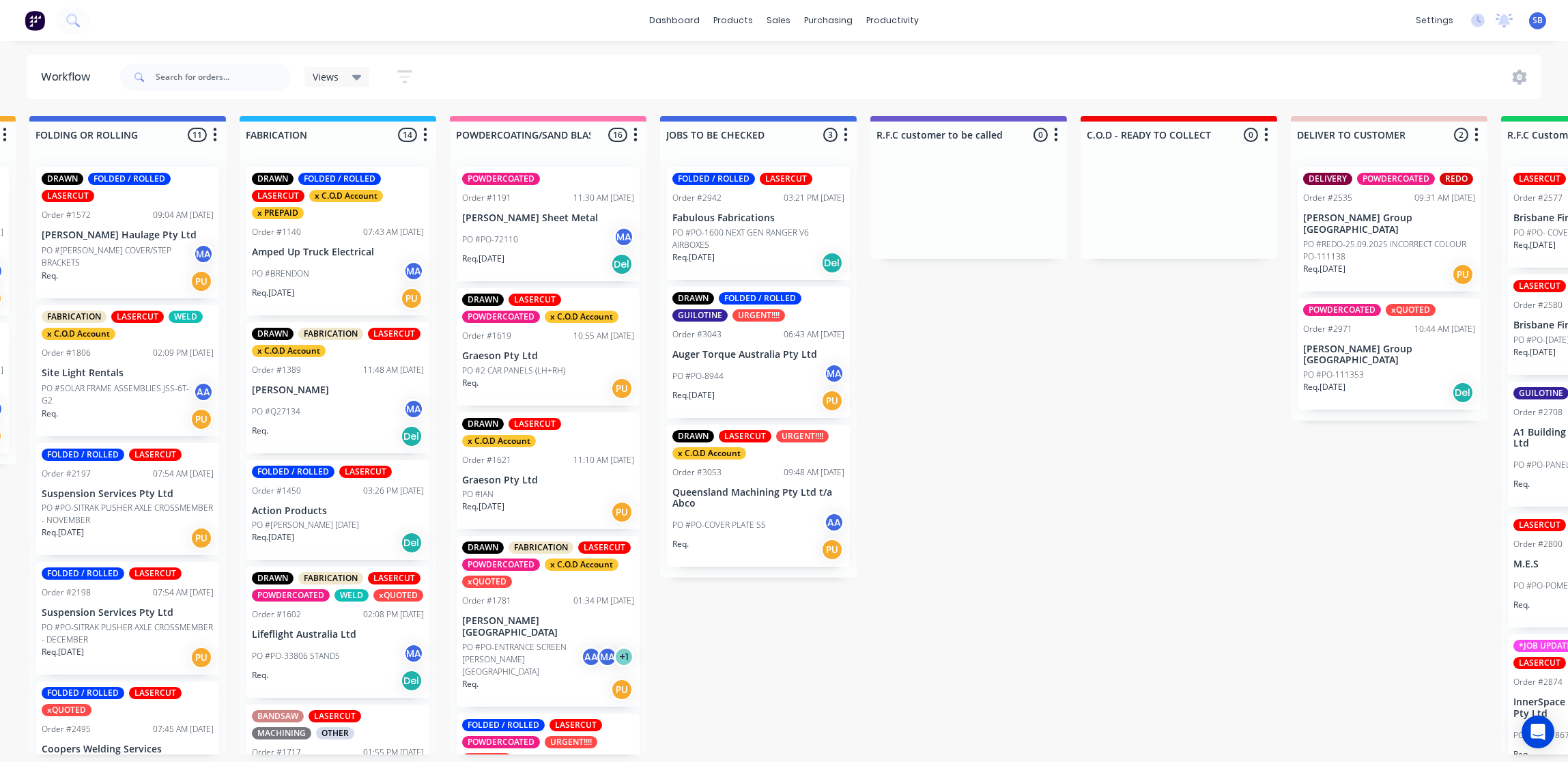
click at [779, 391] on div "Req. [DATE] PU" at bounding box center [759, 400] width 172 height 23
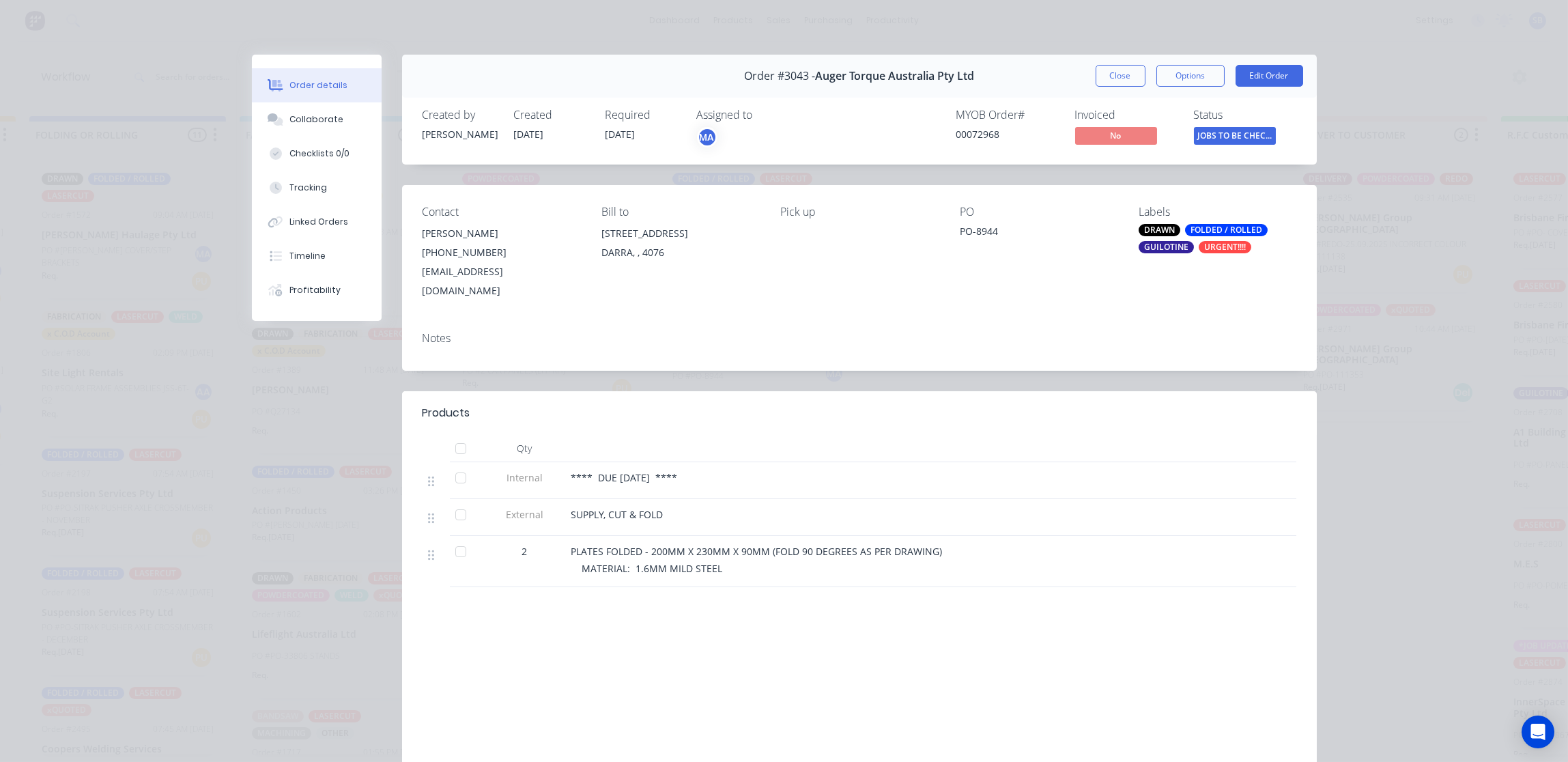
click at [1390, 263] on div "Order details Collaborate Checklists 0/0 Tracking Linked Orders Timeline Profit…" at bounding box center [784, 381] width 1568 height 762
click at [1110, 82] on button "Close" at bounding box center [1120, 76] width 49 height 22
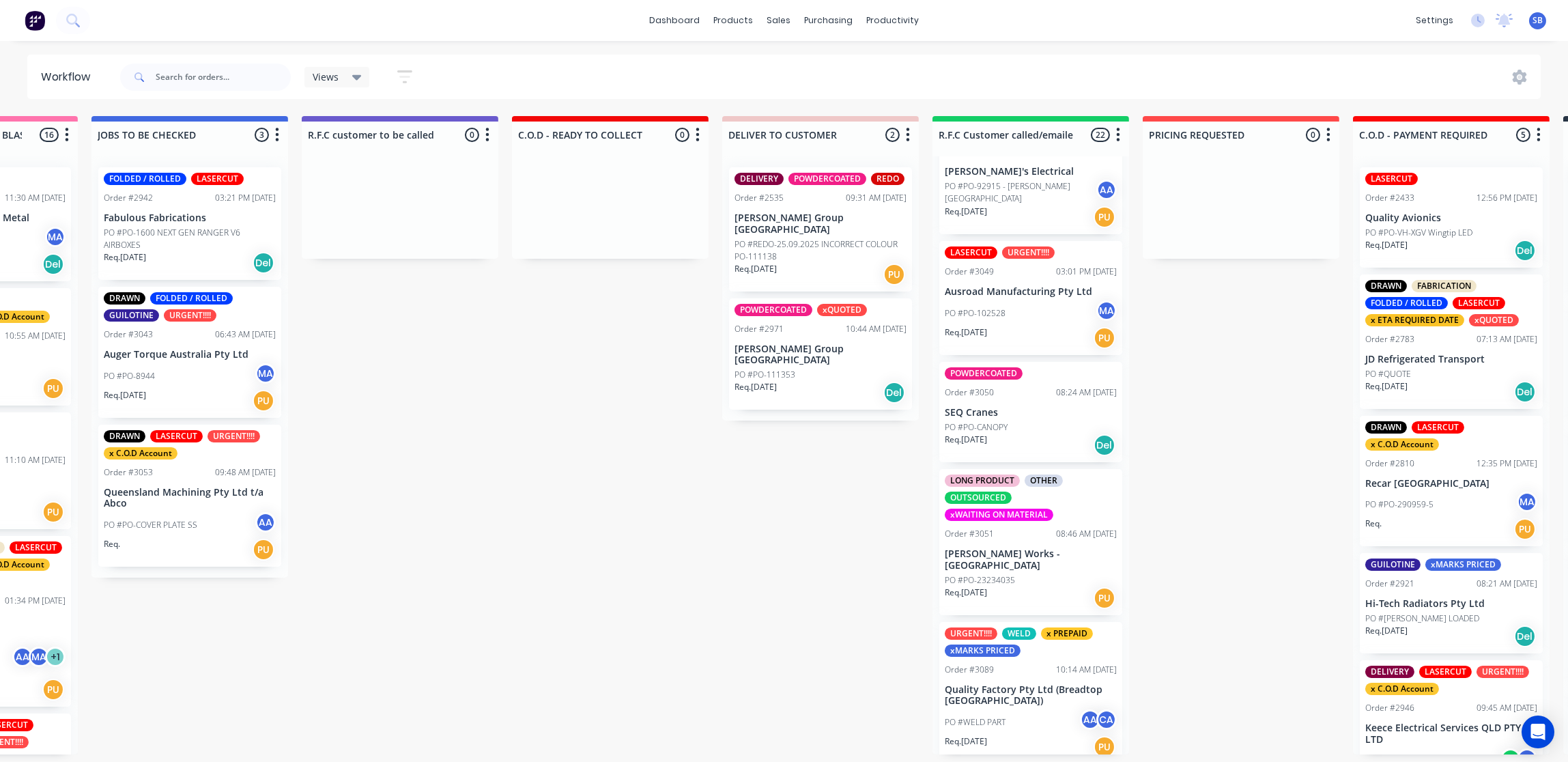
scroll to position [2185, 0]
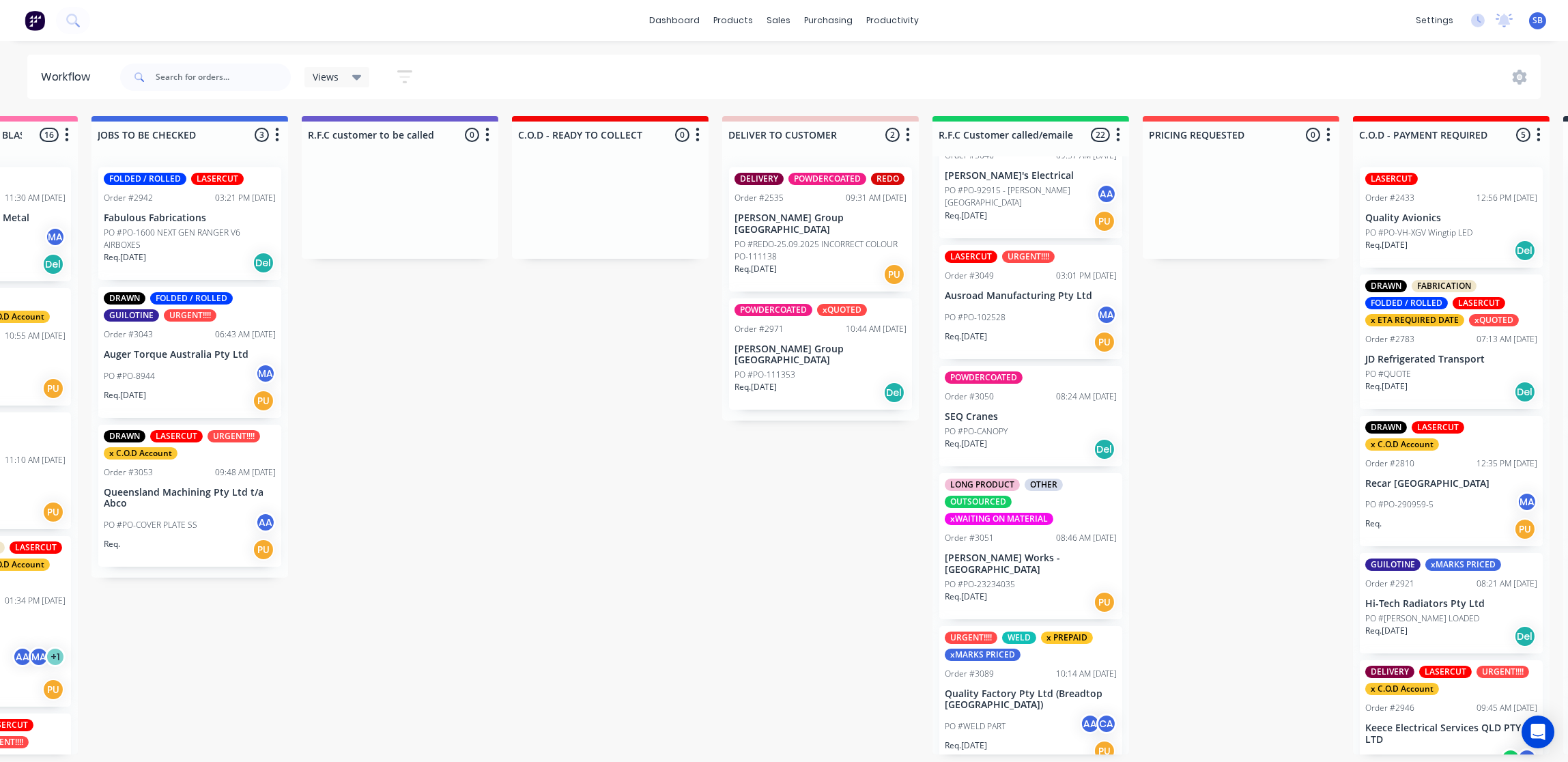
click at [1025, 418] on p "SEQ Cranes" at bounding box center [1031, 416] width 172 height 11
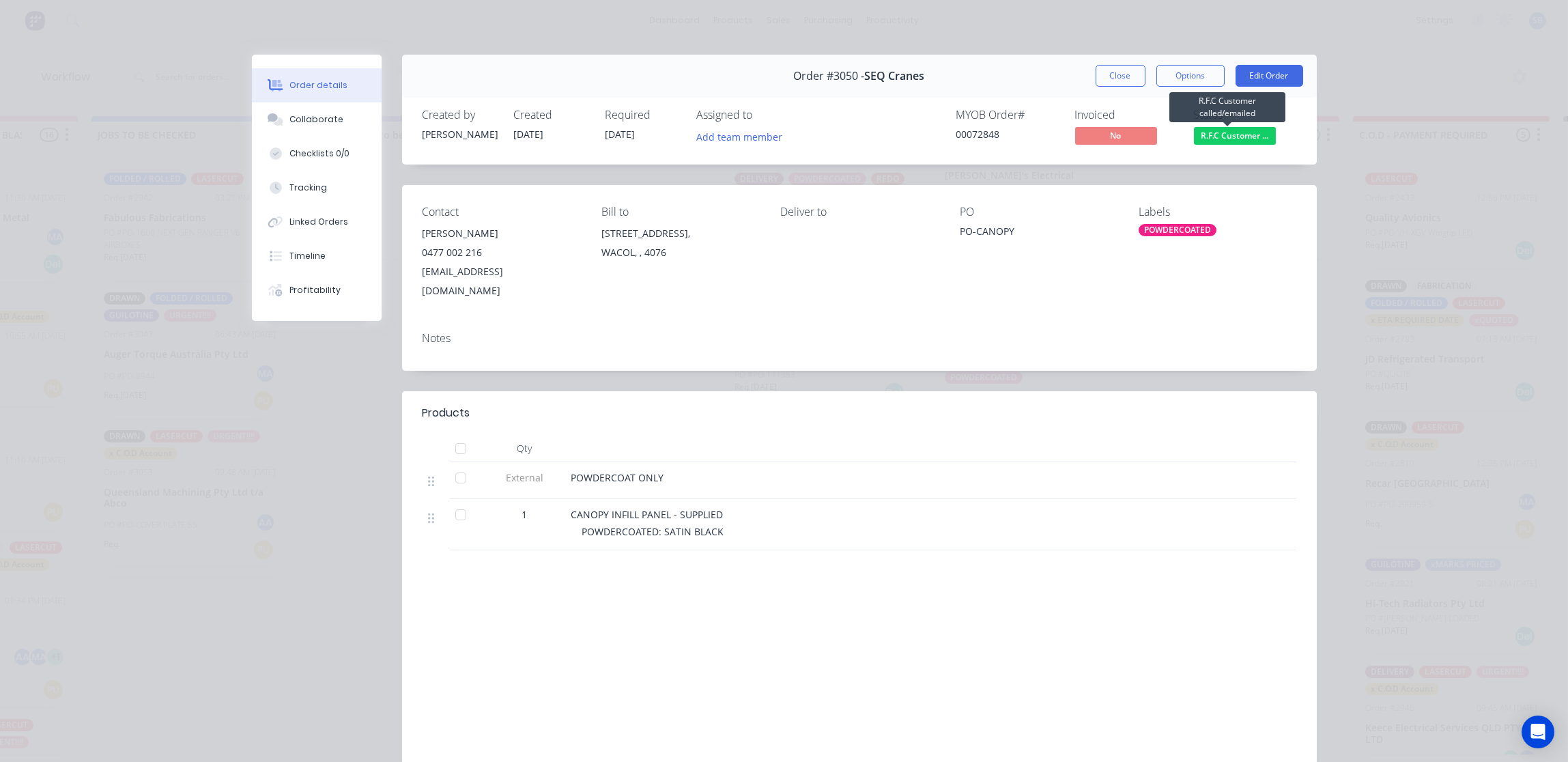
click at [1227, 134] on span "R.F.C Customer ..." at bounding box center [1235, 135] width 82 height 17
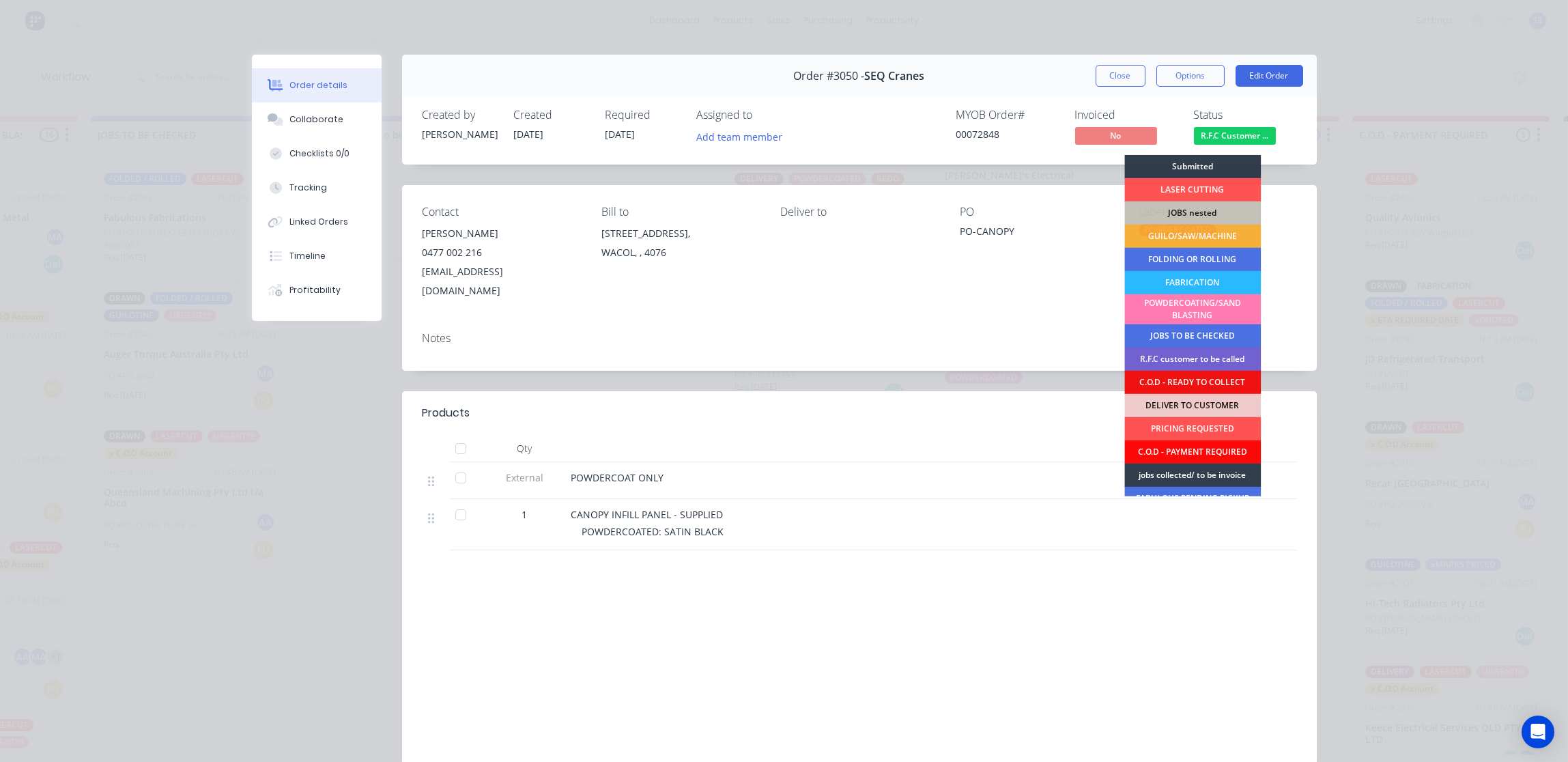
scroll to position [59, 0]
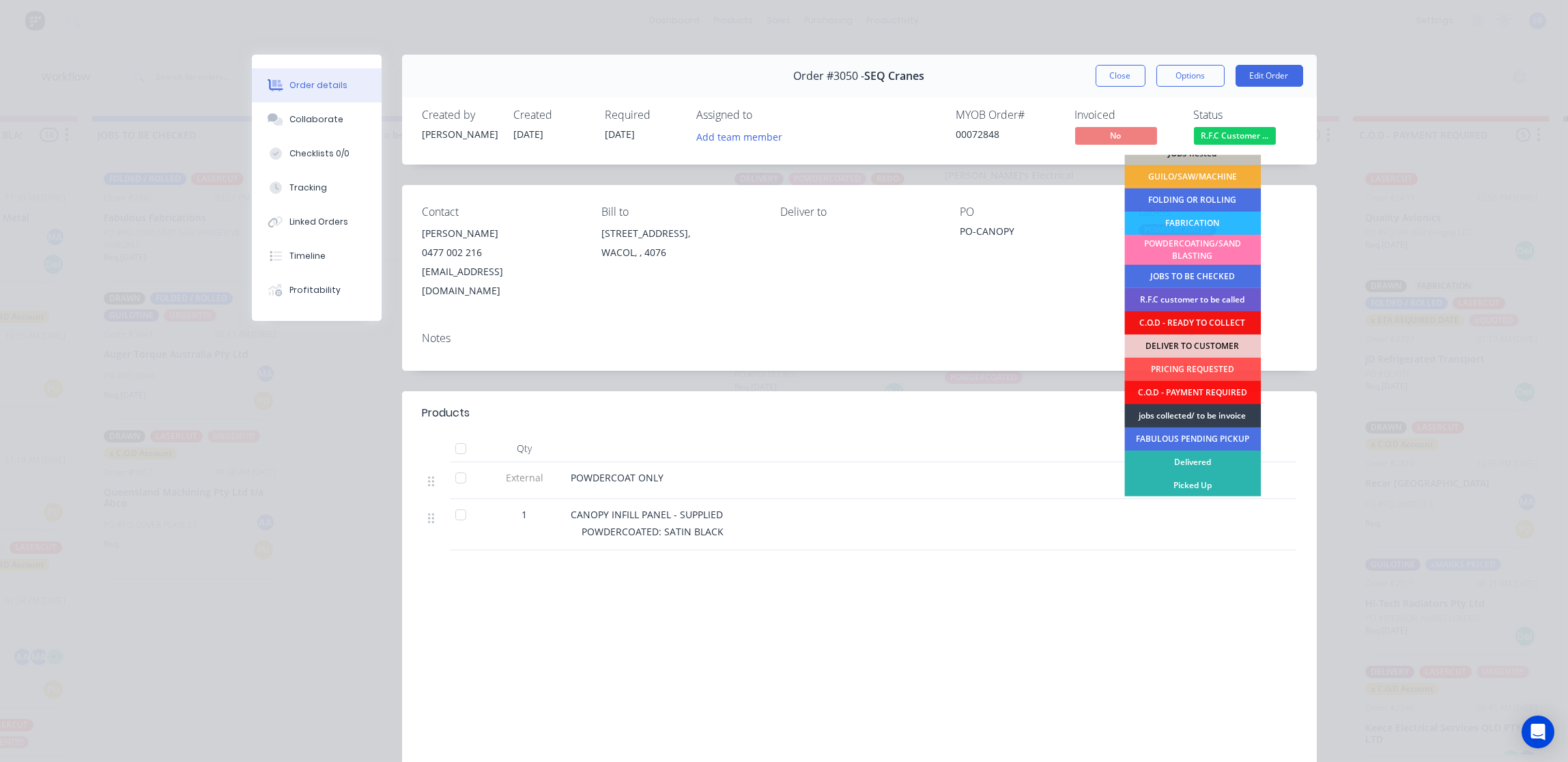
click at [1196, 295] on div "R.F.C customer to be called" at bounding box center [1192, 299] width 136 height 23
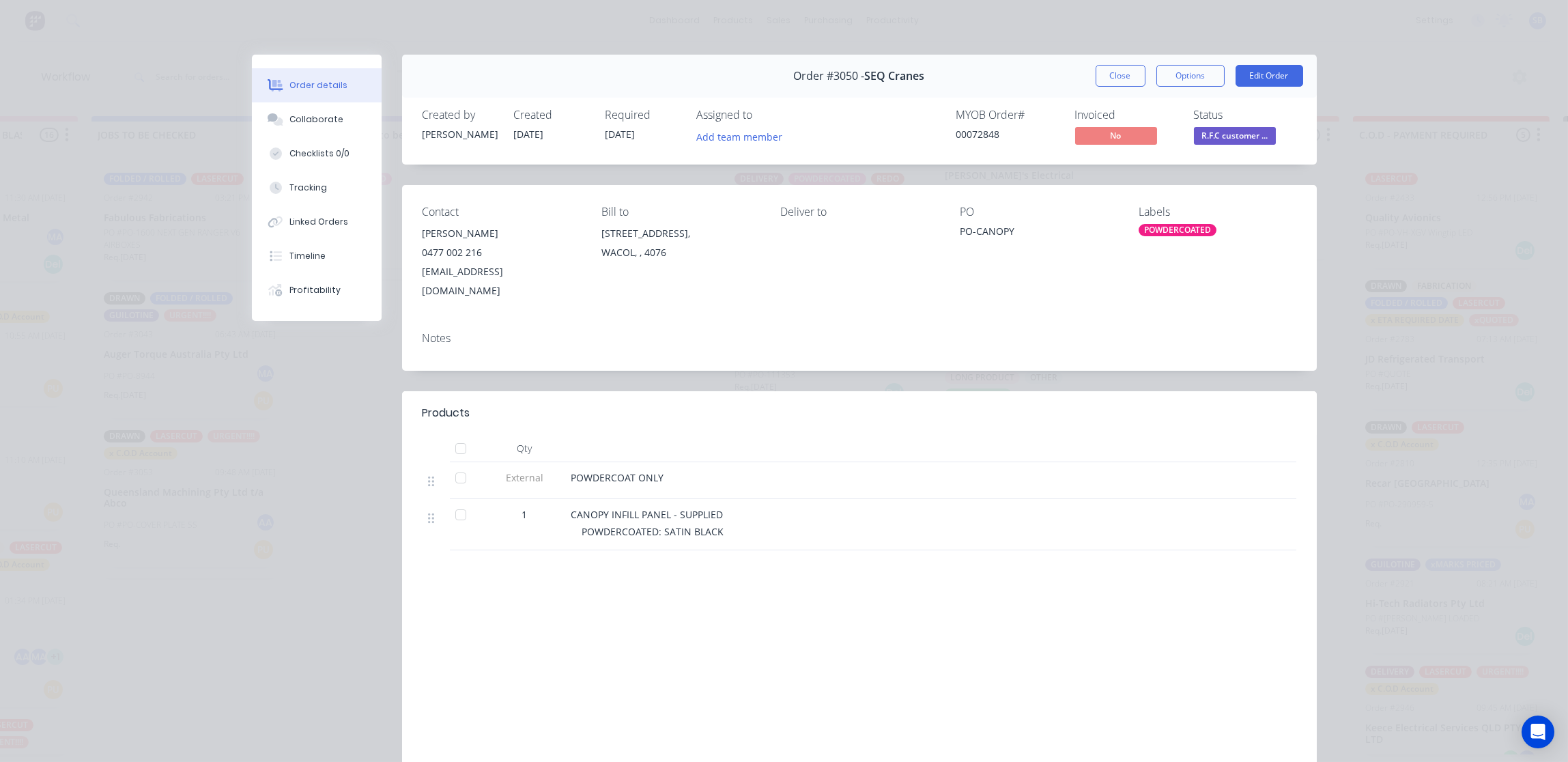
scroll to position [2181, 0]
click at [1189, 78] on button "Options" at bounding box center [1190, 76] width 69 height 22
click at [1250, 133] on span "R.F.C customer ..." at bounding box center [1235, 135] width 82 height 17
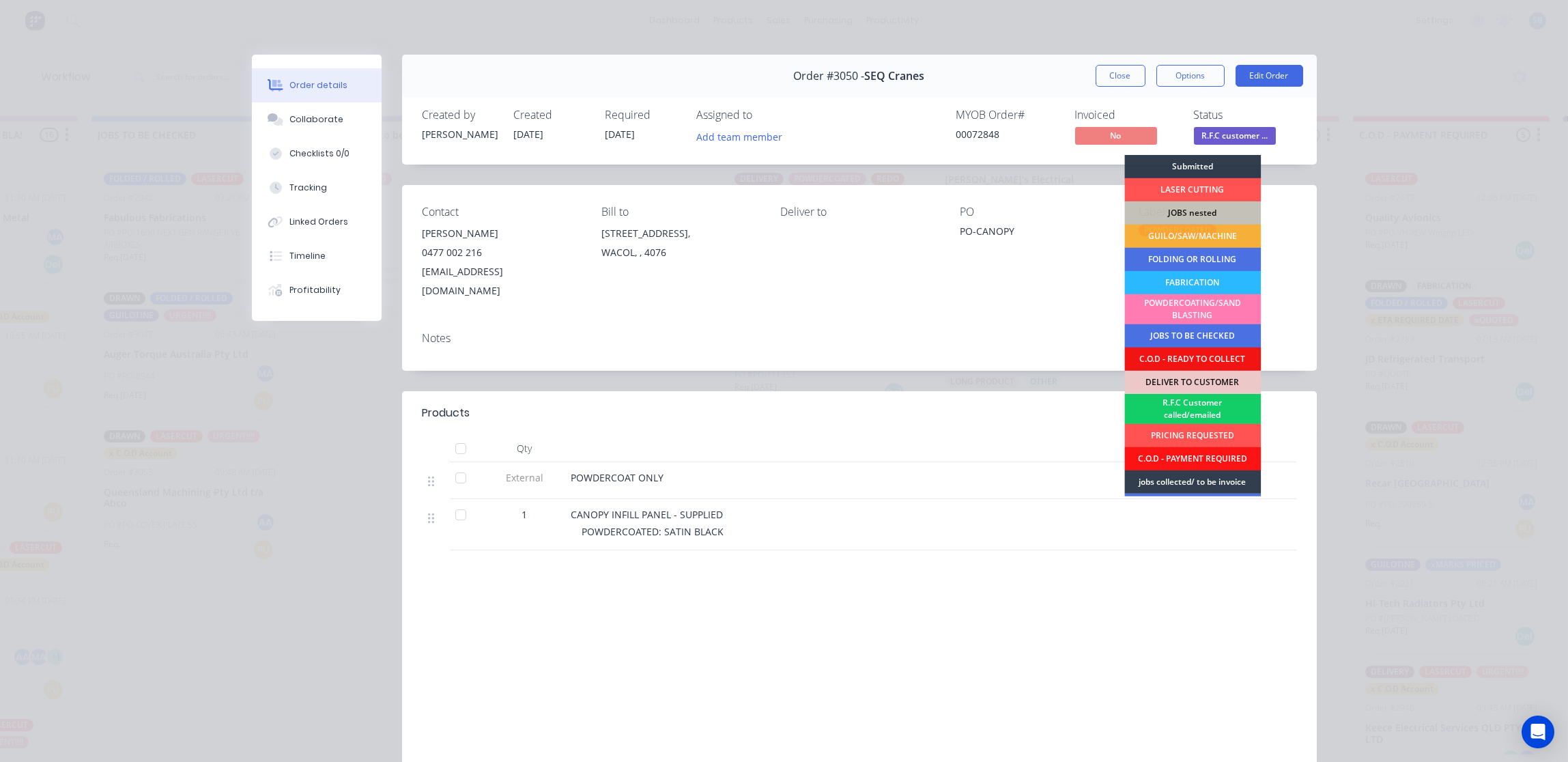
click at [1184, 410] on div "R.F.C Customer called/emailed" at bounding box center [1192, 409] width 136 height 30
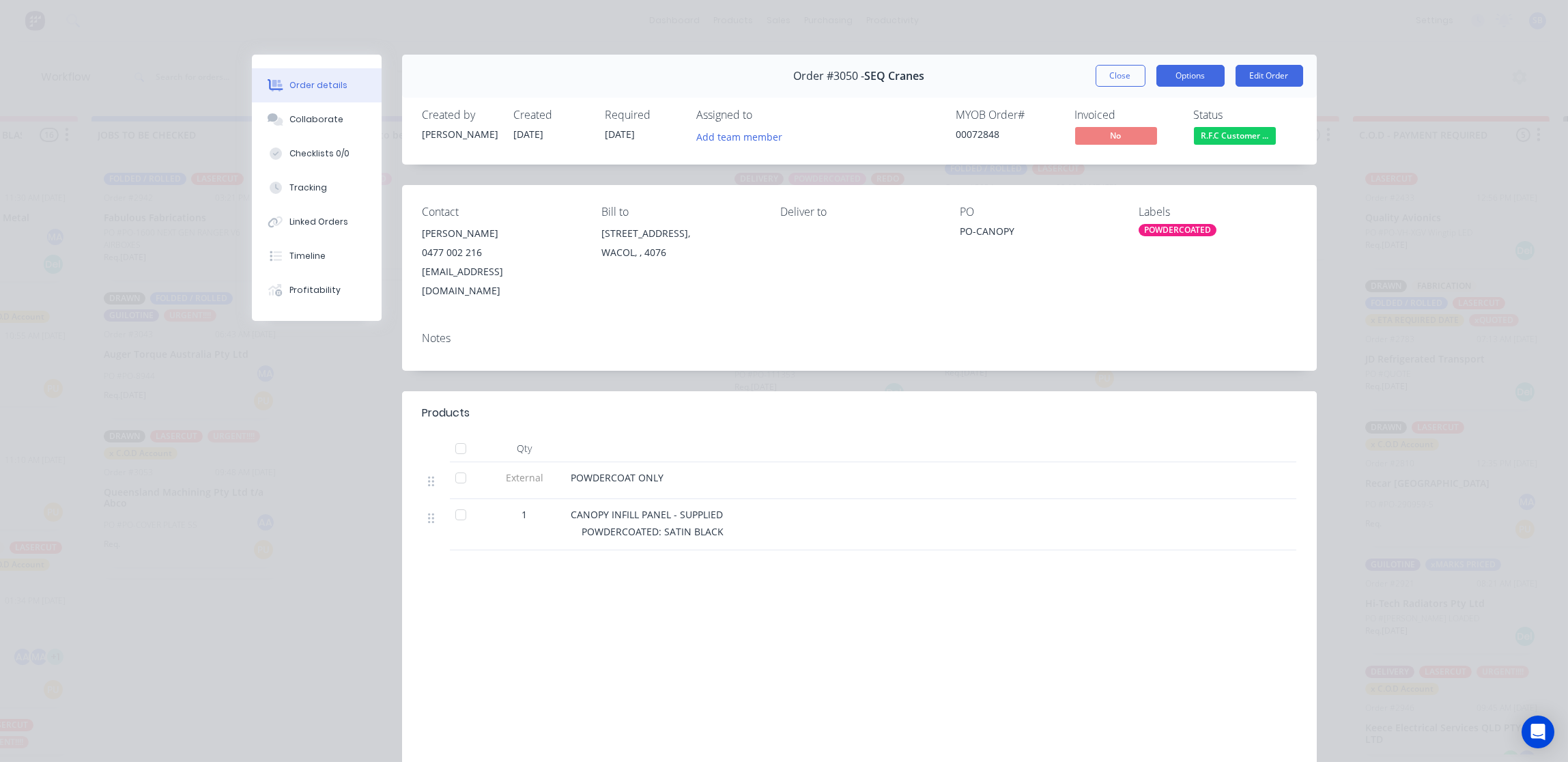
click at [1188, 72] on button "Options" at bounding box center [1190, 76] width 69 height 22
click at [1128, 165] on div "Delivery Docket" at bounding box center [1153, 165] width 119 height 20
click at [1128, 165] on div "Standard" at bounding box center [1153, 165] width 119 height 20
click at [1154, 3] on div "Order details Collaborate Checklists 0/0 Tracking Linked Orders Timeline Profit…" at bounding box center [784, 381] width 1568 height 762
click at [1112, 79] on button "Close" at bounding box center [1120, 76] width 49 height 22
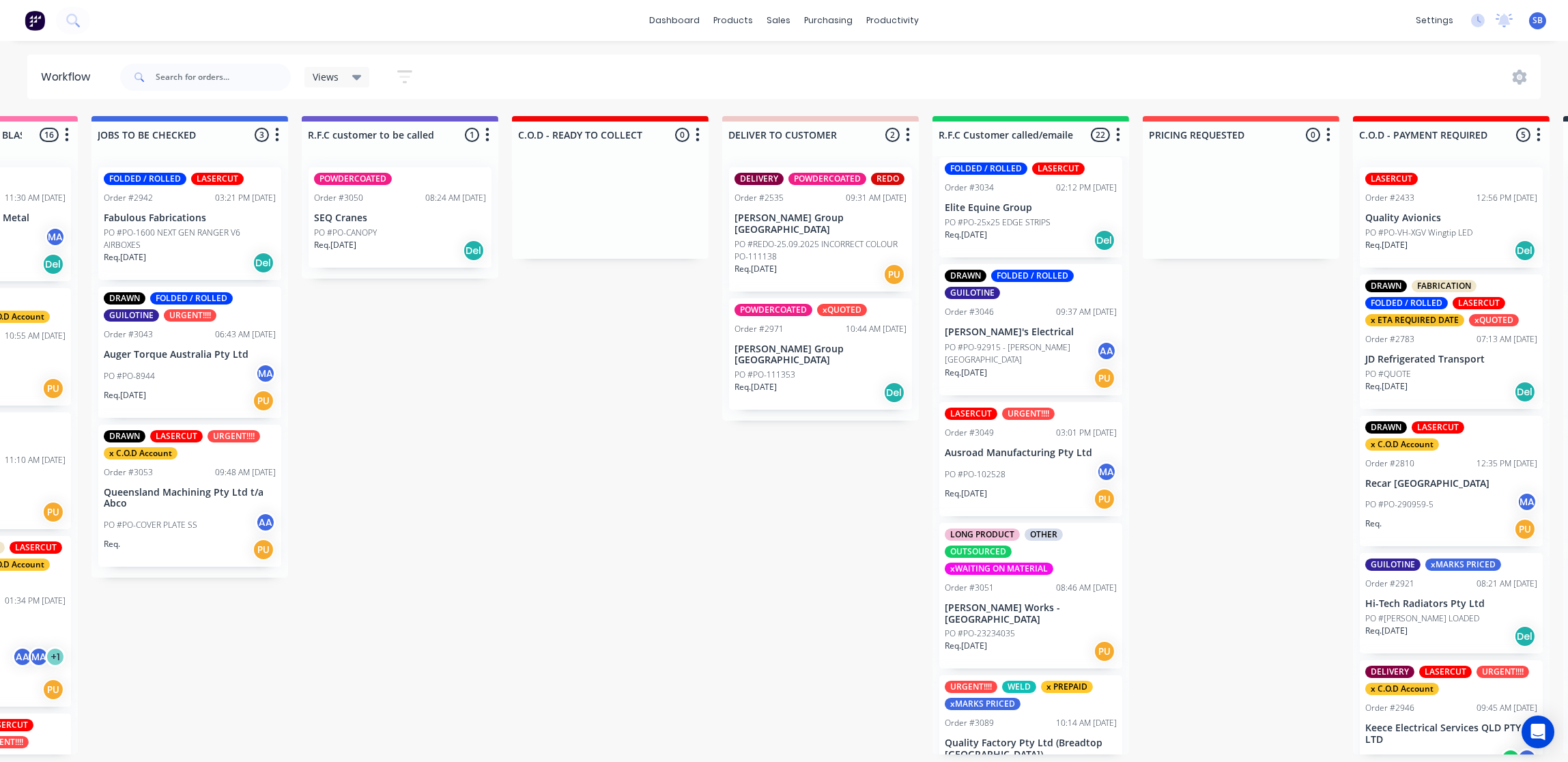
click at [424, 216] on p "SEQ Cranes" at bounding box center [400, 218] width 172 height 11
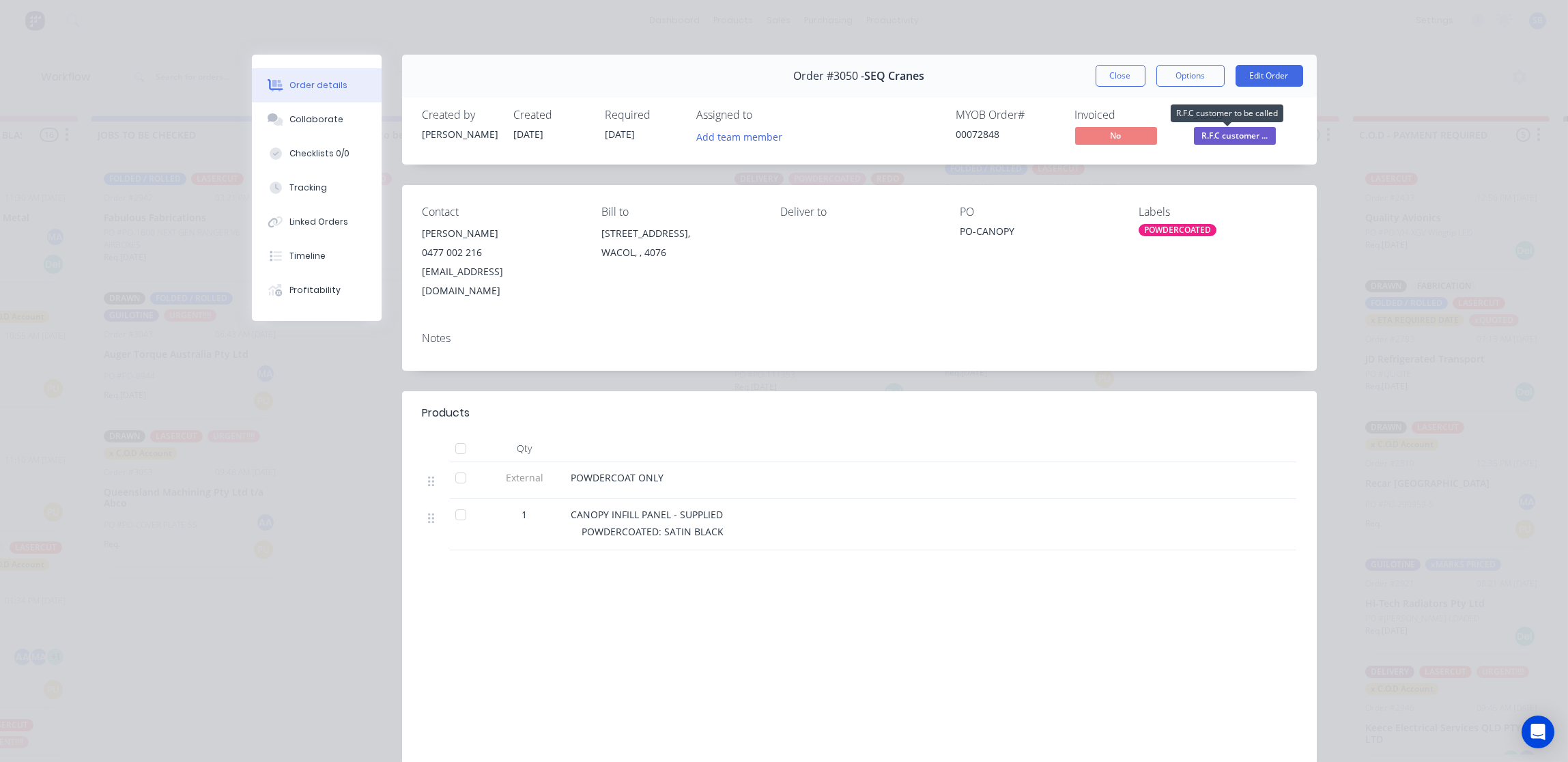
click at [1229, 138] on span "R.F.C customer ..." at bounding box center [1235, 135] width 82 height 17
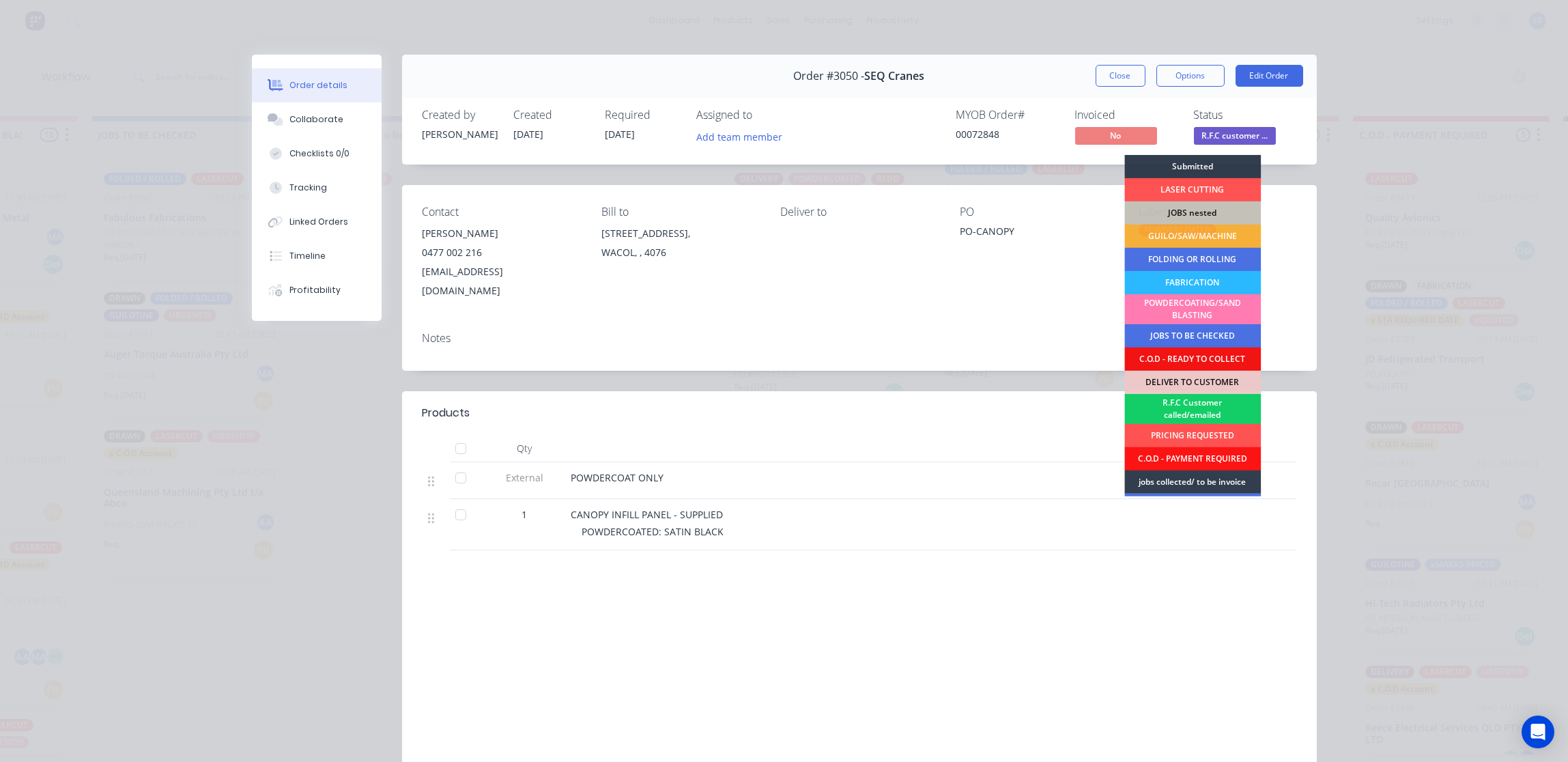
click at [1197, 407] on div "R.F.C Customer called/emailed" at bounding box center [1192, 409] width 136 height 30
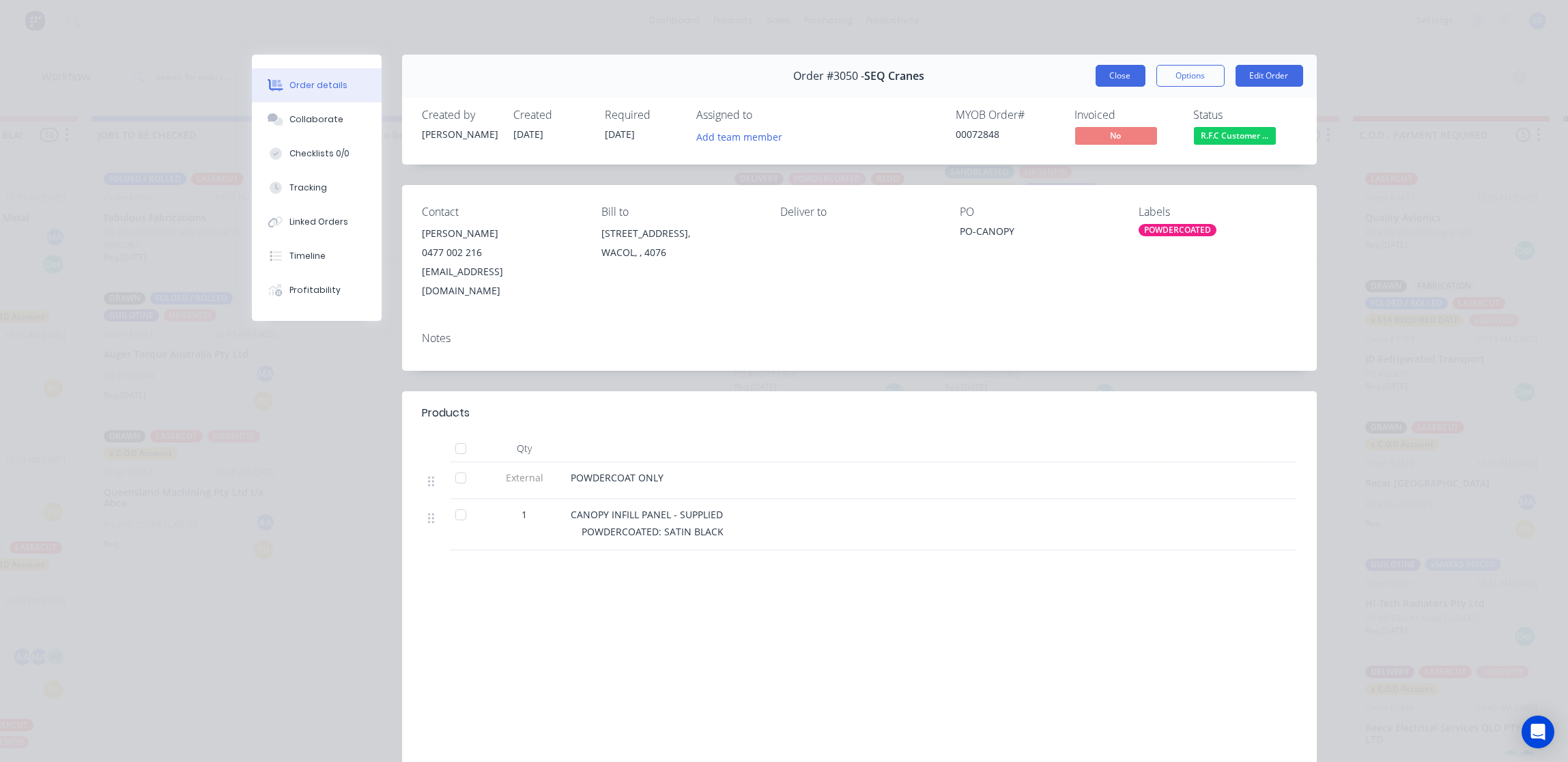
click at [1114, 76] on button "Close" at bounding box center [1120, 76] width 49 height 22
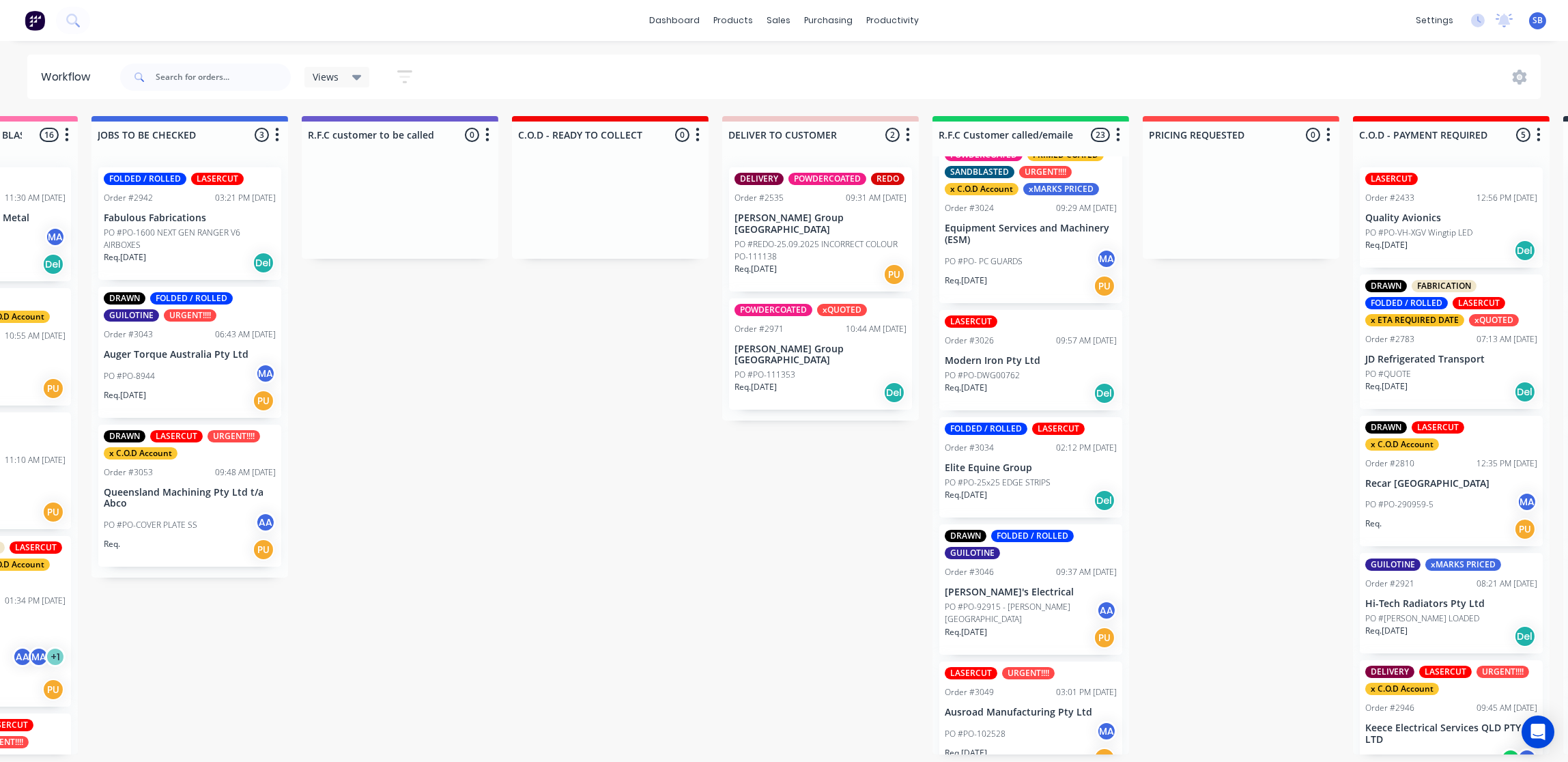
scroll to position [7, 1410]
click at [835, 381] on div "Req. [DATE] Del" at bounding box center [820, 392] width 172 height 23
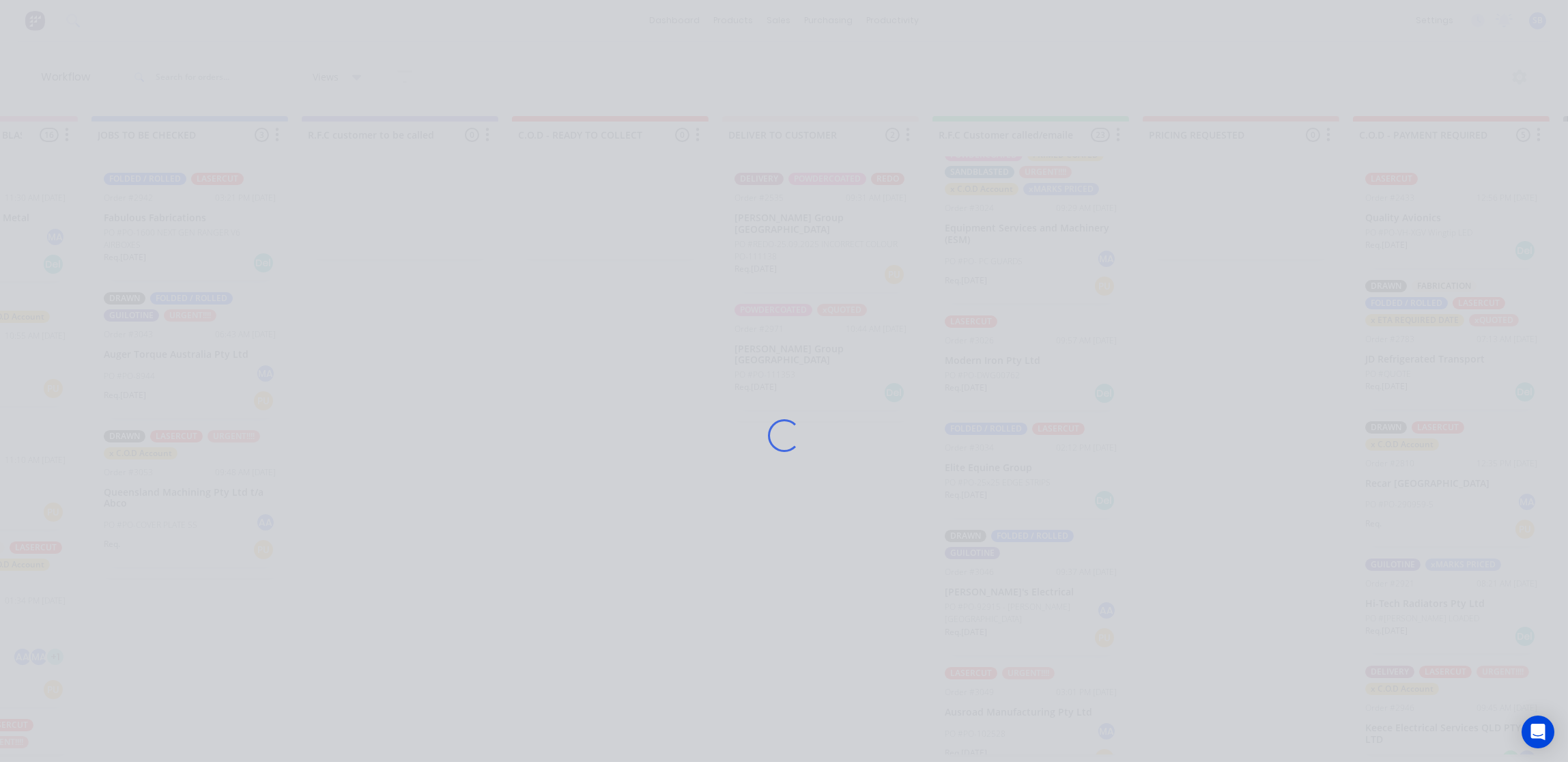
click at [839, 353] on div "Loading..." at bounding box center [784, 436] width 1092 height 762
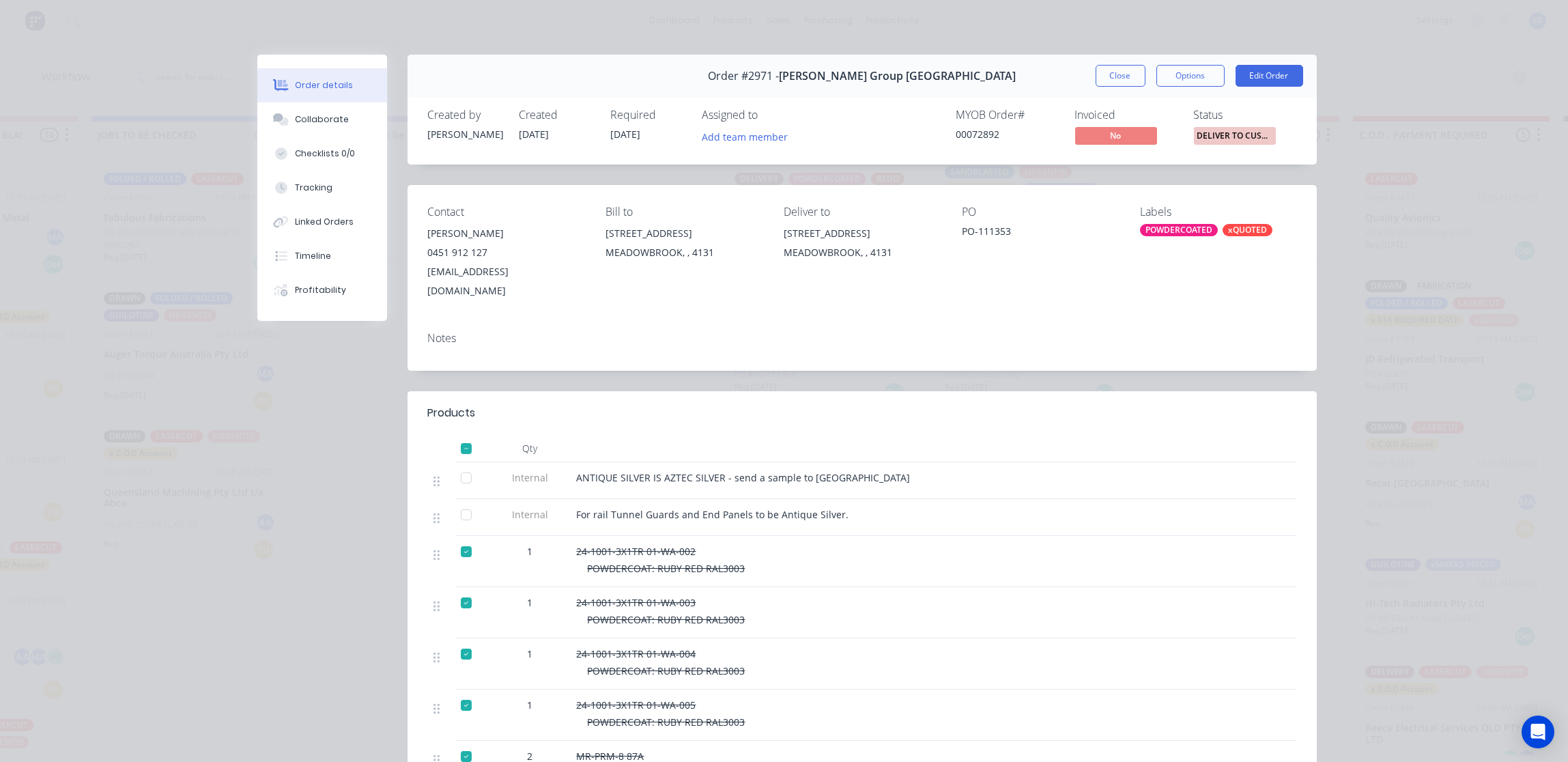
scroll to position [0, 1410]
